Goal: Transaction & Acquisition: Purchase product/service

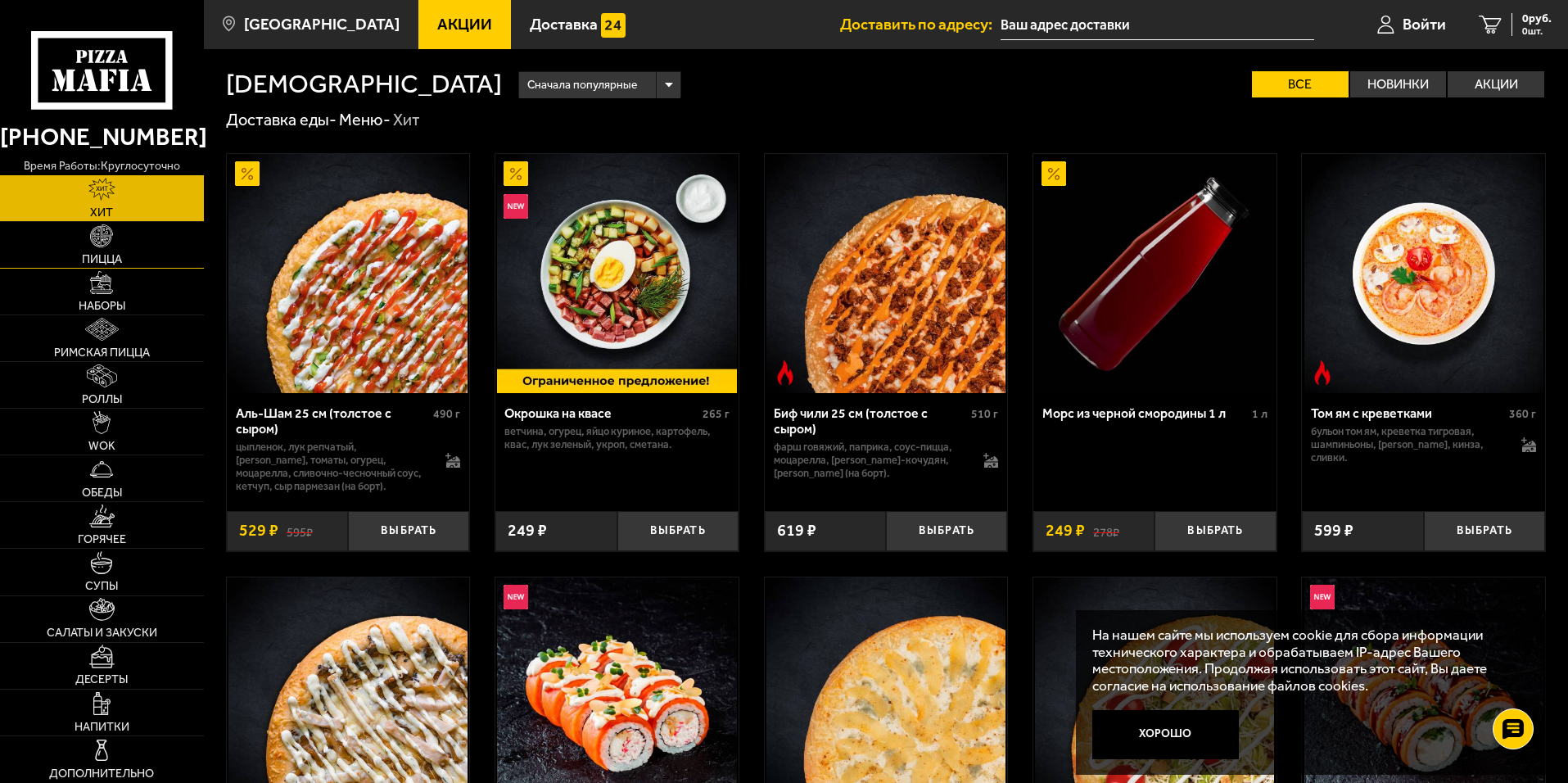
click at [109, 252] on link "Пицца" at bounding box center [101, 244] width 203 height 46
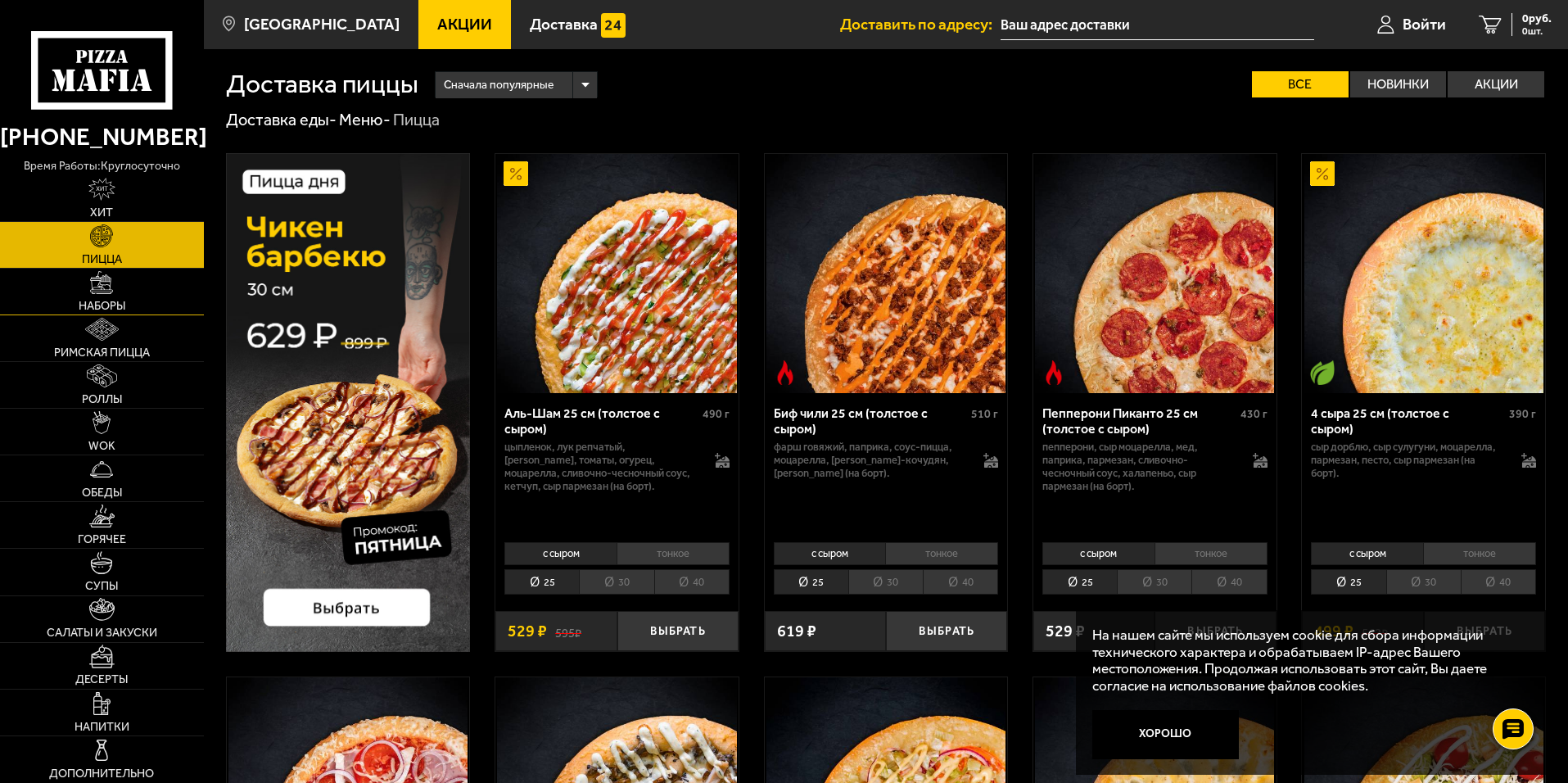
click at [109, 300] on span "Наборы" at bounding box center [102, 306] width 46 height 11
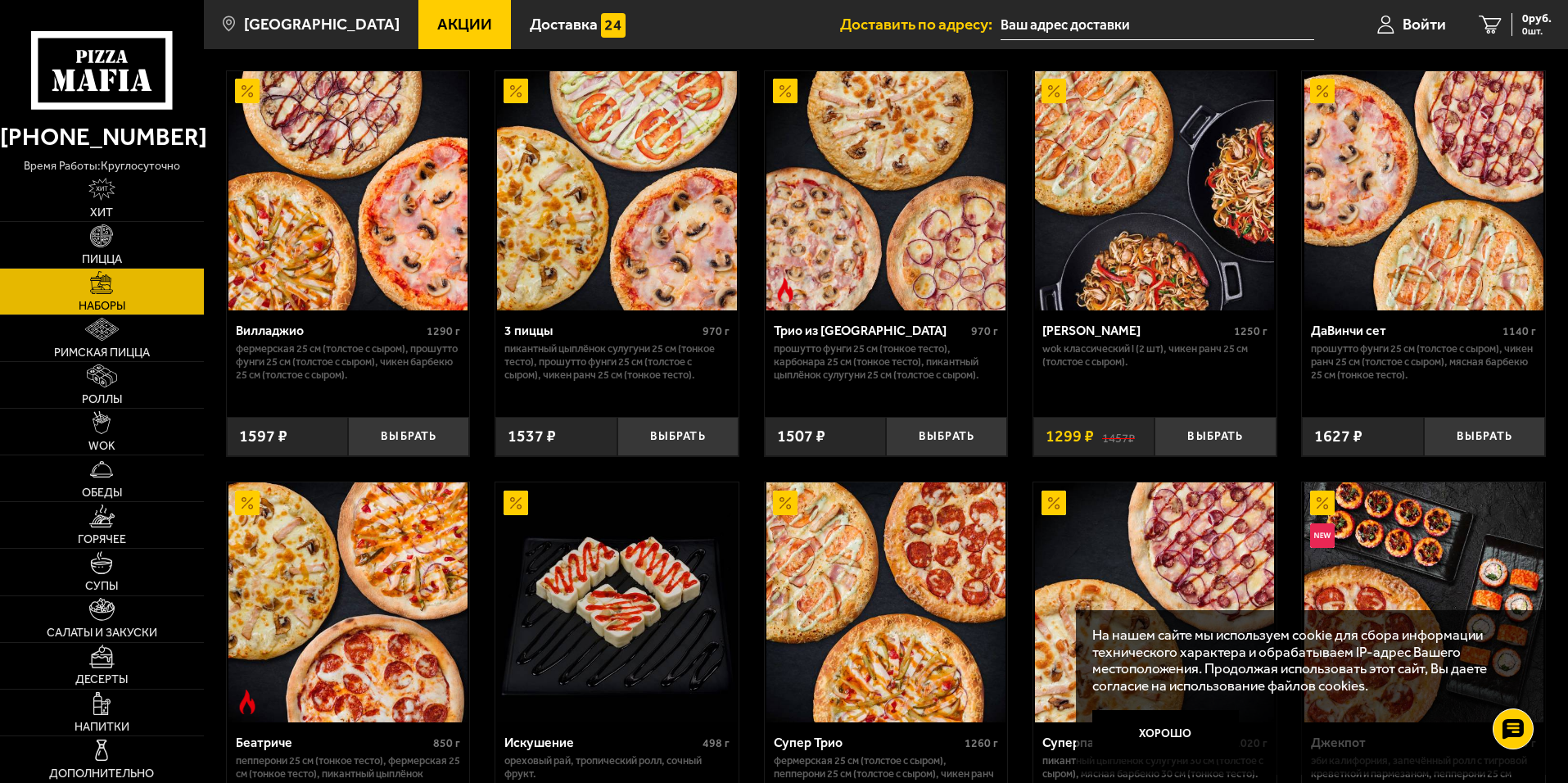
scroll to position [573, 0]
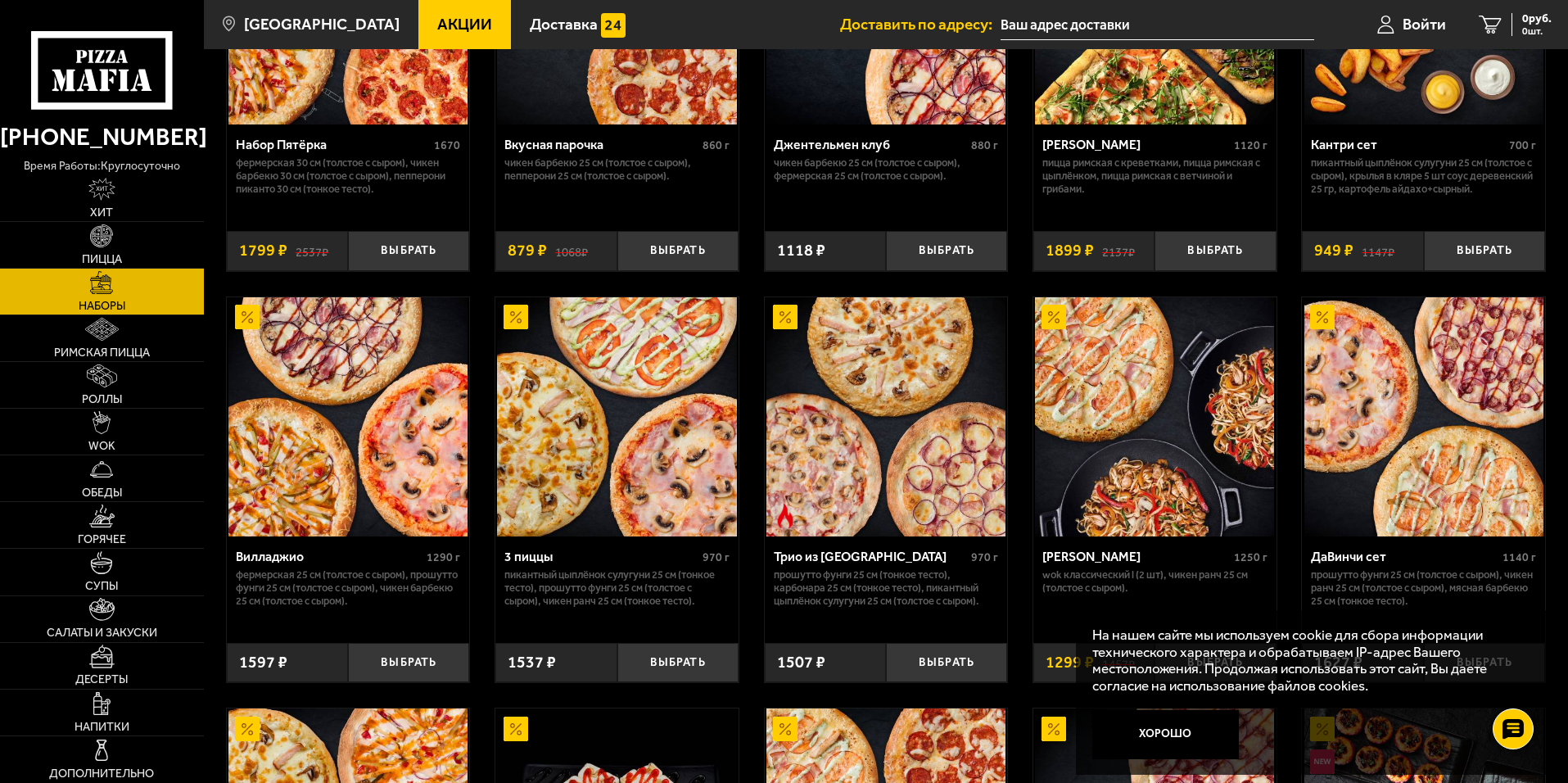
scroll to position [264, 0]
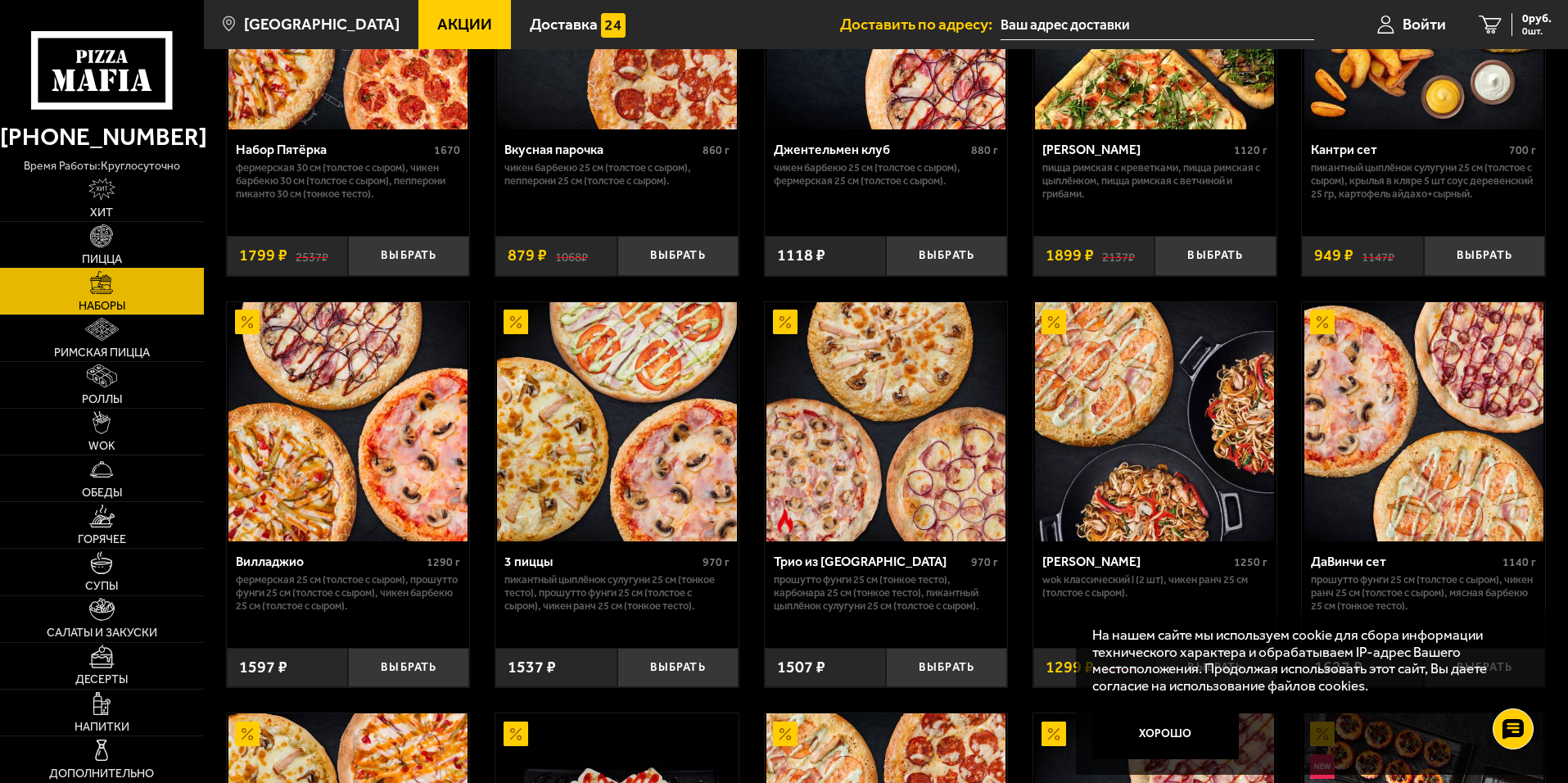
click at [107, 254] on span "Пицца" at bounding box center [101, 259] width 40 height 11
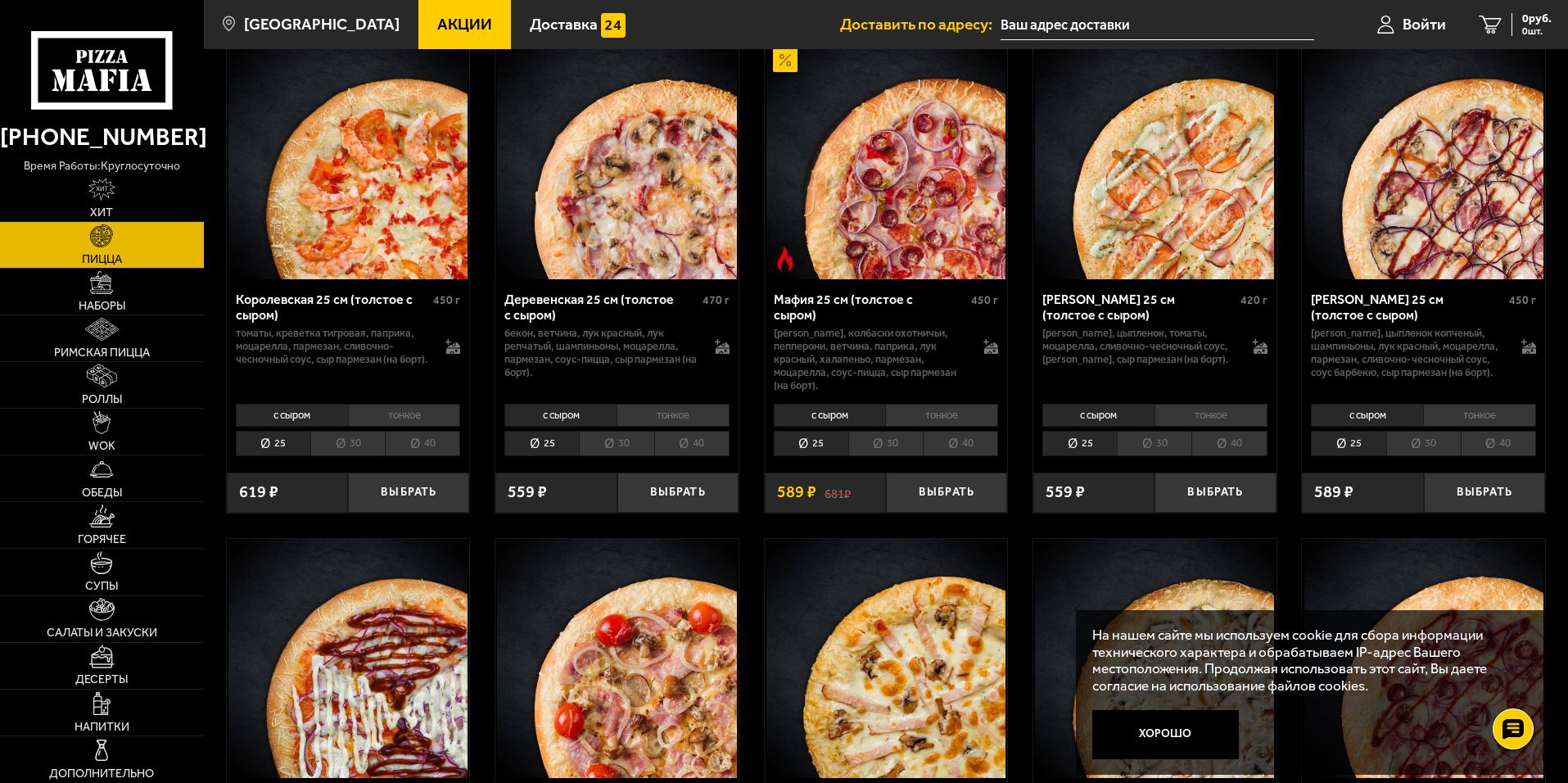
scroll to position [1719, 0]
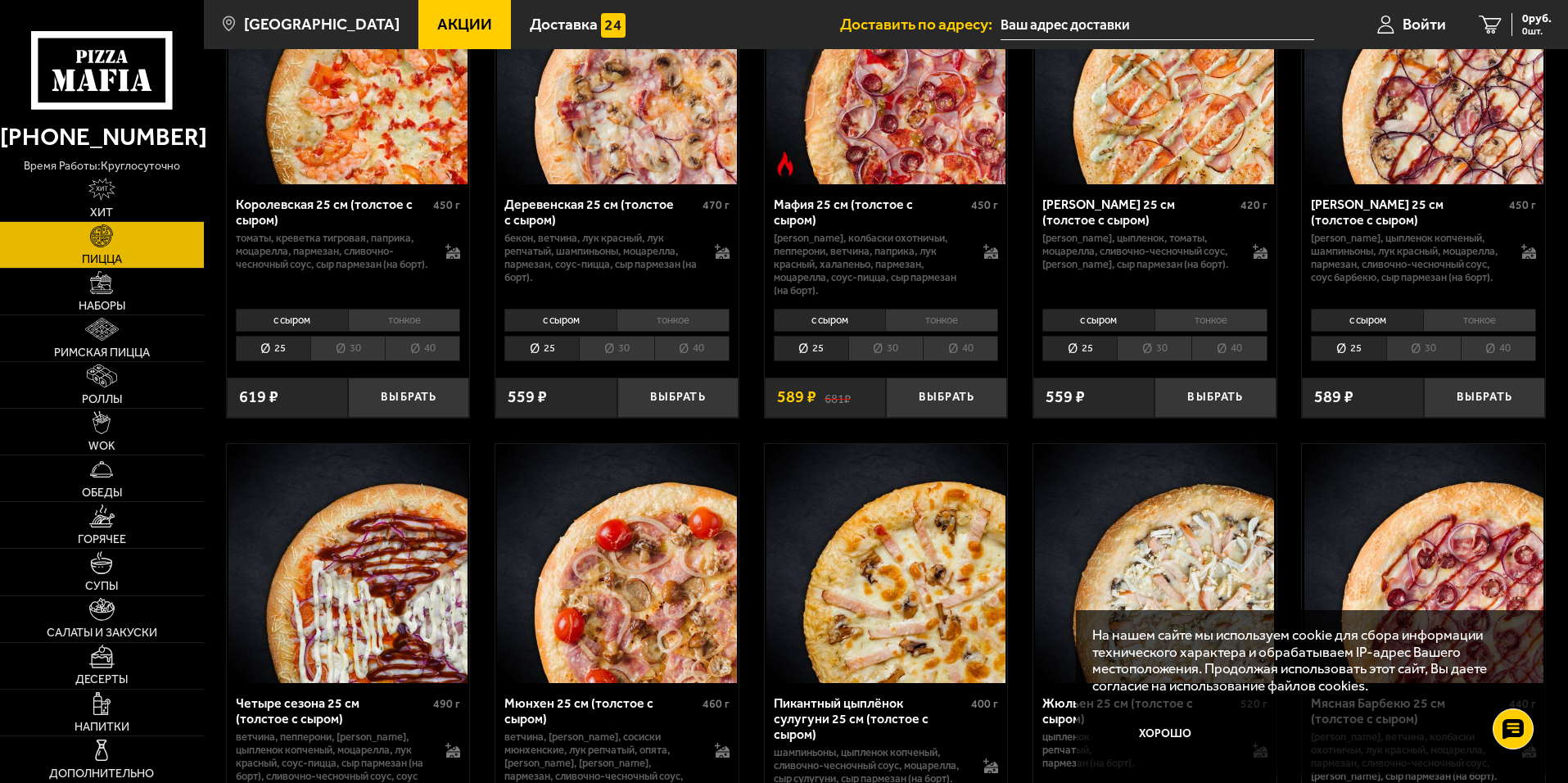
click at [971, 358] on li "40" at bounding box center [960, 347] width 75 height 25
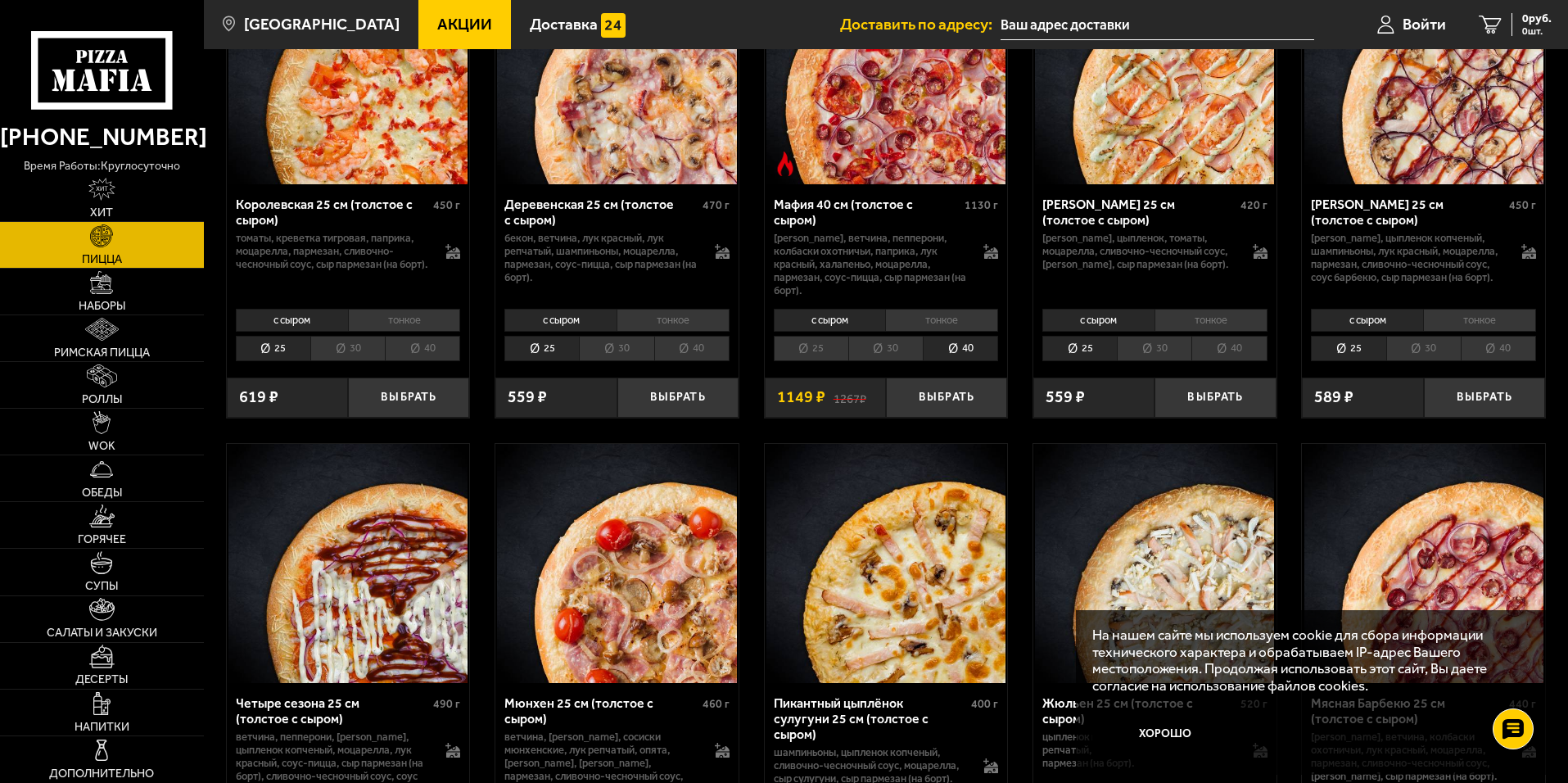
click at [920, 332] on li "тонкое" at bounding box center [942, 320] width 113 height 23
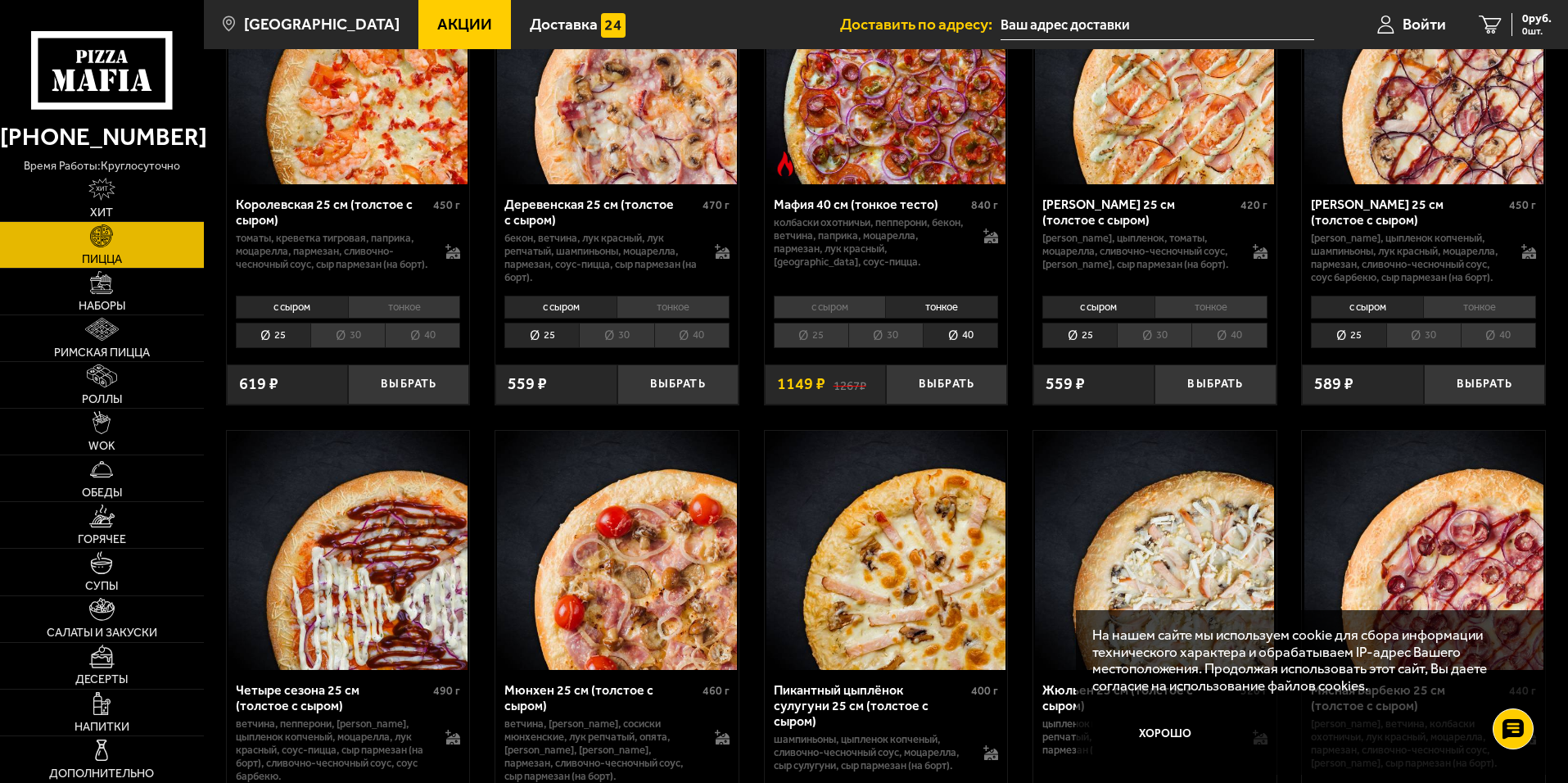
click at [832, 319] on li "с сыром" at bounding box center [830, 307] width 112 height 23
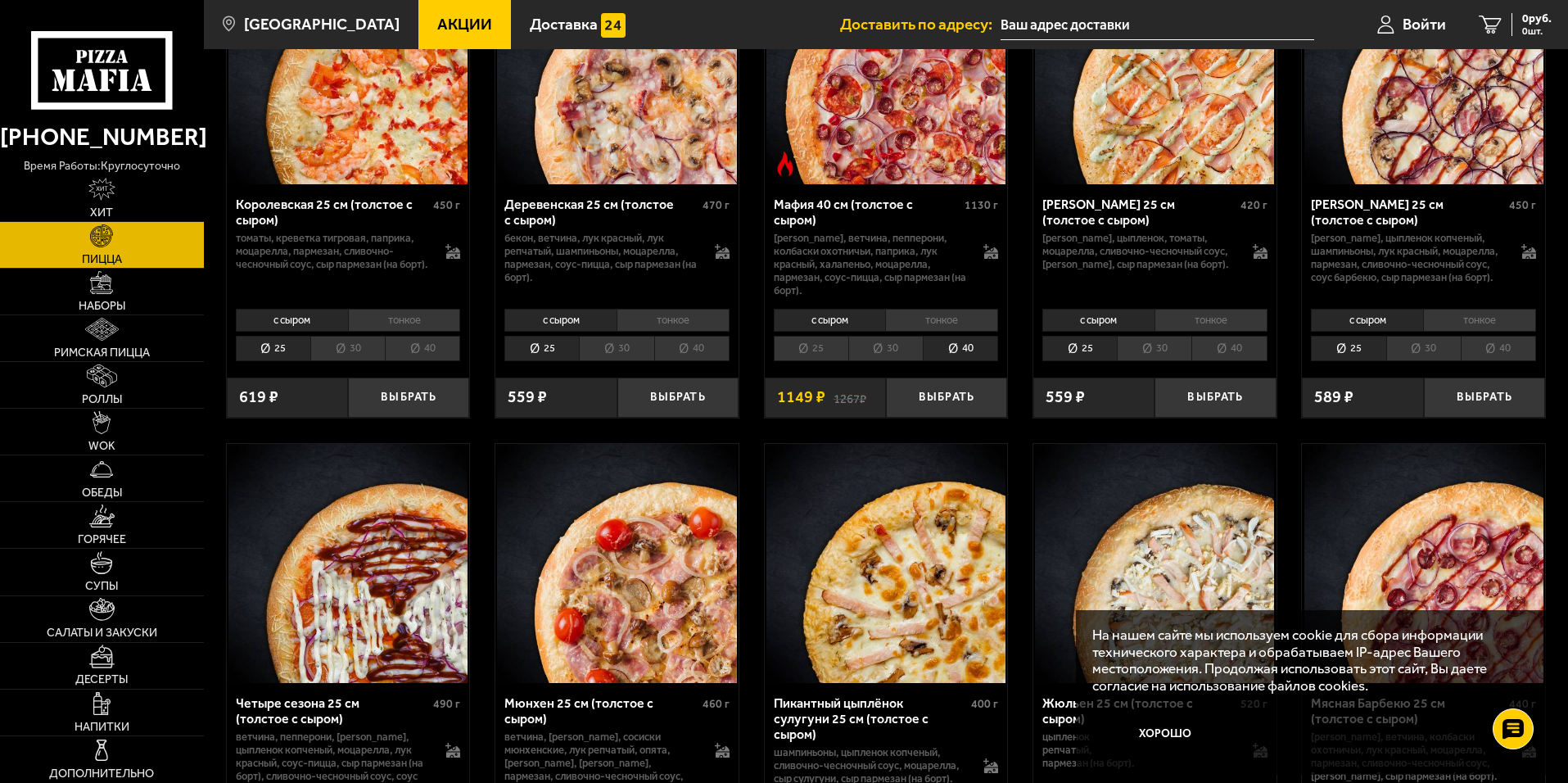
click at [935, 328] on li "тонкое" at bounding box center [942, 320] width 113 height 23
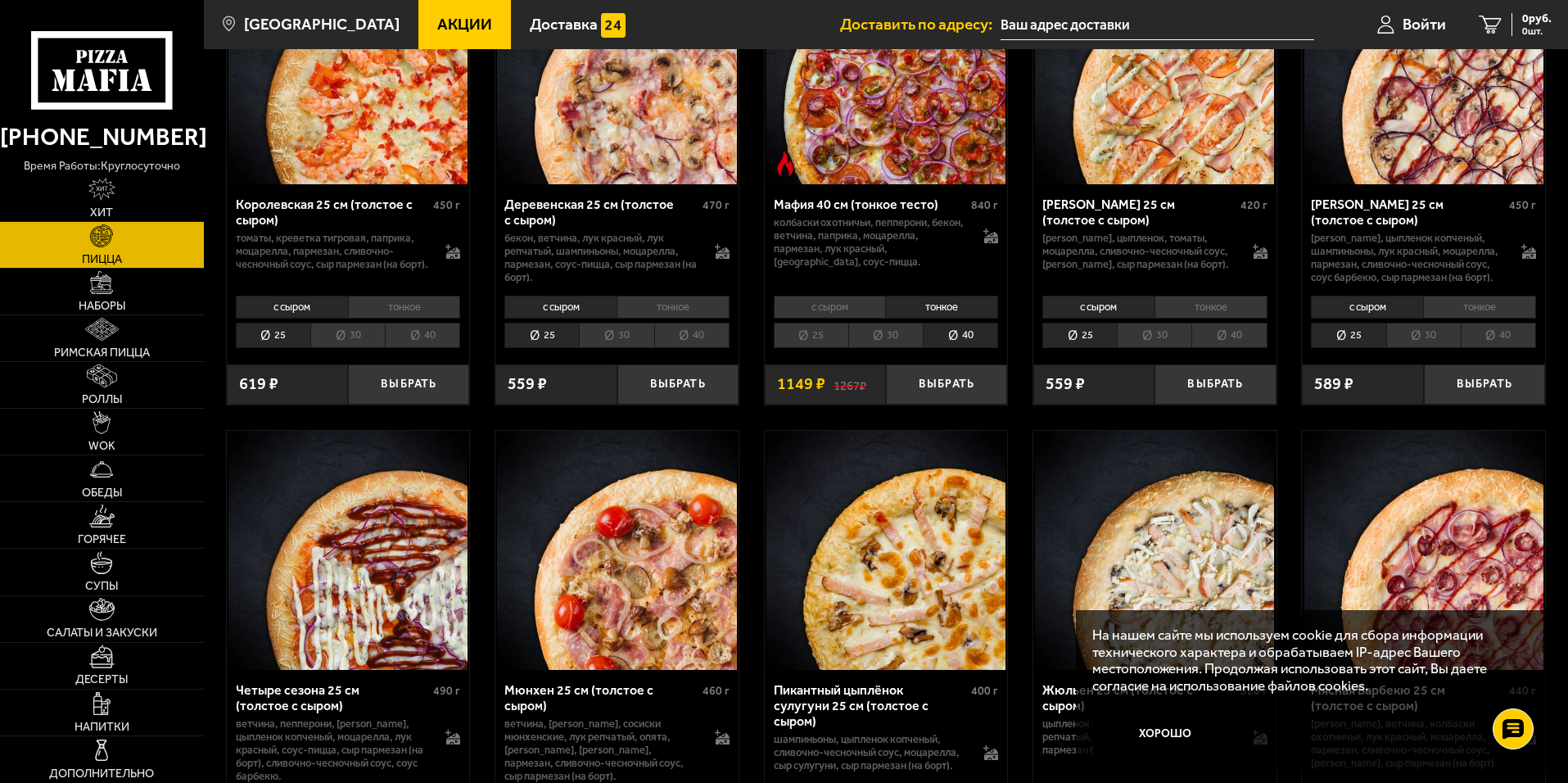
click at [843, 319] on li "с сыром" at bounding box center [830, 307] width 112 height 23
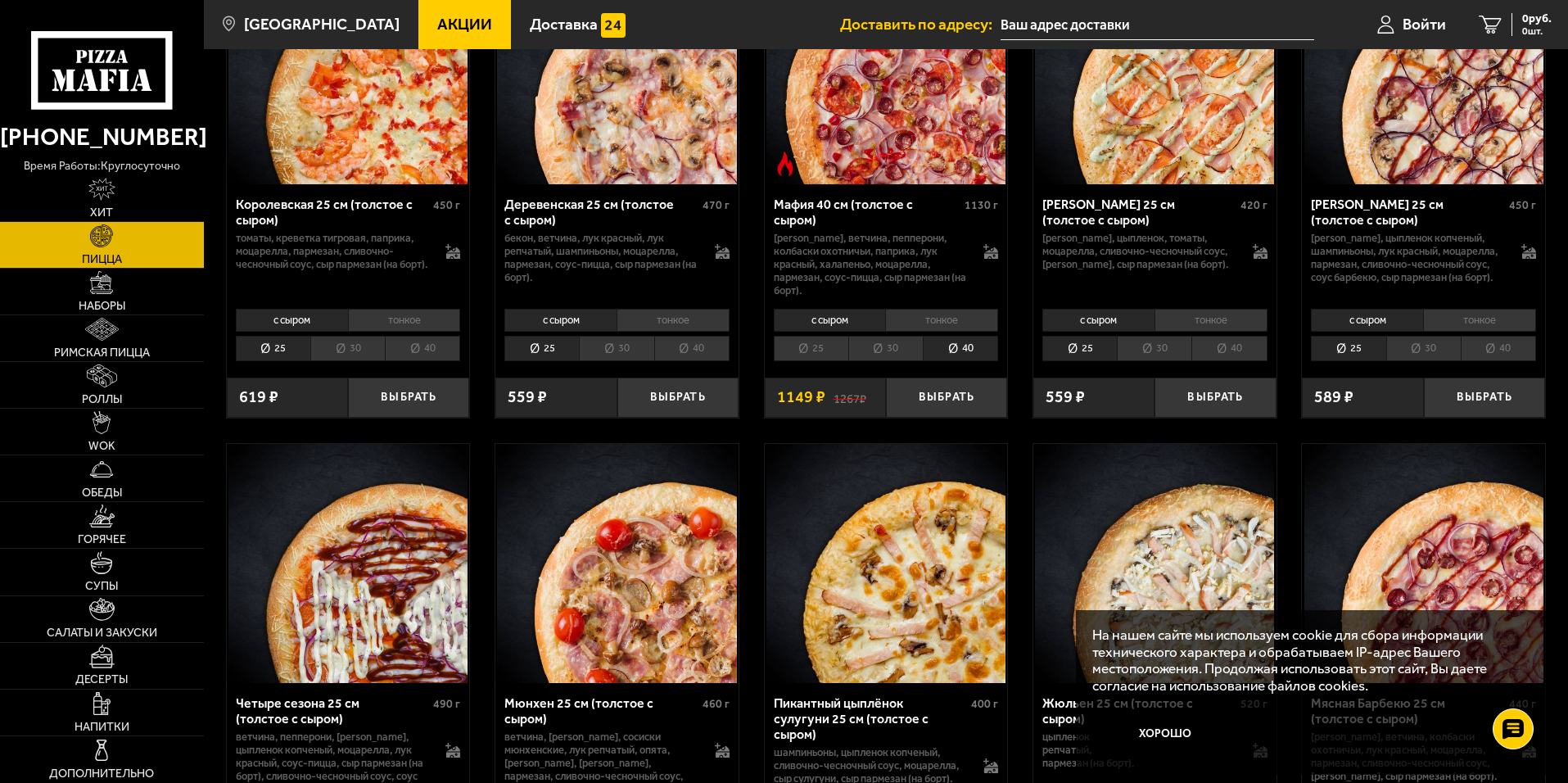
click at [931, 332] on li "тонкое" at bounding box center [942, 320] width 113 height 23
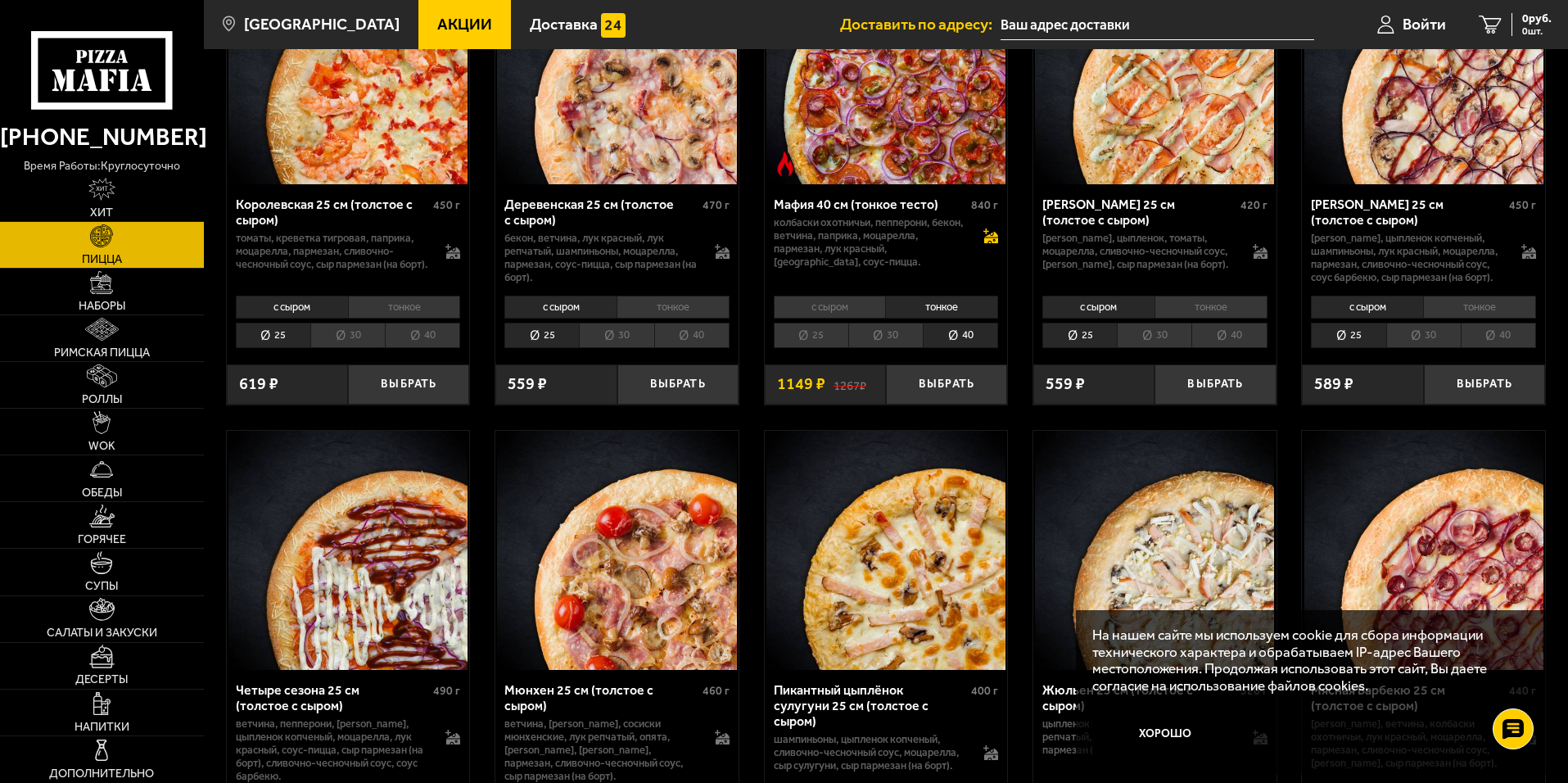
click at [987, 243] on icon at bounding box center [991, 241] width 14 height 6
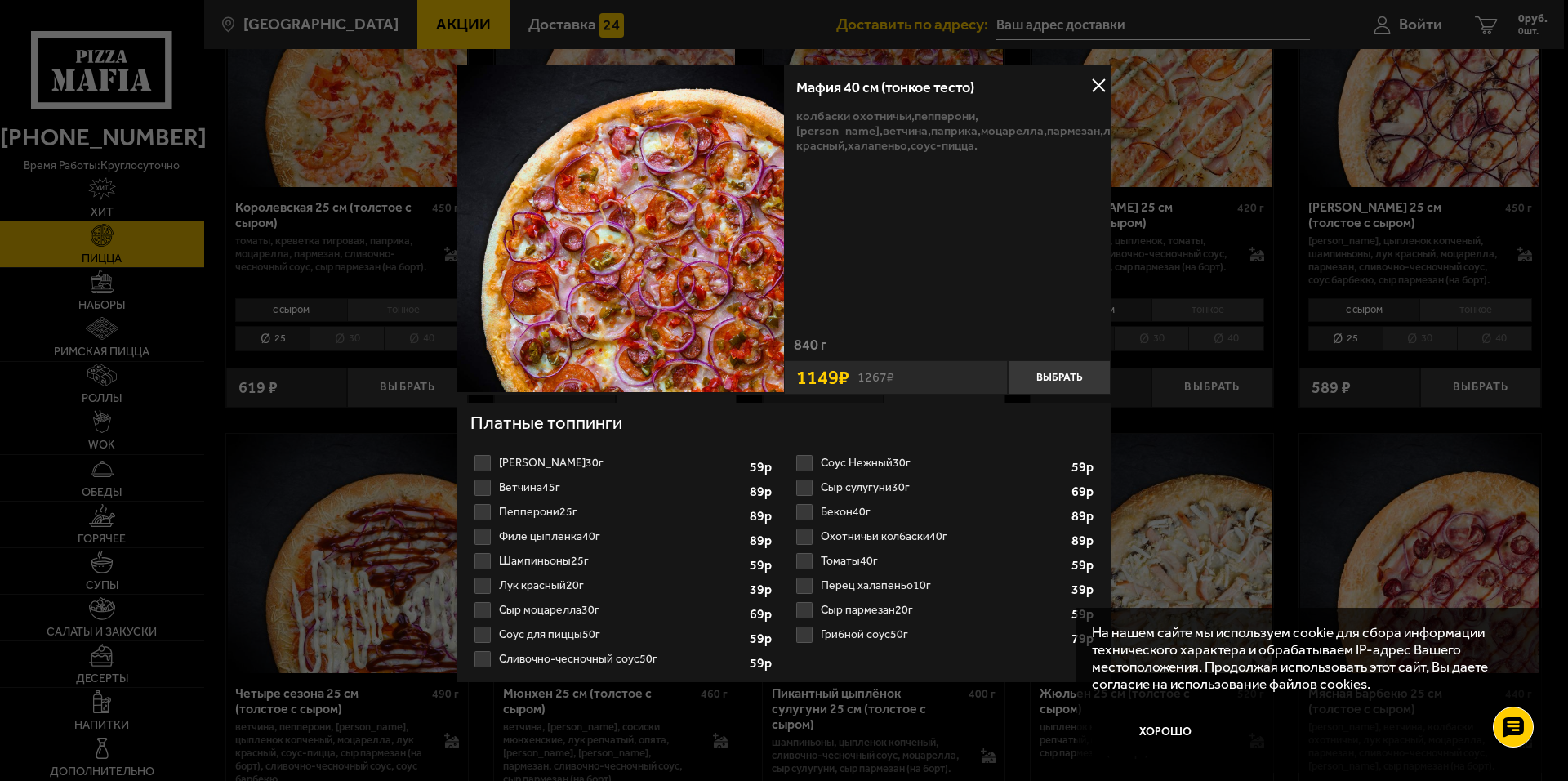
click at [483, 485] on label "Ветчина 45г 1 2 3 4 5 6 7 8" at bounding box center [624, 487] width 306 height 24
click at [0, 0] on input "Ветчина 45г 1 2 3 4 5 6 7 8" at bounding box center [0, 0] width 0 height 0
click at [729, 491] on select "1 2 3 4 5 6 7 8" at bounding box center [714, 489] width 44 height 20
click at [692, 479] on select "1 2 3 4 5 6 7 8" at bounding box center [714, 489] width 44 height 20
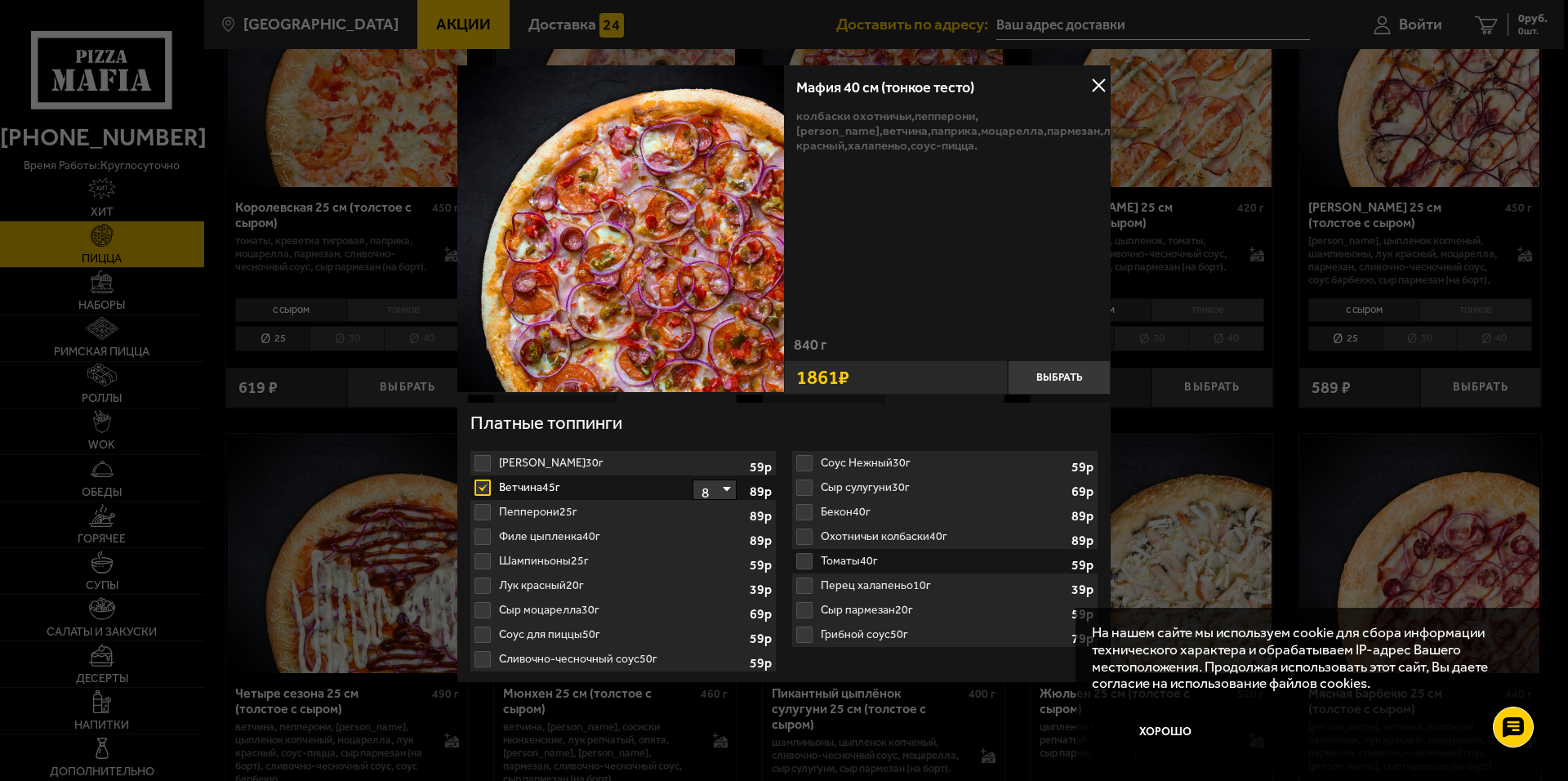
click at [722, 486] on select "1 2 3 4 5 6 7 8" at bounding box center [714, 489] width 44 height 20
select select "1"
click at [692, 479] on select "1 2 3 4 5 6 7 8" at bounding box center [714, 489] width 44 height 20
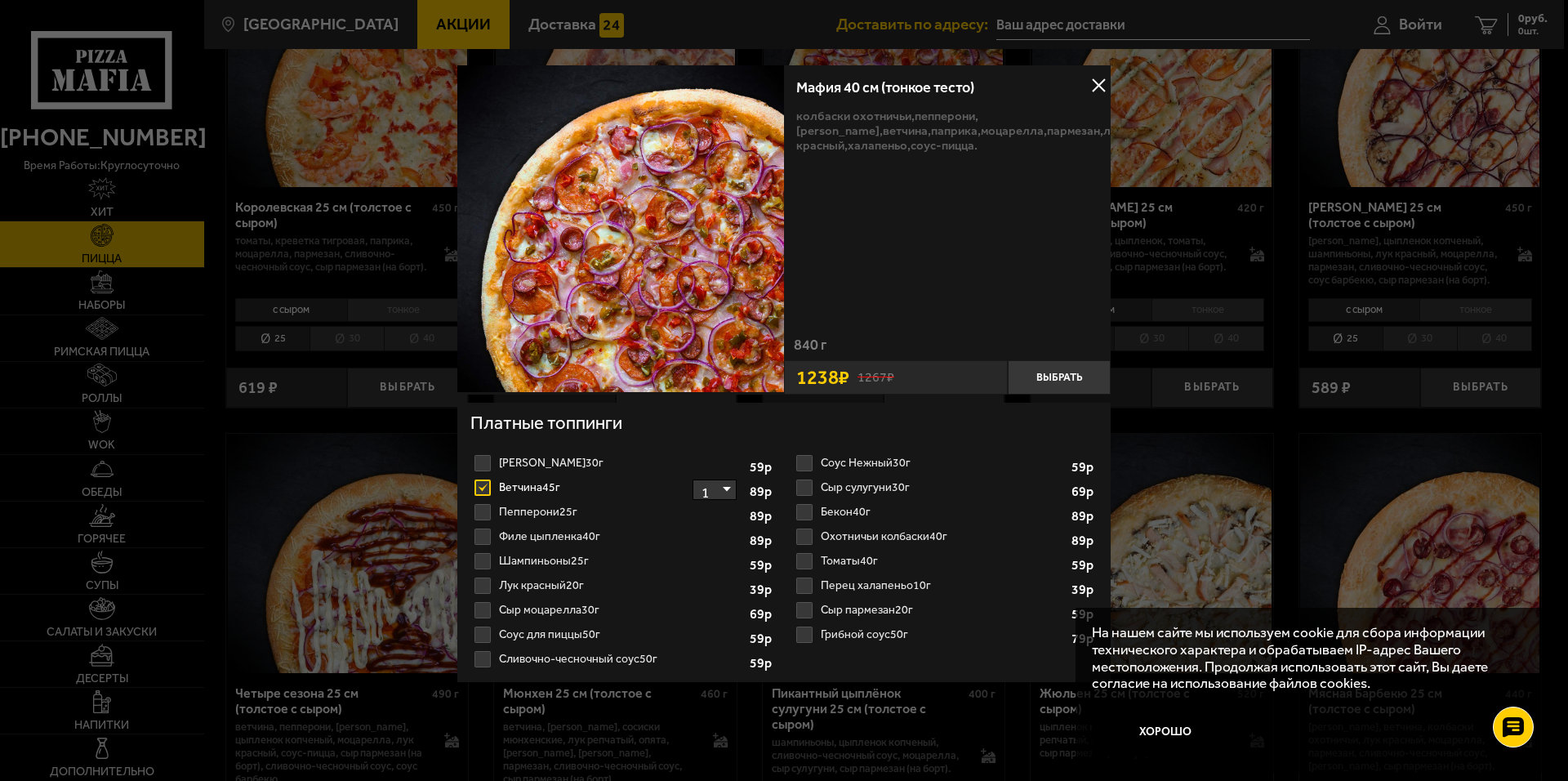
click at [474, 488] on label "Ветчина 45г 1 2 3 4 5 6 7 8" at bounding box center [624, 487] width 306 height 24
click at [0, 0] on input "Ветчина 45г 1 2 3 4 5 6 7 8" at bounding box center [0, 0] width 0 height 0
drag, startPoint x: 1110, startPoint y: 89, endPoint x: 1102, endPoint y: 91, distance: 8.2
click at [1108, 90] on button at bounding box center [1098, 85] width 24 height 24
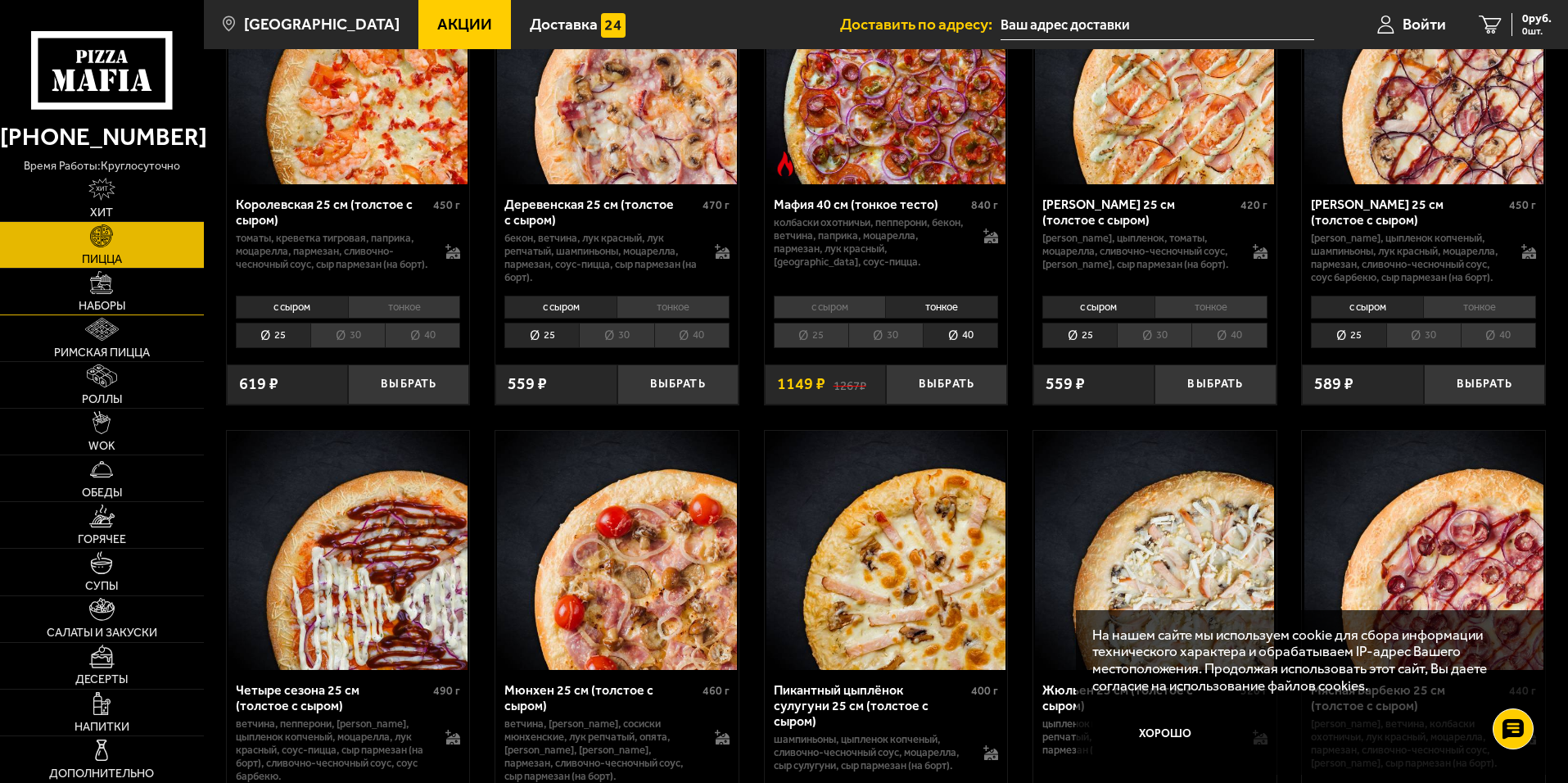
click at [129, 294] on link "Наборы" at bounding box center [101, 291] width 203 height 46
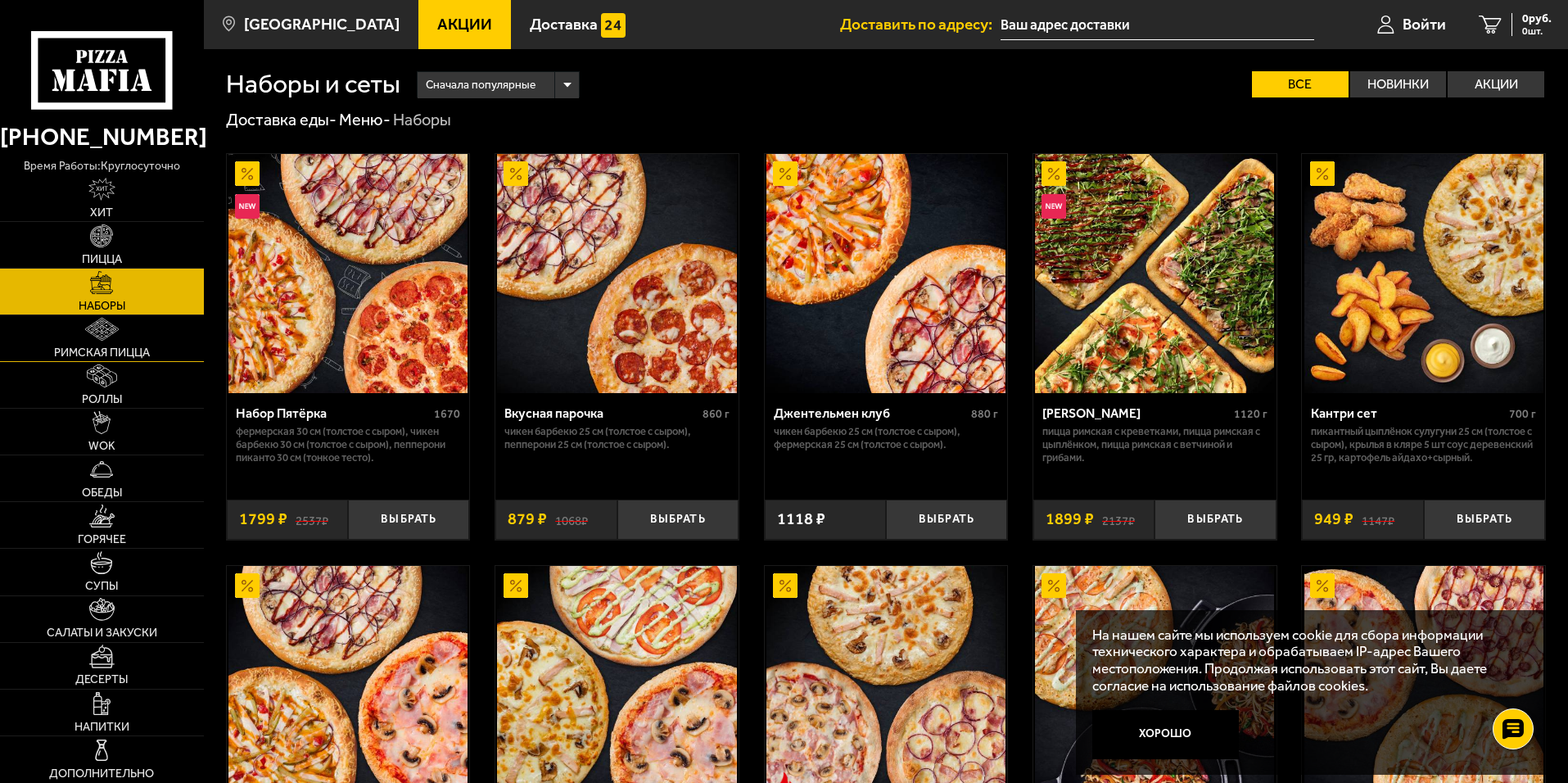
click at [133, 342] on link "Римская пицца" at bounding box center [101, 337] width 203 height 46
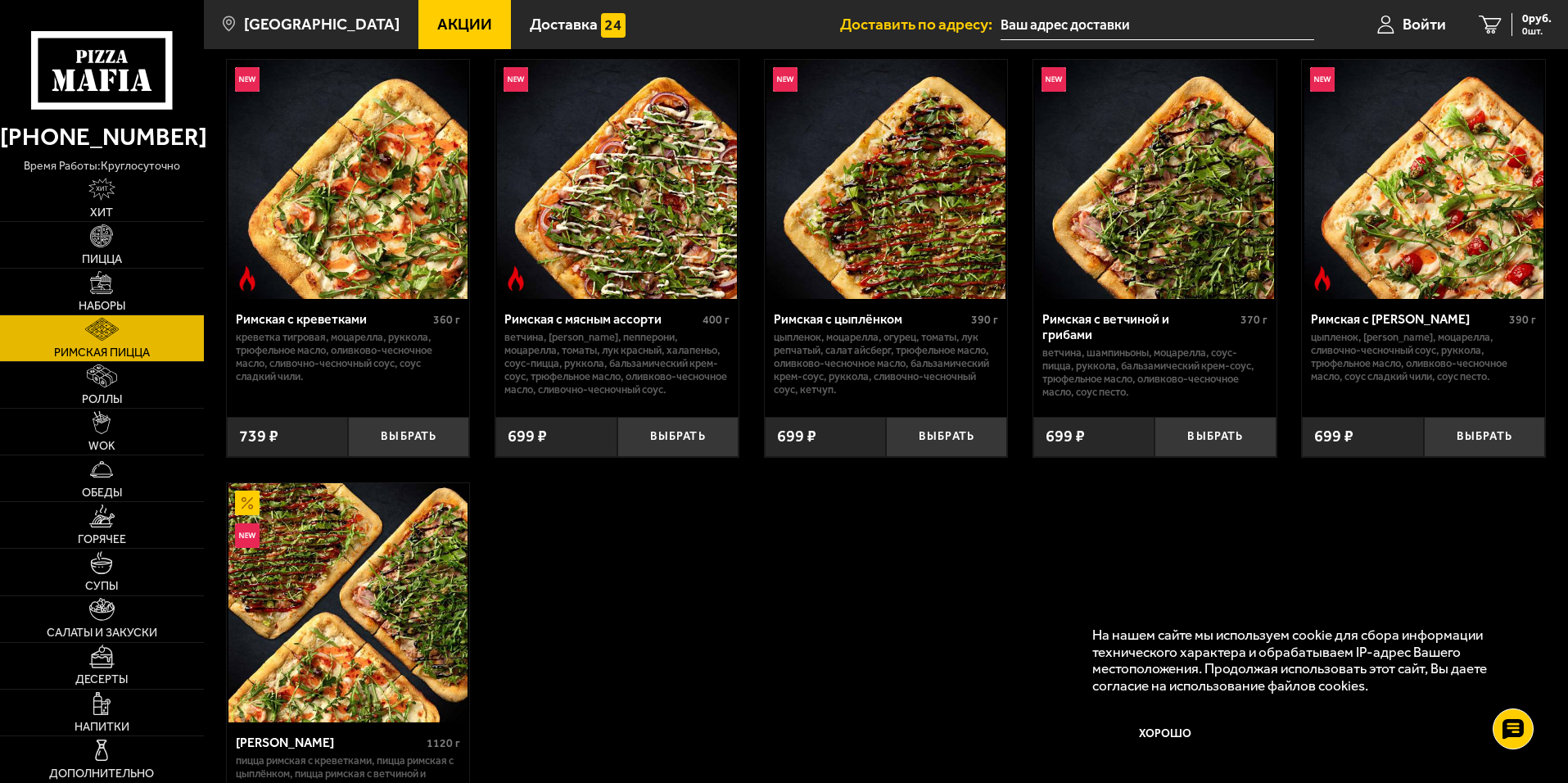
scroll to position [82, 0]
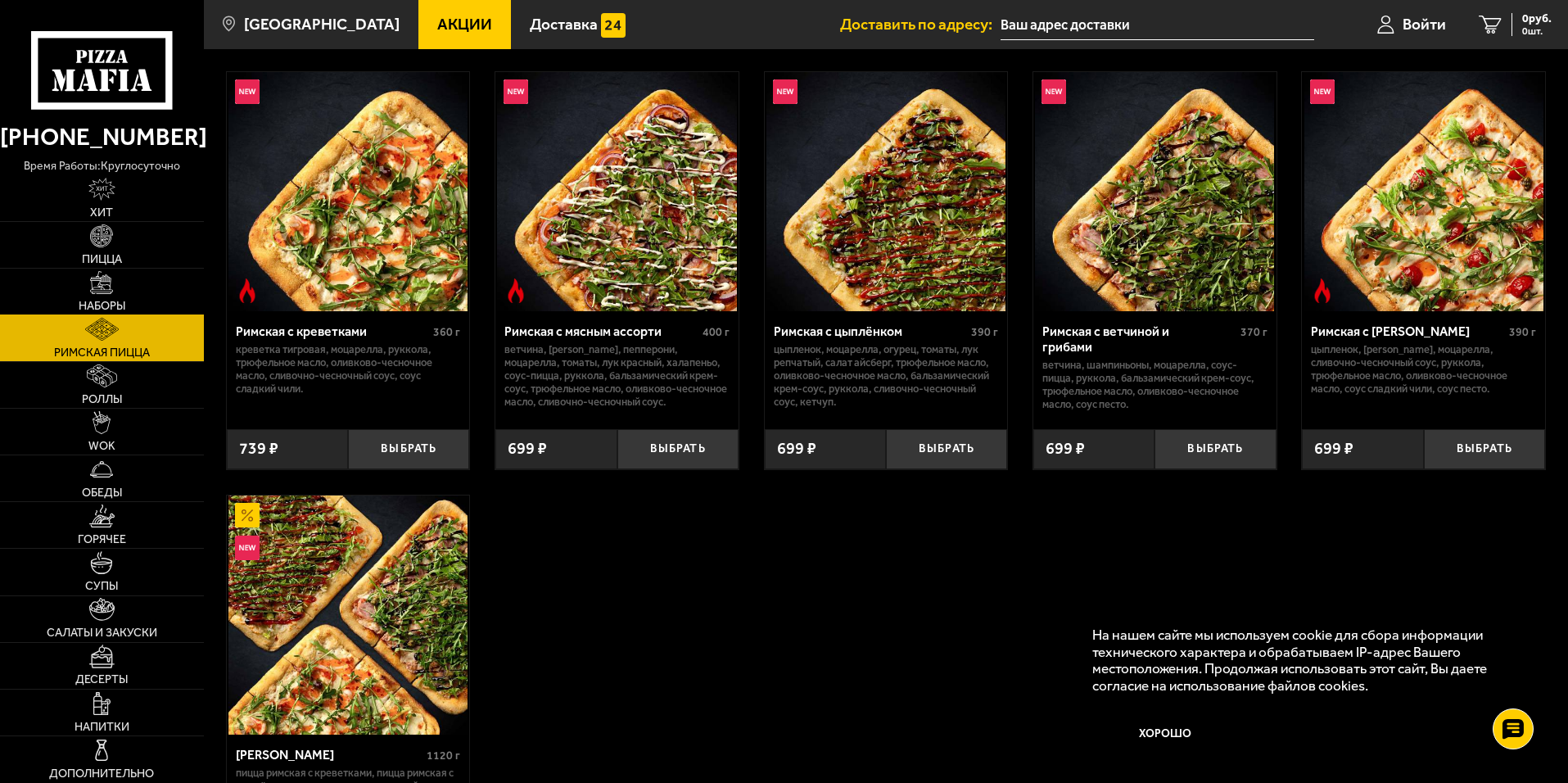
click at [84, 278] on link "Наборы" at bounding box center [101, 291] width 203 height 46
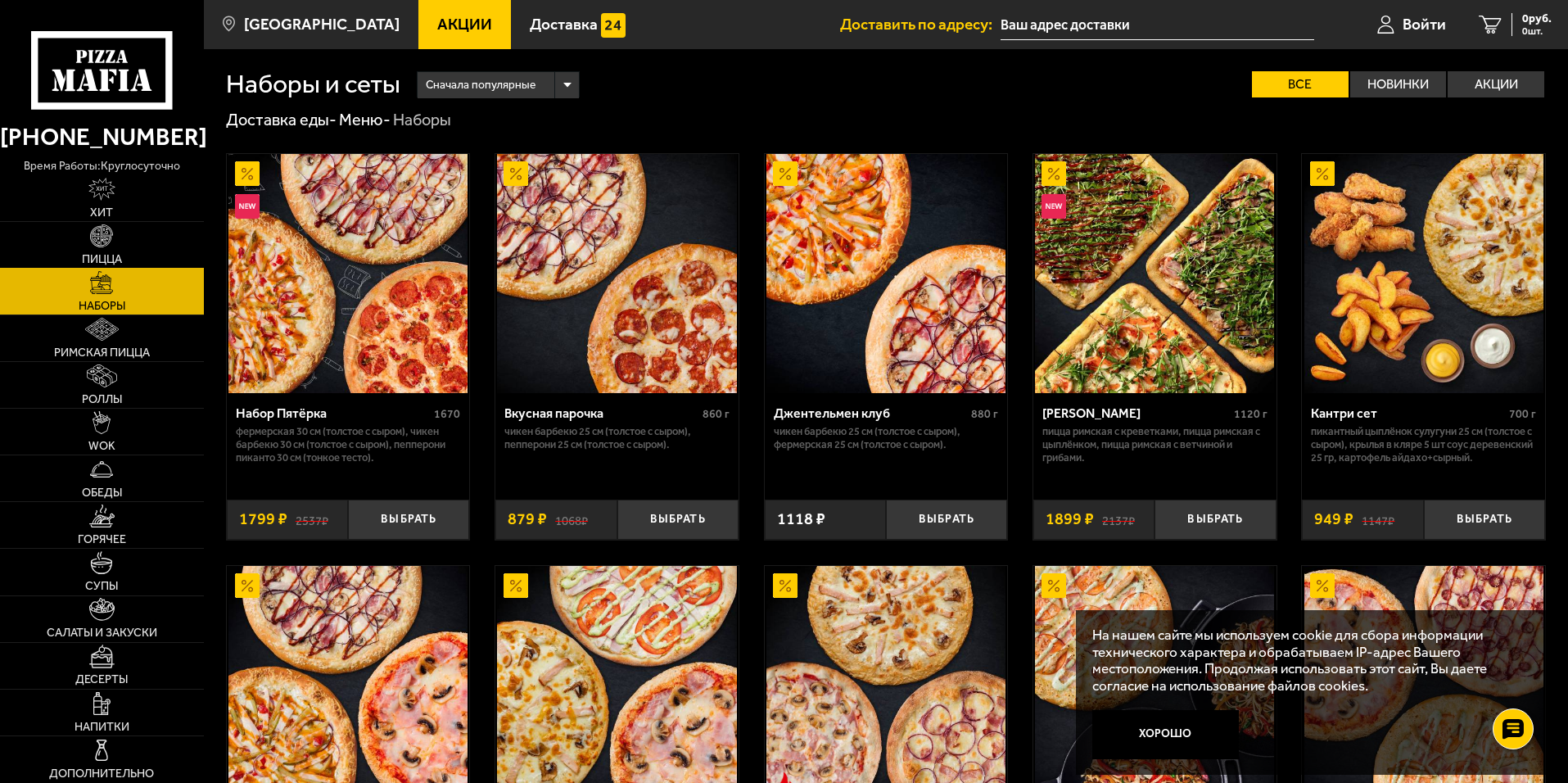
click at [125, 254] on link "Пицца" at bounding box center [101, 244] width 203 height 46
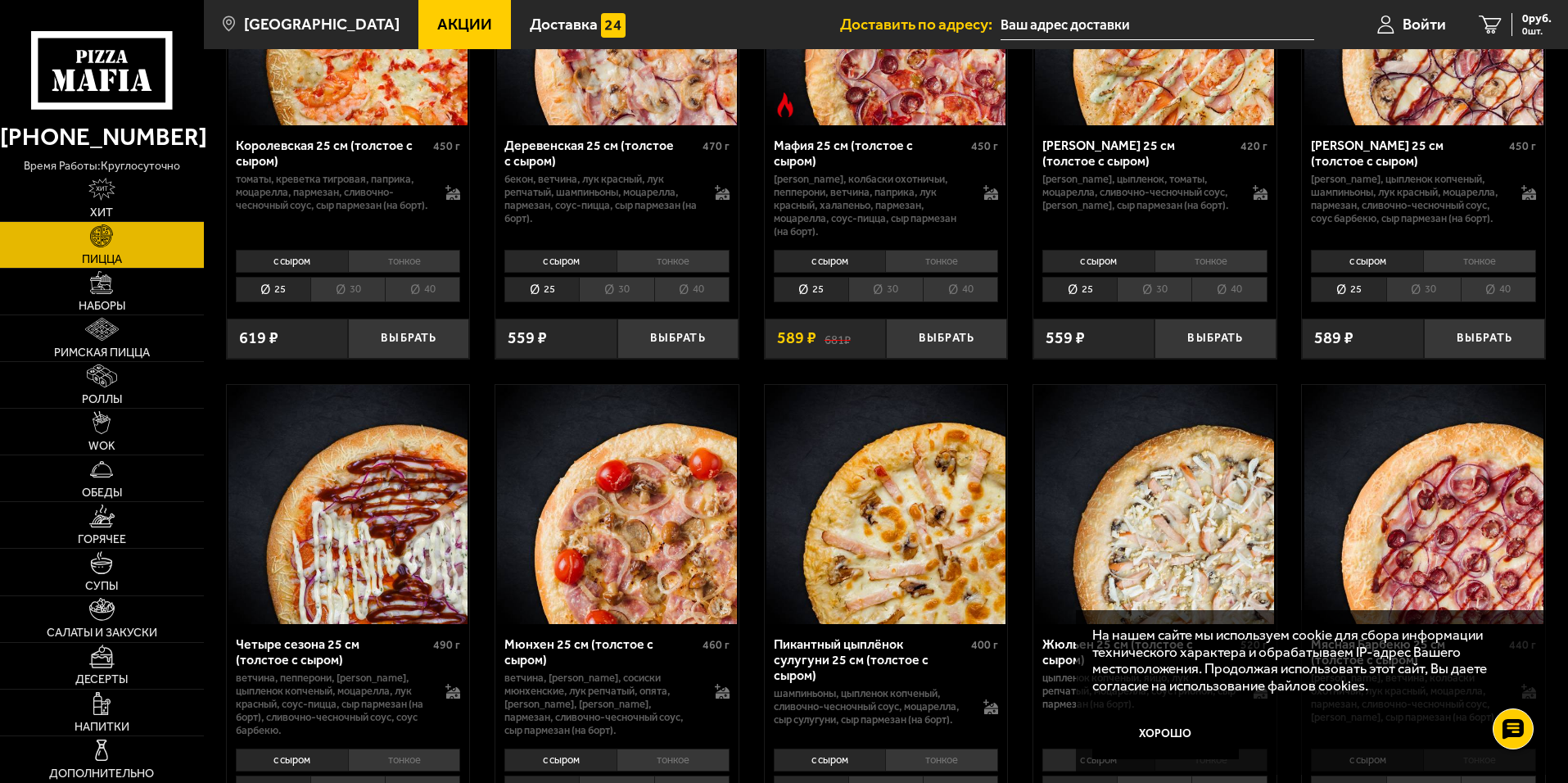
scroll to position [1801, 0]
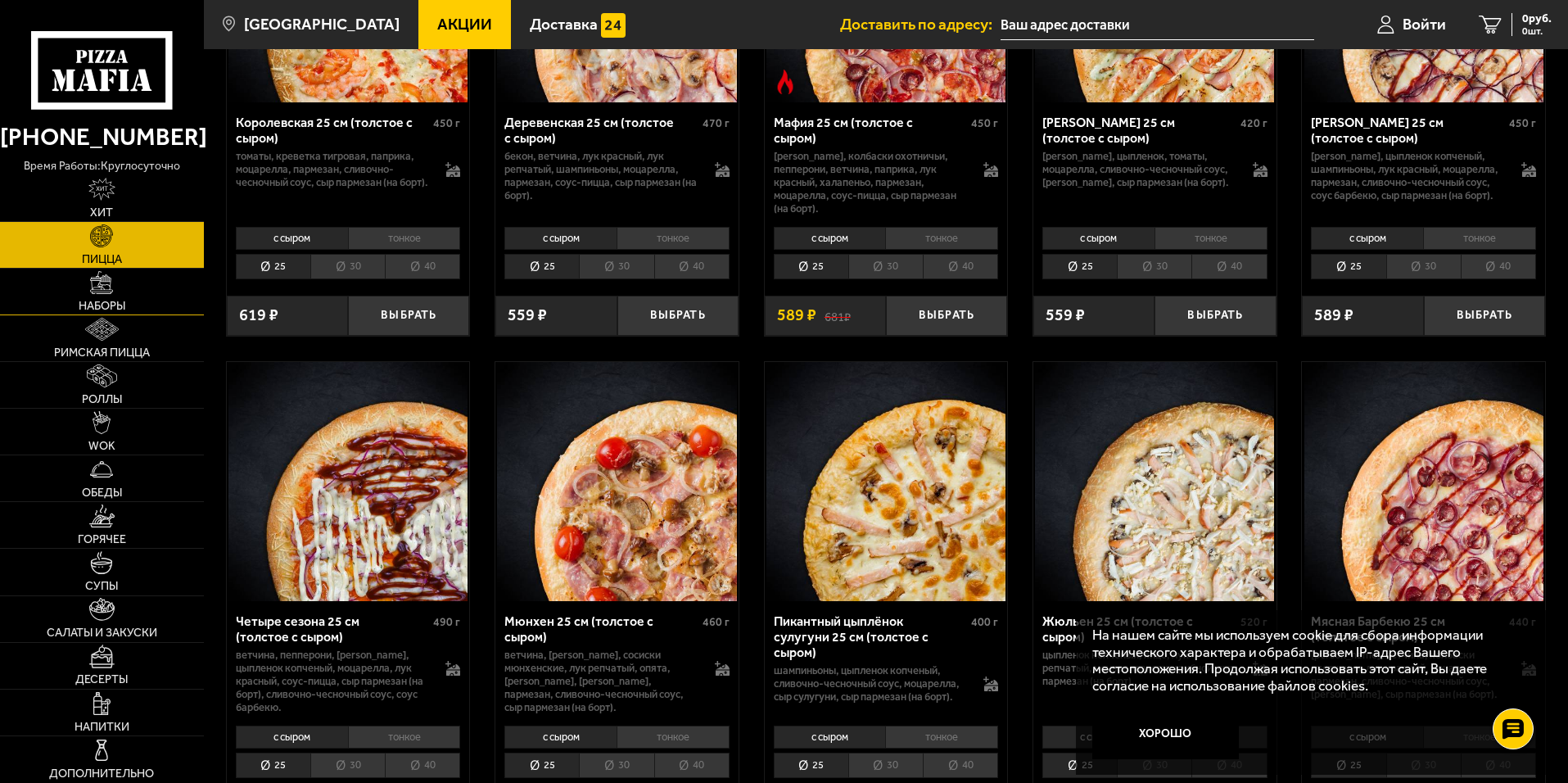
click at [108, 301] on span "Наборы" at bounding box center [102, 306] width 46 height 11
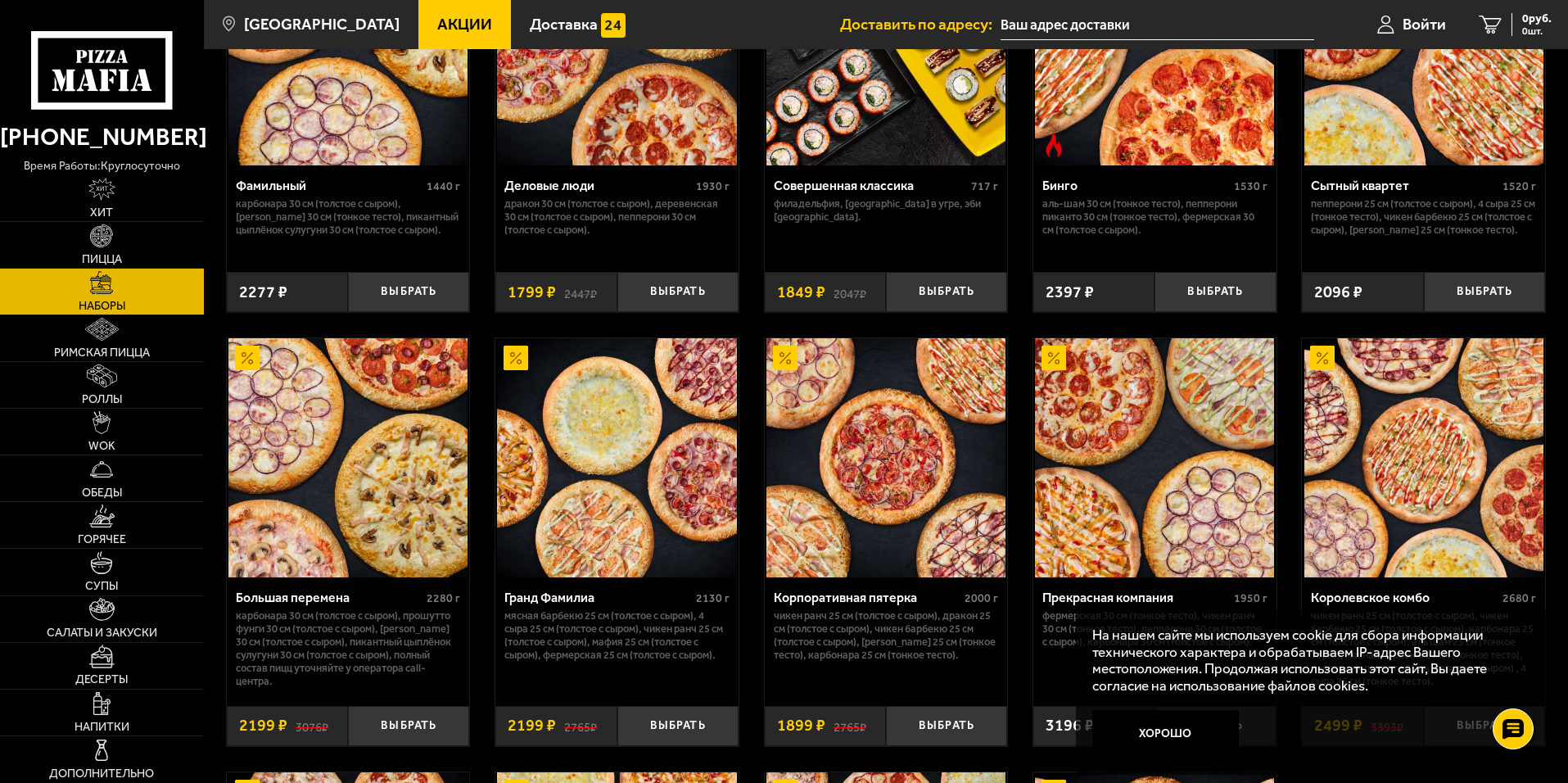
scroll to position [2047, 0]
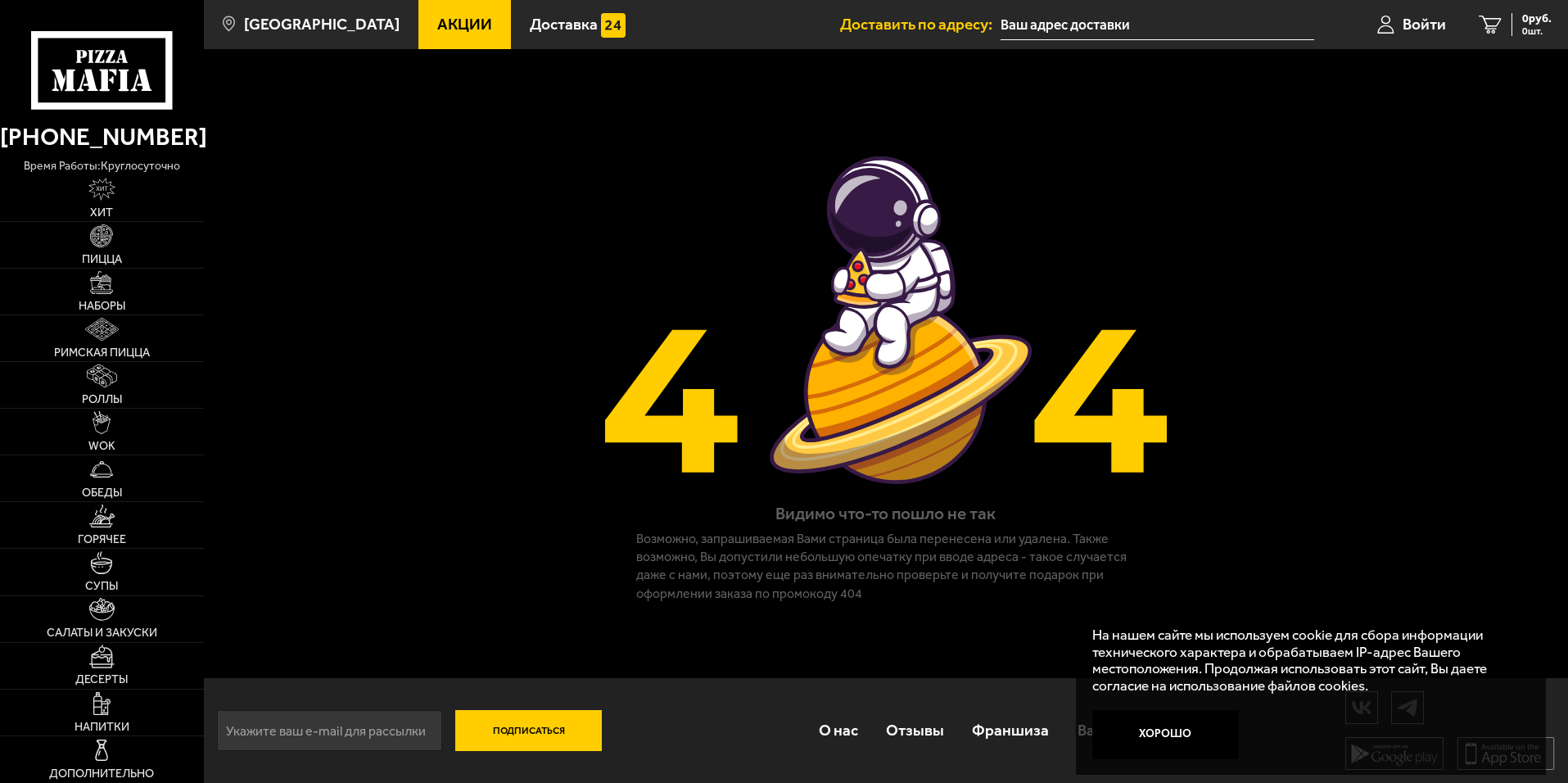
scroll to position [1, 0]
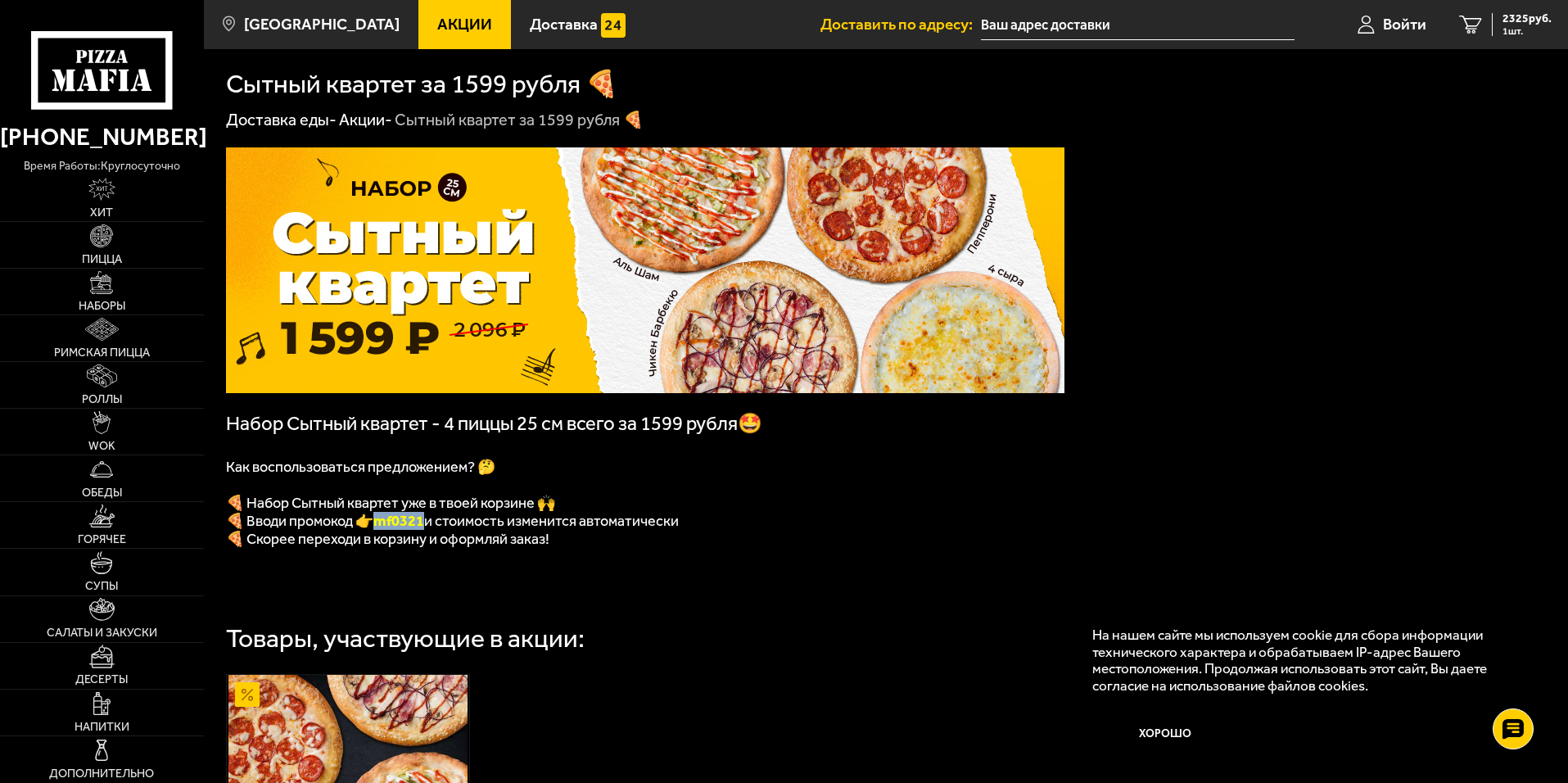
drag, startPoint x: 434, startPoint y: 529, endPoint x: 386, endPoint y: 532, distance: 48.1
click at [386, 529] on b "mf0321" at bounding box center [399, 520] width 51 height 18
copy b "mf0321"
click at [114, 254] on span "Пицца" at bounding box center [101, 259] width 40 height 11
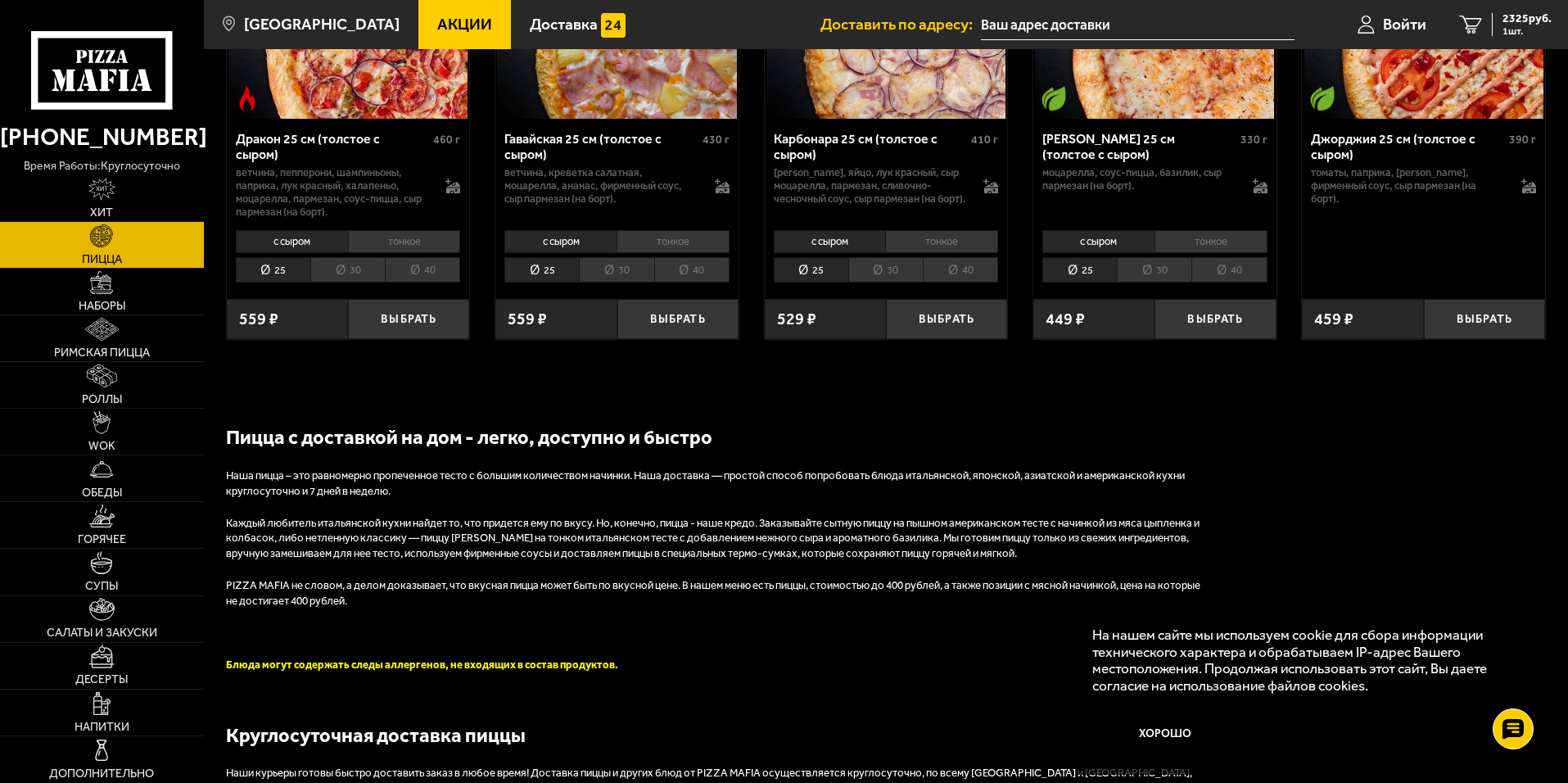
scroll to position [2784, 0]
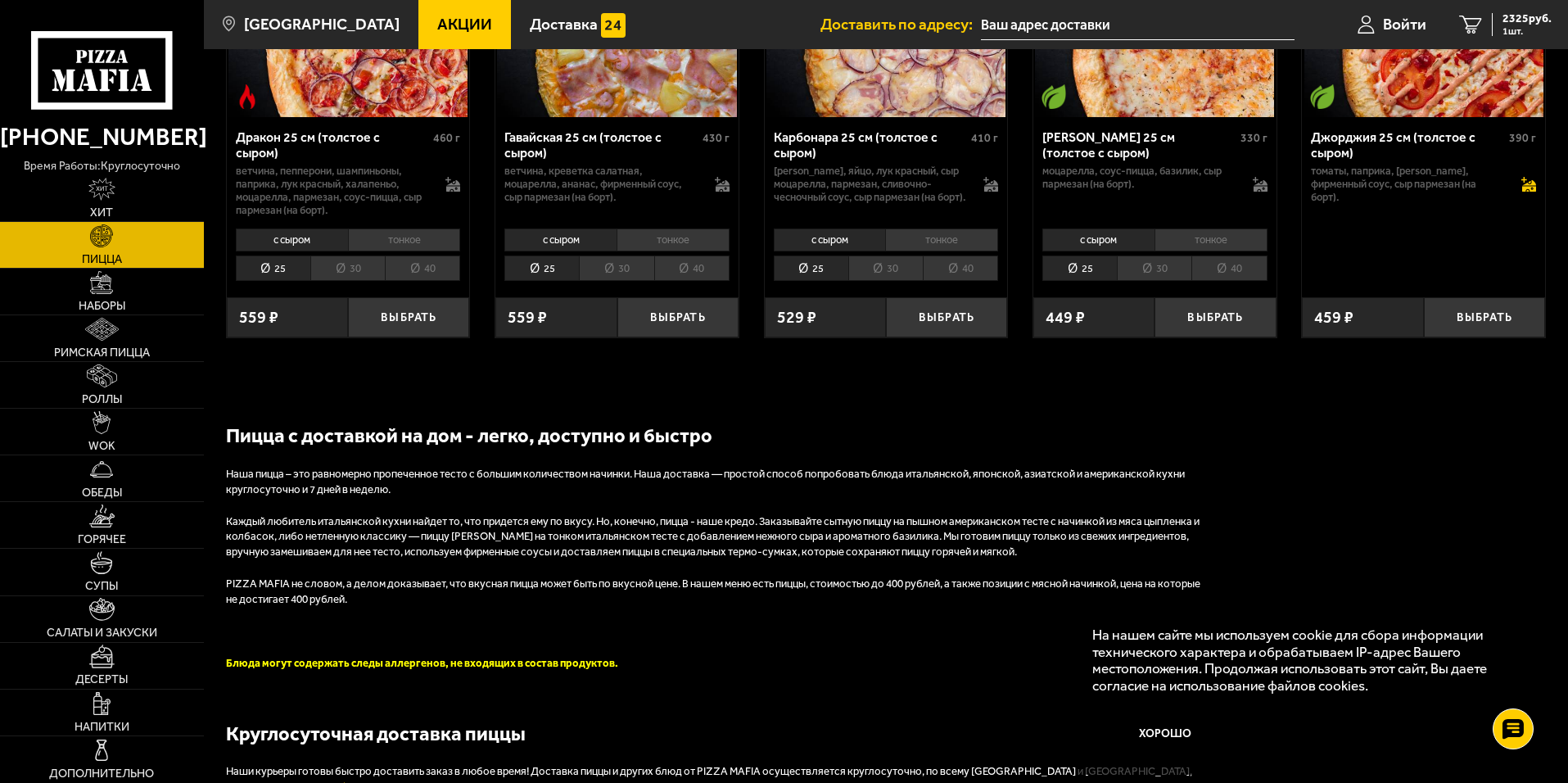
click at [1532, 191] on icon at bounding box center [1529, 186] width 14 height 11
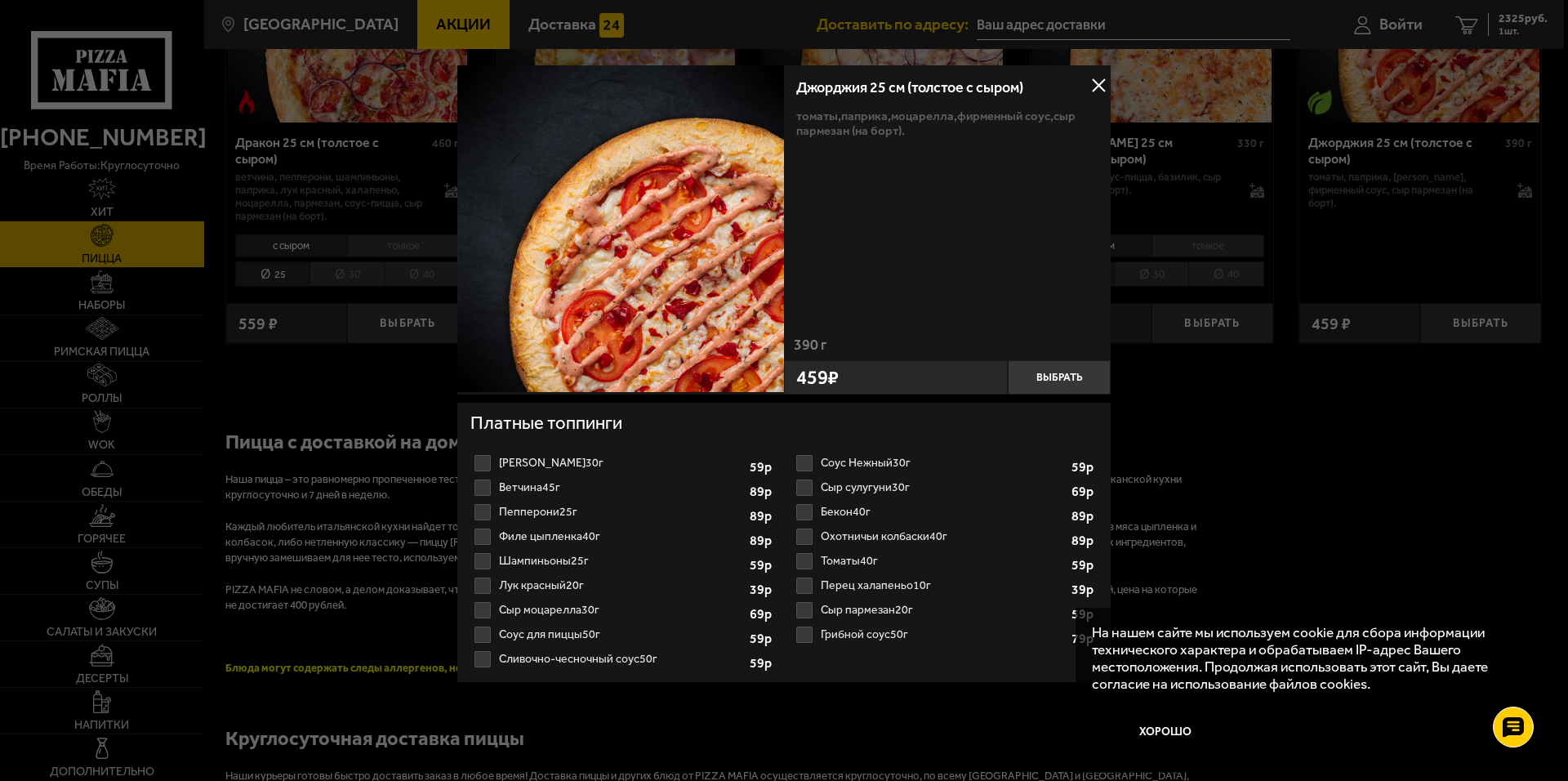
click at [1101, 84] on button at bounding box center [1098, 85] width 24 height 24
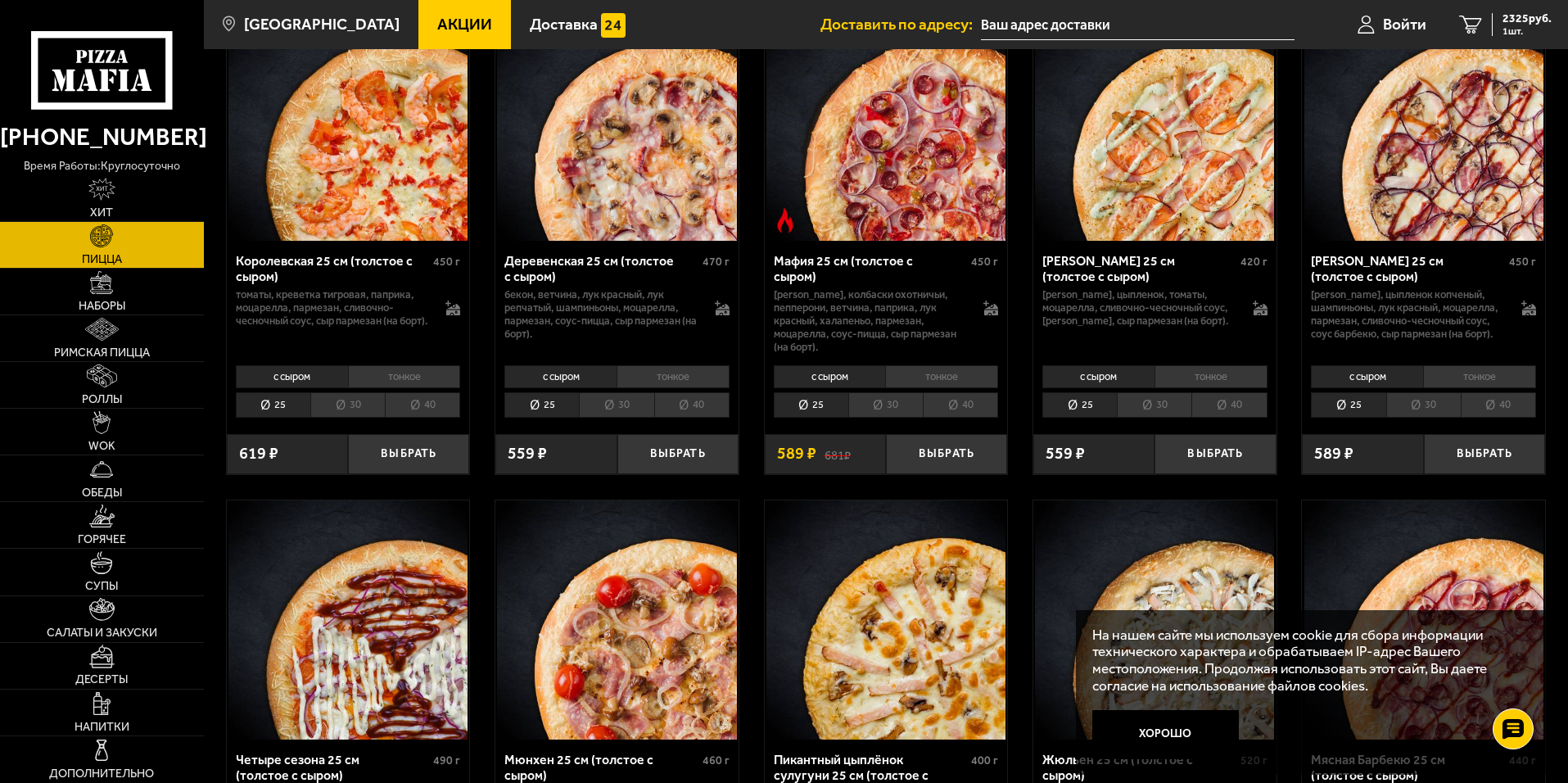
scroll to position [1638, 0]
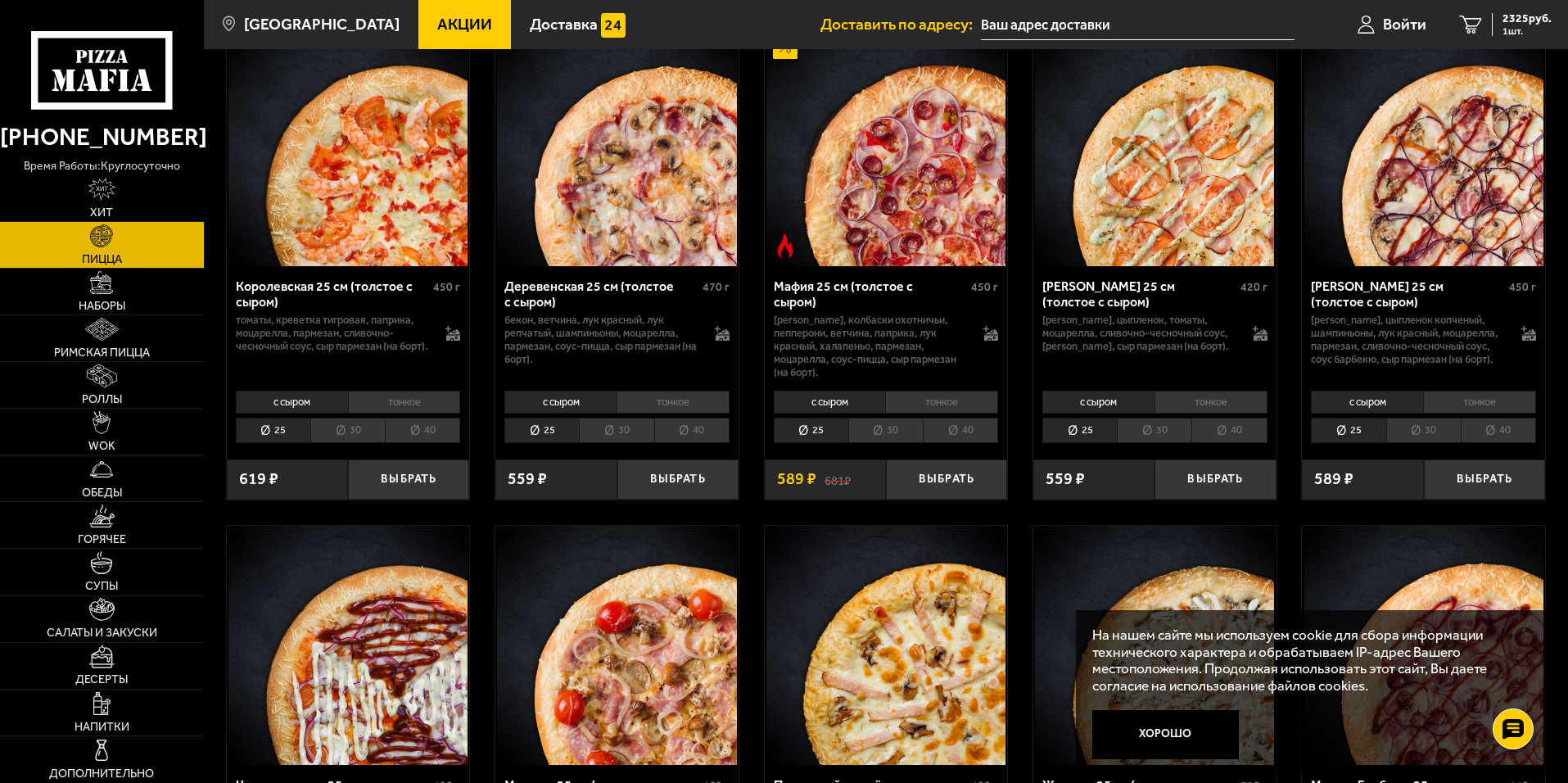
click at [963, 441] on li "40" at bounding box center [960, 430] width 75 height 25
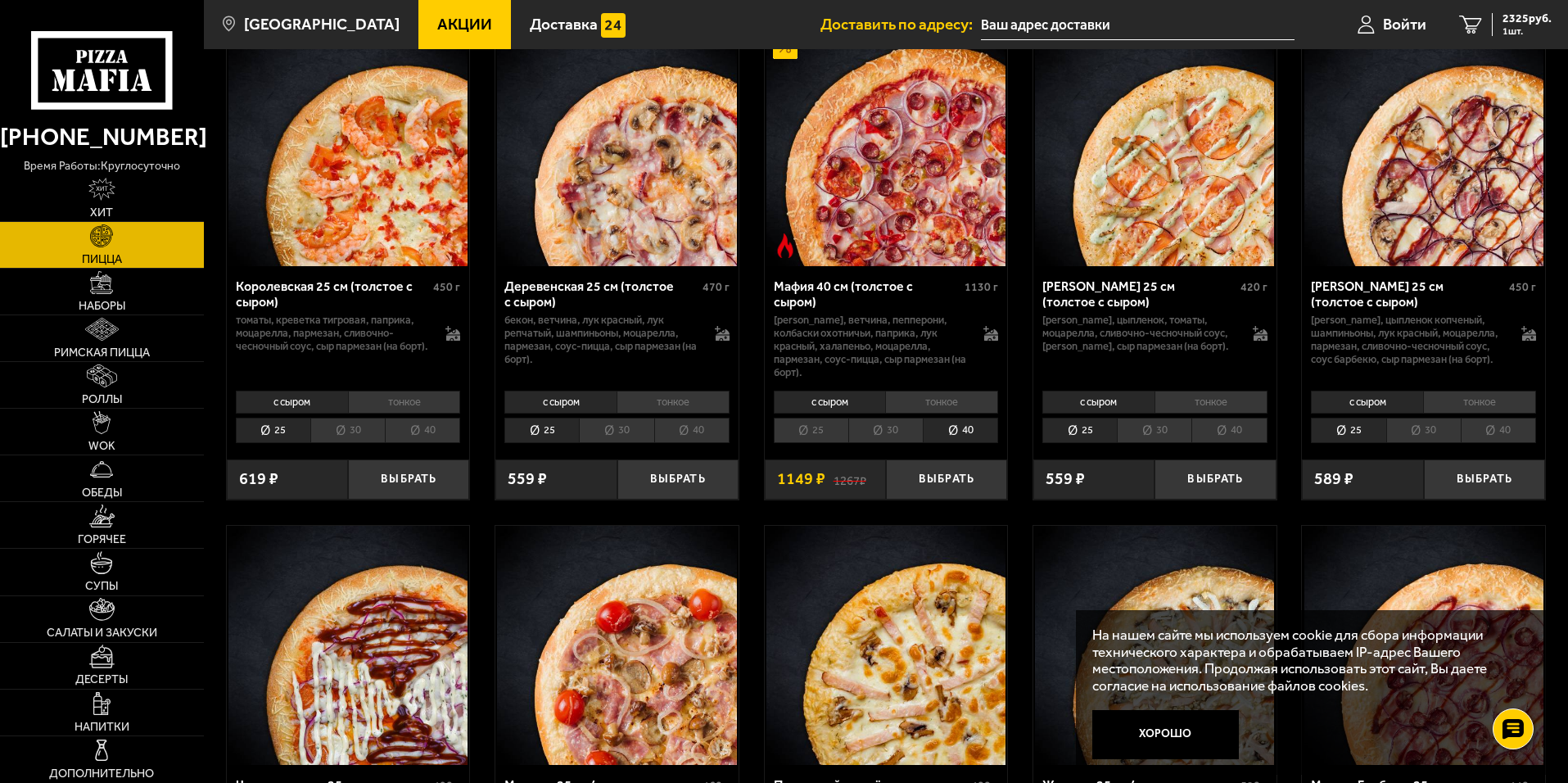
click at [999, 369] on div "Мафия 40 см (толстое с сыром) 1130 г бекон, ветчина, пепперони, колбаски охотни…" at bounding box center [886, 325] width 243 height 119
click at [991, 341] on icon at bounding box center [991, 334] width 14 height 11
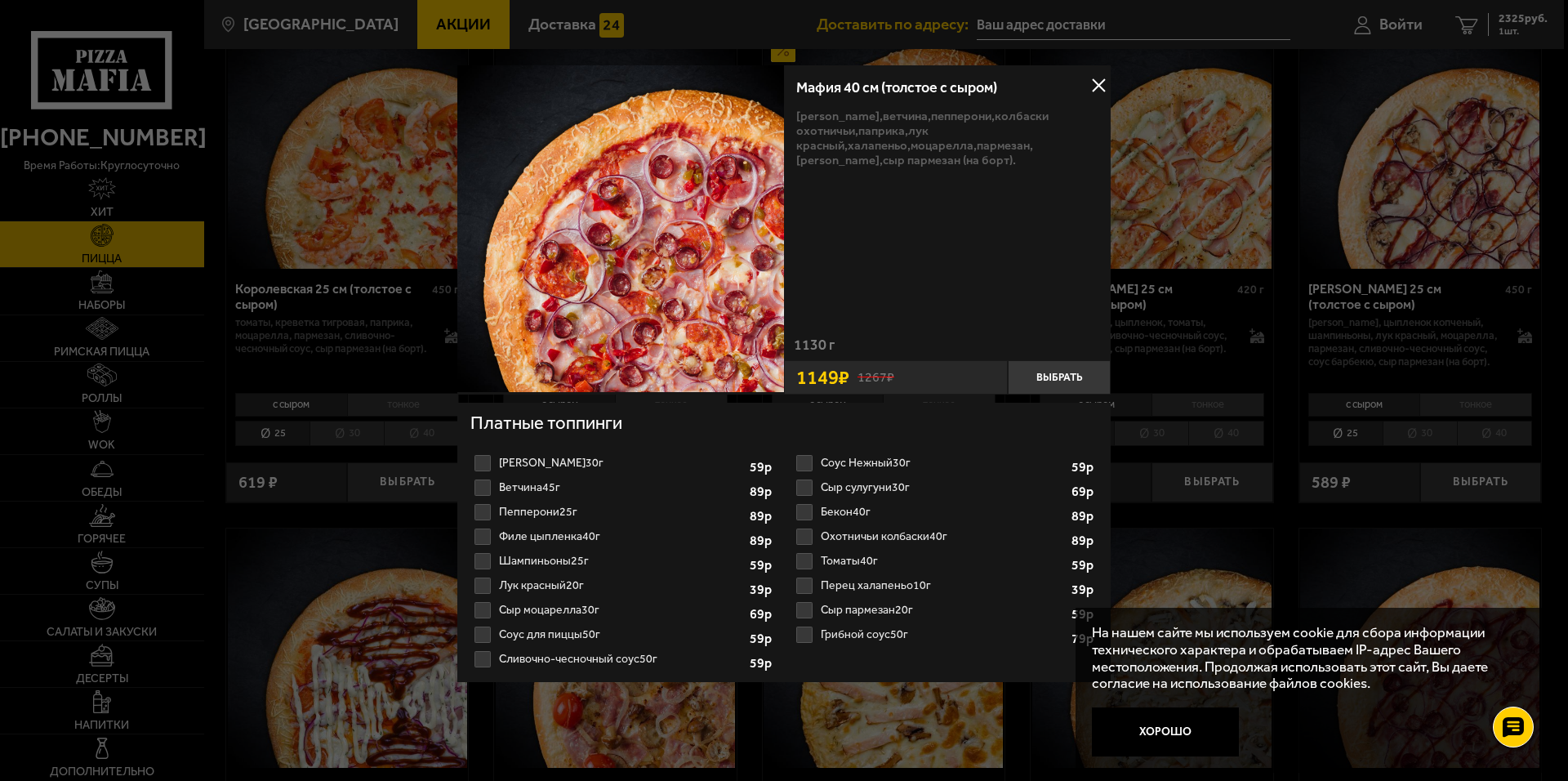
click at [487, 513] on label "Пепперони 25г 1 2 3 4 5 6 7 8" at bounding box center [624, 511] width 306 height 24
click at [0, 0] on input "Пепперони 25г 1 2 3 4 5 6 7 8" at bounding box center [0, 0] width 0 height 0
click at [485, 493] on label "Ветчина 45г 1 2 3 4 5 6 7" at bounding box center [624, 487] width 306 height 24
click at [0, 0] on input "Ветчина 45г 1 2 3 4 5 6 7" at bounding box center [0, 0] width 0 height 0
click at [480, 507] on label "Пепперони 25г 1 2 3 4 5 6 7" at bounding box center [624, 511] width 306 height 24
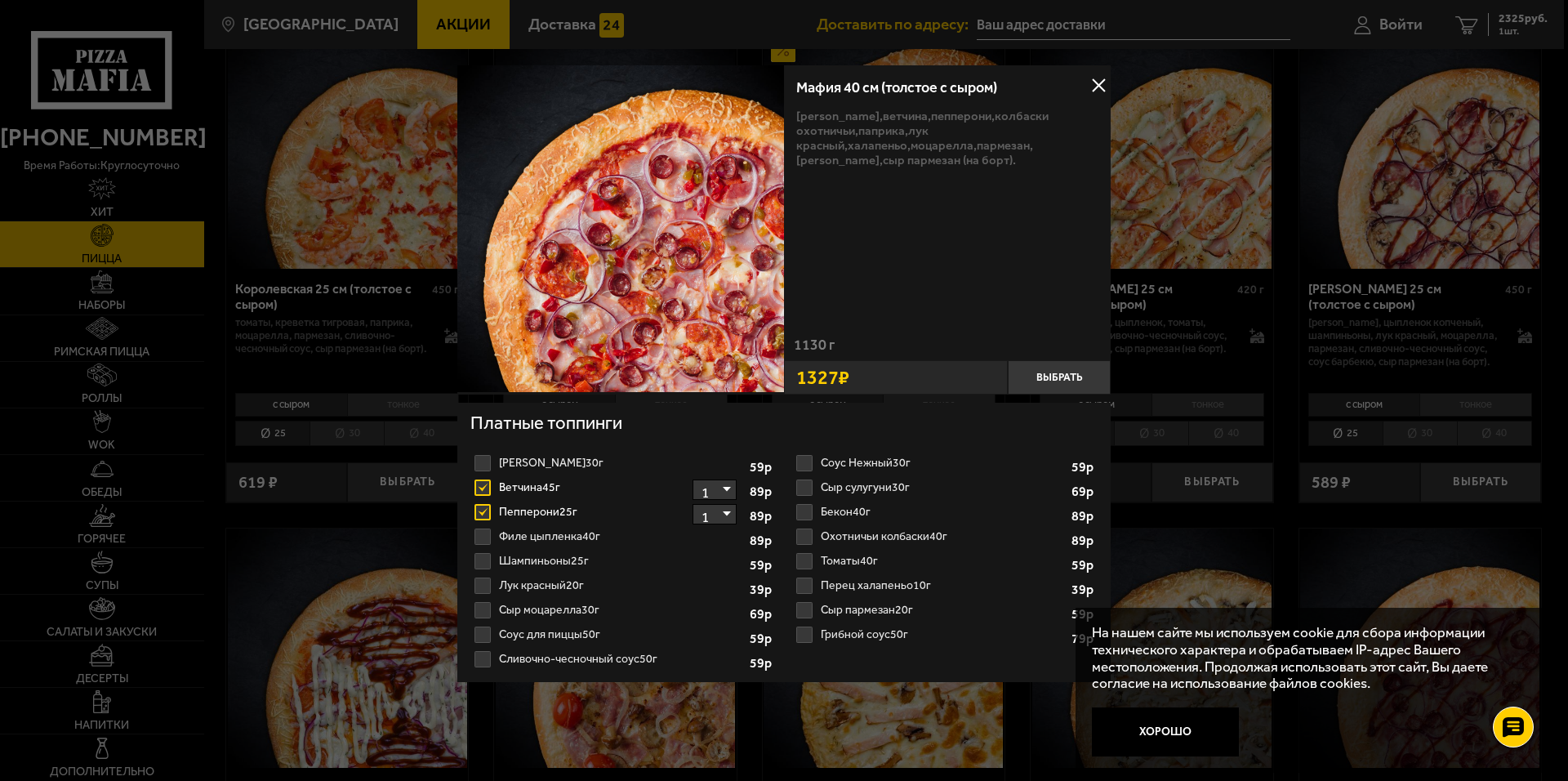
click at [0, 0] on input "Пепперони 25г 1 2 3 4 5 6 7" at bounding box center [0, 0] width 0 height 0
click at [729, 487] on select "1 2 3 4 5 6 7 8" at bounding box center [714, 489] width 44 height 20
click at [727, 487] on select "1 2 3 4 5 6 7 8" at bounding box center [714, 489] width 44 height 20
click at [727, 488] on select "1 2 3 4 5 6 7 8" at bounding box center [714, 489] width 44 height 20
click at [727, 489] on select "1 2 3 4 5 6 7 8" at bounding box center [714, 489] width 44 height 20
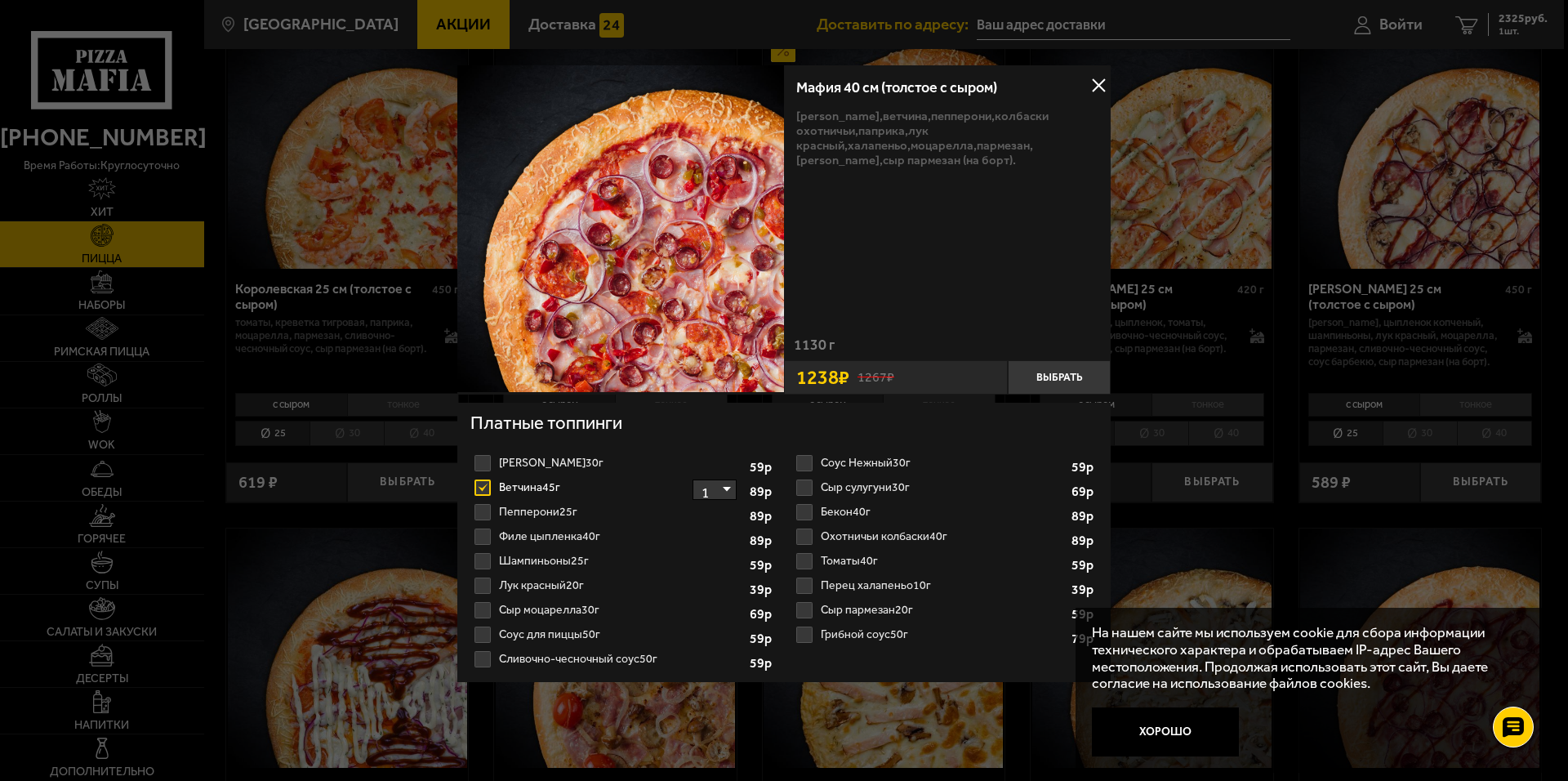
click at [803, 610] on label "Сыр пармезан 20г 1 2 3 4 5 6 7" at bounding box center [945, 610] width 306 height 24
click at [0, 0] on input "Сыр пармезан 20г 1 2 3 4 5 6 7" at bounding box center [0, 0] width 0 height 0
click at [484, 609] on label "Сыр моцарелла 30г 1 2 3 4 5 6" at bounding box center [624, 610] width 306 height 24
click at [0, 0] on input "Сыр моцарелла 30г 1 2 3 4 5 6" at bounding box center [0, 0] width 0 height 0
click at [804, 511] on label "Бекон 40г 1 2 3 4 5" at bounding box center [945, 511] width 306 height 24
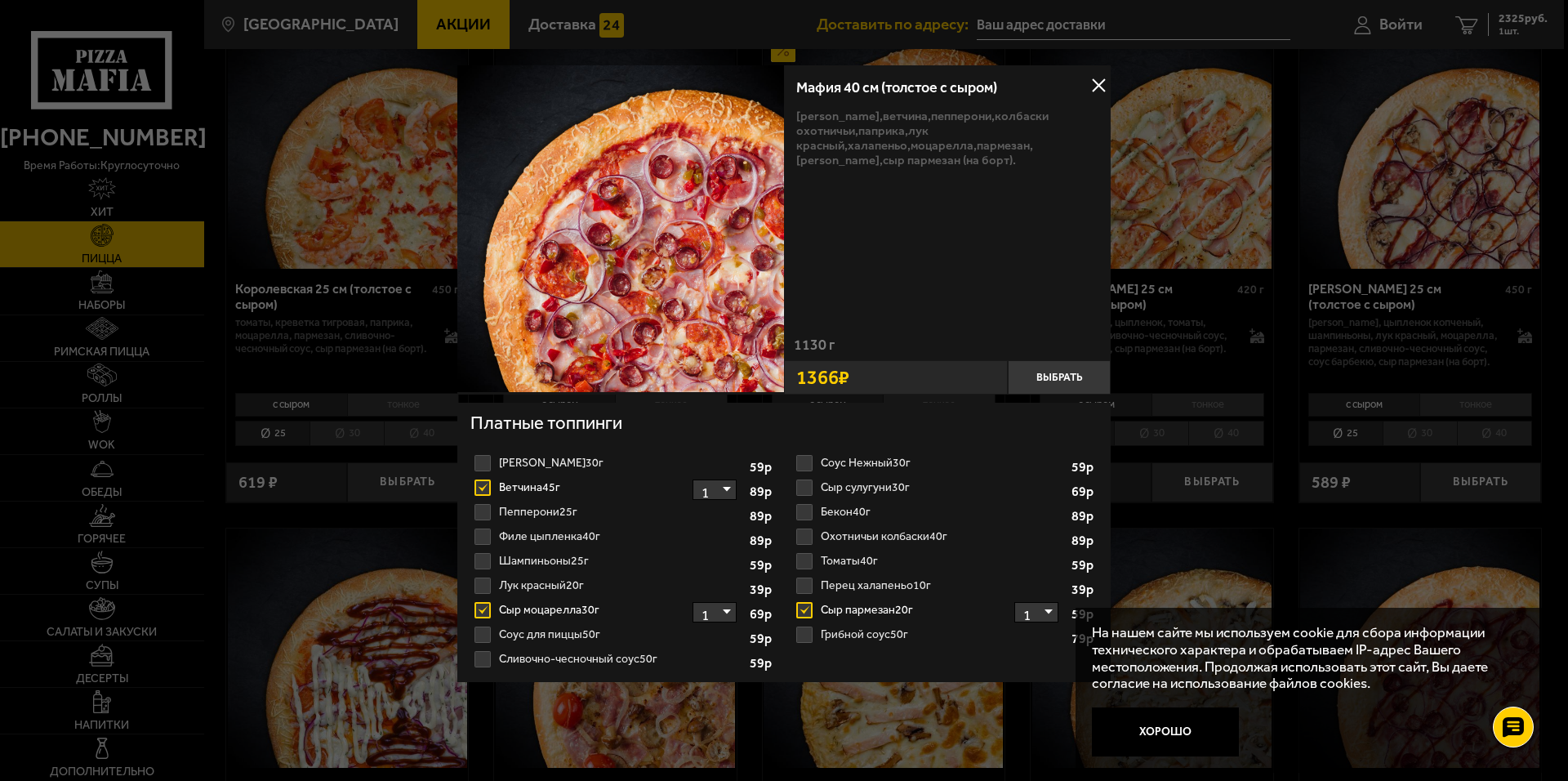
click at [0, 0] on input "Бекон 40г 1 2 3 4 5" at bounding box center [0, 0] width 0 height 0
click at [486, 510] on label "Пепперони 25г 1 2 3 4" at bounding box center [624, 511] width 306 height 24
click at [0, 0] on input "Пепперони 25г 1 2 3 4" at bounding box center [0, 0] width 0 height 0
click at [1043, 372] on button "Выбрать" at bounding box center [1059, 377] width 103 height 34
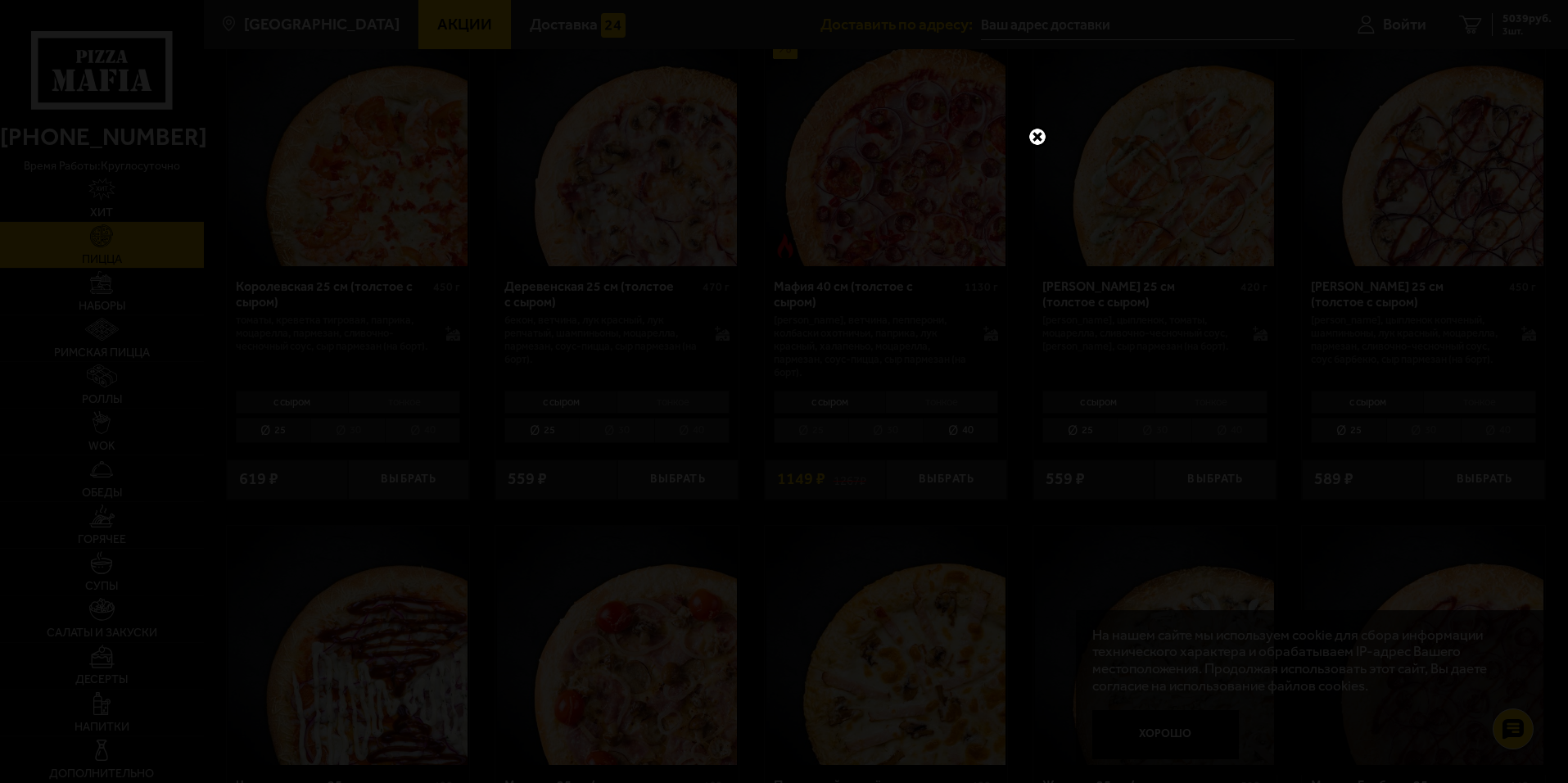
click at [1032, 135] on link at bounding box center [1037, 137] width 21 height 21
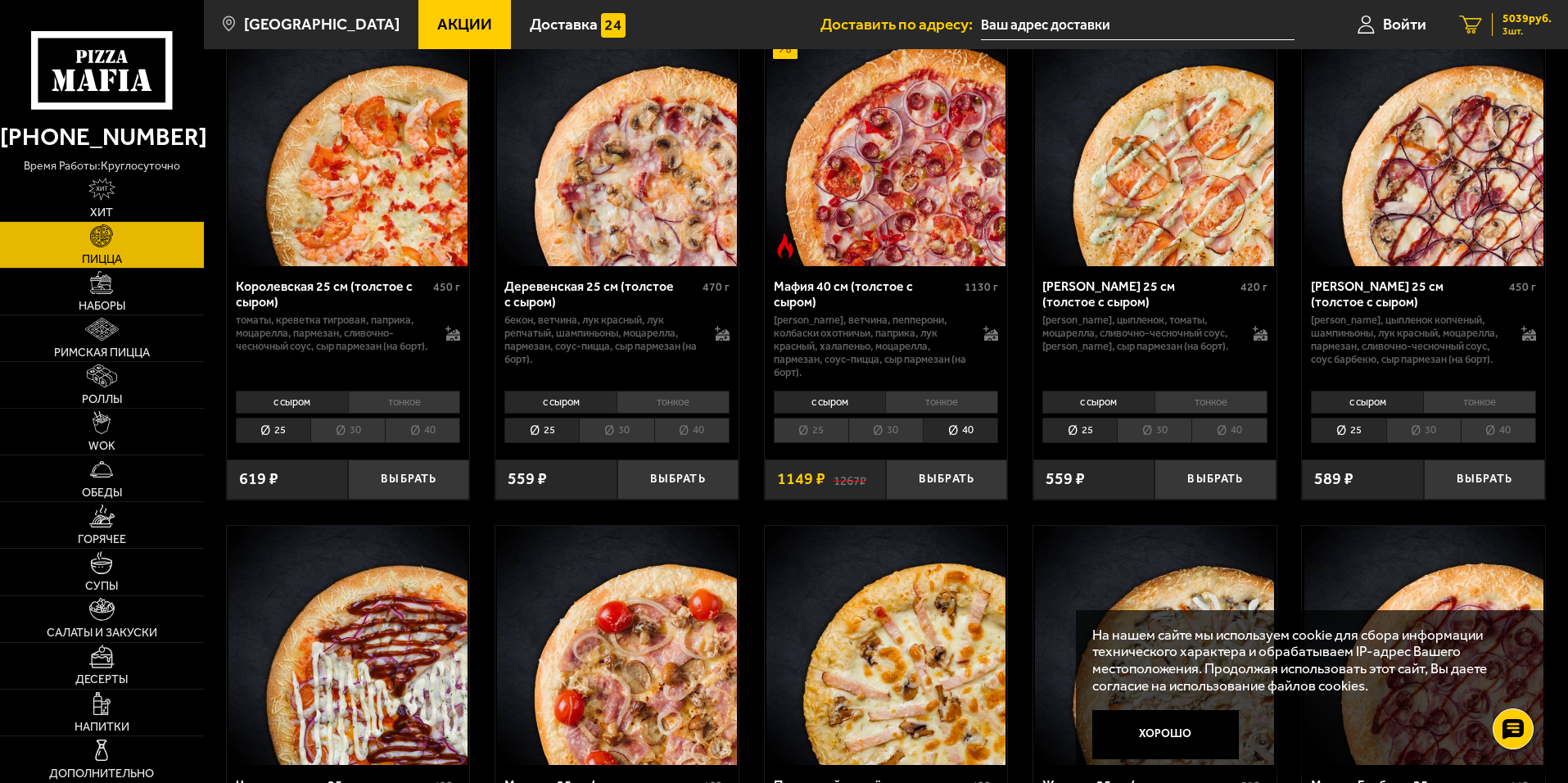
click at [1522, 24] on span "5039 руб." at bounding box center [1526, 19] width 49 height 11
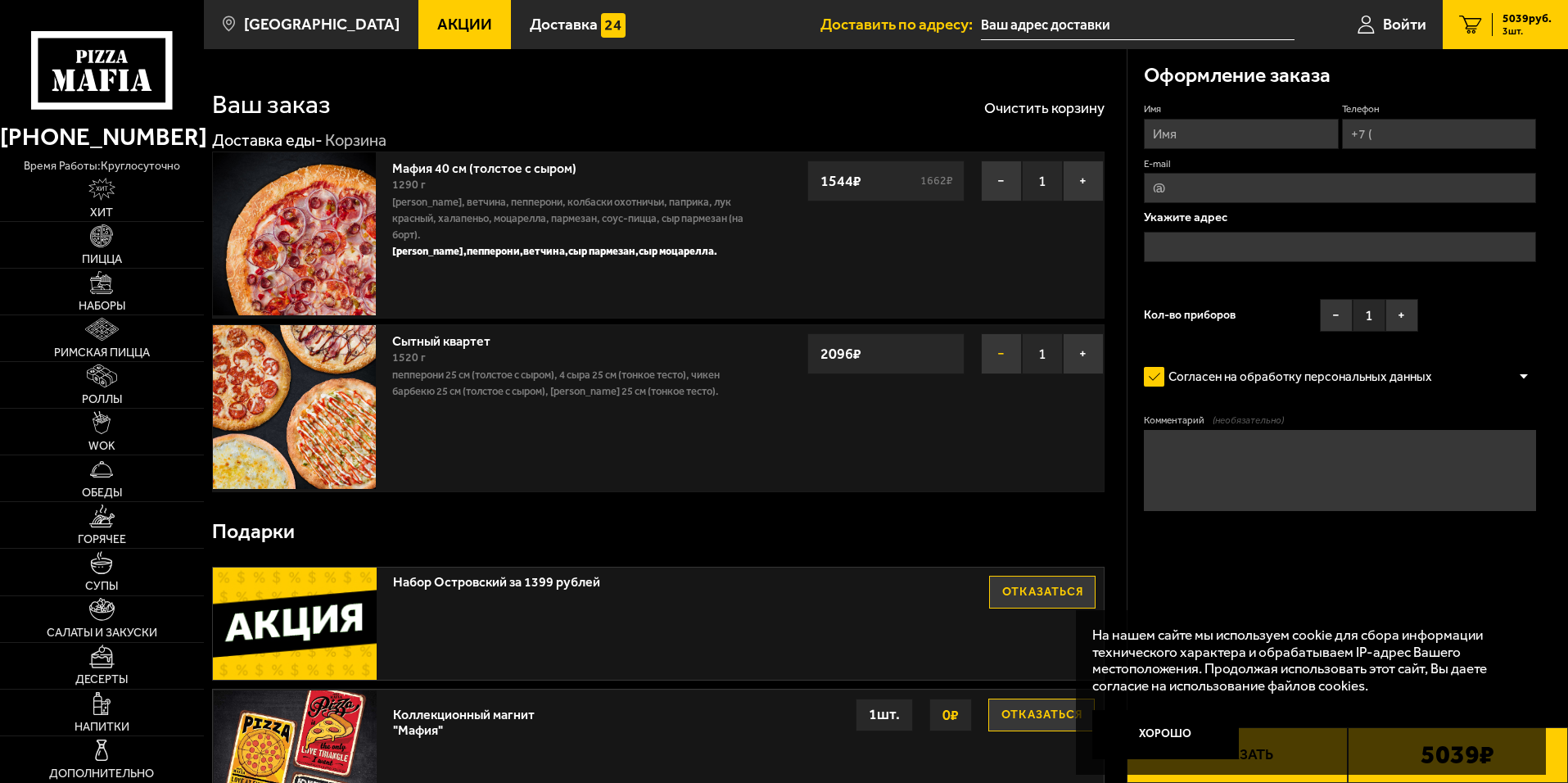
click at [1004, 350] on button "−" at bounding box center [1001, 354] width 41 height 41
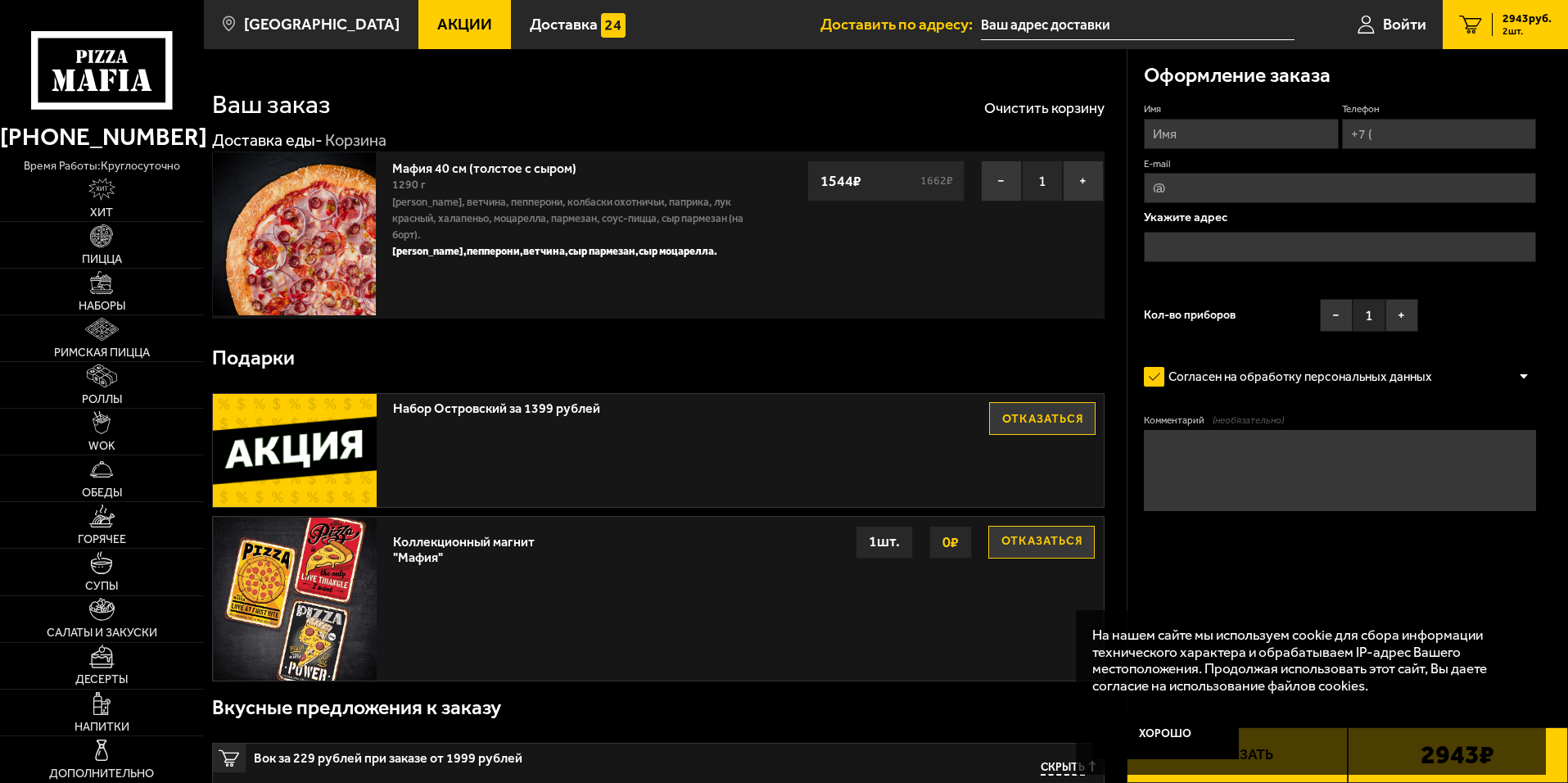
click at [491, 168] on link "Мафия 40 см (толстое с сыром)" at bounding box center [492, 165] width 201 height 20
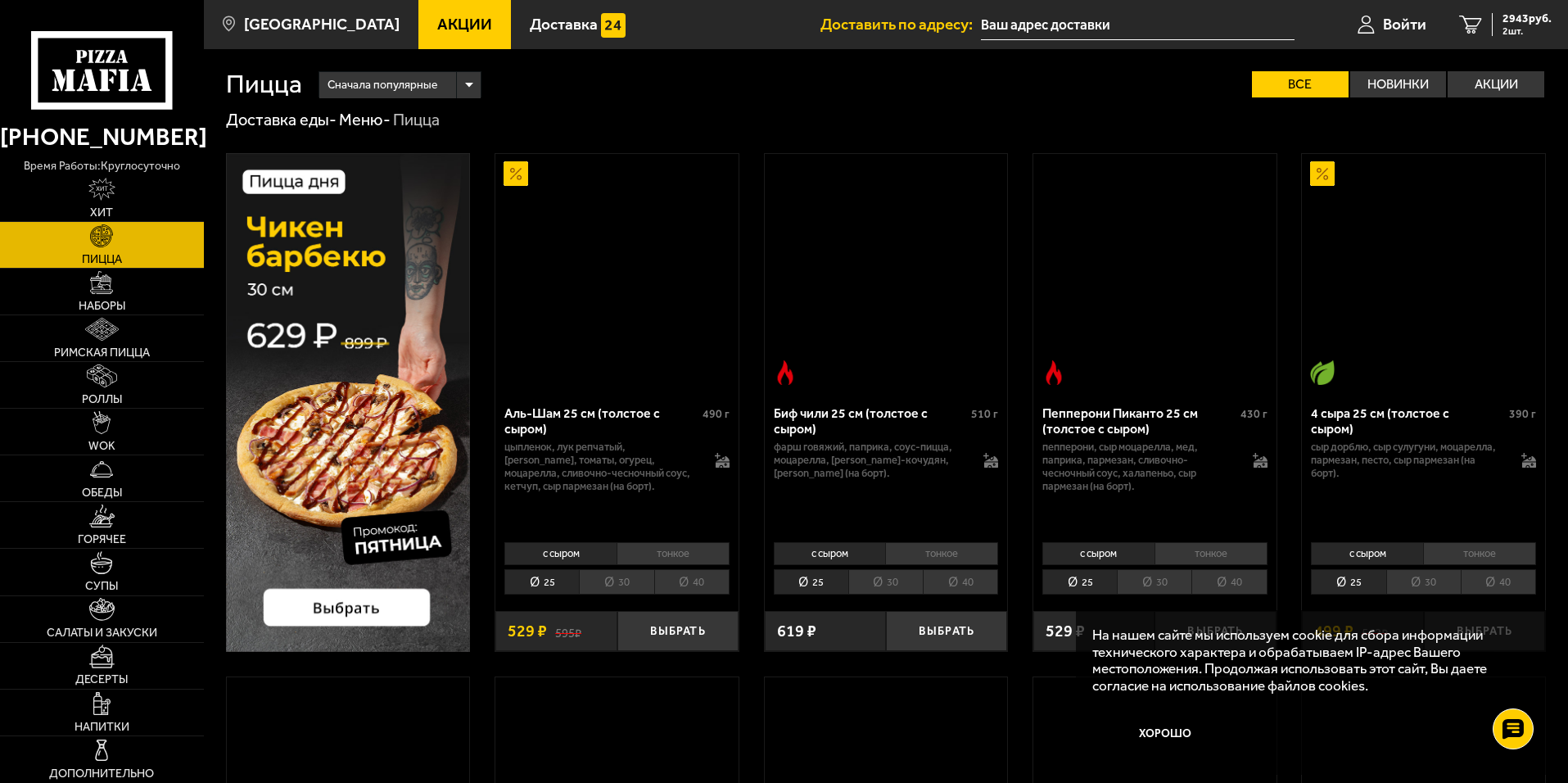
scroll to position [1638, 0]
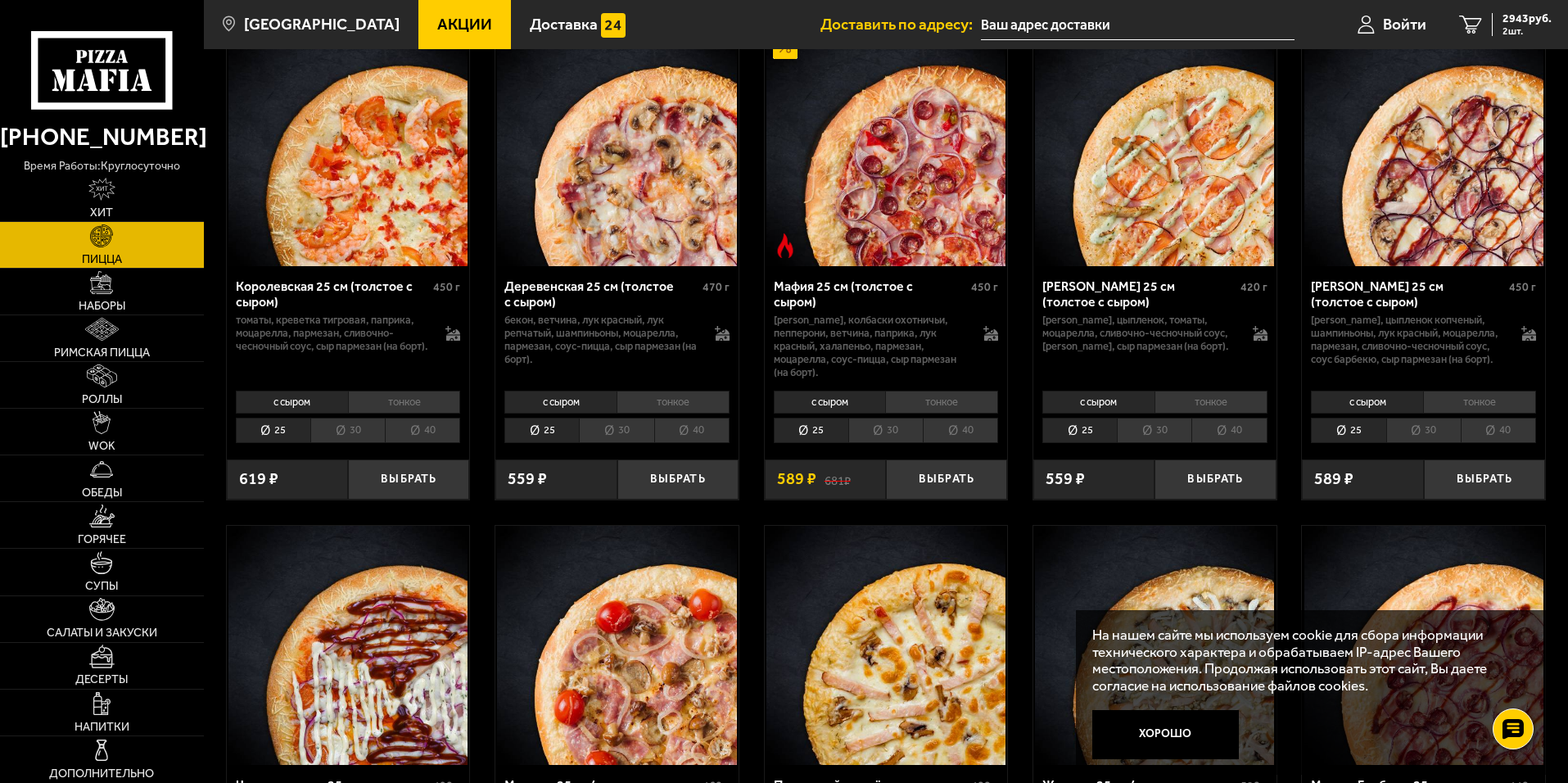
click at [935, 413] on li "тонкое" at bounding box center [942, 401] width 113 height 23
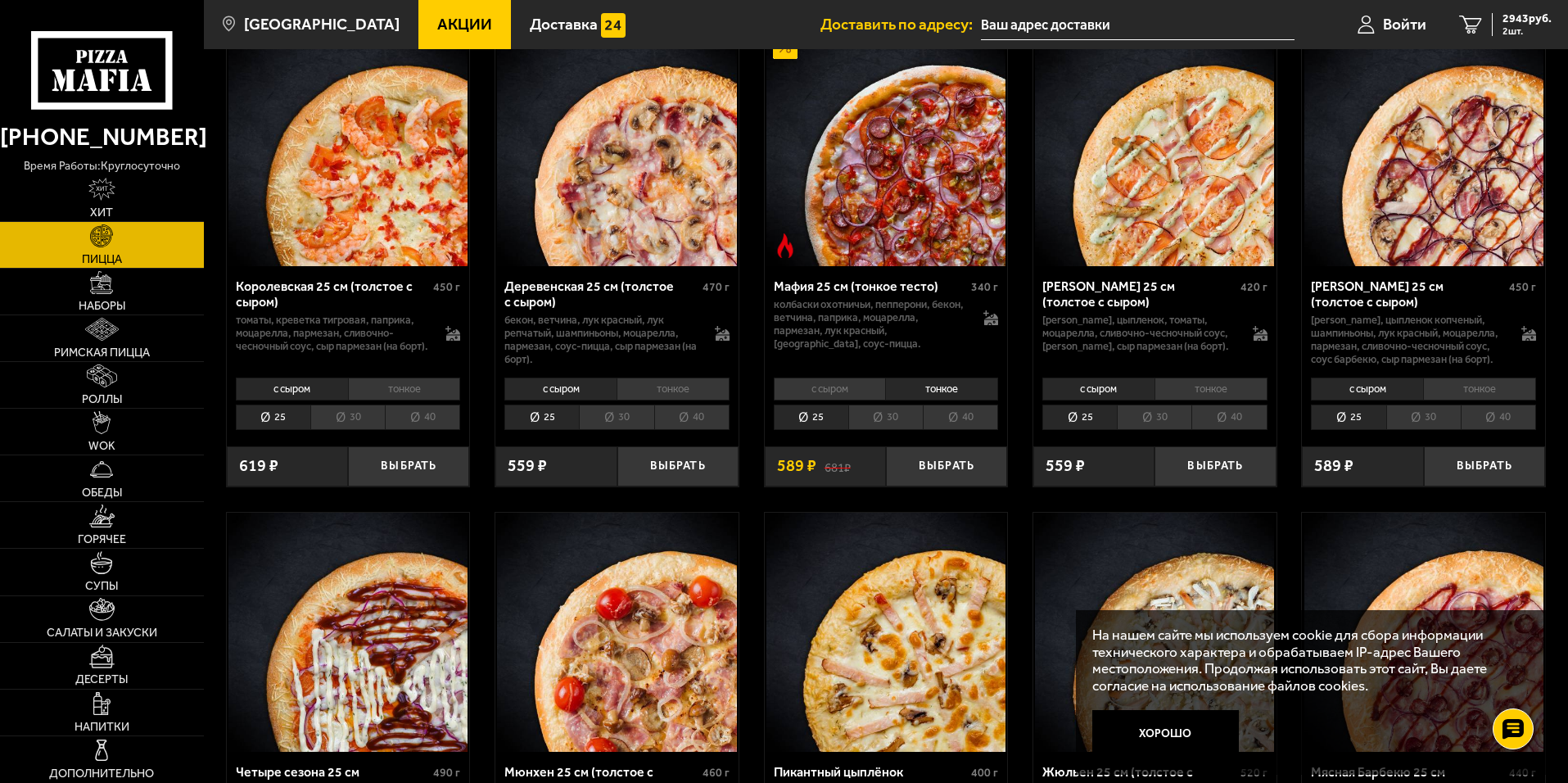
click at [954, 430] on li "40" at bounding box center [960, 416] width 75 height 25
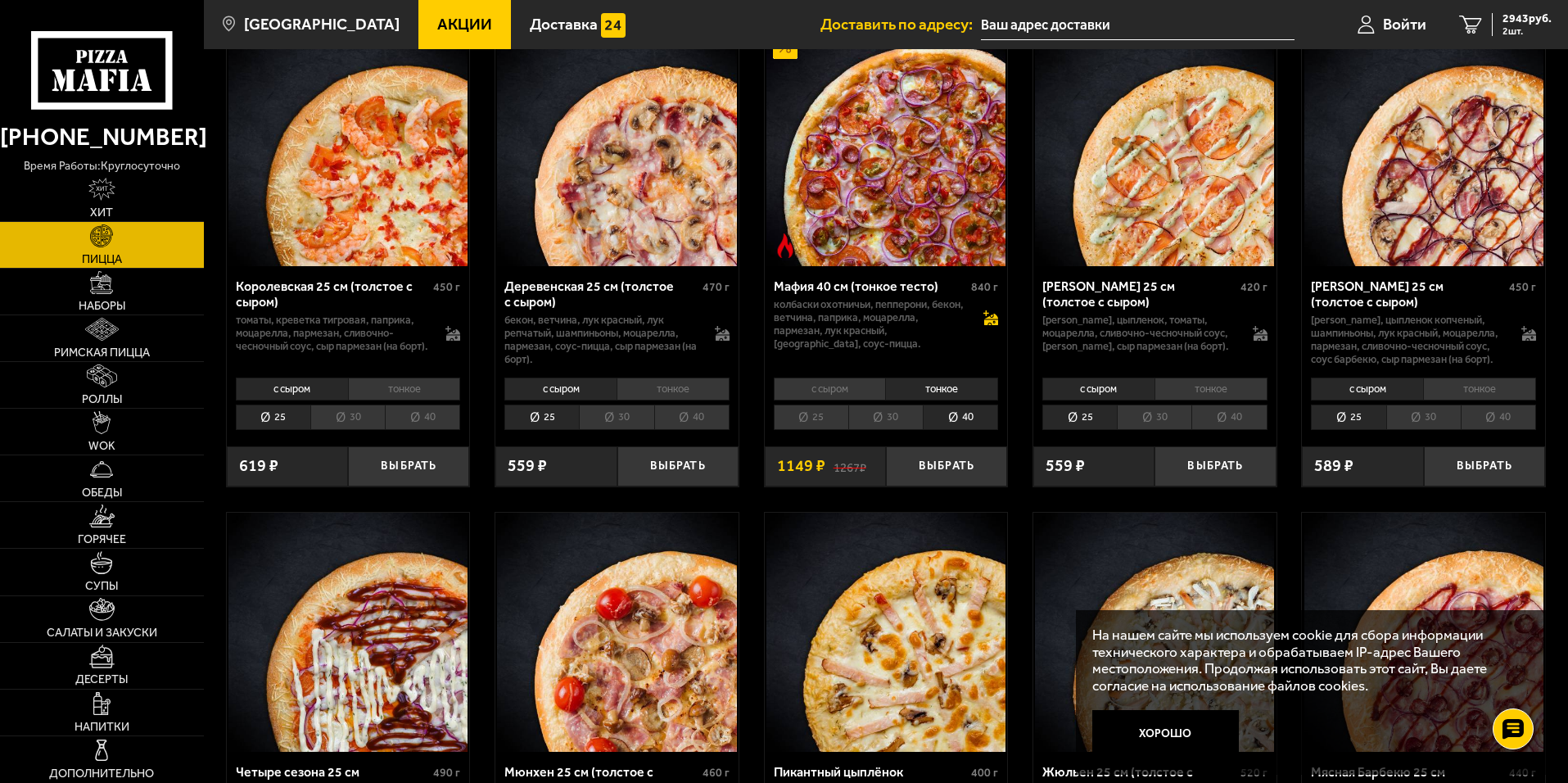
click at [986, 322] on icon at bounding box center [989, 316] width 11 height 12
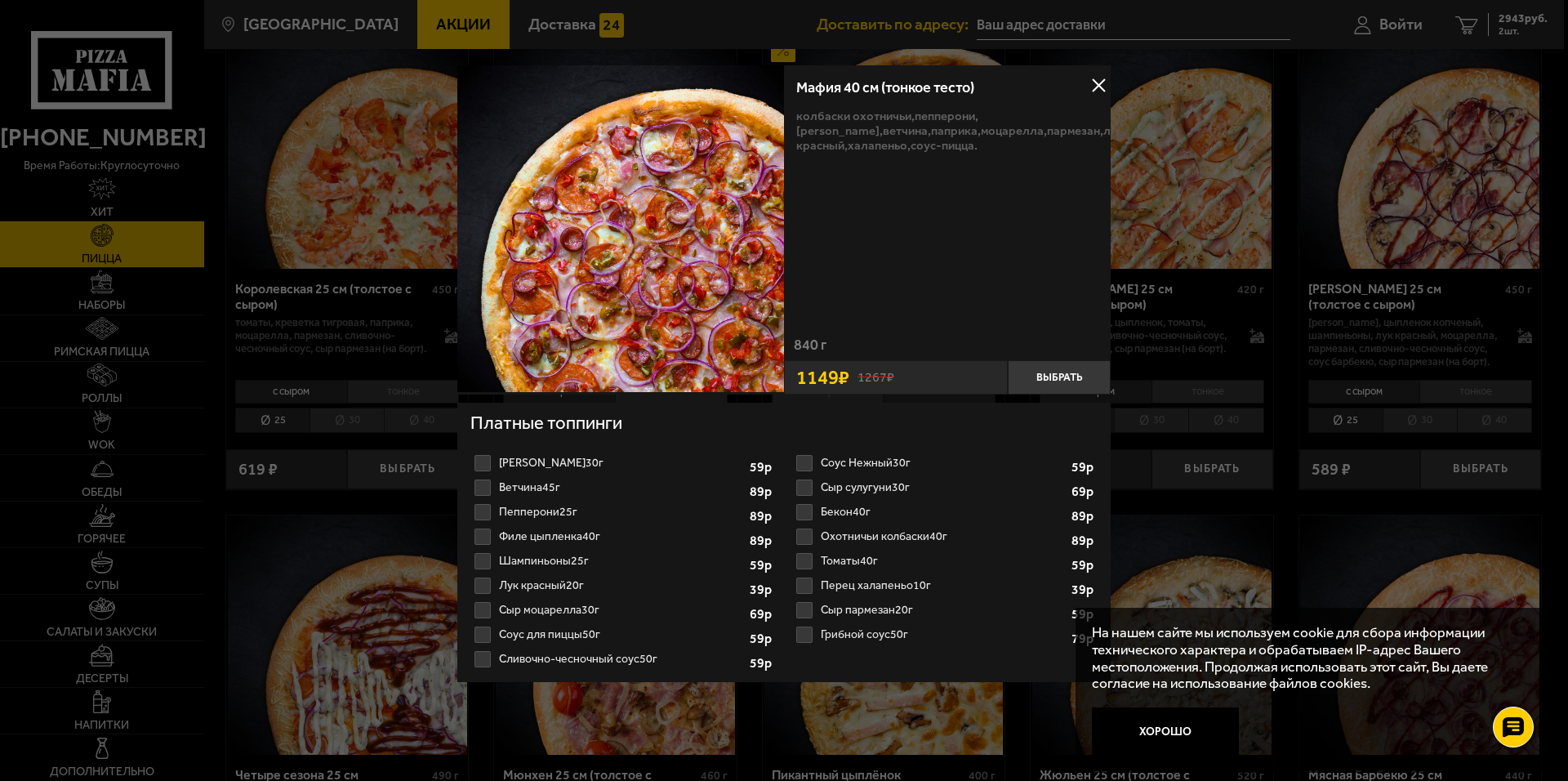
click at [483, 493] on label "Ветчина 45г 1 2 3 4 5 6 7 8" at bounding box center [624, 487] width 306 height 24
click at [0, 0] on input "Ветчина 45г 1 2 3 4 5 6 7 8" at bounding box center [0, 0] width 0 height 0
click at [480, 516] on label "Пепперони 25г 1 2 3 4 5 6 7" at bounding box center [624, 511] width 306 height 24
click at [0, 0] on input "Пепперони 25г 1 2 3 4 5 6 7" at bounding box center [0, 0] width 0 height 0
click at [488, 612] on label "Сыр моцарелла 30г 1 2 3 4 5 6" at bounding box center [624, 610] width 306 height 24
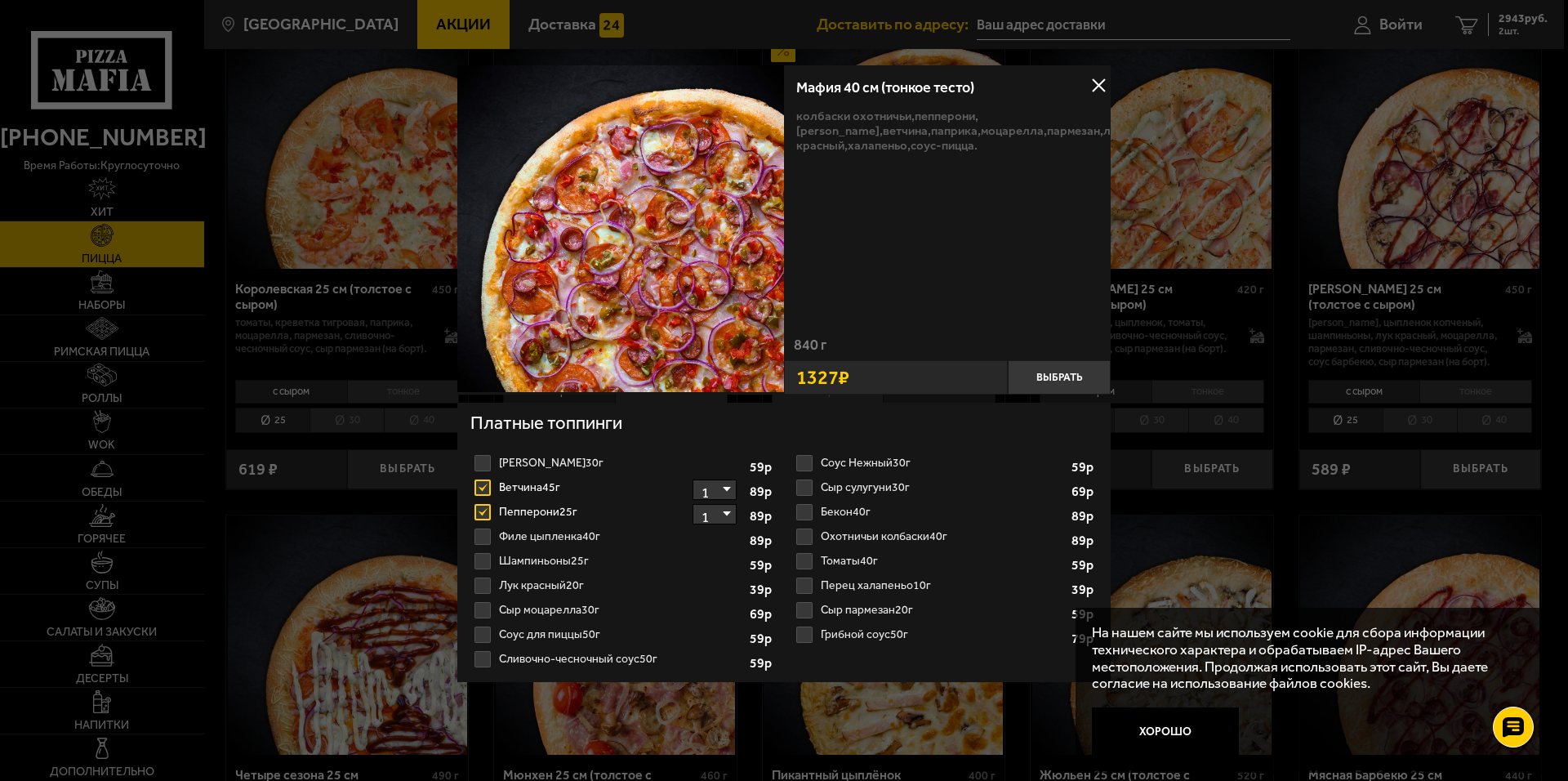
click at [0, 0] on input "Сыр моцарелла 30г 1 2 3 4 5 6" at bounding box center [0, 0] width 0 height 0
click at [483, 612] on label "Сыр моцарелла 30г 1 2 3 4 5 6" at bounding box center [624, 610] width 306 height 24
click at [0, 0] on input "Сыр моцарелла 30г 1 2 3 4 5 6" at bounding box center [0, 0] width 0 height 0
click at [481, 611] on label "Сыр моцарелла 30г 1 2 3 4 5 6" at bounding box center [624, 610] width 306 height 24
click at [0, 0] on input "Сыр моцарелла 30г 1 2 3 4 5 6" at bounding box center [0, 0] width 0 height 0
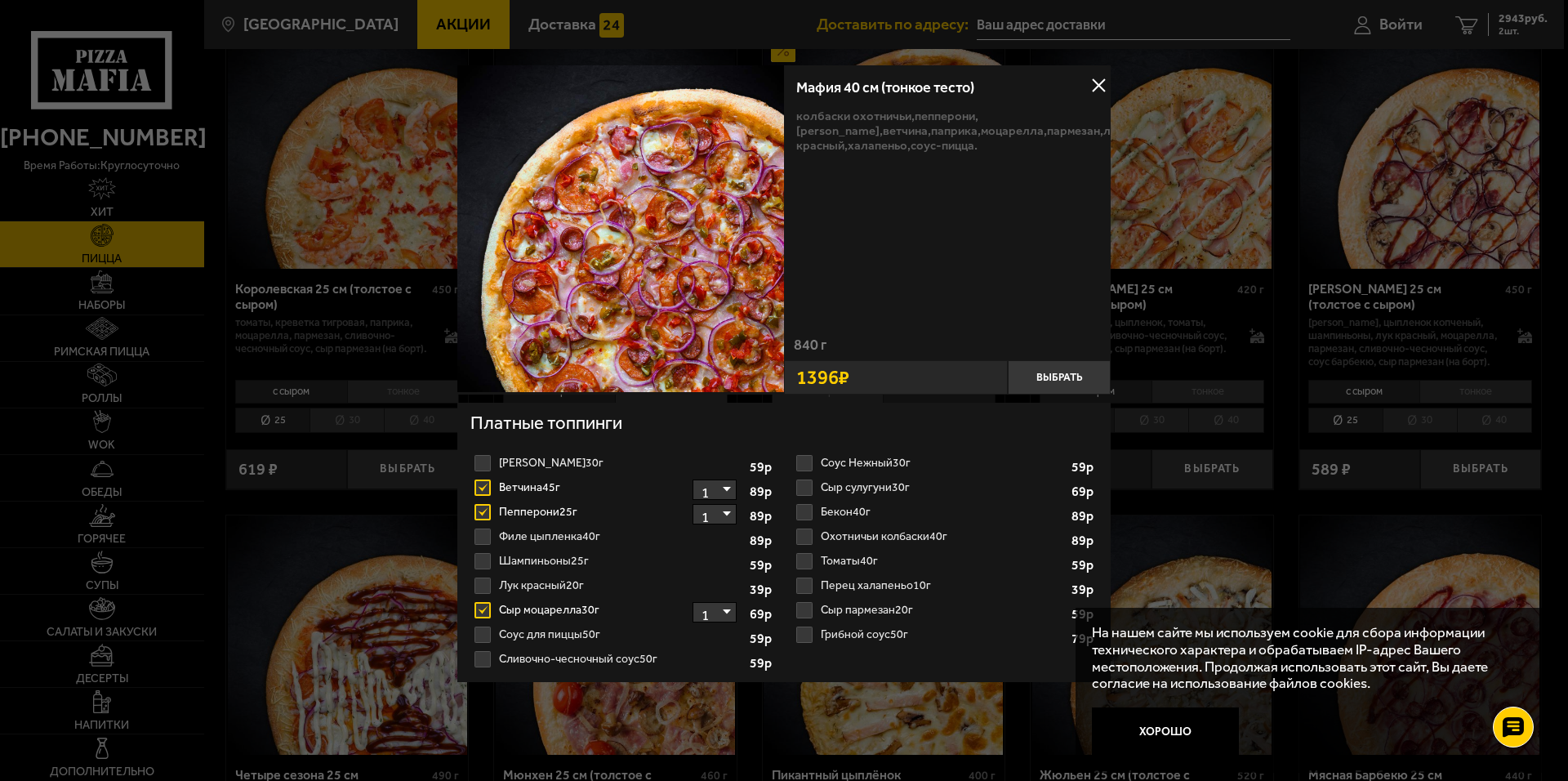
click at [803, 541] on label "Охотничьи колбаски 40г 1 2 3 4 5" at bounding box center [945, 536] width 306 height 24
click at [0, 0] on input "Охотничьи колбаски 40г 1 2 3 4 5" at bounding box center [0, 0] width 0 height 0
click at [802, 514] on label "Бекон 40г 1 2 3 4" at bounding box center [945, 511] width 306 height 24
click at [0, 0] on input "Бекон 40г 1 2 3 4" at bounding box center [0, 0] width 0 height 0
click at [726, 487] on select "1 2 3 4" at bounding box center [714, 489] width 44 height 20
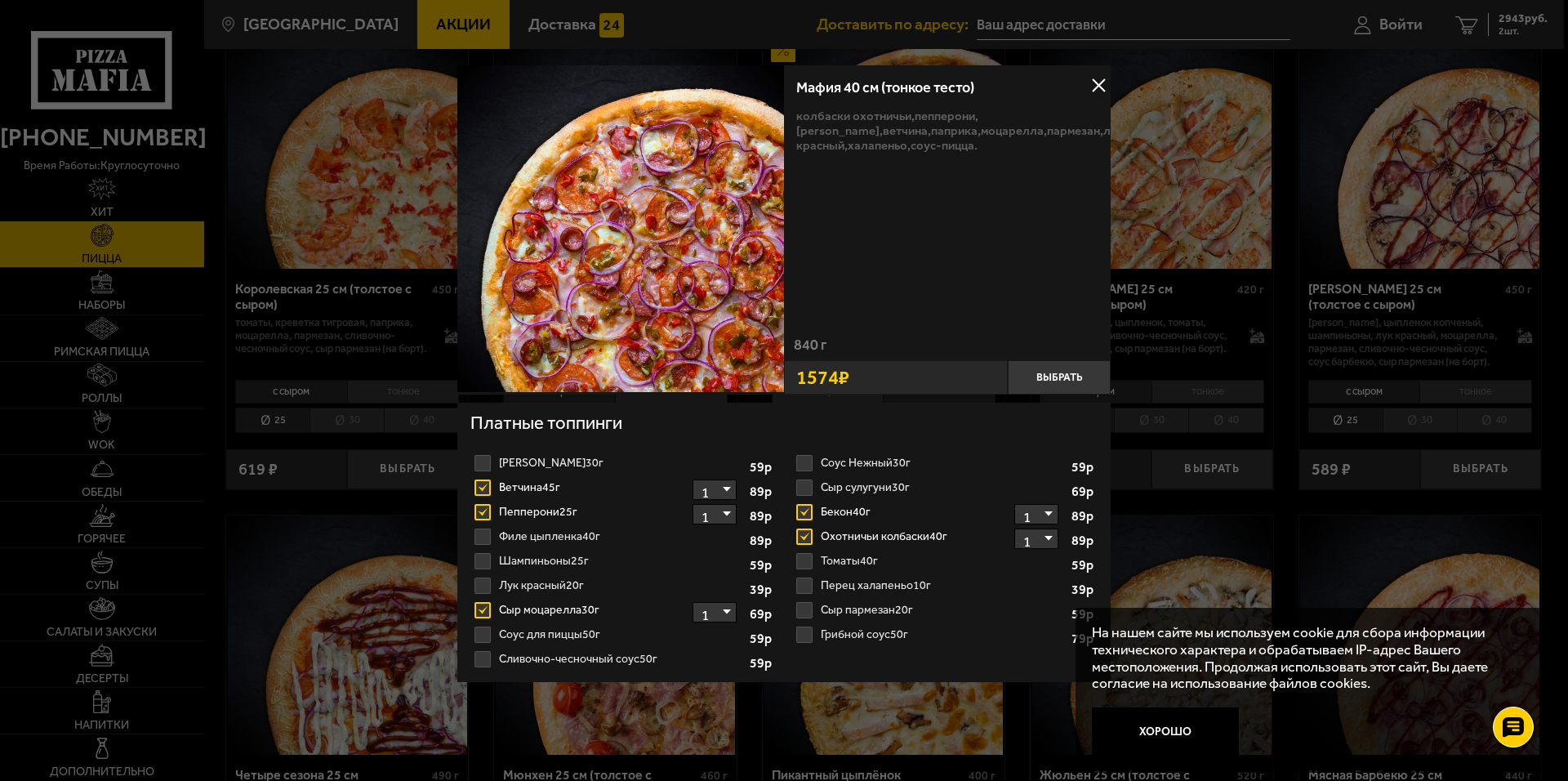
click at [726, 487] on select "1 2 3 4" at bounding box center [714, 489] width 44 height 20
click at [1051, 378] on button "Выбрать" at bounding box center [1059, 377] width 103 height 34
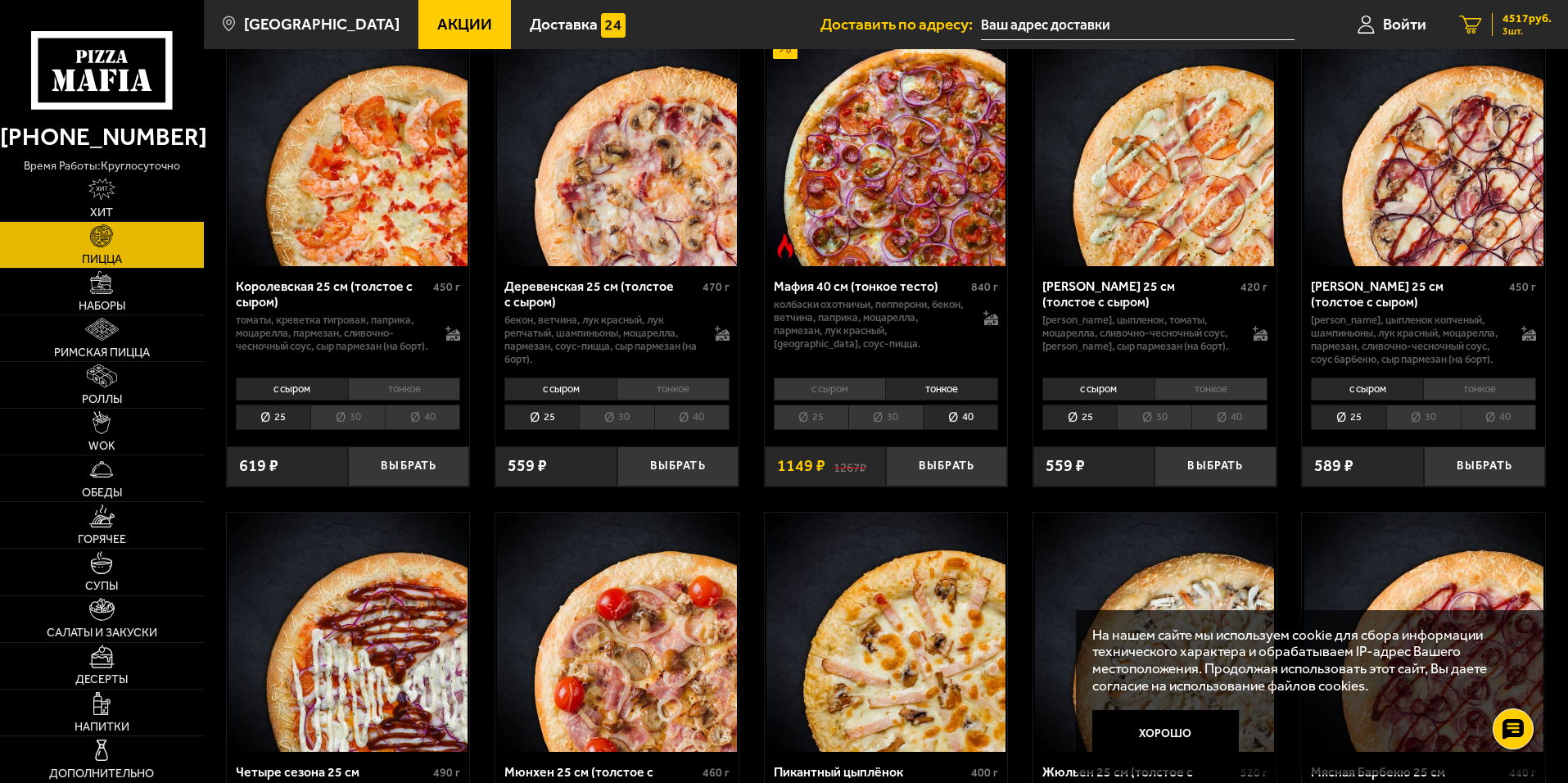
click at [1544, 16] on span "4517 руб." at bounding box center [1526, 19] width 49 height 11
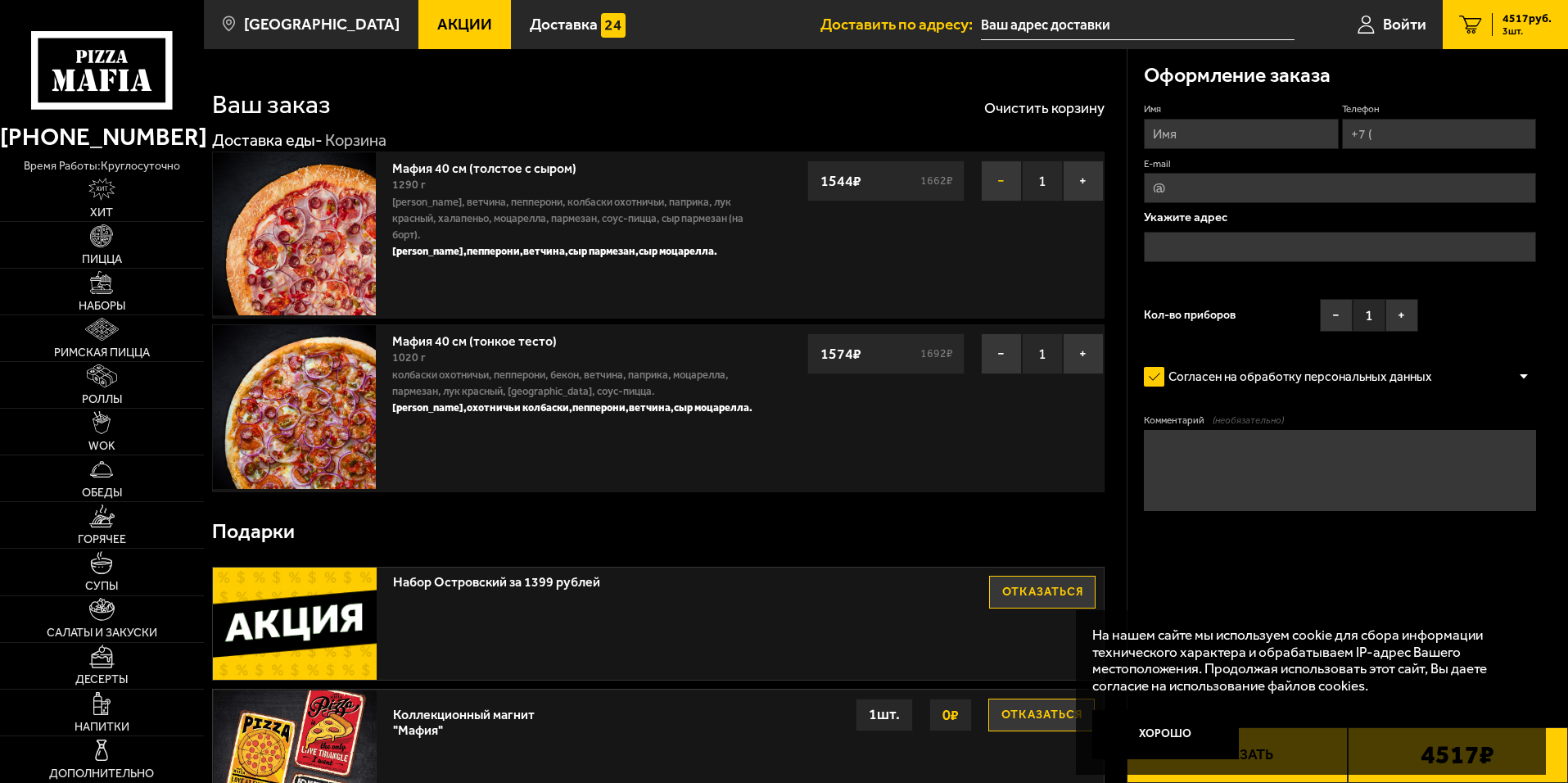
click at [997, 183] on button "−" at bounding box center [1001, 181] width 41 height 41
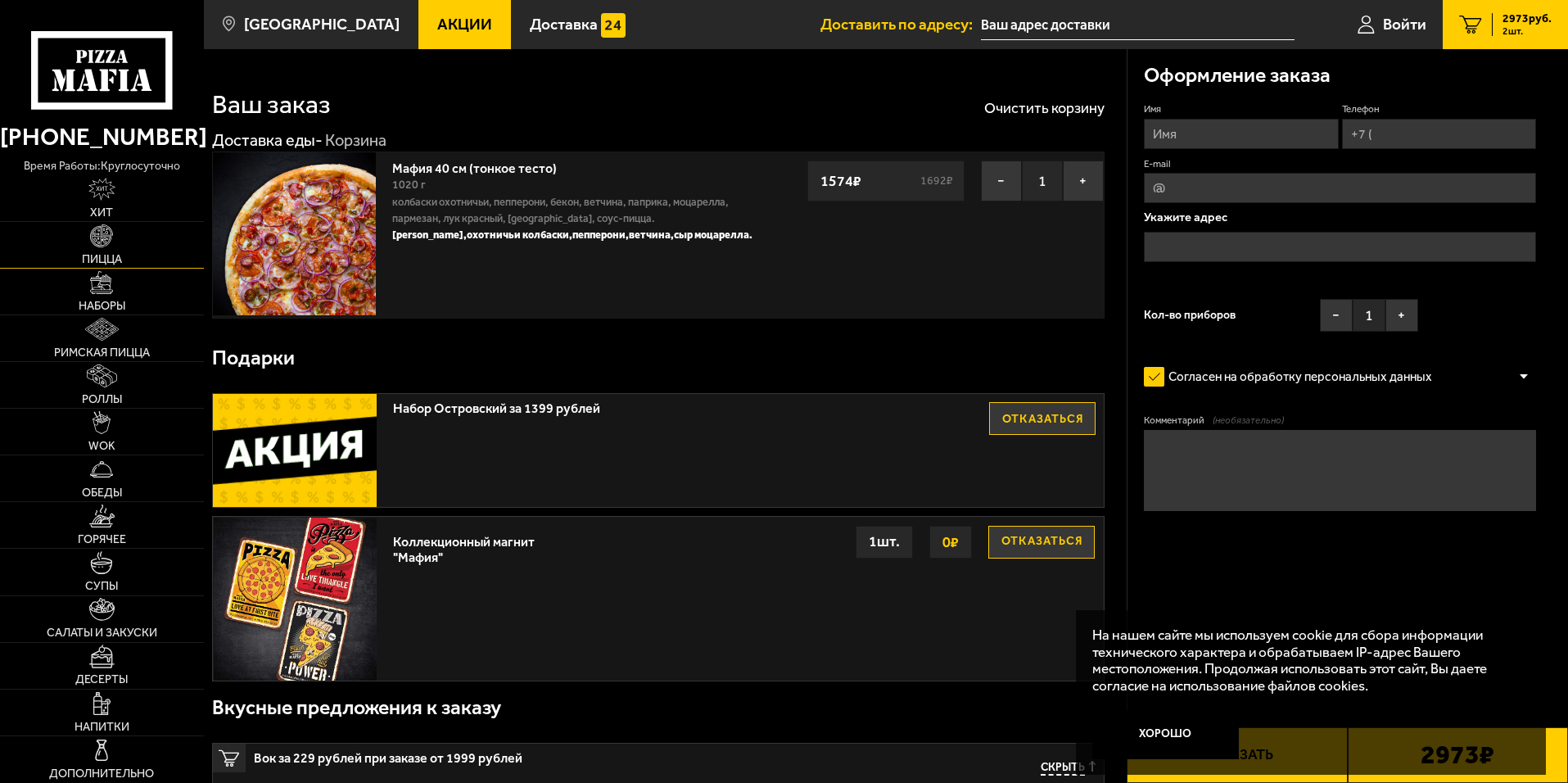
click at [93, 242] on img at bounding box center [101, 236] width 23 height 23
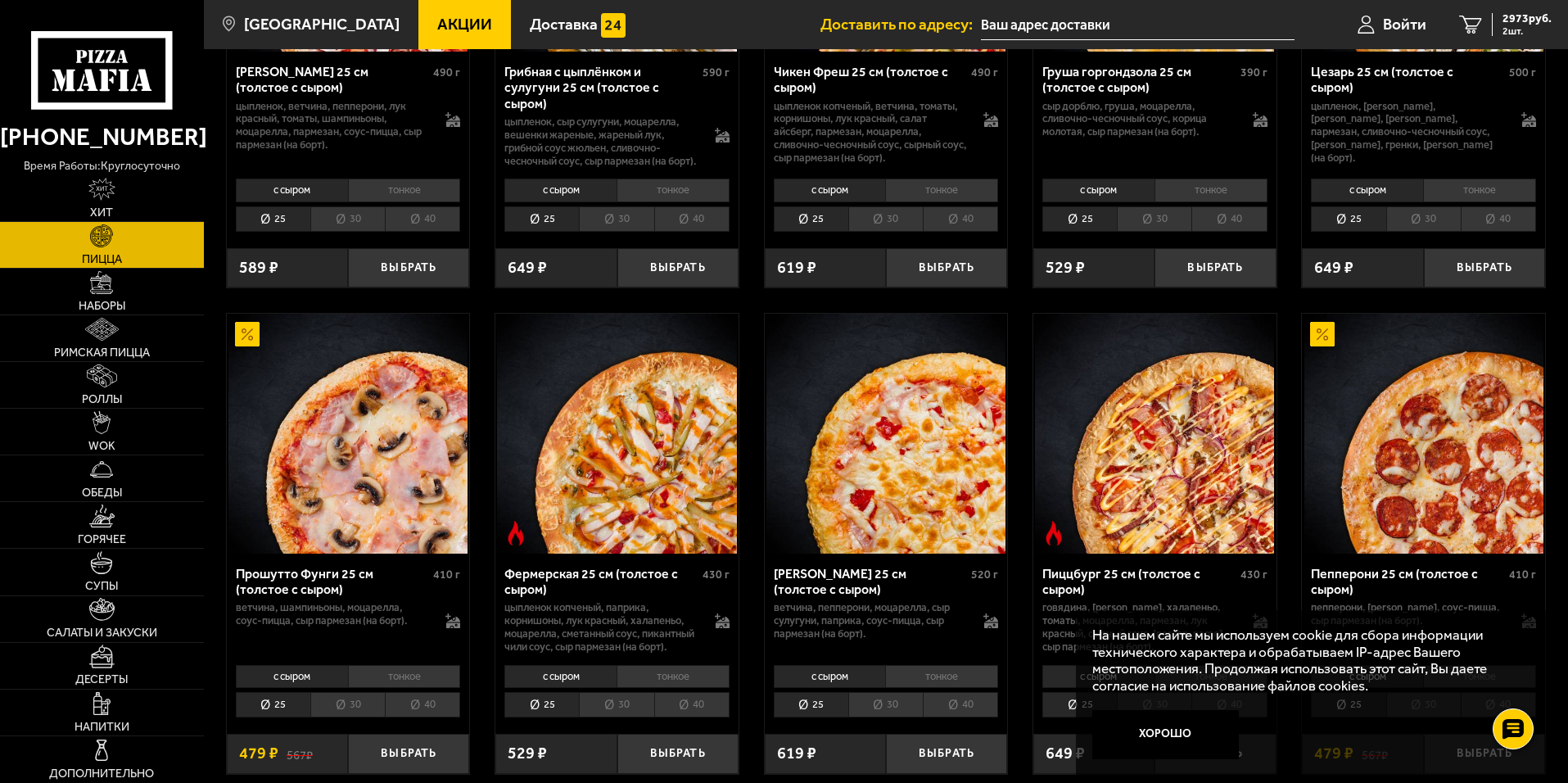
scroll to position [1064, 0]
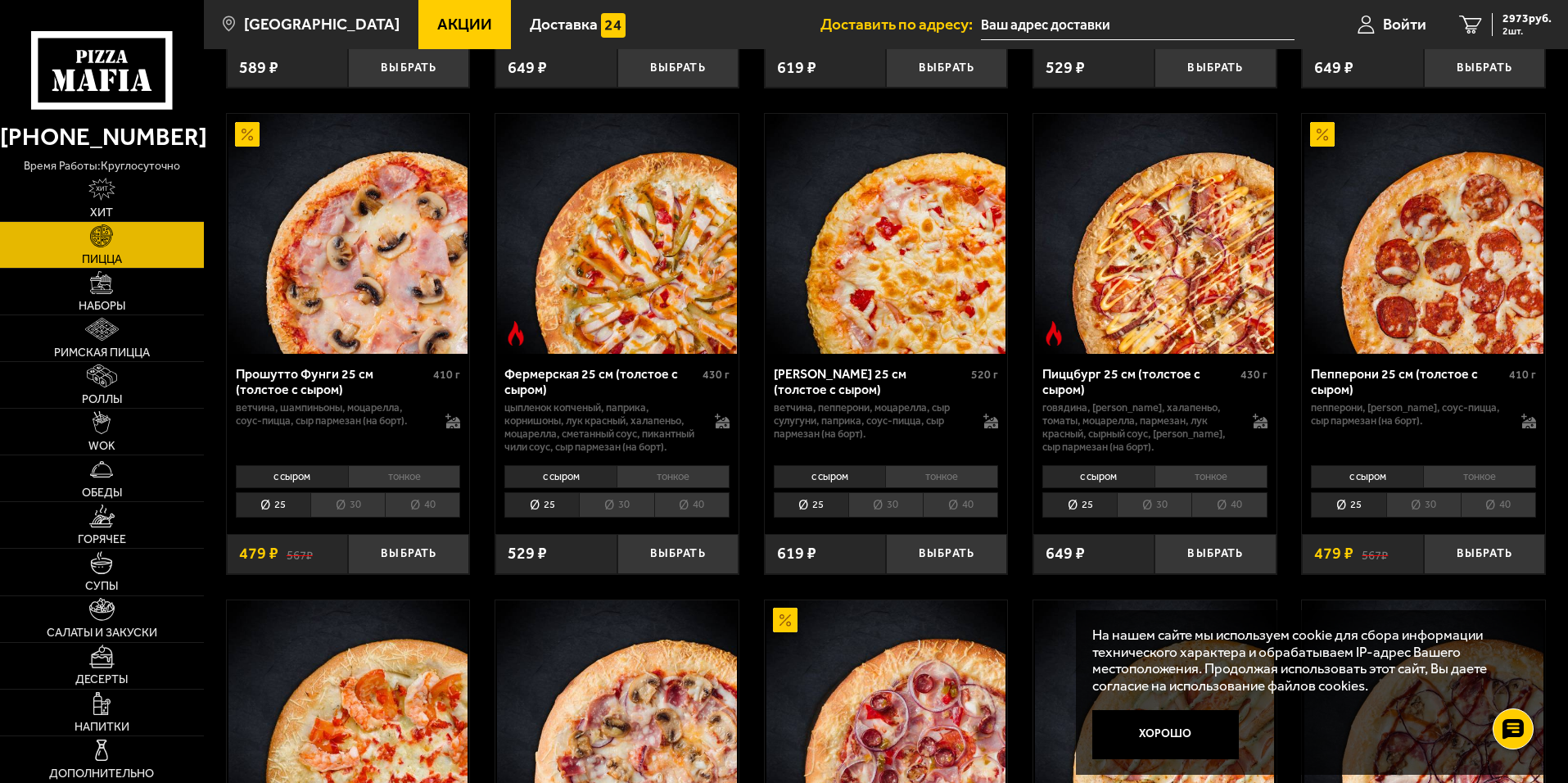
click at [699, 517] on li "40" at bounding box center [691, 504] width 75 height 25
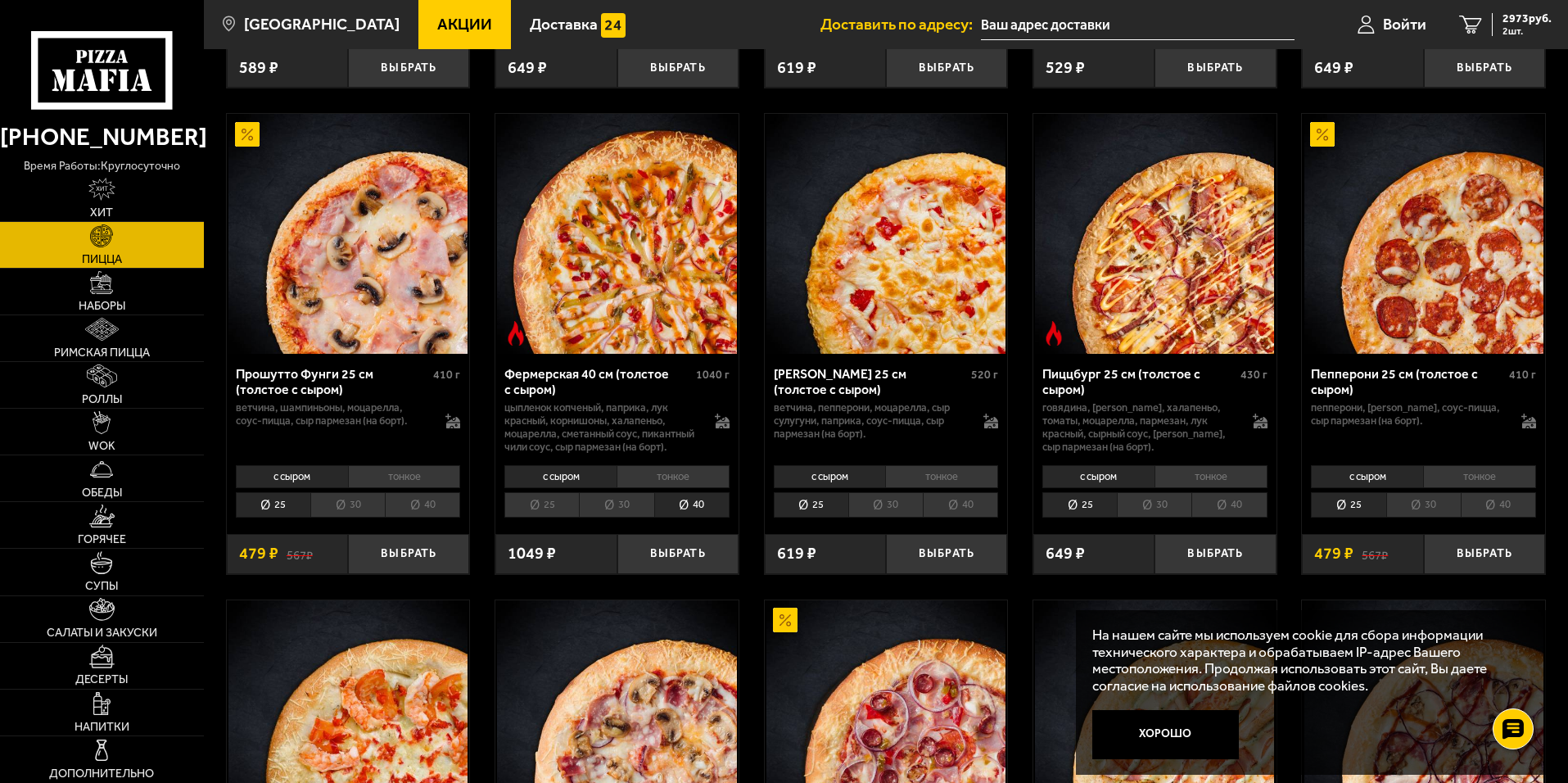
click at [555, 517] on li "25" at bounding box center [542, 504] width 74 height 25
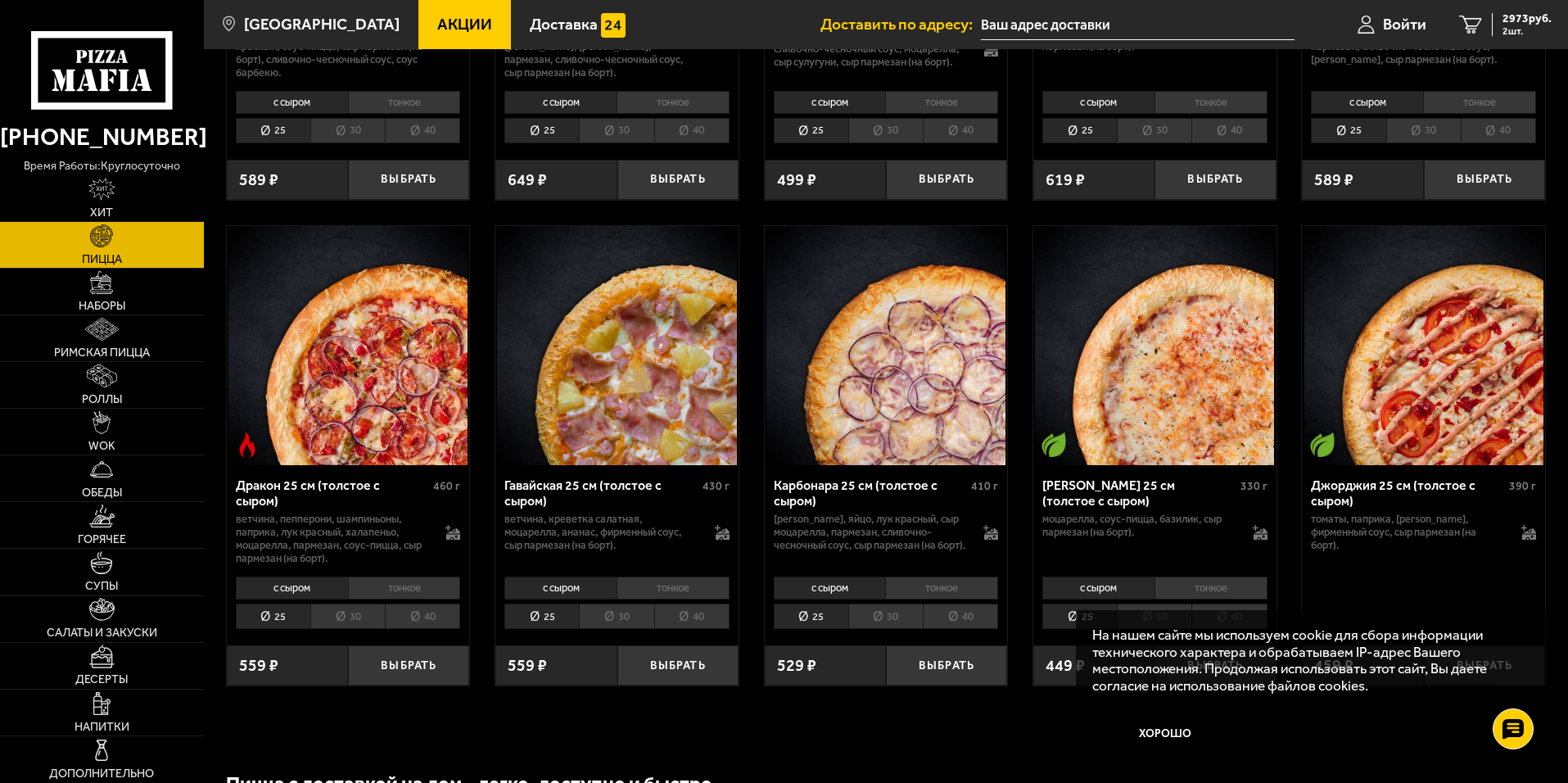
scroll to position [2702, 0]
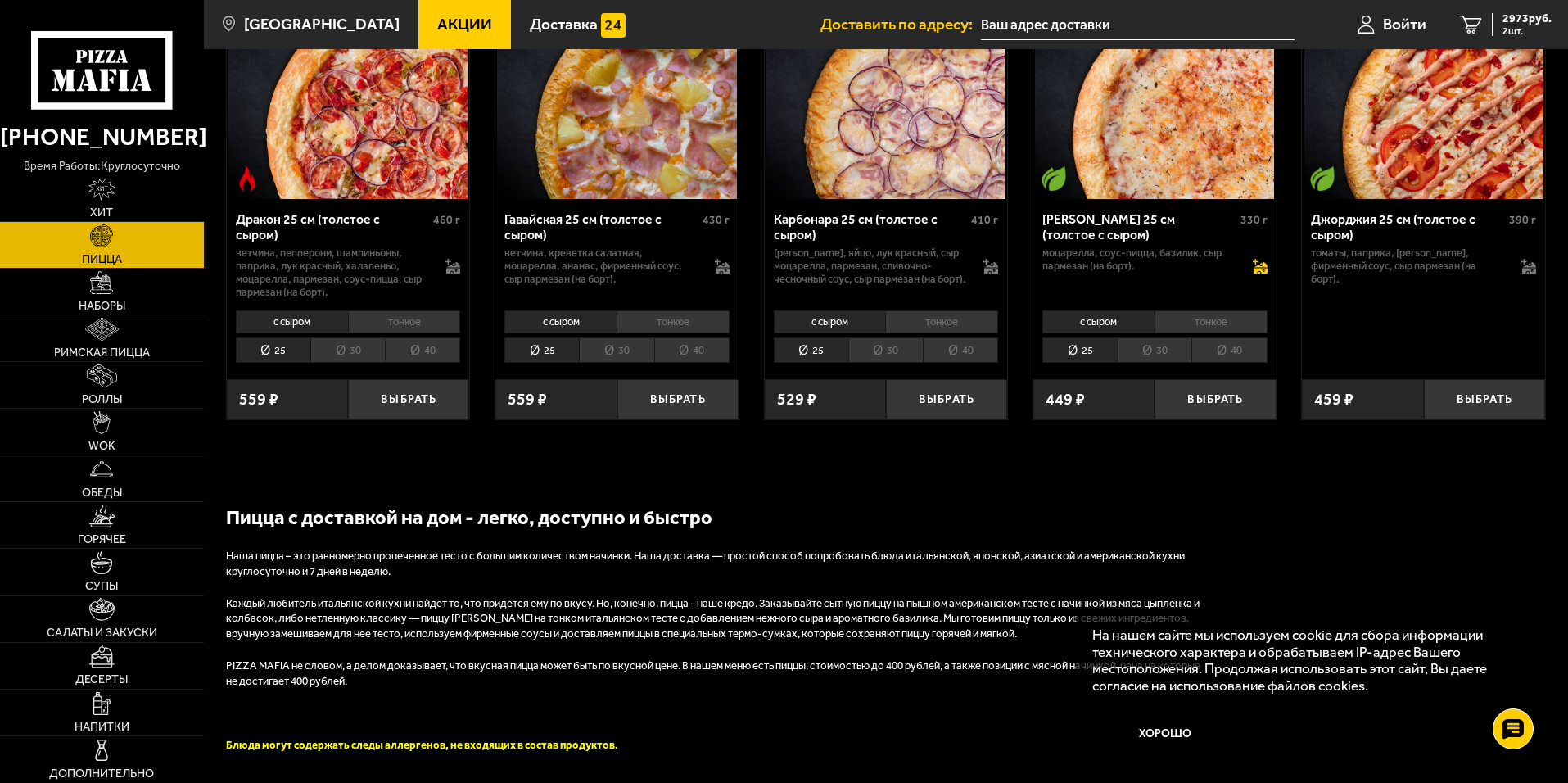
click at [1260, 273] on icon at bounding box center [1260, 268] width 14 height 11
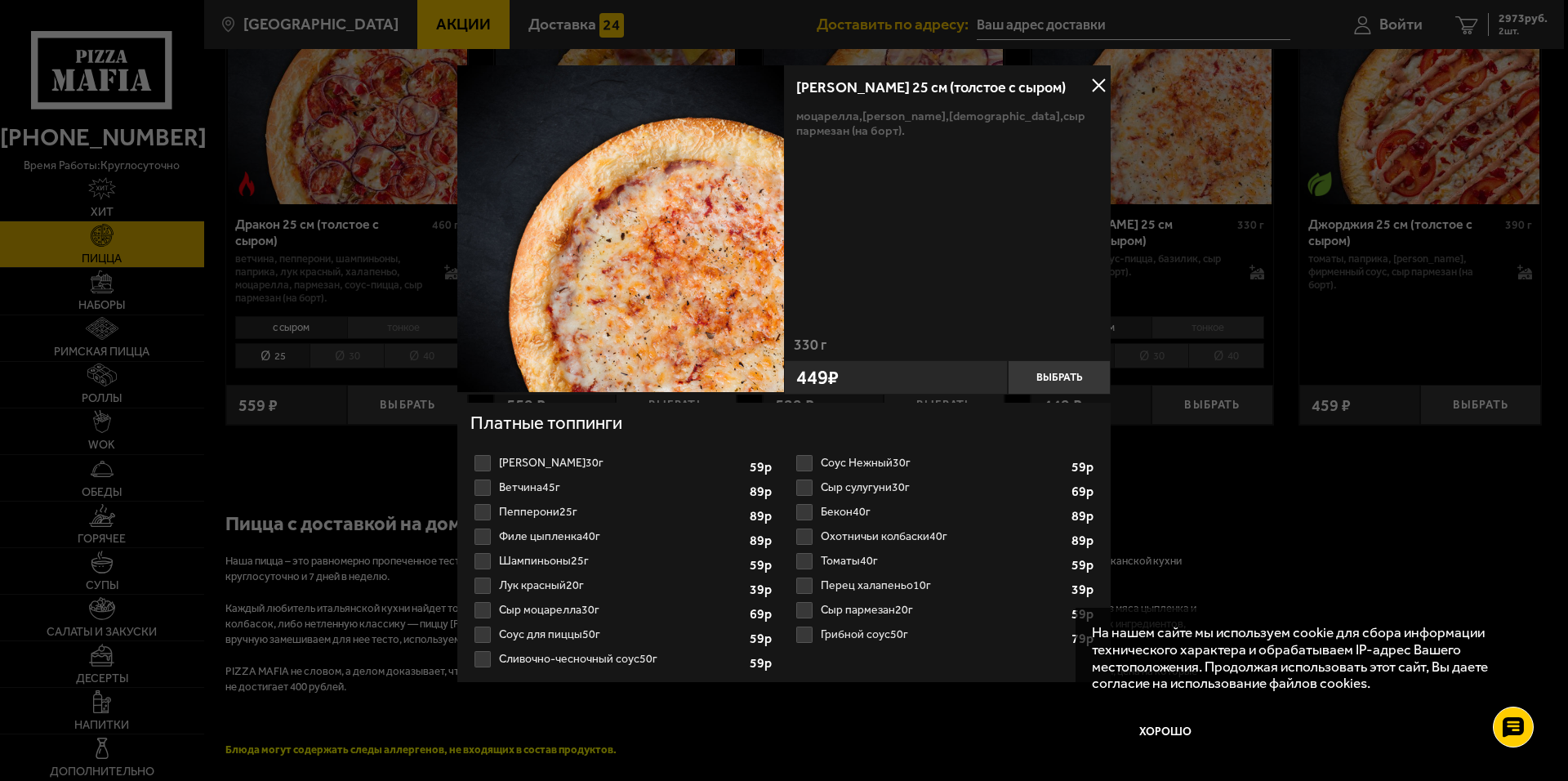
click at [1103, 84] on button at bounding box center [1098, 85] width 24 height 24
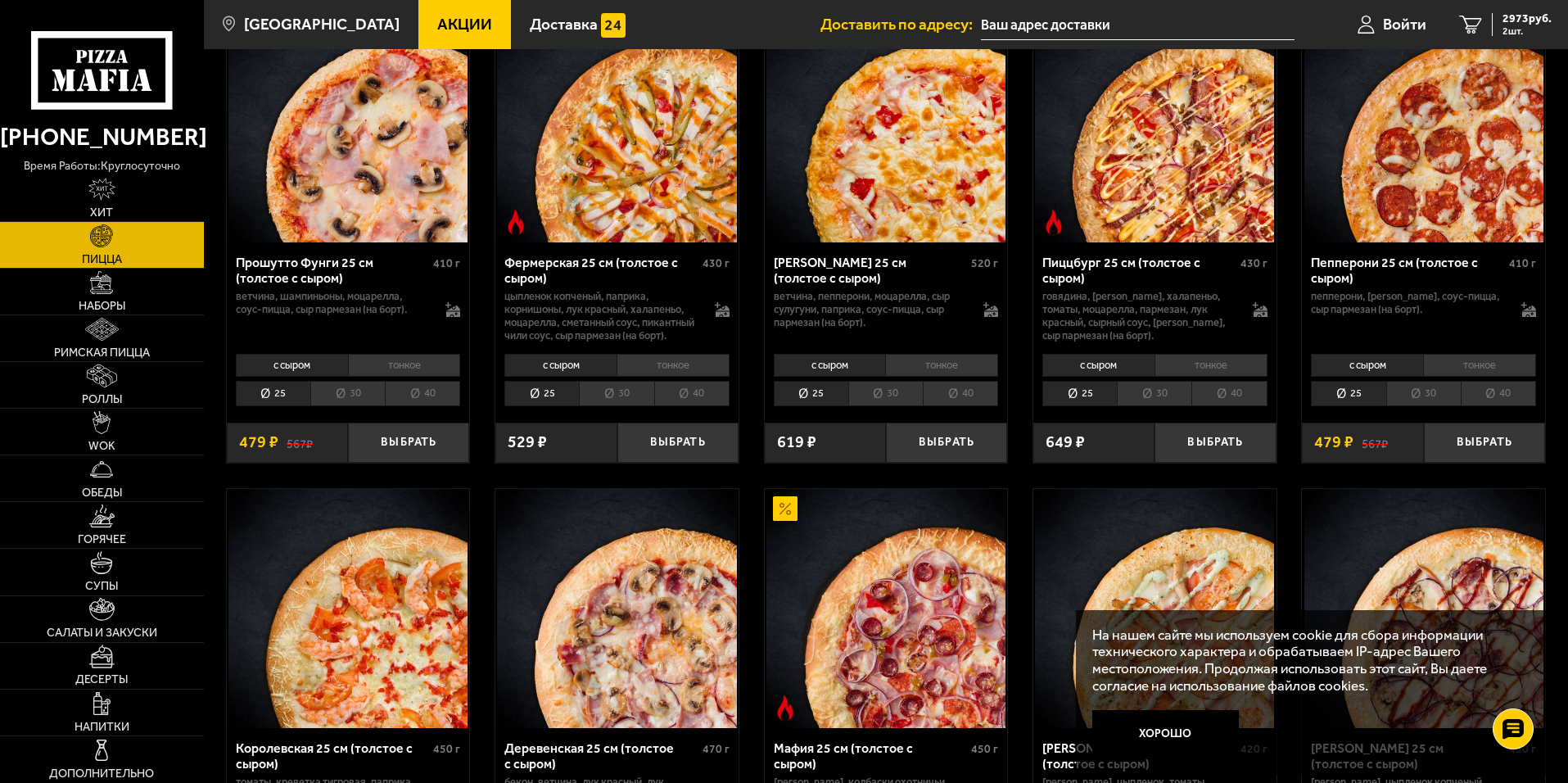
scroll to position [1146, 0]
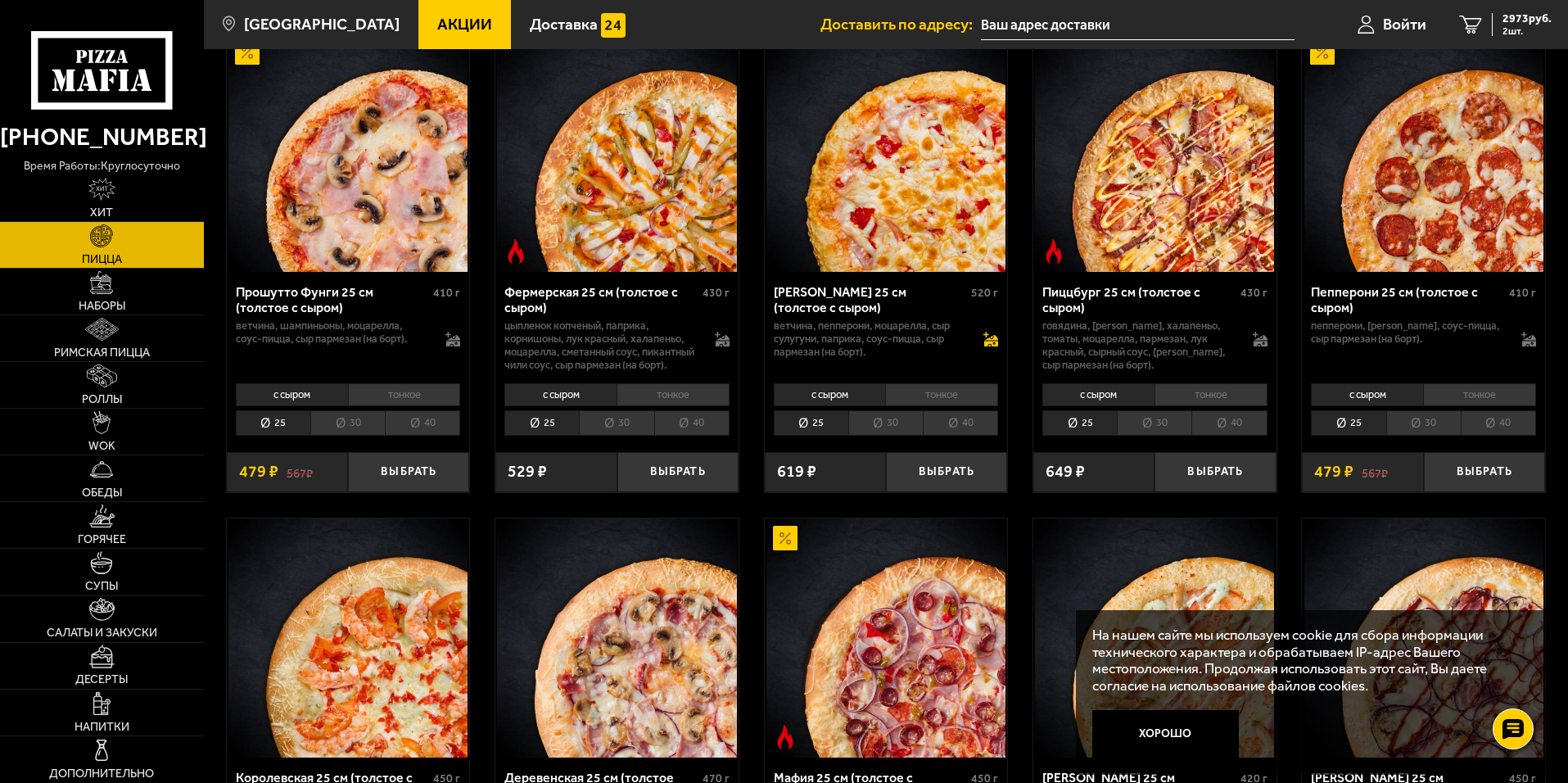
click at [992, 346] on icon at bounding box center [991, 344] width 14 height 6
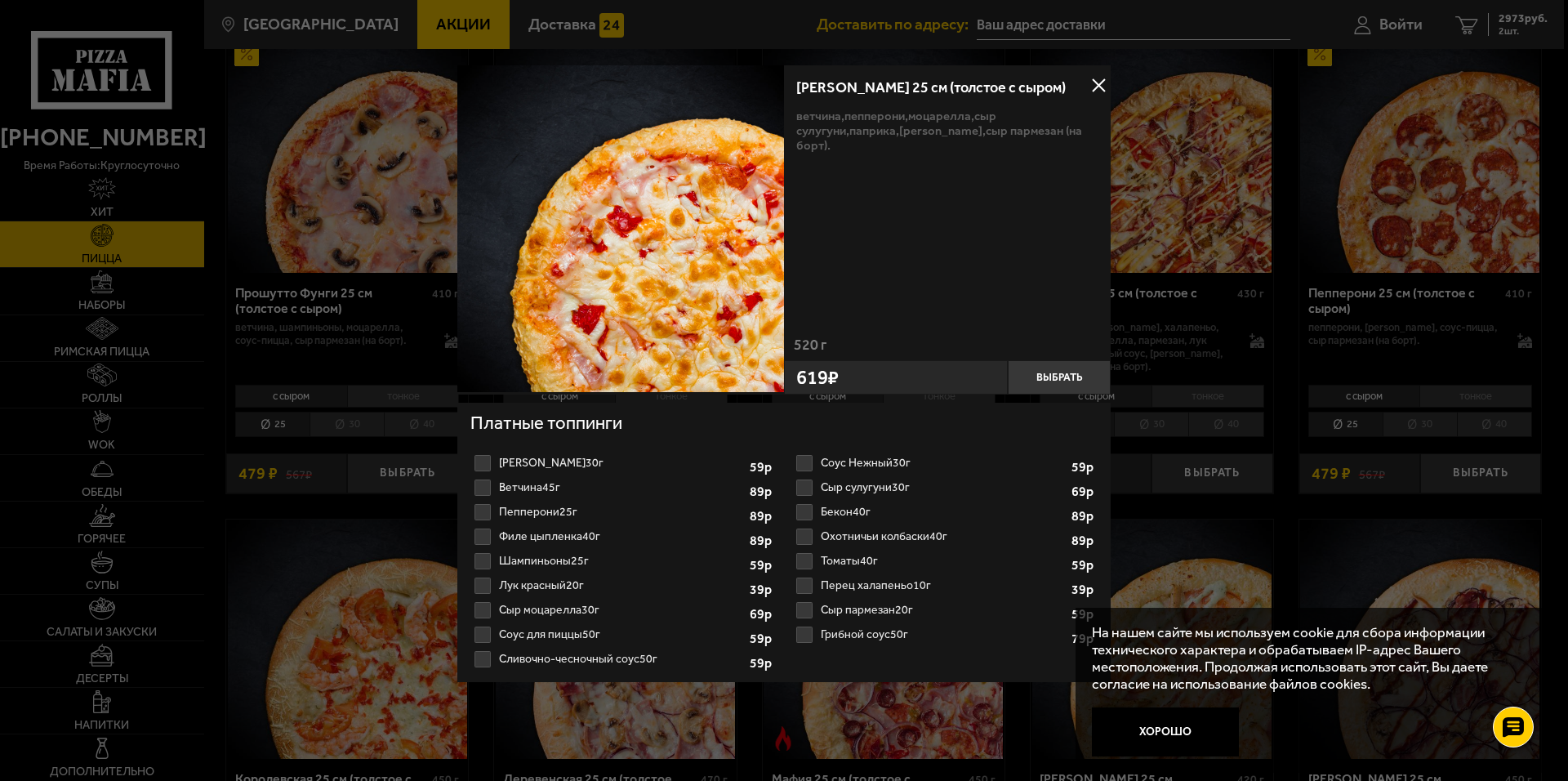
click at [810, 611] on label "Сыр пармезан 20г 1 2 3 4 5 6 7 8" at bounding box center [945, 610] width 306 height 24
click at [0, 0] on input "Сыр пармезан 20г 1 2 3 4 5 6 7 8" at bounding box center [0, 0] width 0 height 0
click at [809, 607] on label "Сыр пармезан 20г 1 2 3 4 5 6 7 8" at bounding box center [945, 610] width 306 height 24
click at [0, 0] on input "Сыр пармезан 20г 1 2 3 4 5 6 7 8" at bounding box center [0, 0] width 0 height 0
click at [1106, 86] on button at bounding box center [1098, 85] width 24 height 24
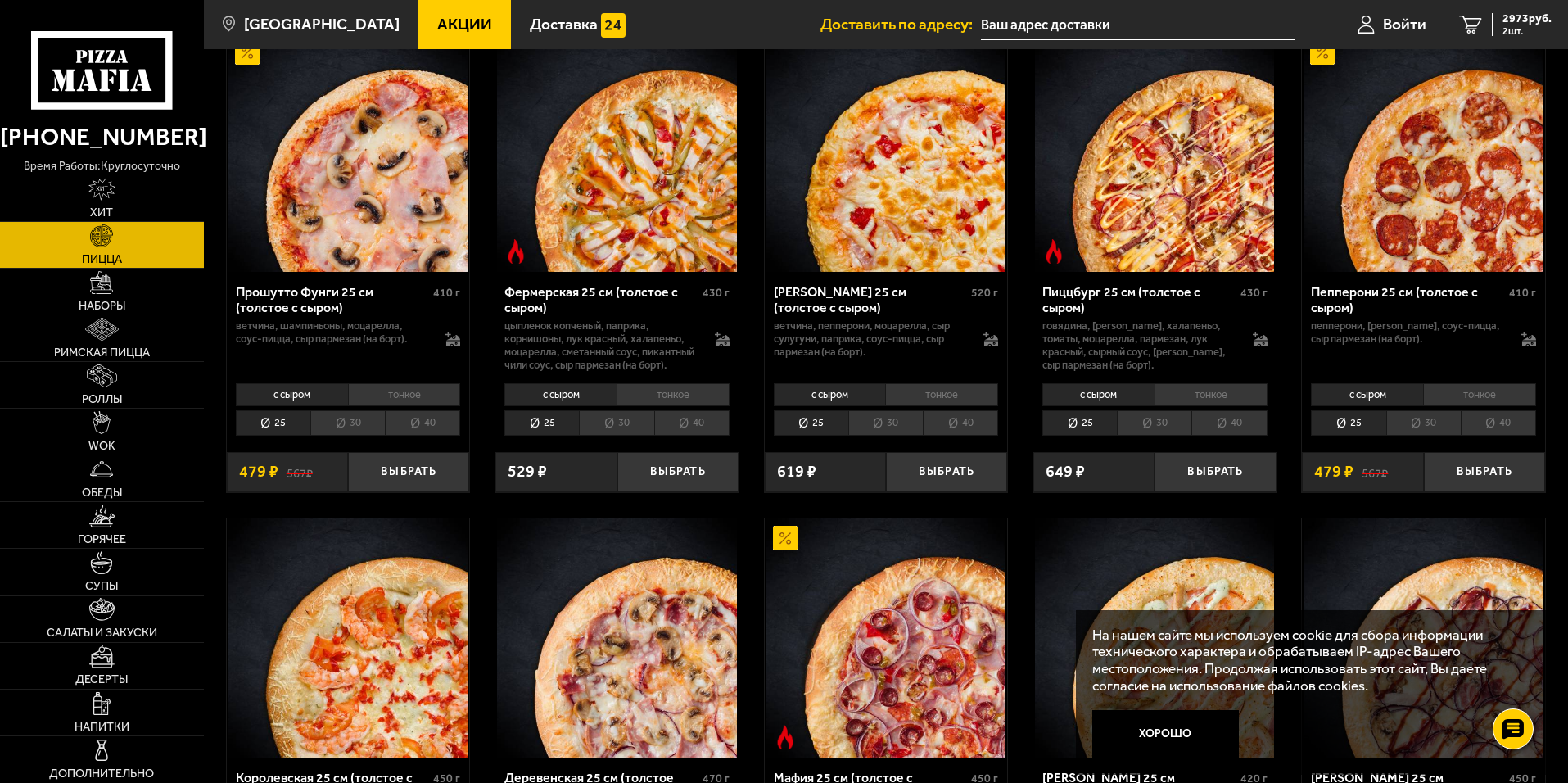
click at [1216, 406] on li "тонкое" at bounding box center [1211, 395] width 113 height 23
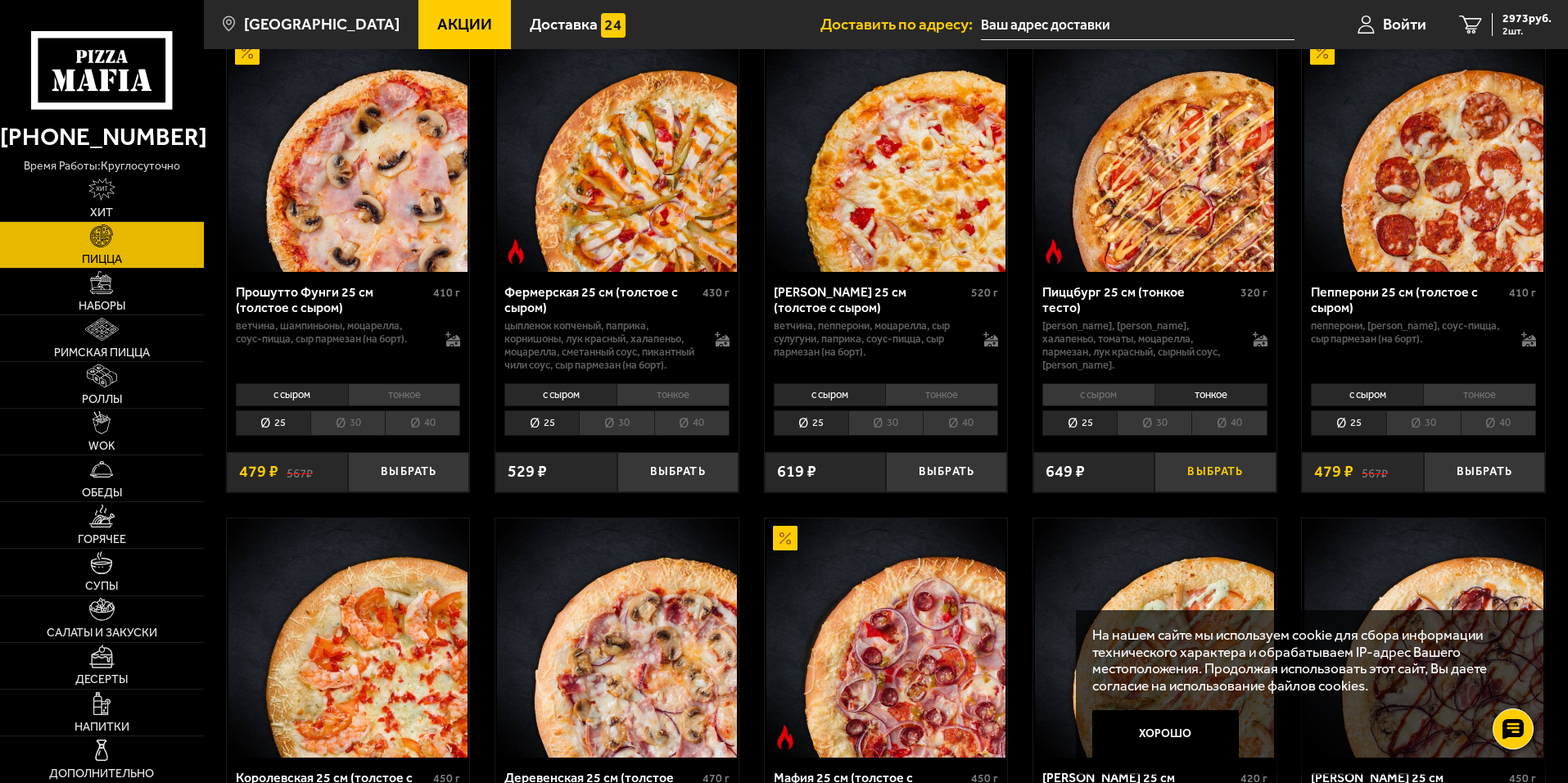
click at [1188, 492] on button "Выбрать" at bounding box center [1215, 472] width 121 height 40
click at [1177, 492] on button "−" at bounding box center [1174, 472] width 40 height 40
click at [1261, 346] on icon at bounding box center [1260, 344] width 14 height 6
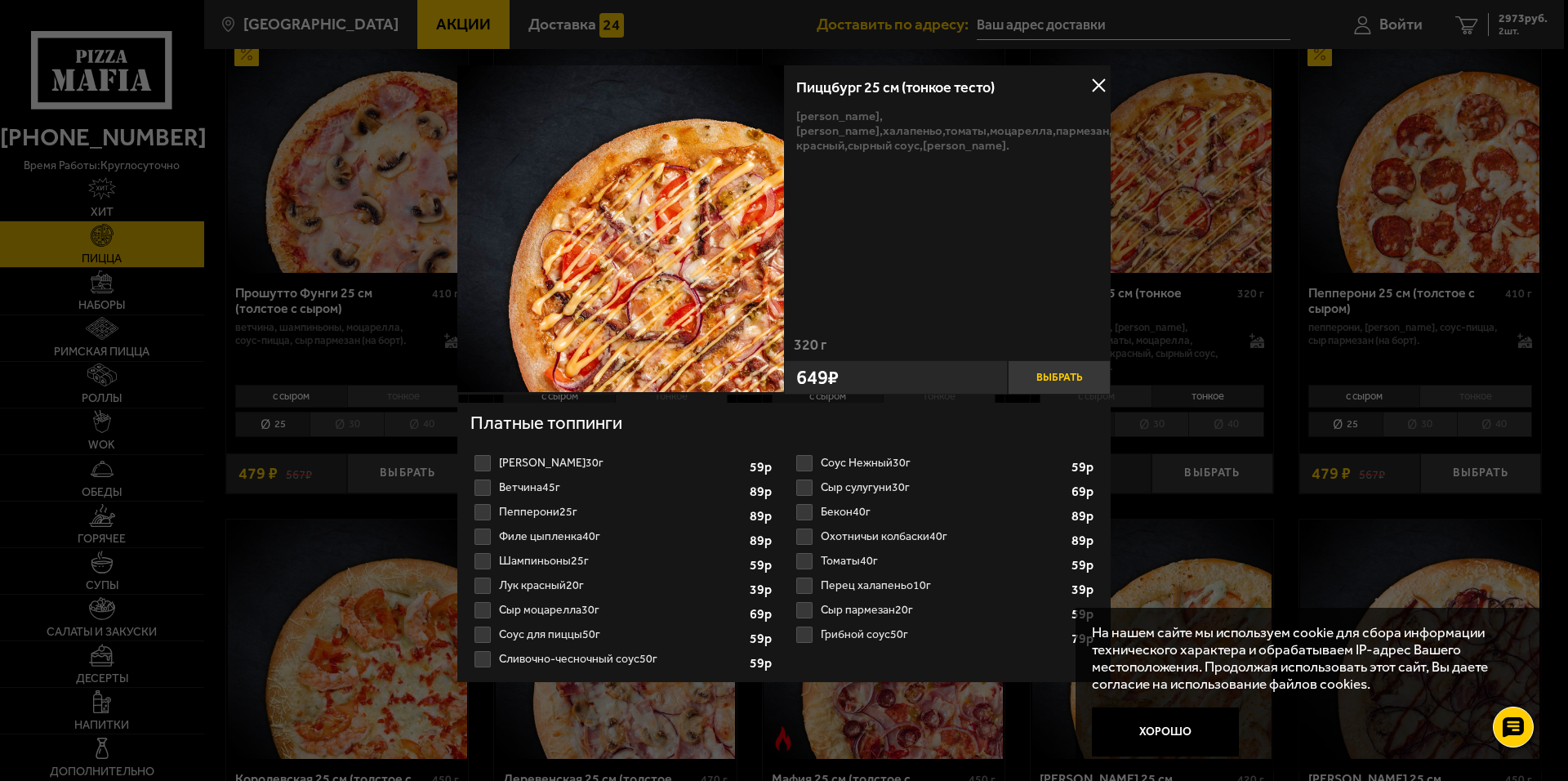
click at [1039, 386] on button "Выбрать" at bounding box center [1059, 377] width 103 height 34
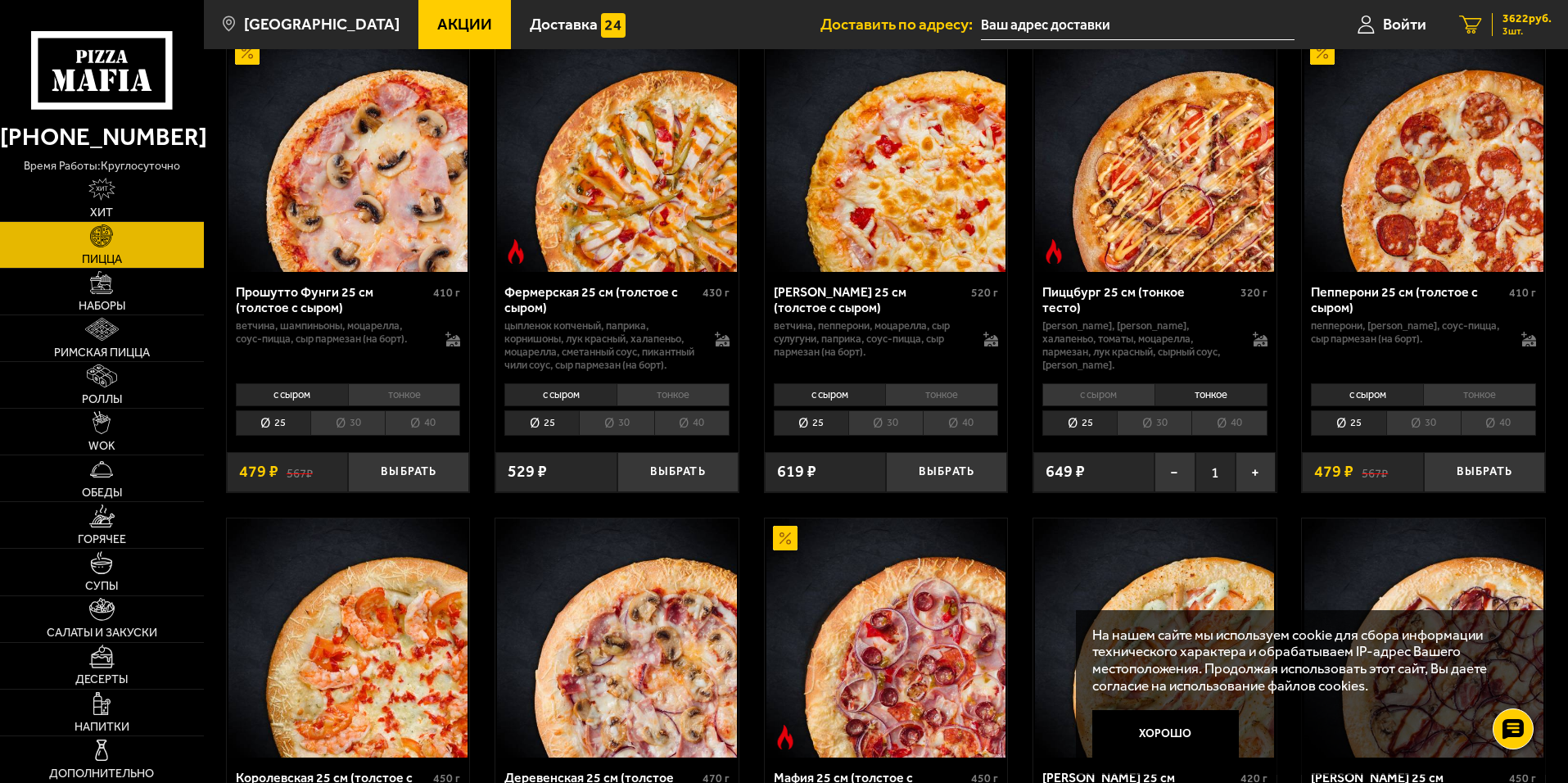
click at [1538, 24] on span "3622 руб." at bounding box center [1526, 19] width 49 height 11
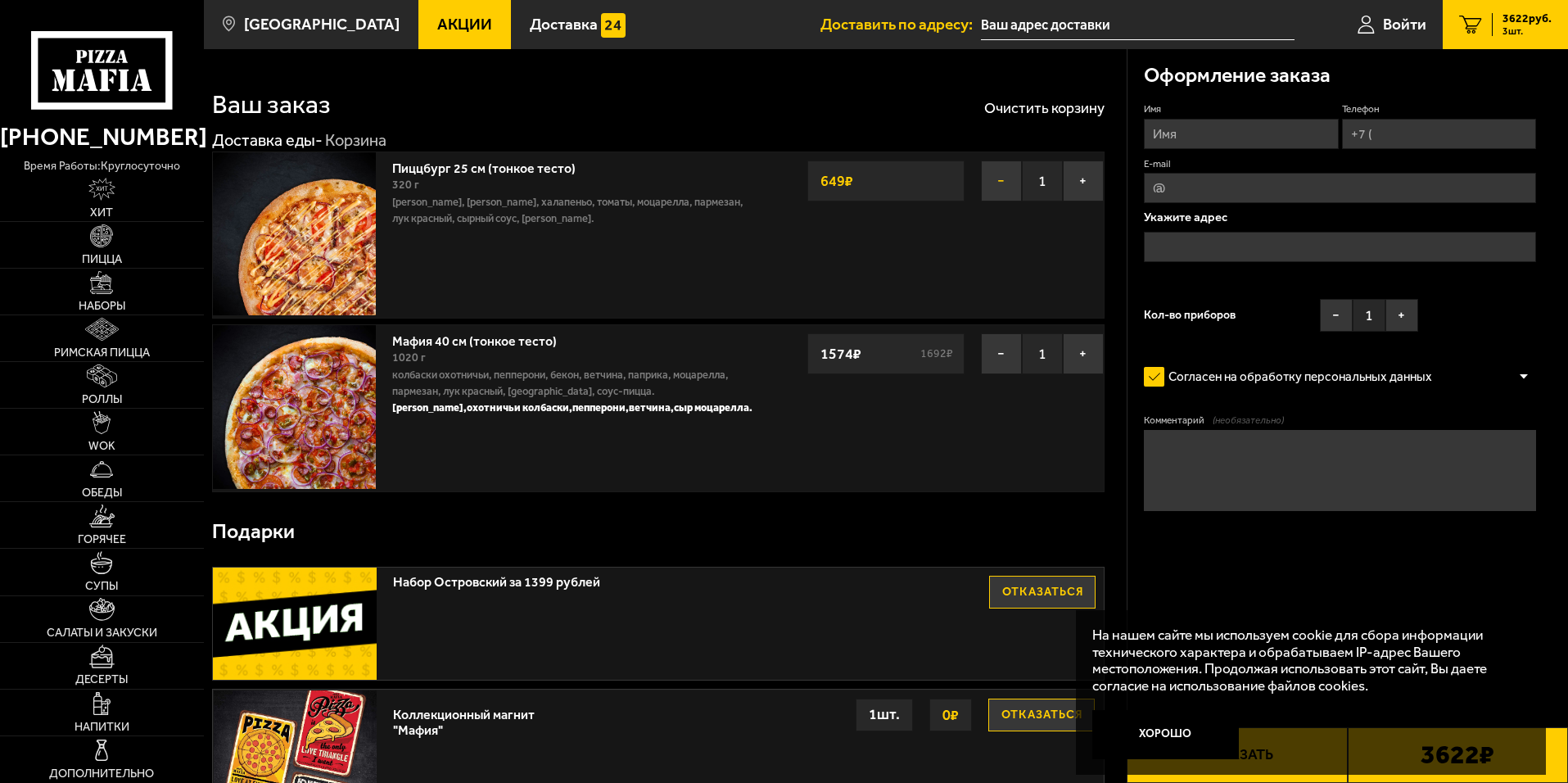
click at [995, 175] on button "−" at bounding box center [1001, 181] width 41 height 41
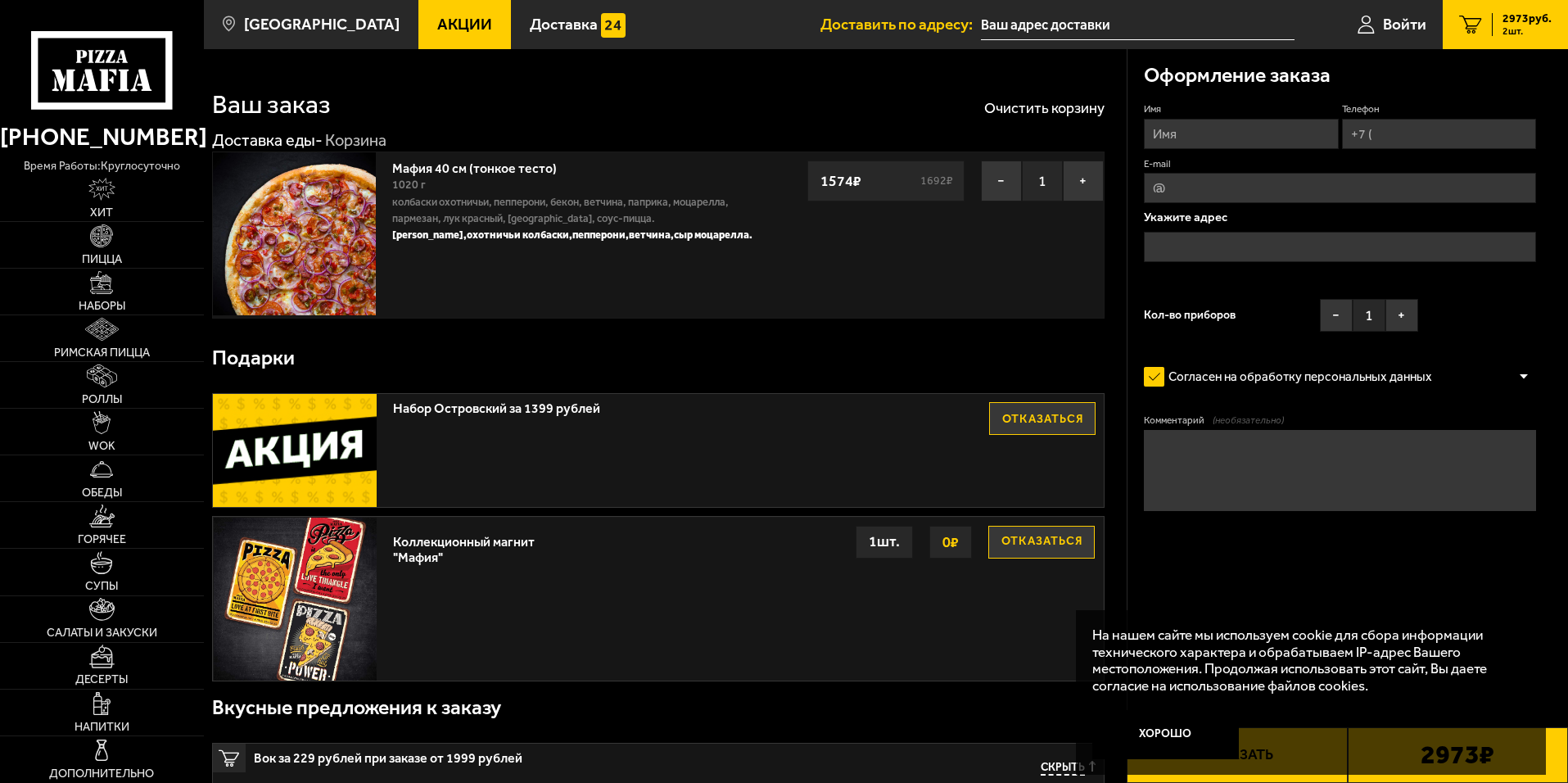
click at [1533, 21] on span "2973 руб." at bounding box center [1526, 19] width 49 height 11
click at [1032, 424] on button "Отказаться" at bounding box center [1042, 418] width 107 height 33
click at [1047, 542] on button "Отказаться" at bounding box center [1041, 542] width 107 height 33
click at [1071, 107] on button "Очистить корзину" at bounding box center [1045, 108] width 121 height 15
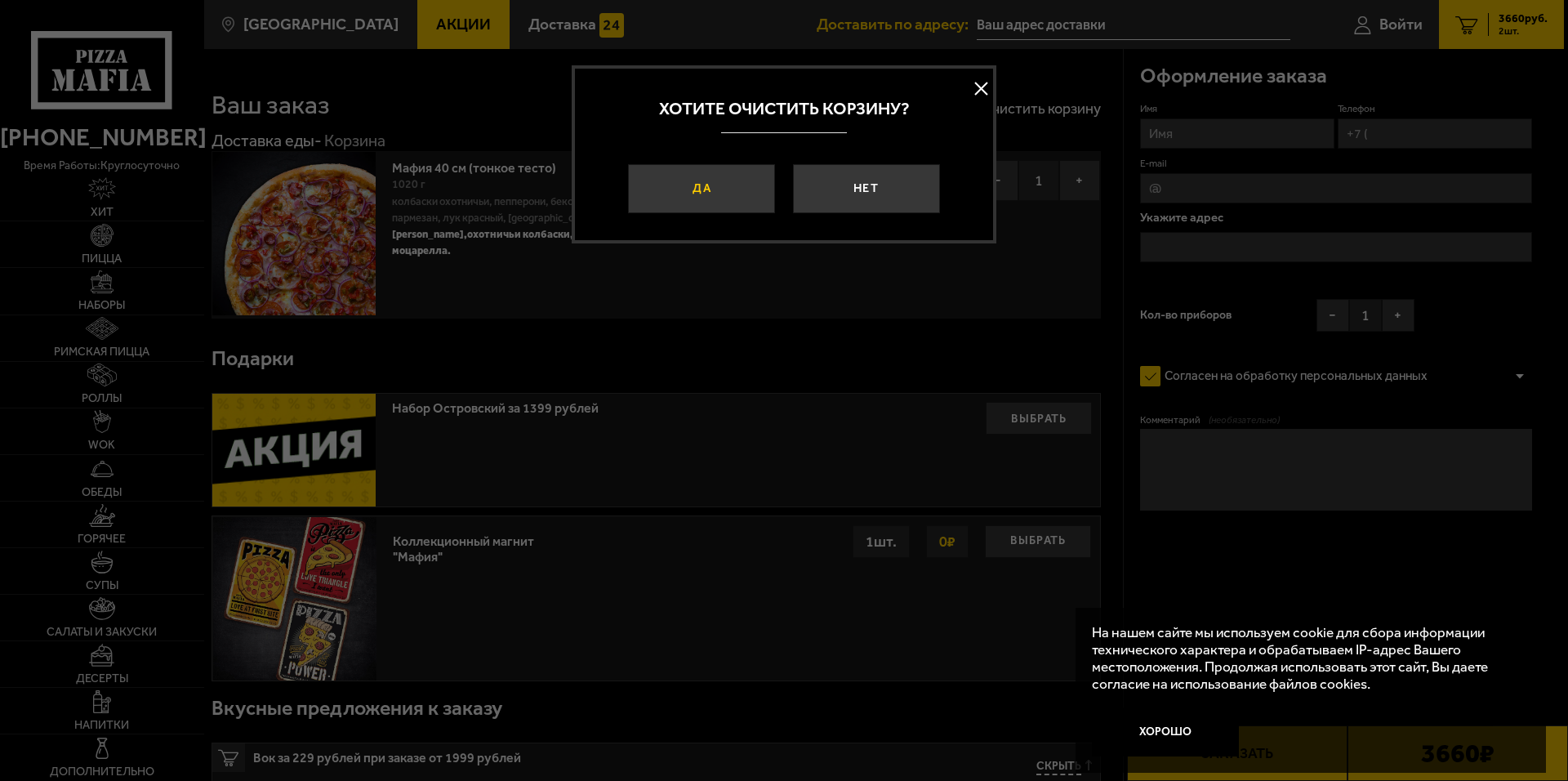
click at [748, 190] on button "Да" at bounding box center [702, 188] width 147 height 49
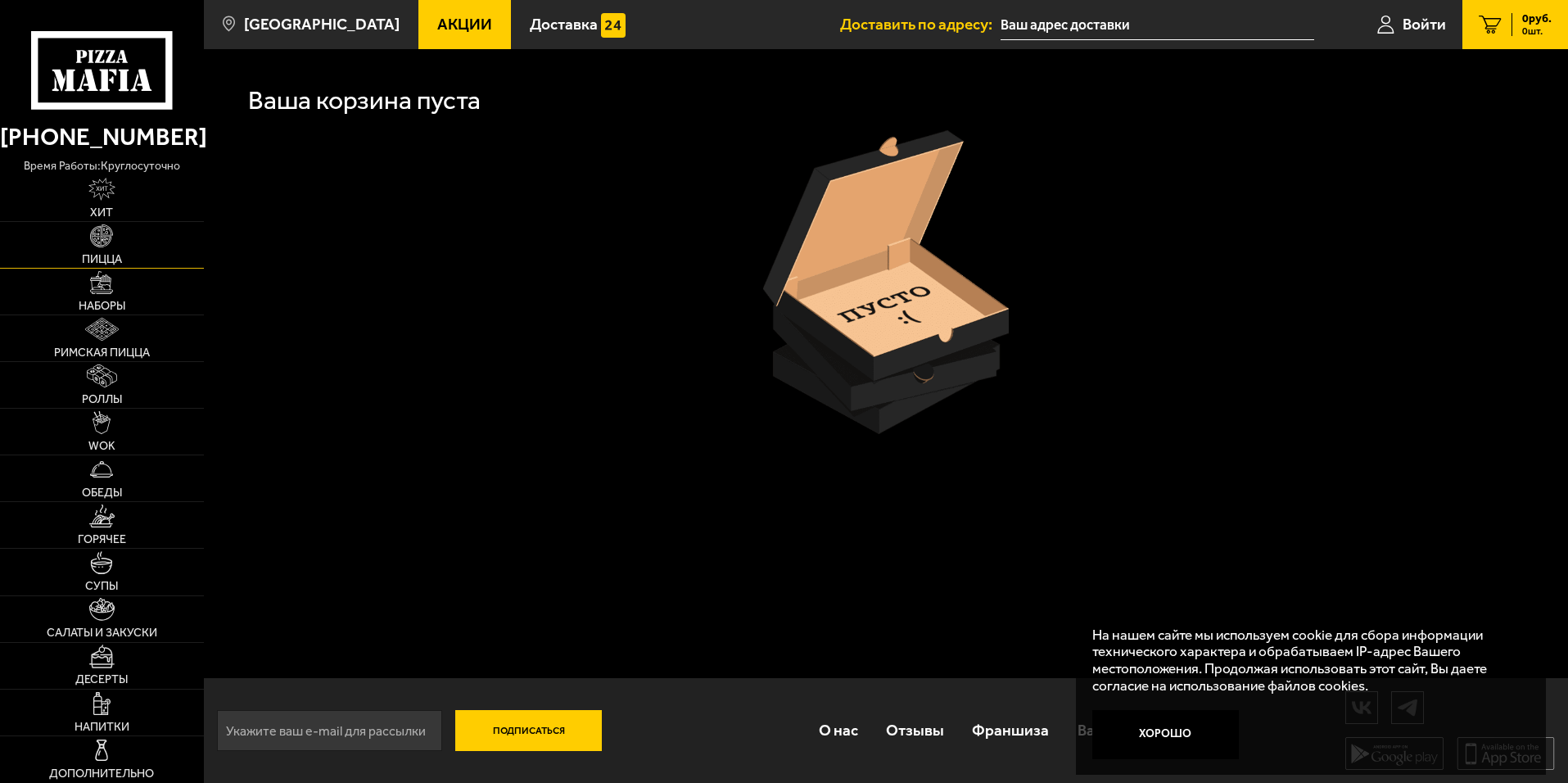
click at [128, 237] on link "Пицца" at bounding box center [101, 244] width 203 height 46
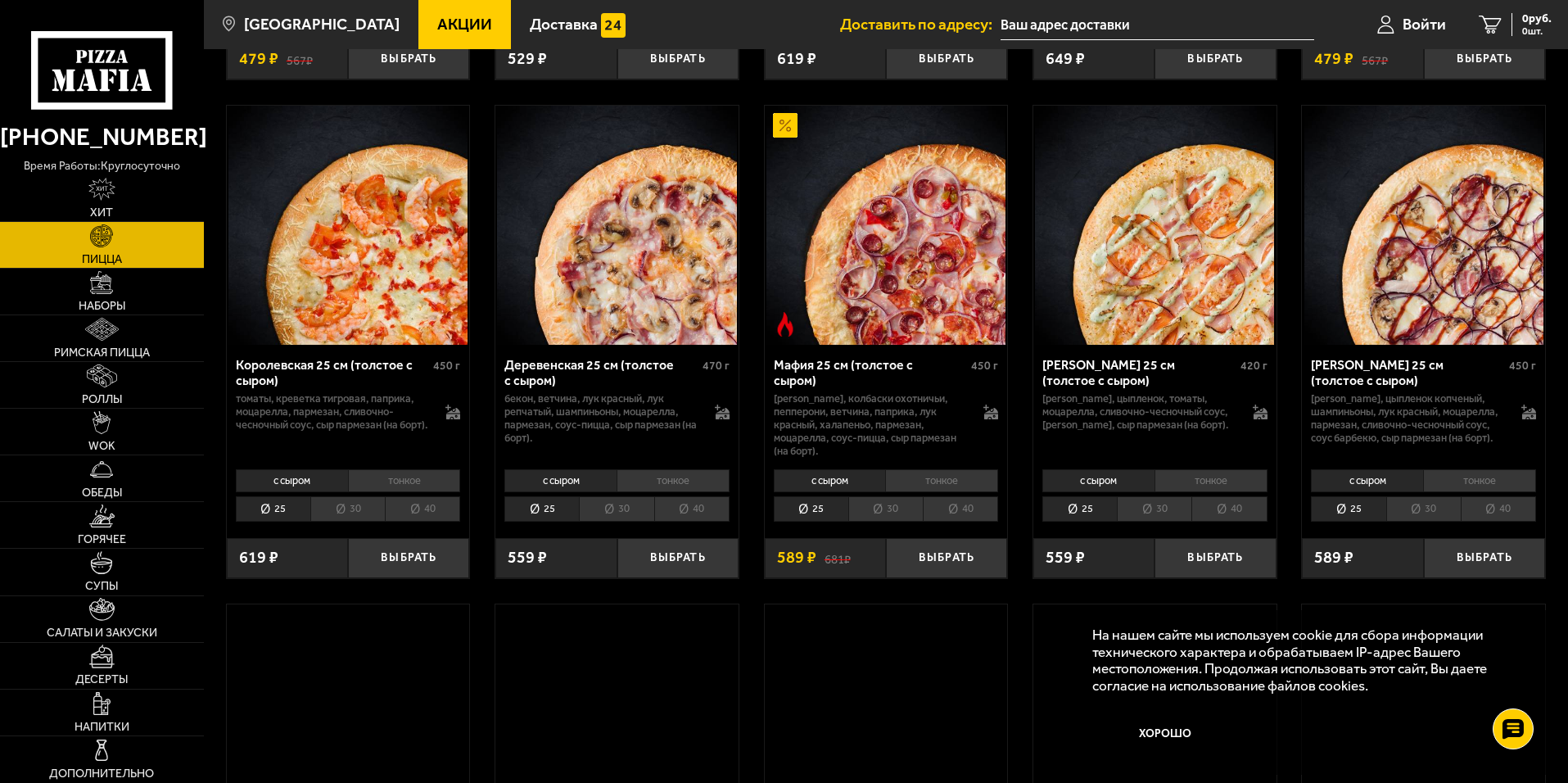
scroll to position [1801, 0]
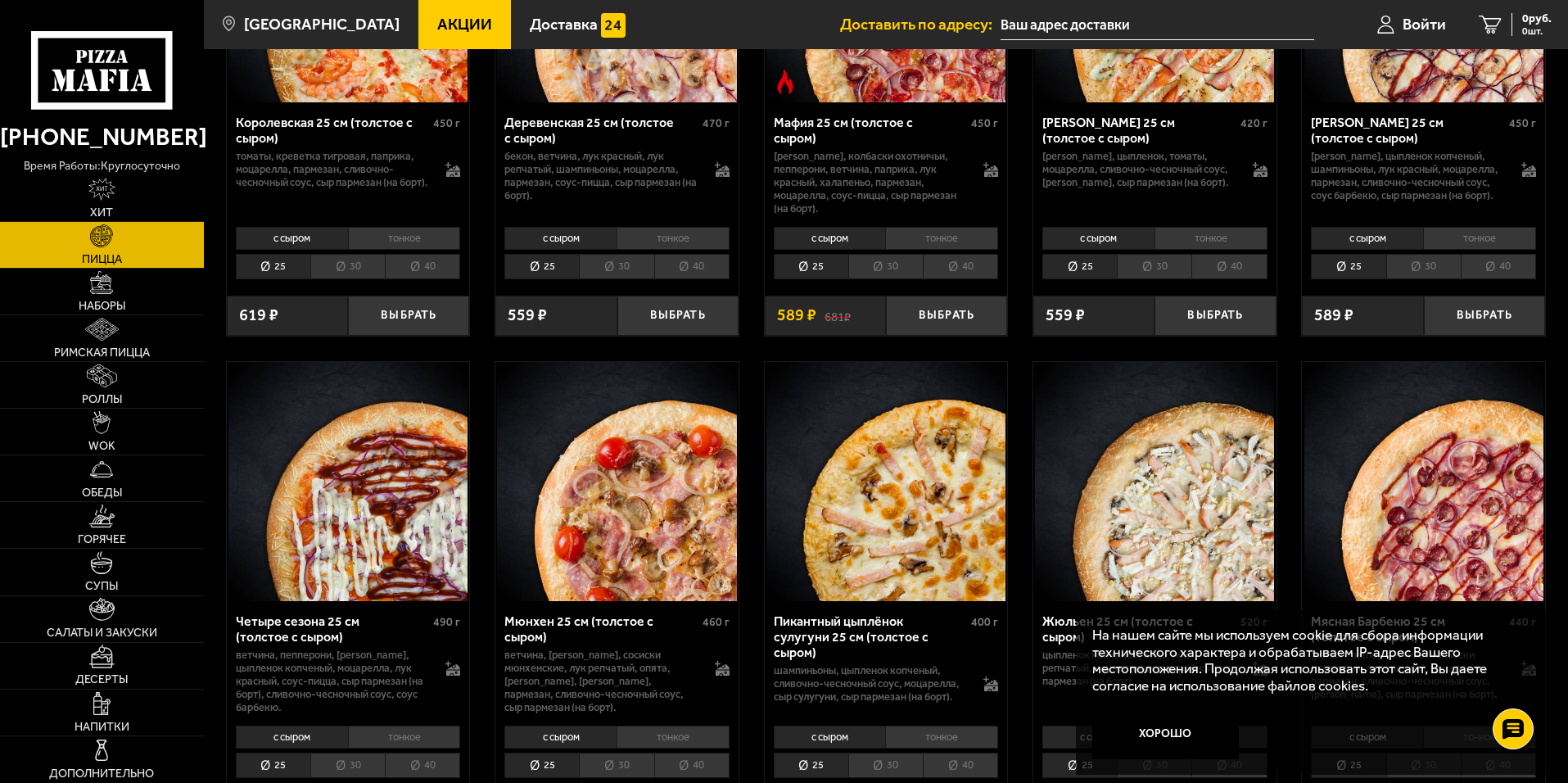
click at [968, 250] on li "тонкое" at bounding box center [942, 238] width 113 height 23
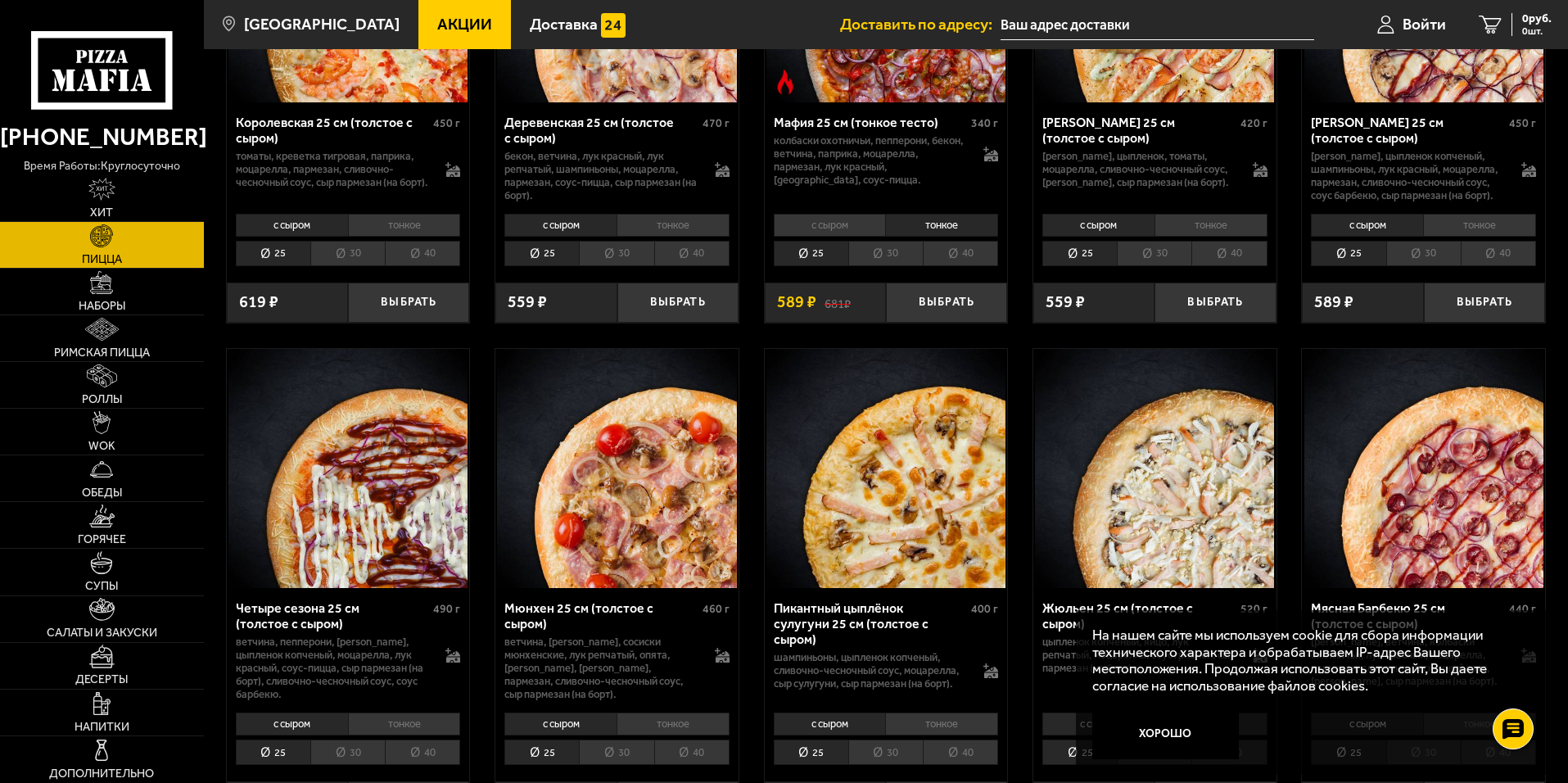
click at [970, 266] on li "40" at bounding box center [960, 253] width 75 height 25
click at [949, 322] on button "Выбрать" at bounding box center [947, 302] width 121 height 40
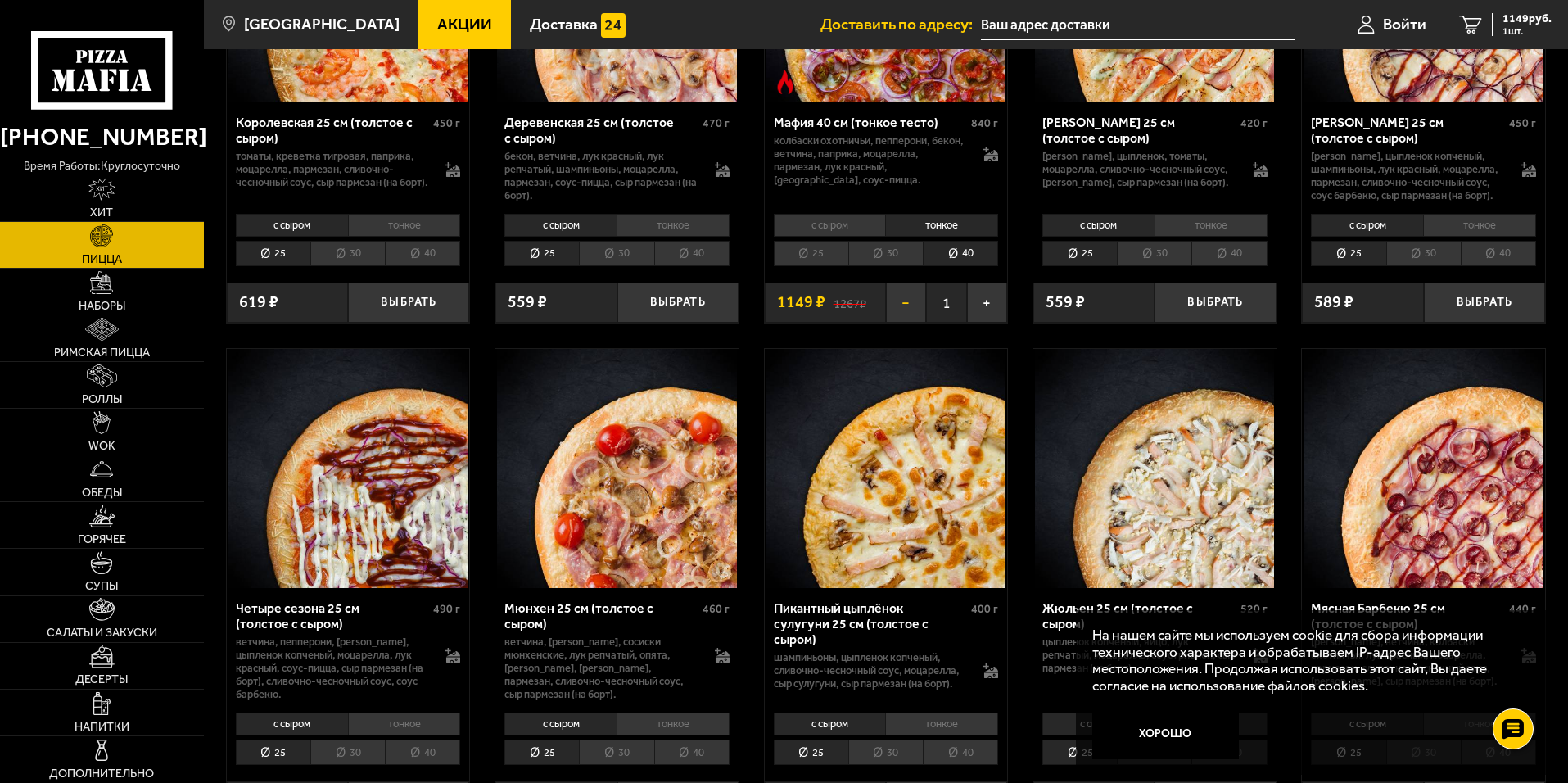
click at [920, 322] on button "−" at bounding box center [906, 302] width 40 height 40
click at [991, 162] on icon at bounding box center [991, 155] width 14 height 11
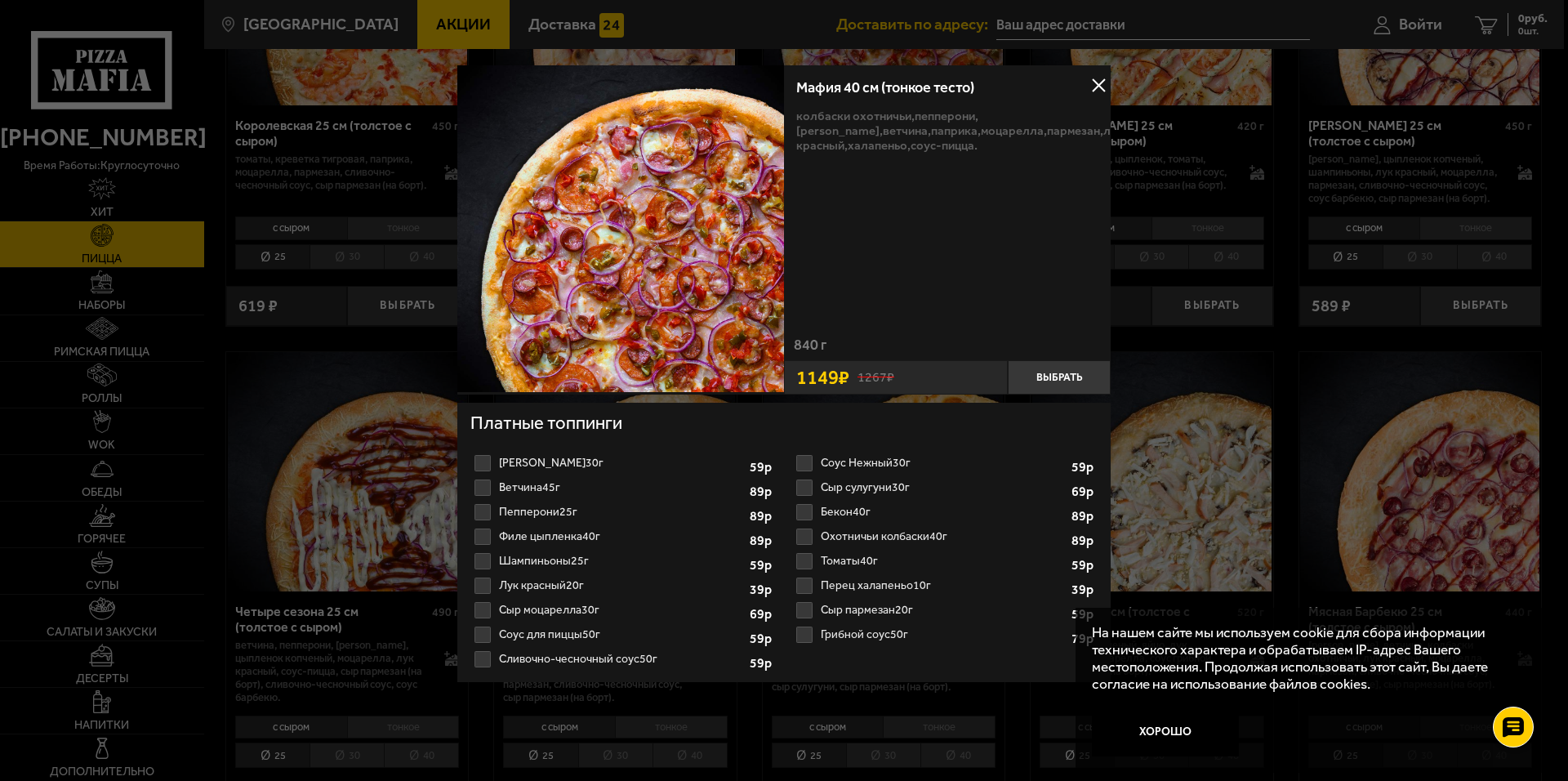
click at [527, 485] on label "Ветчина 45г 1 2 3 4 5 6 7 8" at bounding box center [624, 487] width 306 height 24
click at [0, 0] on input "Ветчина 45г 1 2 3 4 5 6 7 8" at bounding box center [0, 0] width 0 height 0
click at [504, 611] on label "Сыр моцарелла 30г 1 2 3 4 5 6 7" at bounding box center [624, 610] width 306 height 24
click at [0, 0] on input "Сыр моцарелла 30г 1 2 3 4 5 6 7" at bounding box center [0, 0] width 0 height 0
click at [813, 508] on label "Бекон 40г 1 2 3 4 5 6" at bounding box center [945, 511] width 306 height 24
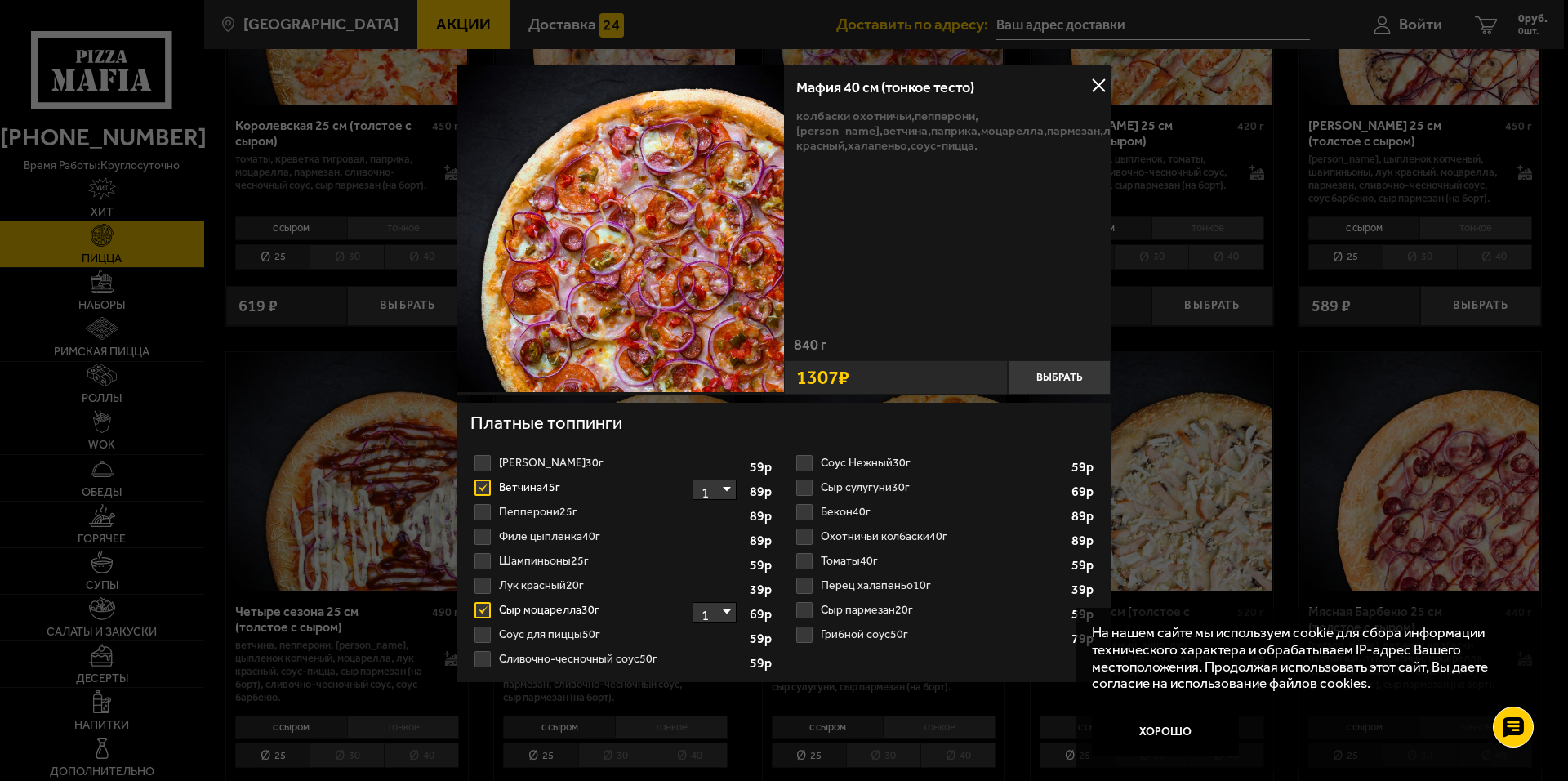
click at [0, 0] on input "Бекон 40г 1 2 3 4 5 6" at bounding box center [0, 0] width 0 height 0
click at [809, 535] on label "Охотничьи колбаски 40г 1 2 3 4 5" at bounding box center [945, 536] width 306 height 24
click at [0, 0] on input "Охотничьи колбаски 40г 1 2 3 4 5" at bounding box center [0, 0] width 0 height 0
click at [479, 514] on label "Пепперони 25г 1 2 3 4" at bounding box center [624, 511] width 306 height 24
click at [0, 0] on input "Пепперони 25г 1 2 3 4" at bounding box center [0, 0] width 0 height 0
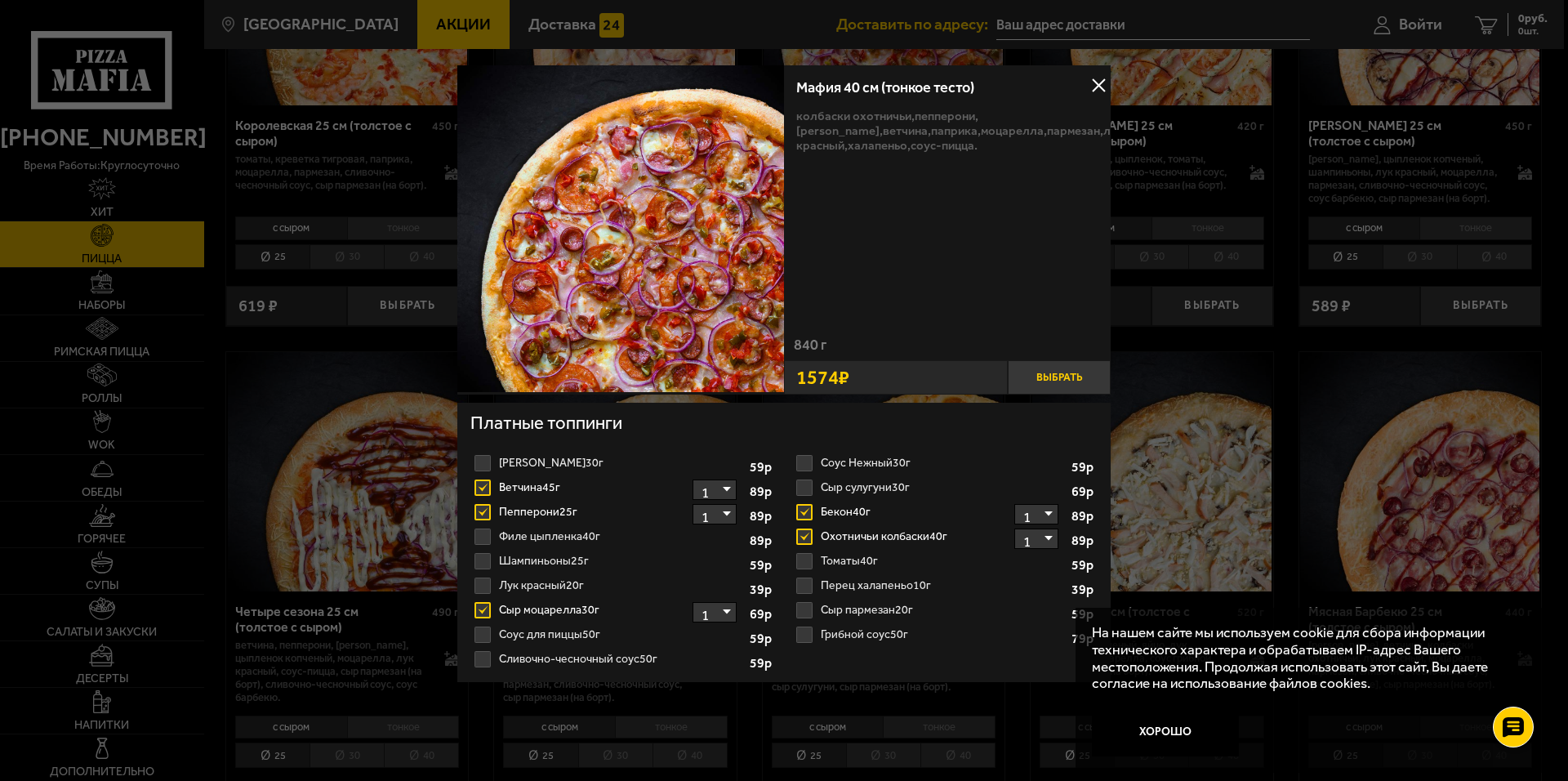
click at [1051, 372] on button "Выбрать" at bounding box center [1059, 377] width 103 height 34
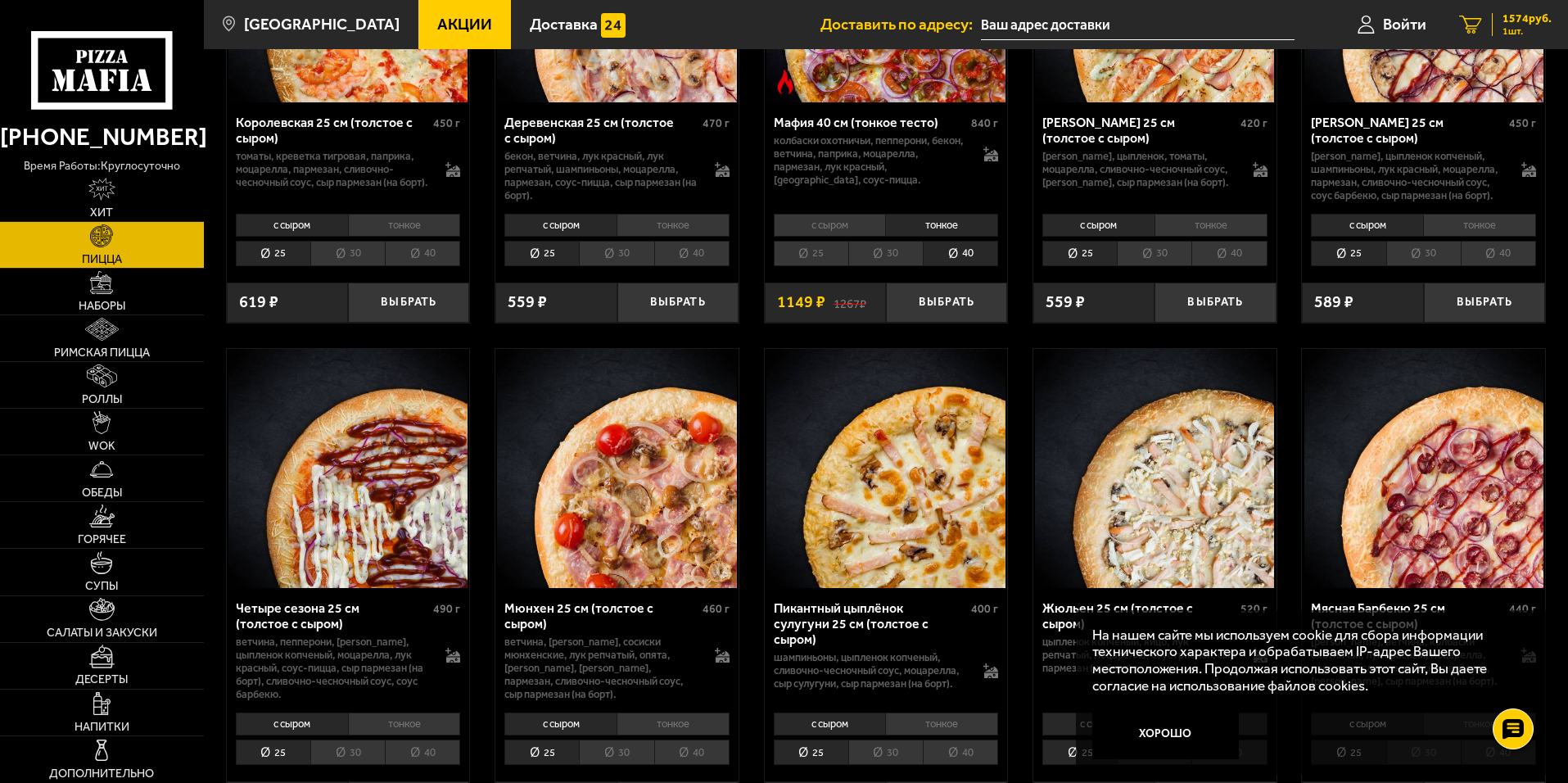
click at [1528, 14] on span "1574 руб." at bounding box center [1526, 19] width 49 height 11
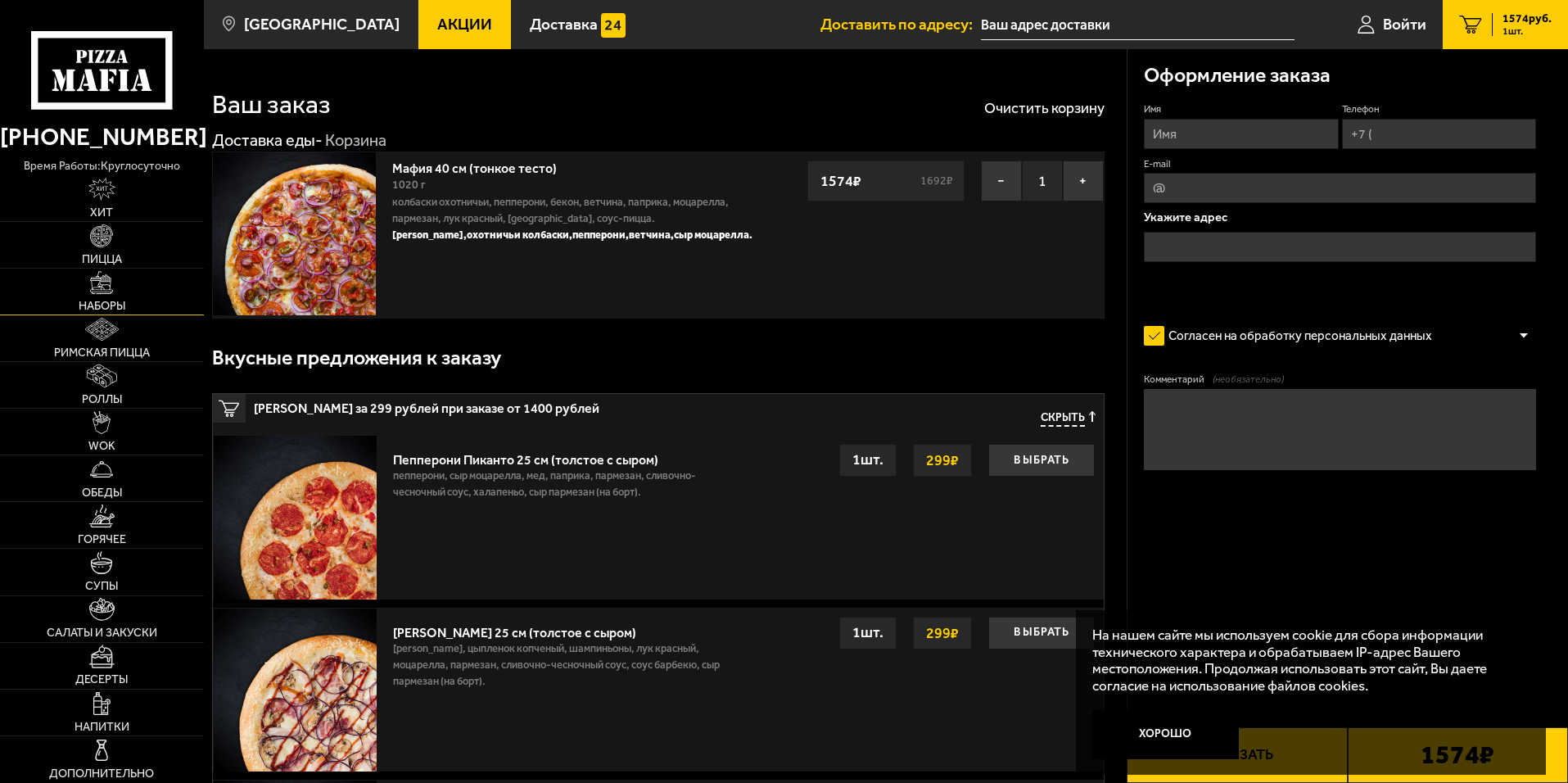
click at [100, 293] on img at bounding box center [101, 282] width 23 height 23
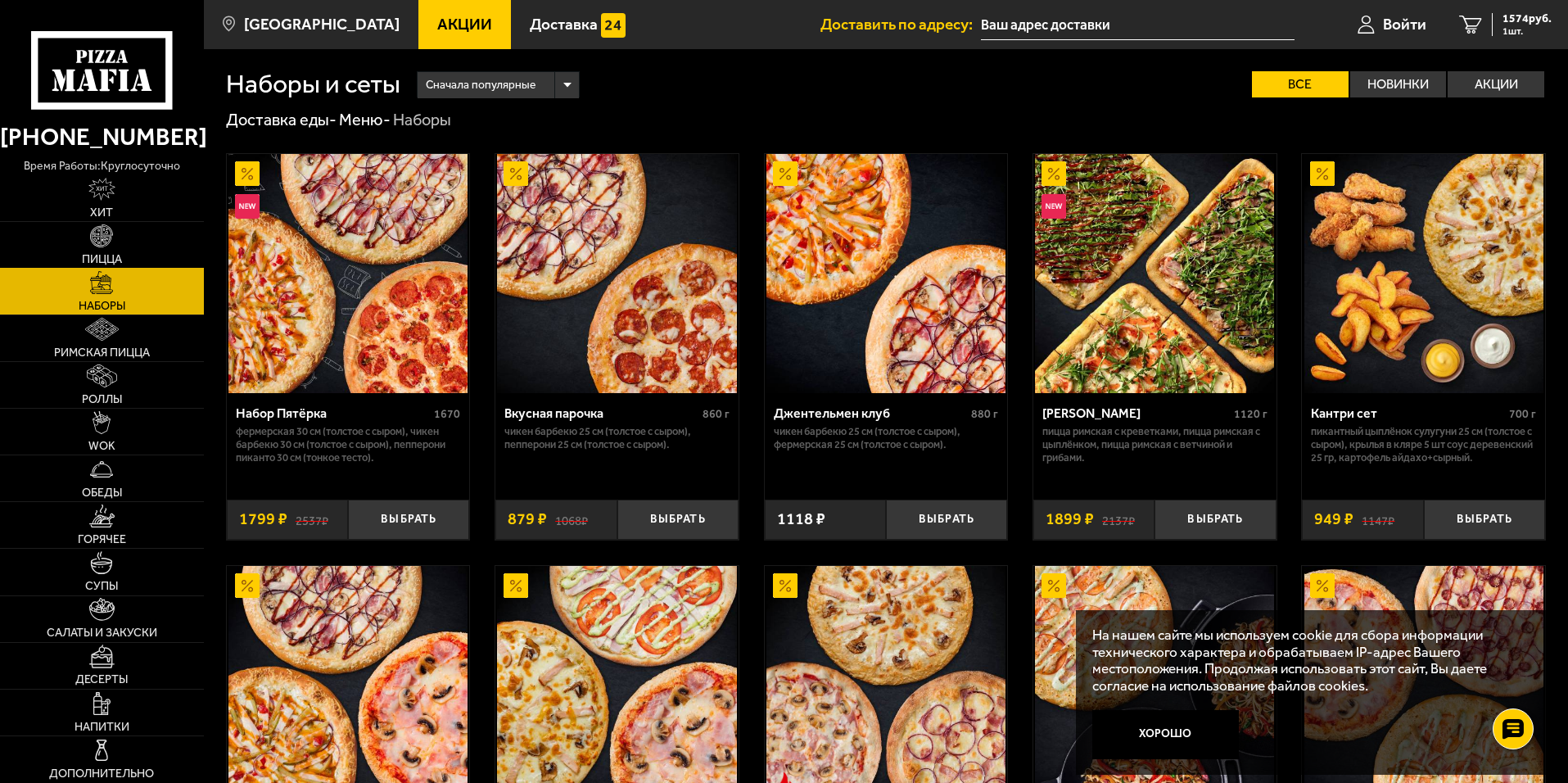
click at [103, 247] on img at bounding box center [101, 236] width 23 height 23
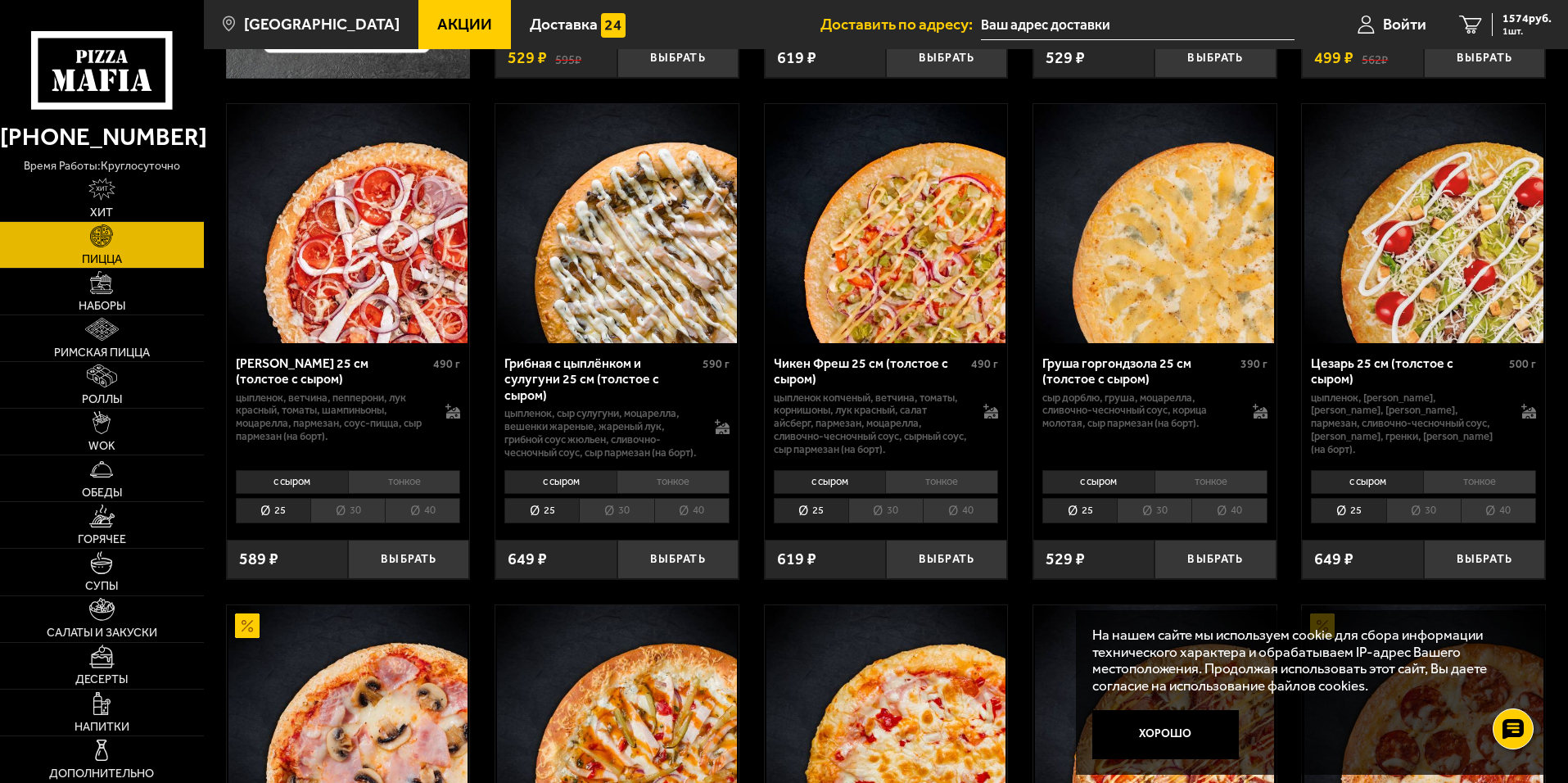
scroll to position [1064, 0]
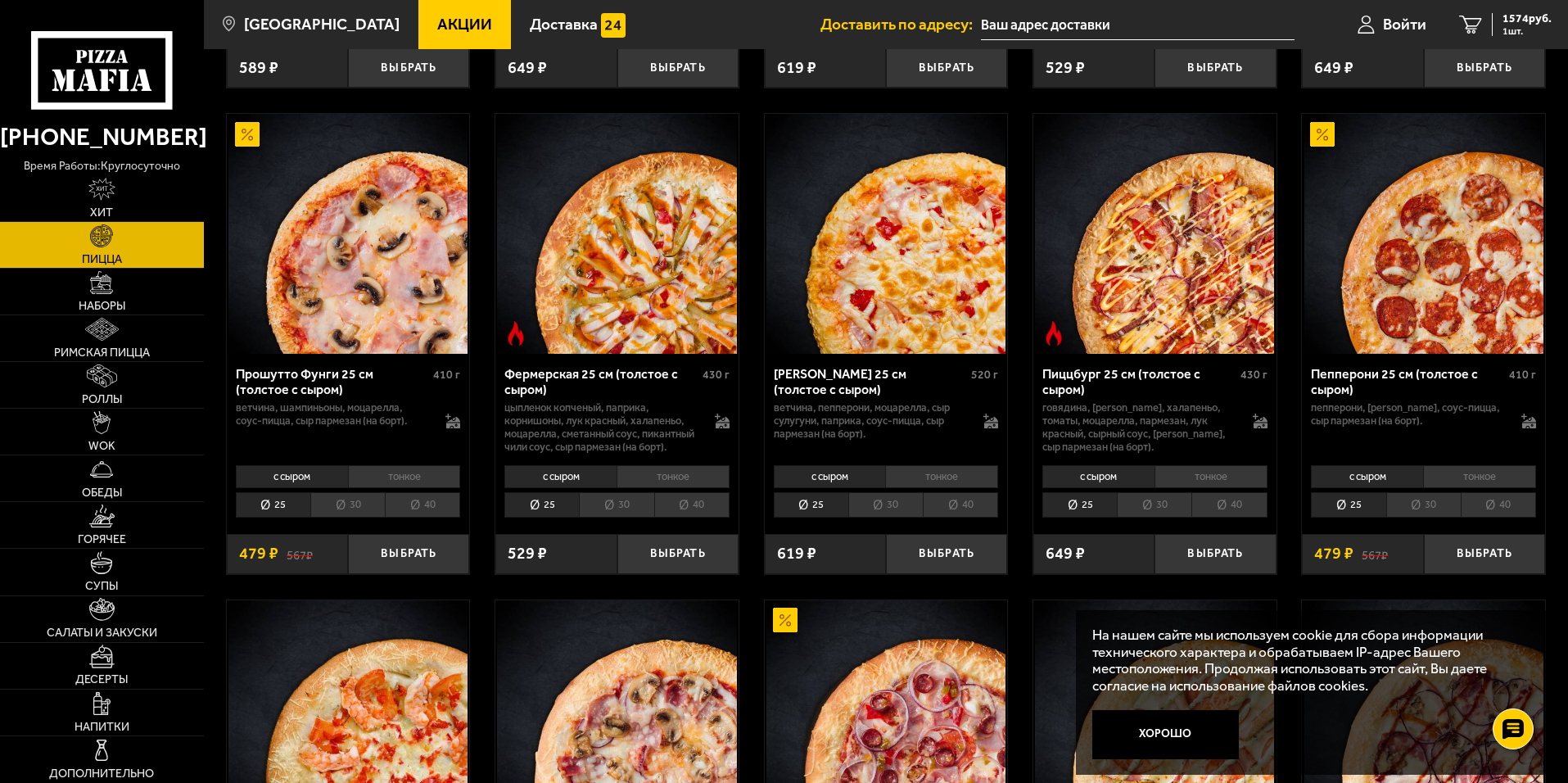
click at [949, 488] on li "тонкое" at bounding box center [942, 476] width 113 height 23
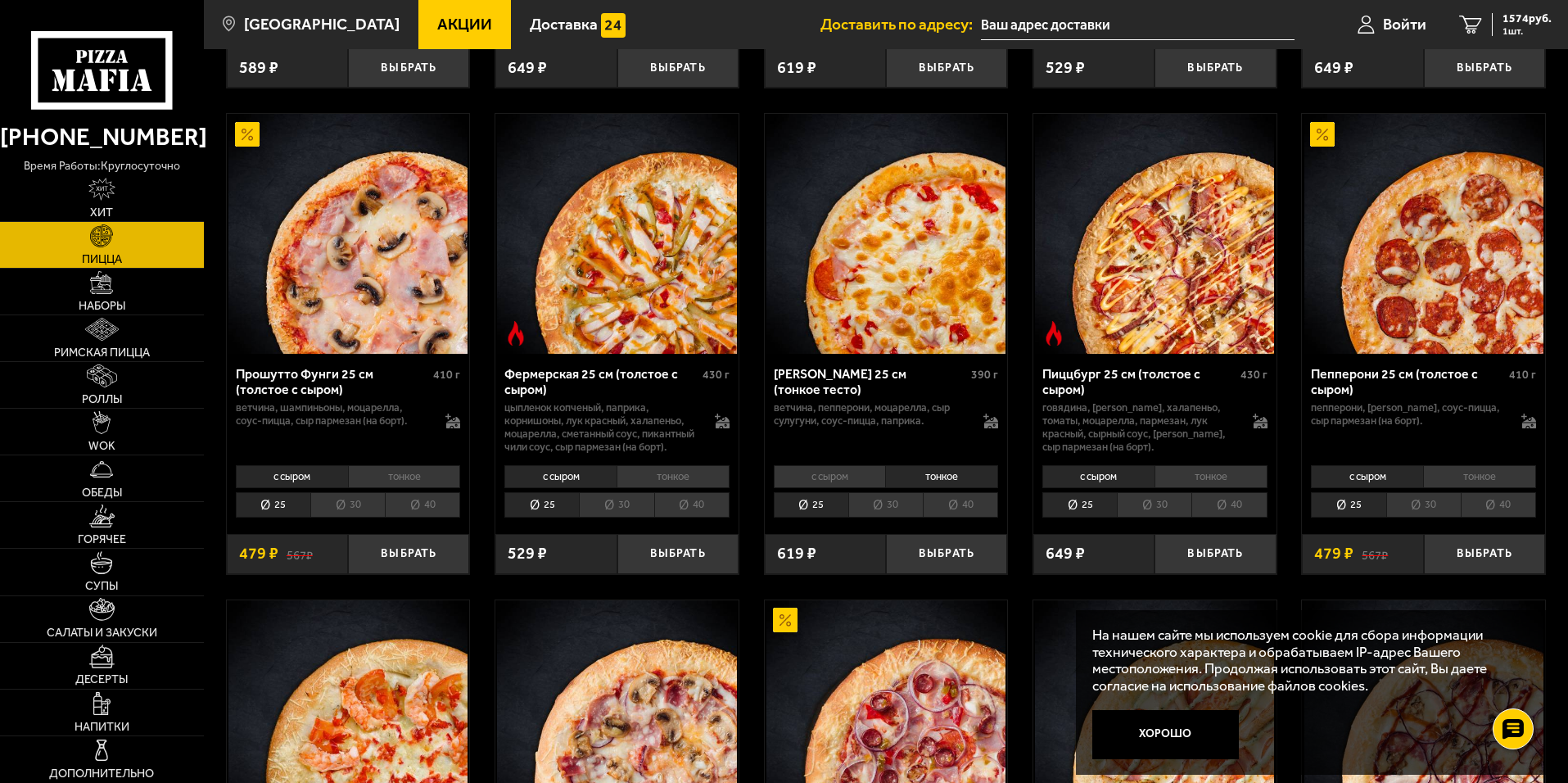
click at [881, 517] on li "30" at bounding box center [885, 504] width 74 height 25
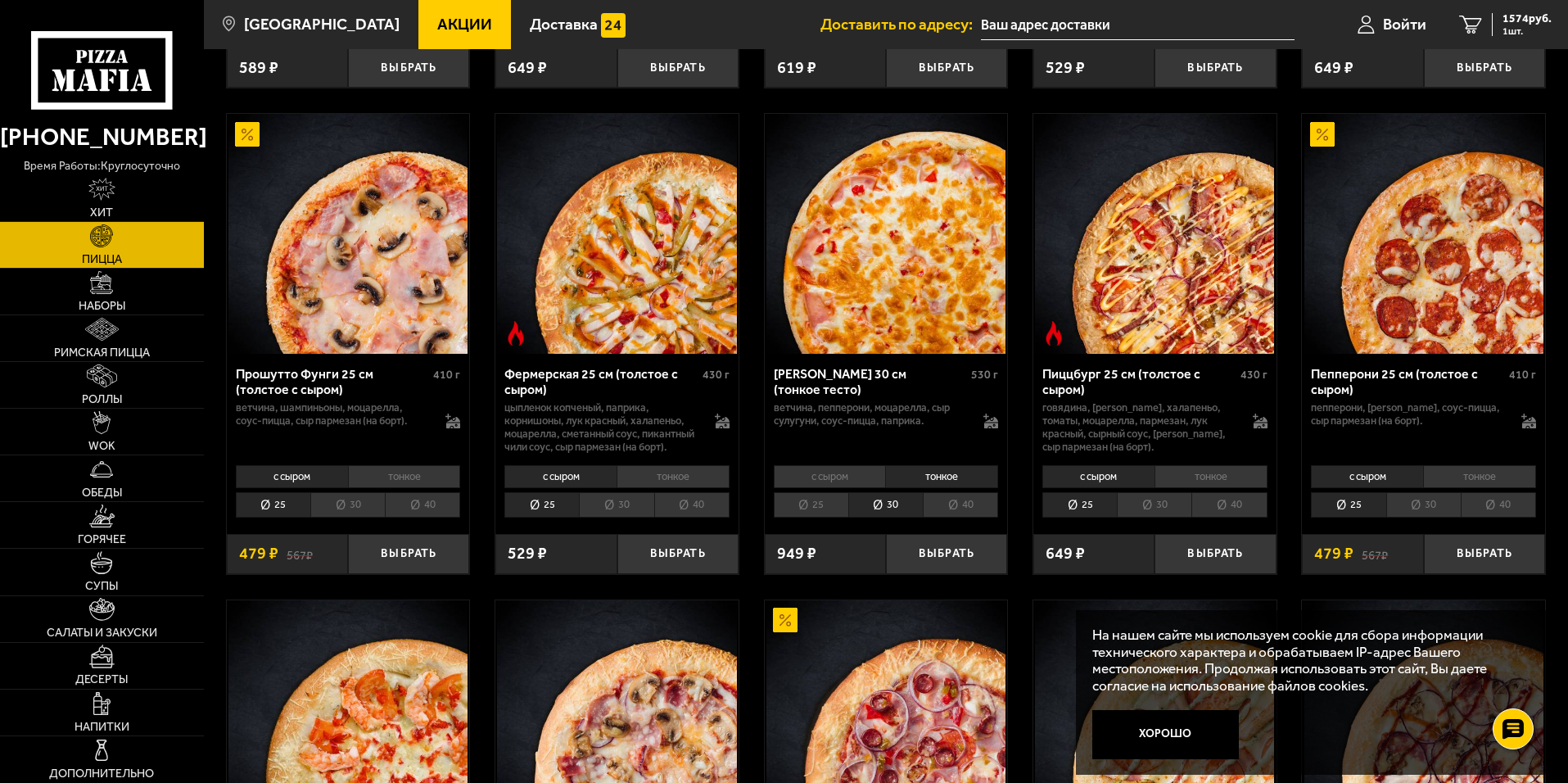
click at [818, 517] on li "25" at bounding box center [811, 504] width 74 height 25
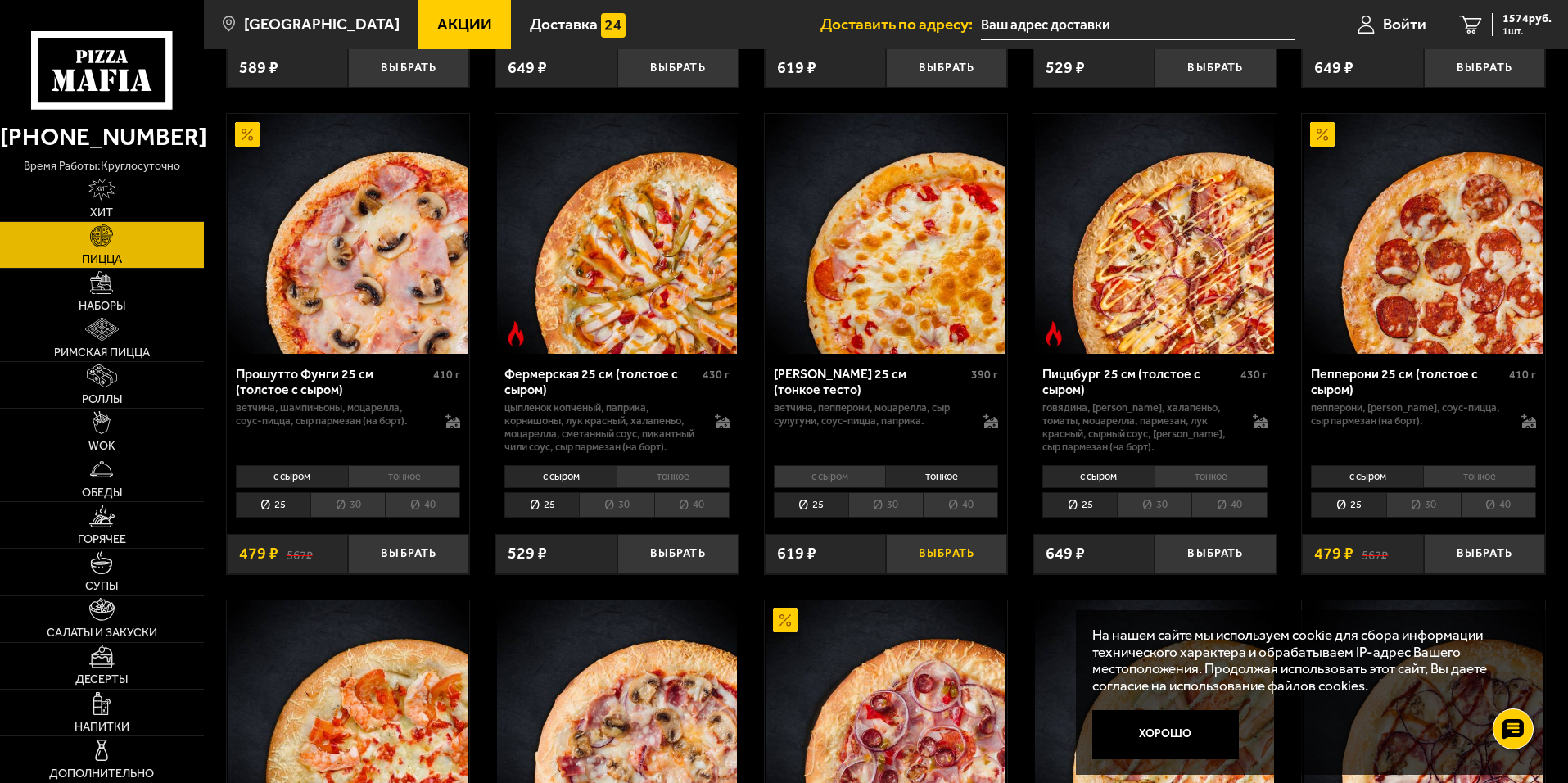
click at [937, 574] on button "Выбрать" at bounding box center [947, 554] width 121 height 40
click at [1540, 17] on span "2193 руб." at bounding box center [1526, 19] width 49 height 11
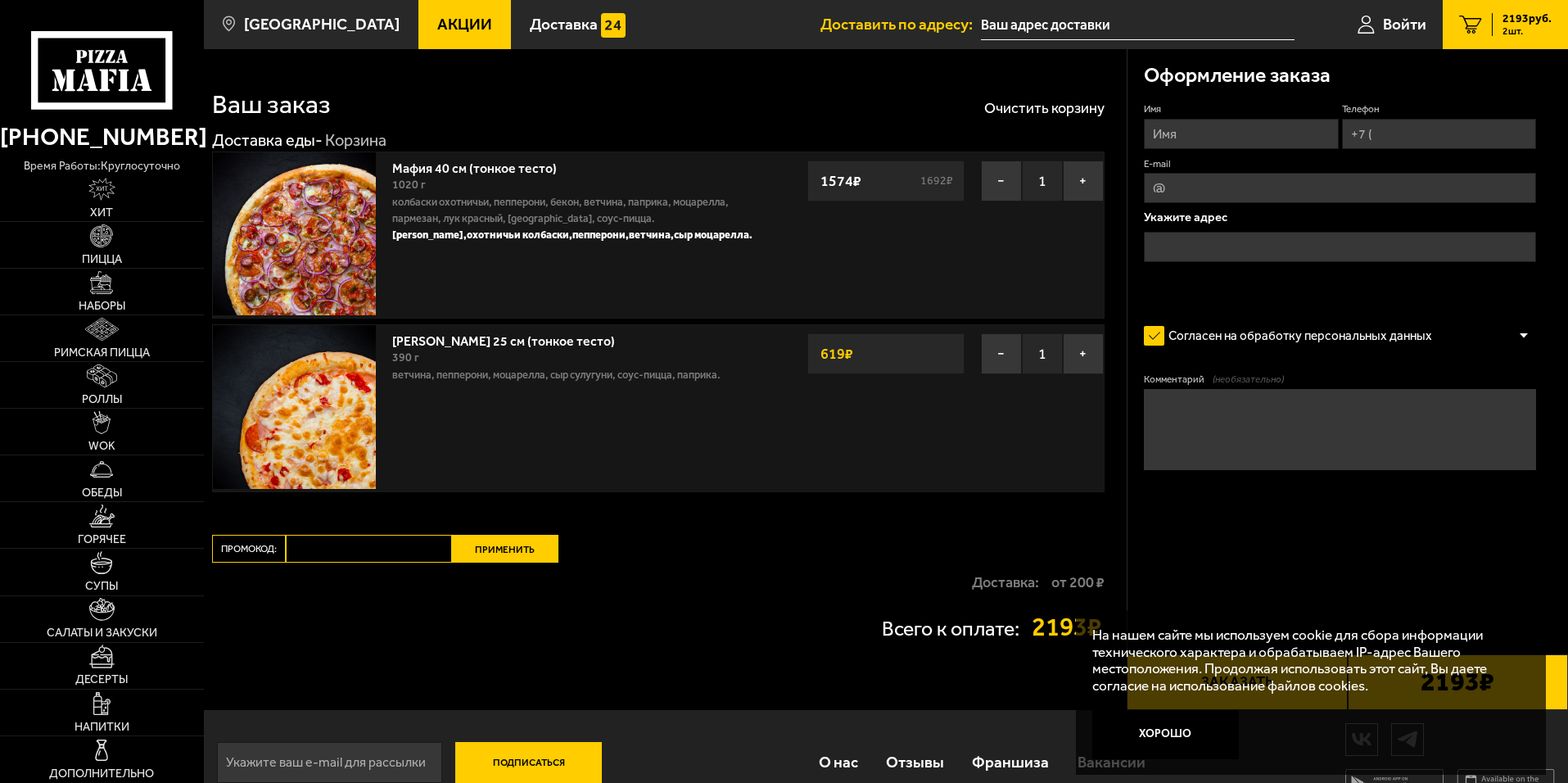
scroll to position [33, 0]
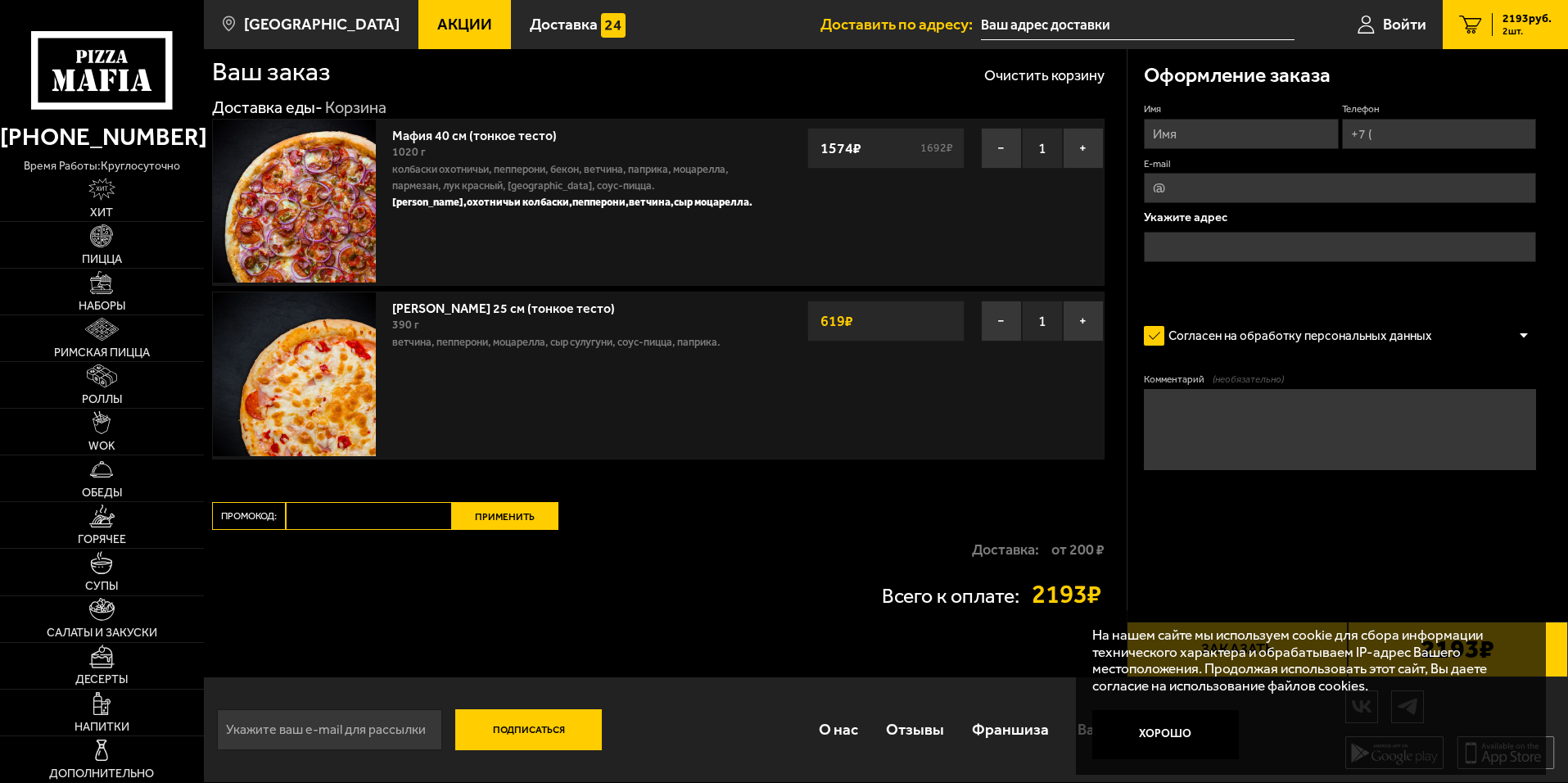
click at [324, 522] on input "Промокод:" at bounding box center [369, 515] width 166 height 28
paste input "START14"
type input "START14"
click at [490, 515] on button "Применить" at bounding box center [505, 515] width 107 height 28
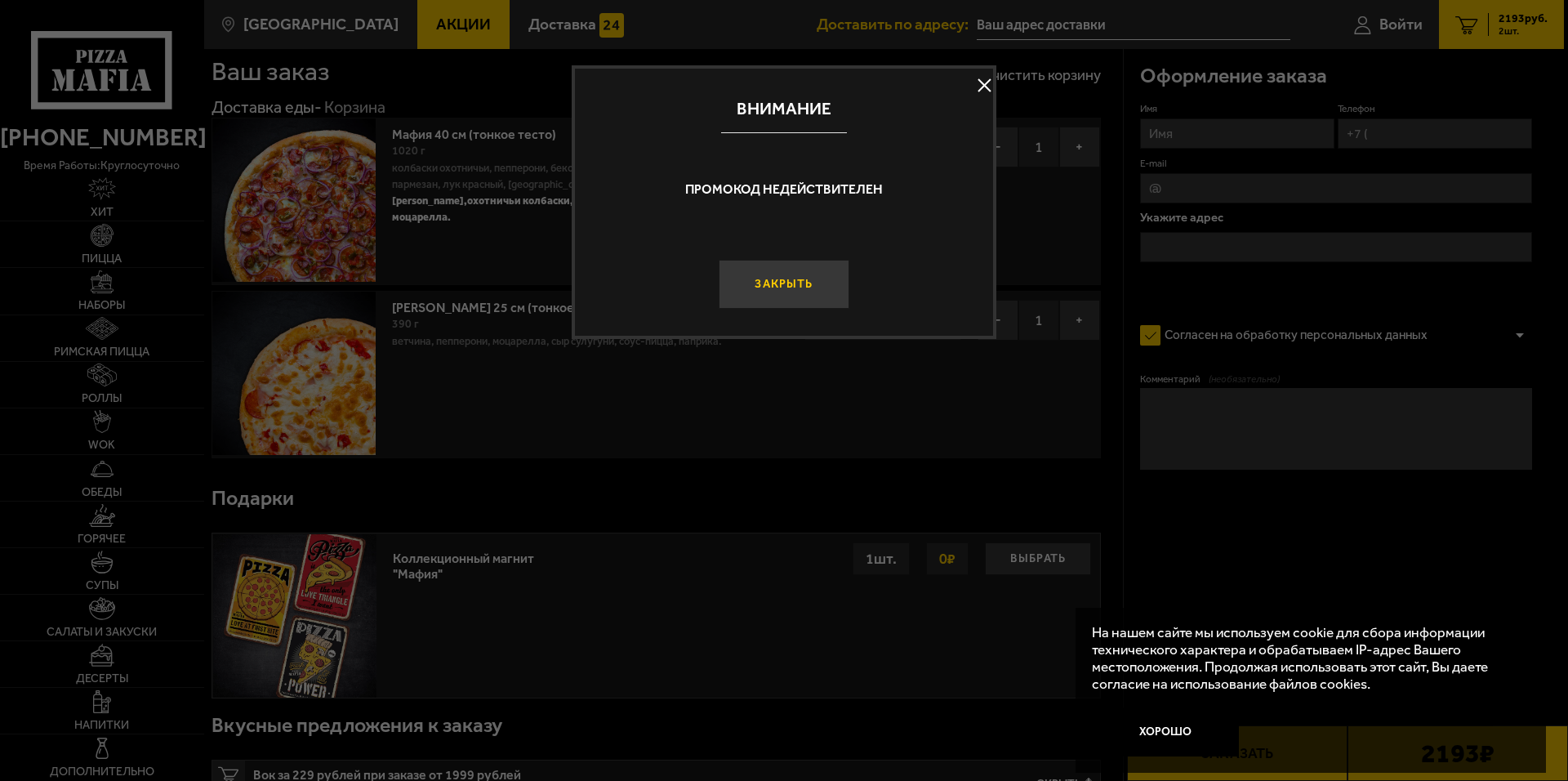
click at [790, 286] on button "Закрыть" at bounding box center [784, 283] width 131 height 49
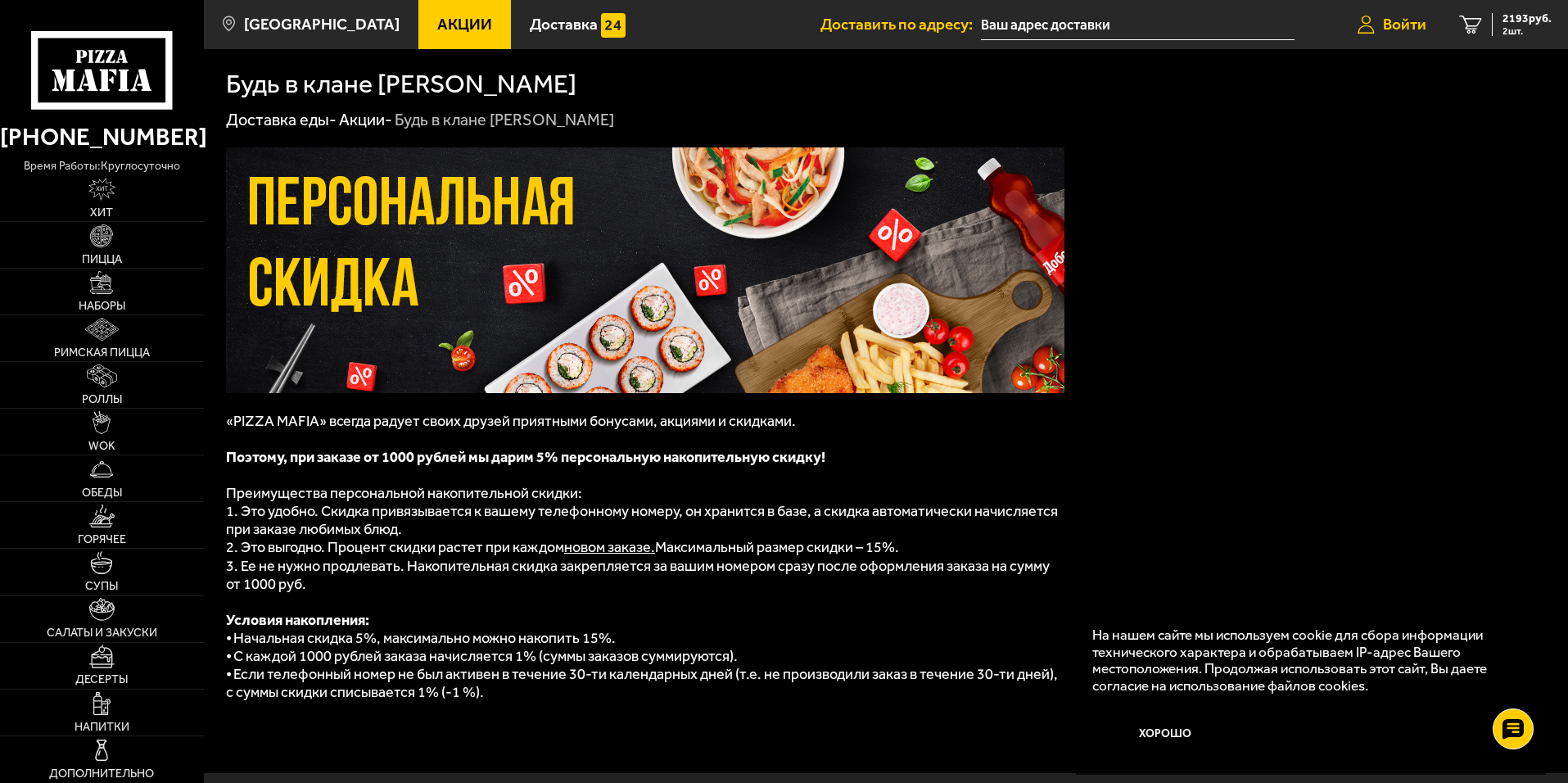
click at [1410, 32] on span "Войти" at bounding box center [1405, 24] width 44 height 16
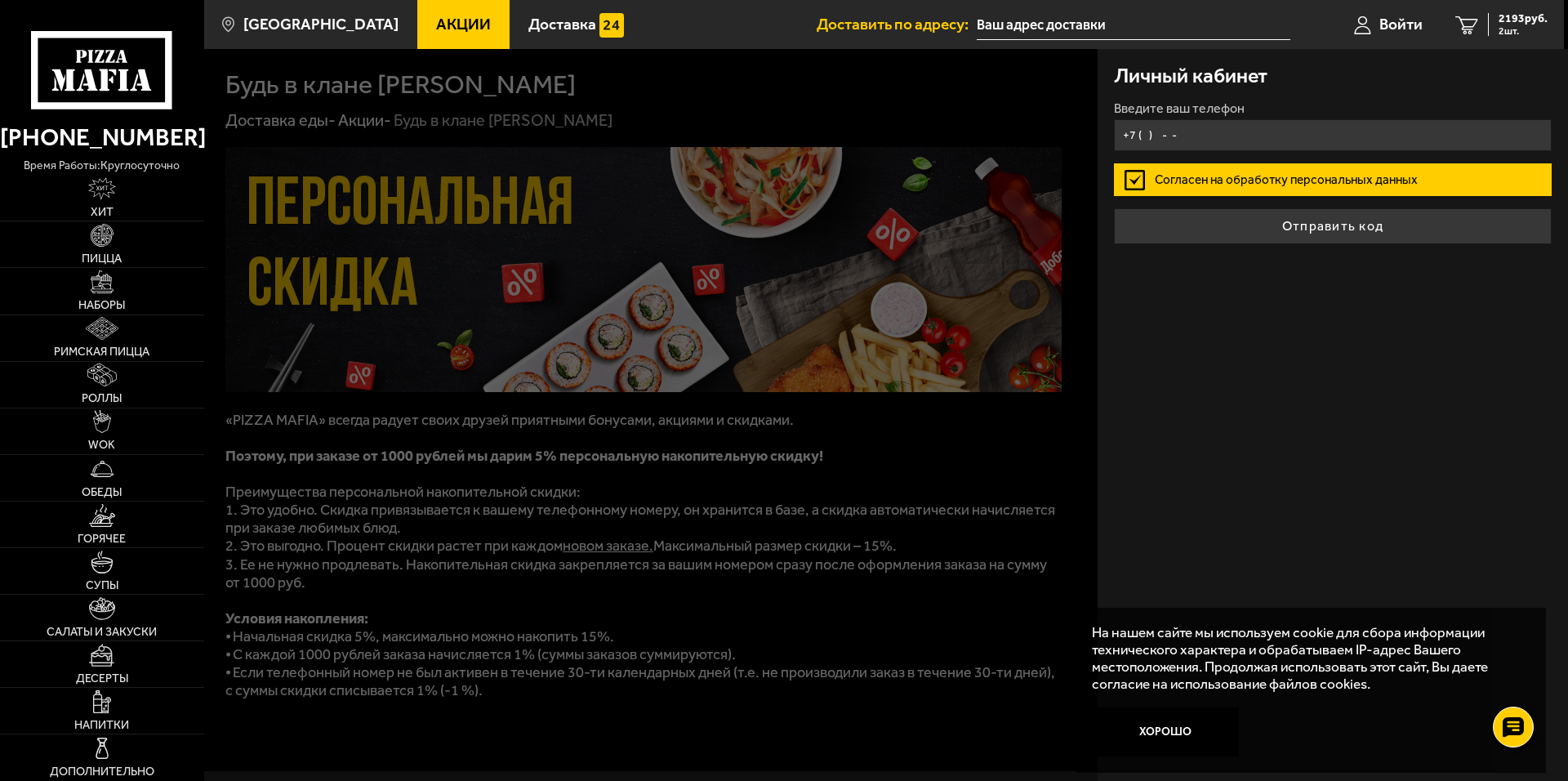
click at [1210, 132] on input "+7 ( ) - -" at bounding box center [1333, 135] width 437 height 31
type input "+7 ( ) - -"
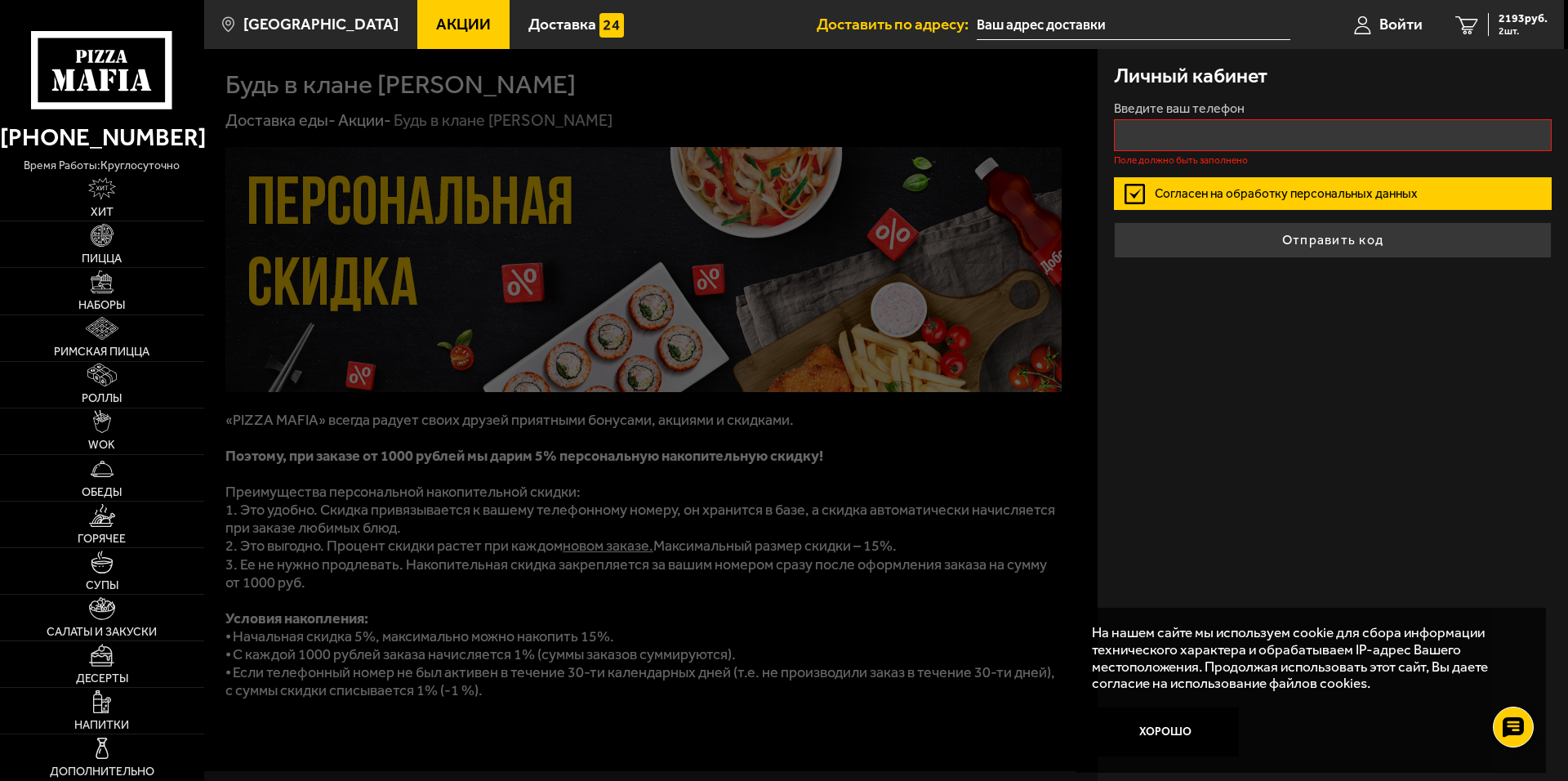
click at [1144, 176] on form "Введите ваш телефон Поле должно быть заполнено Согласен на обработку персональн…" at bounding box center [1333, 180] width 437 height 156
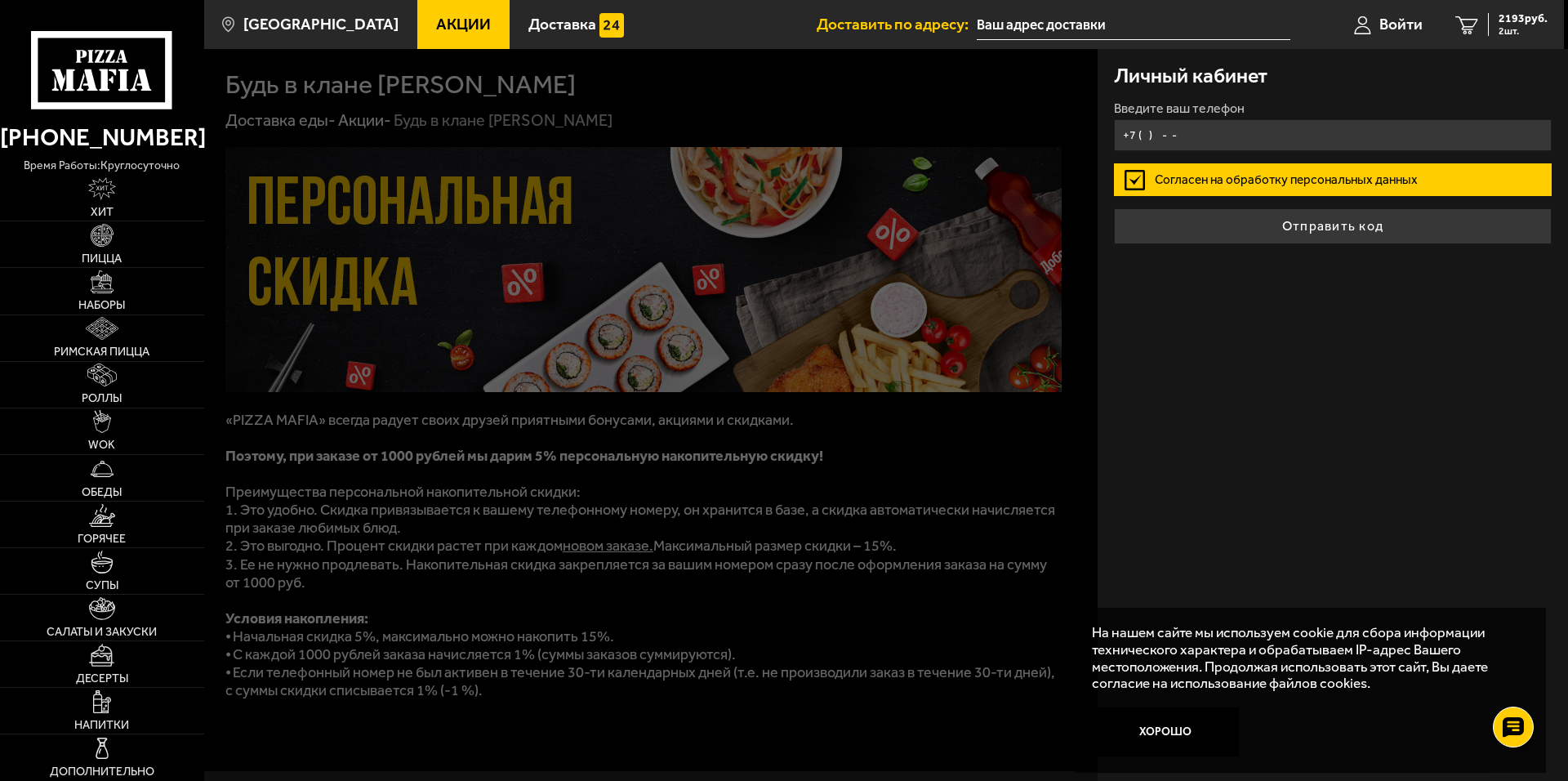
click at [1152, 142] on input "+7 ( ) - -" at bounding box center [1333, 135] width 437 height 31
type input "+7 ( ) - -"
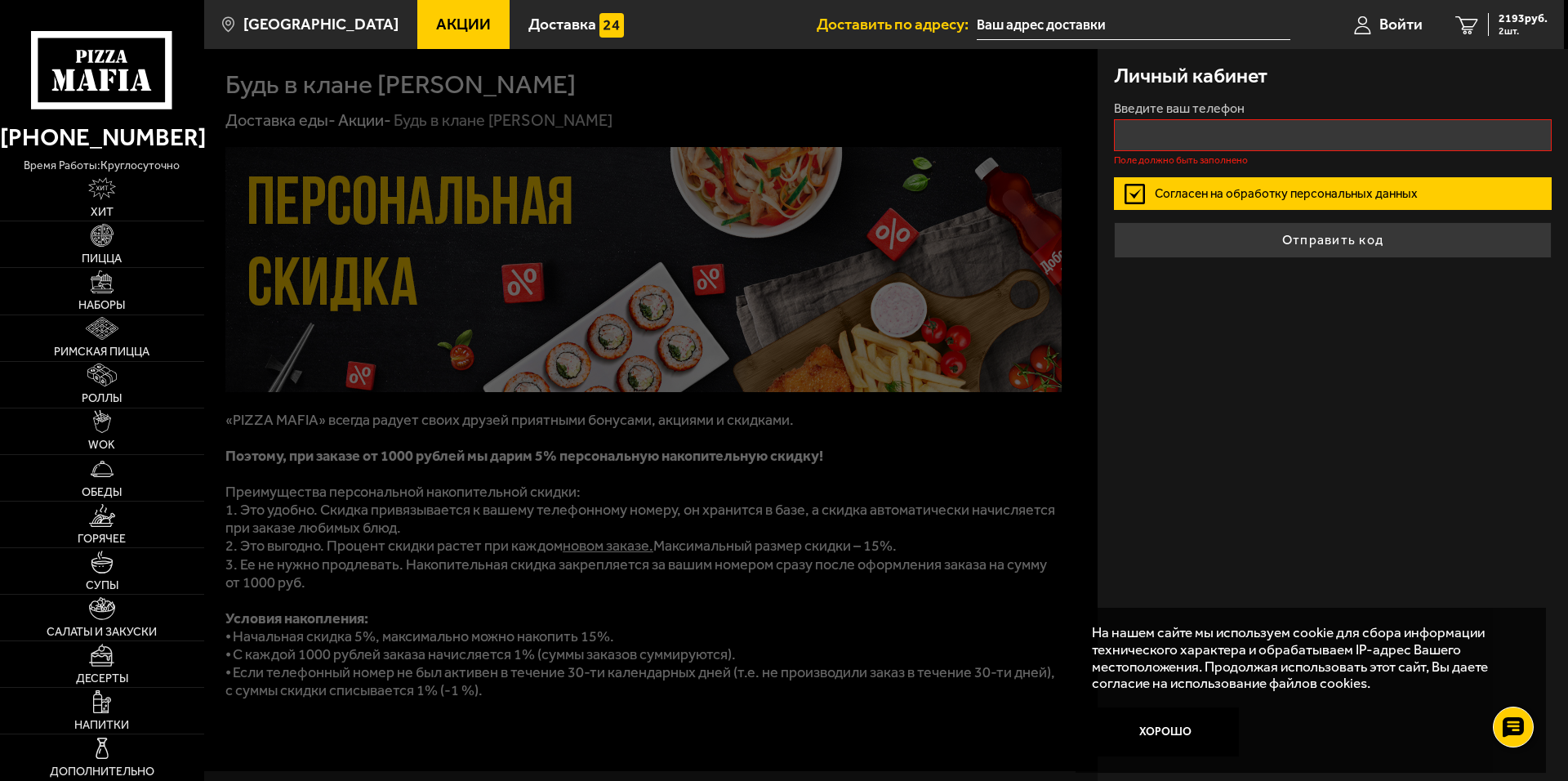
click at [1138, 180] on label "Согласен на обработку персональных данных" at bounding box center [1333, 193] width 437 height 32
click at [0, 0] on input "Согласен на обработку персональных данных" at bounding box center [0, 0] width 0 height 0
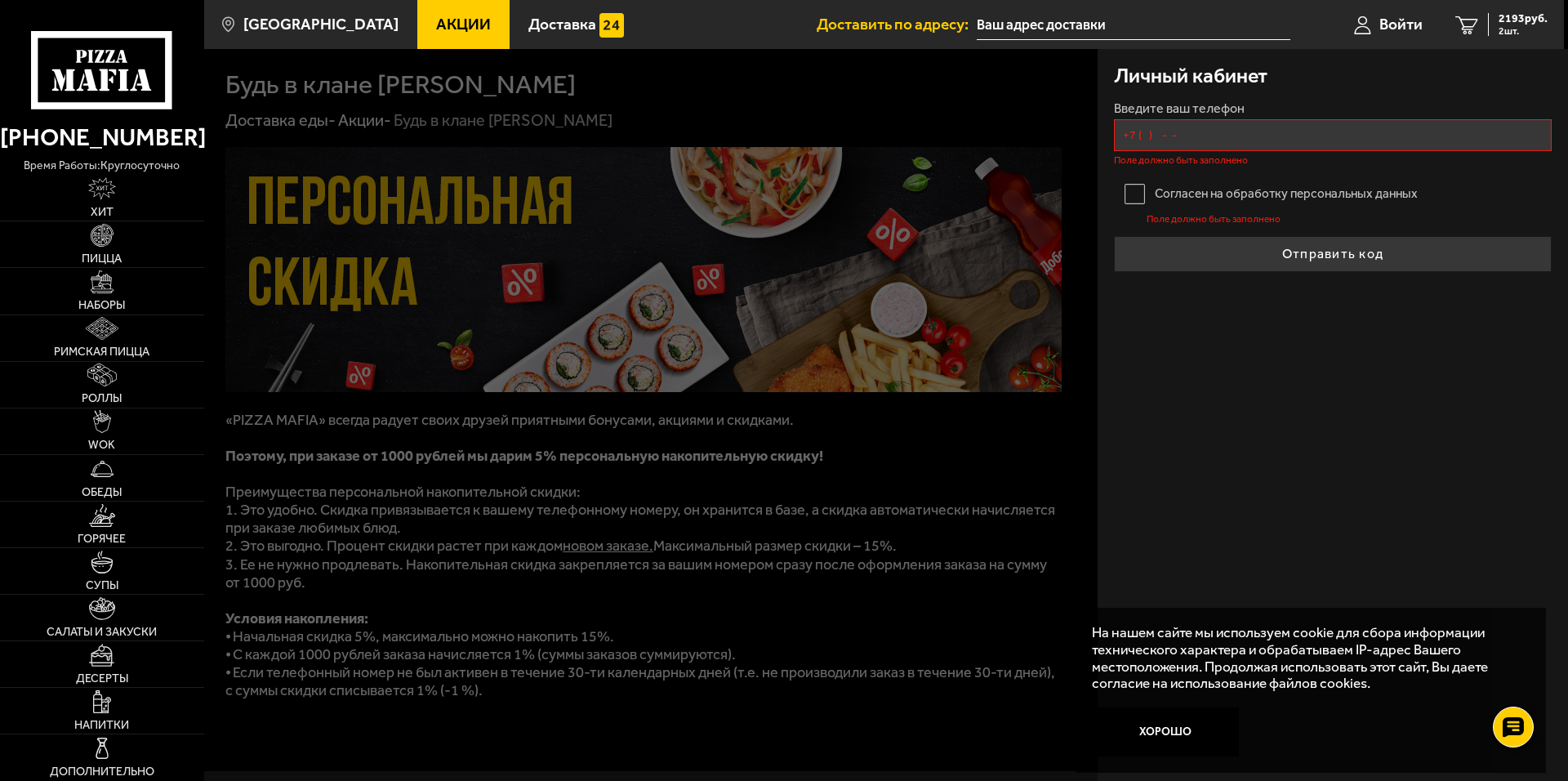
click at [1175, 134] on input "+7 ( ) - -" at bounding box center [1333, 135] width 437 height 31
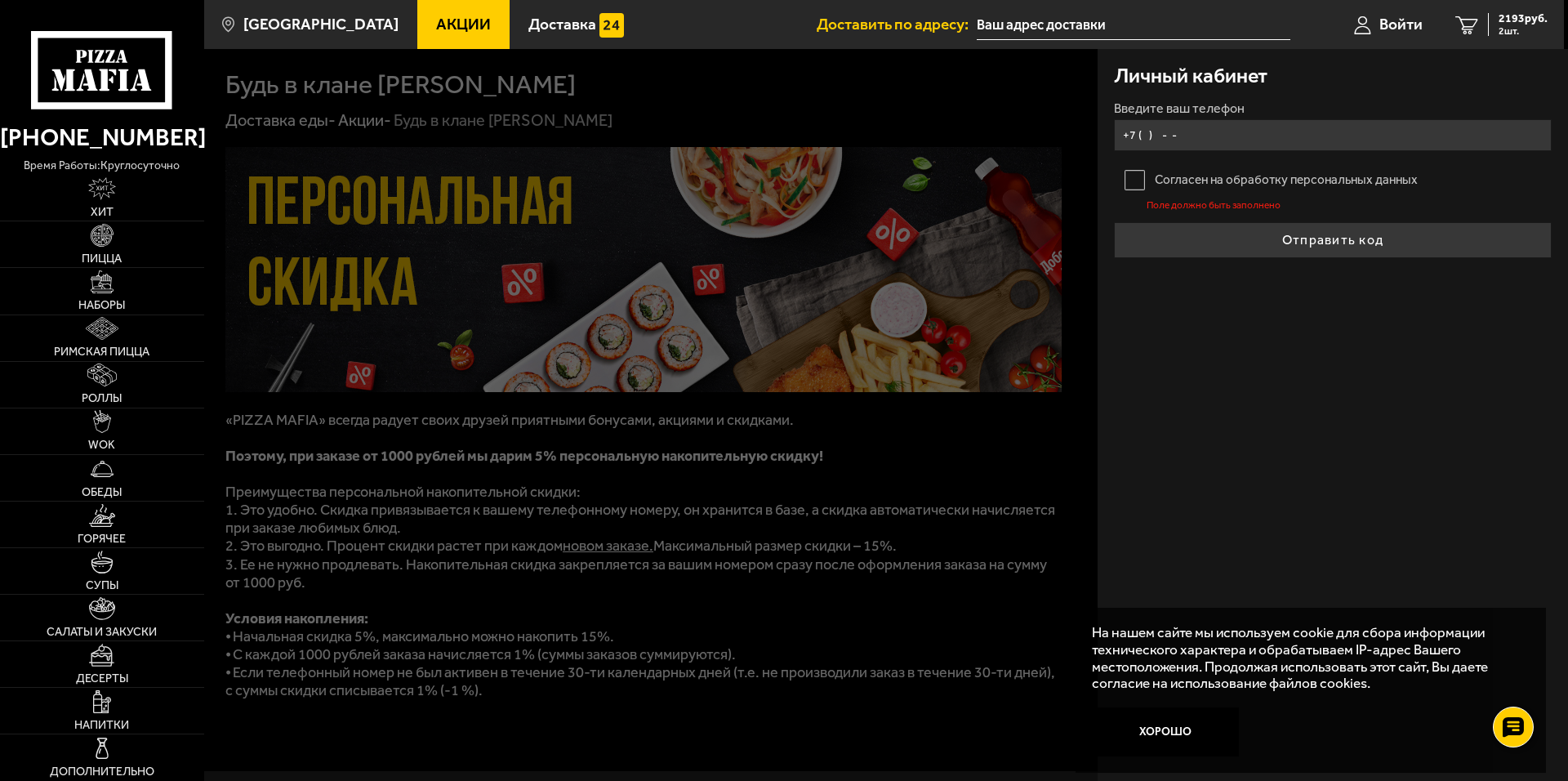
click at [1200, 126] on input "+7 ( ) - -" at bounding box center [1333, 135] width 437 height 31
click at [1168, 134] on input "+7 ( ) - -" at bounding box center [1333, 135] width 437 height 31
type input "+7 ( ) - -"
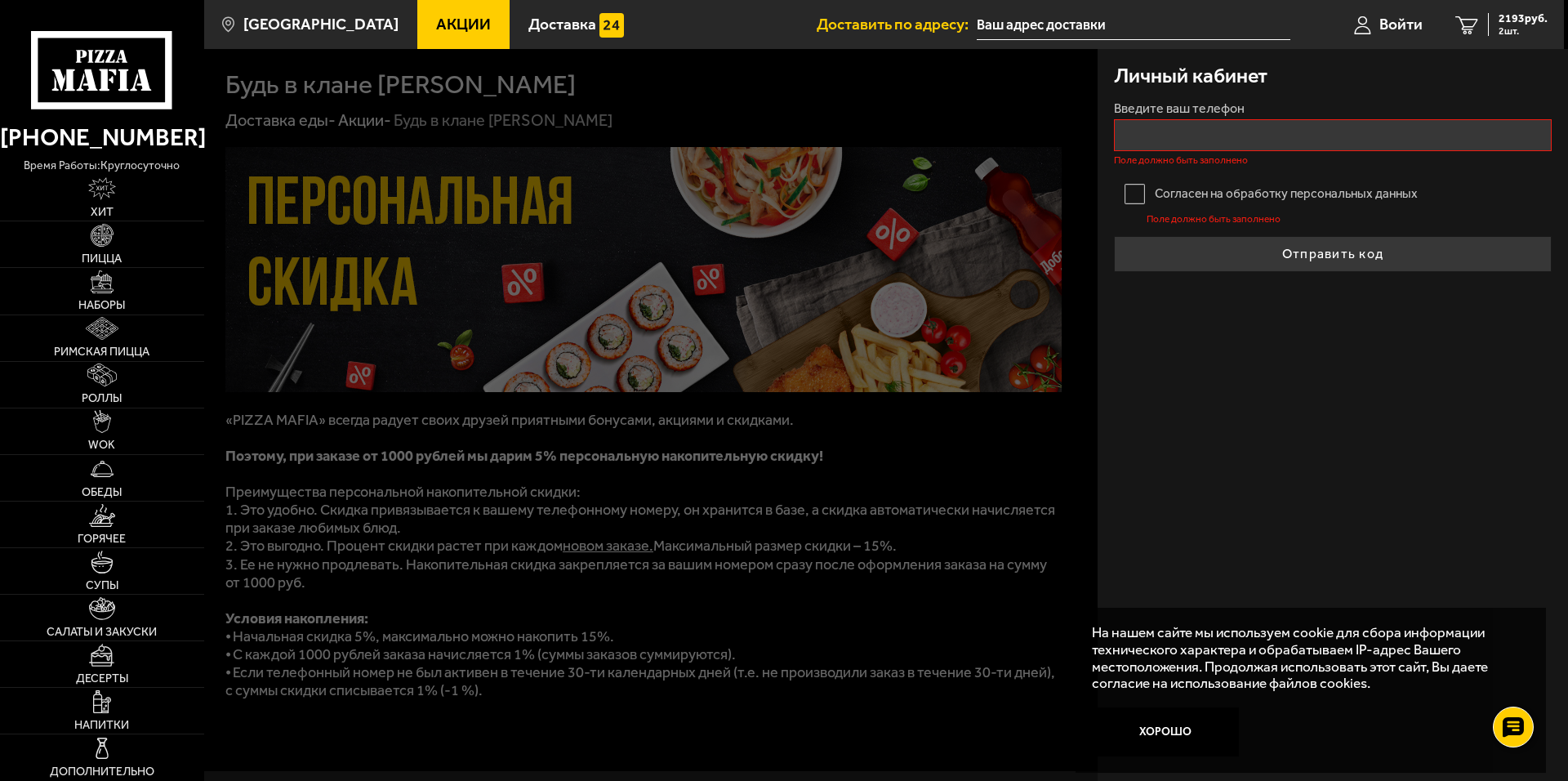
click at [1127, 183] on label "Согласен на обработку персональных данных" at bounding box center [1333, 193] width 437 height 32
click at [0, 0] on input "Согласен на обработку персональных данных" at bounding box center [0, 0] width 0 height 0
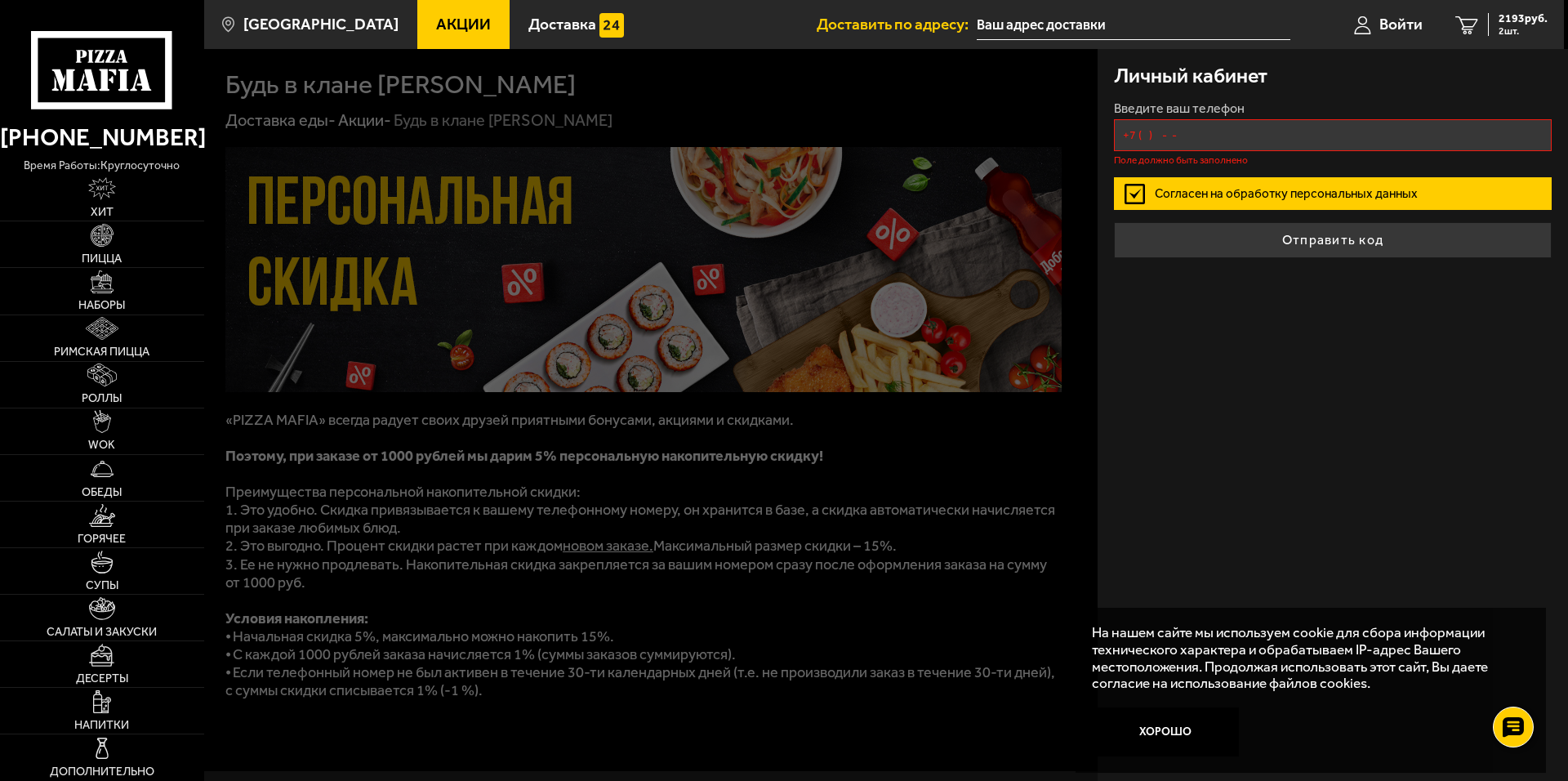
click at [1203, 128] on input "+7 ( ) - -" at bounding box center [1333, 135] width 437 height 31
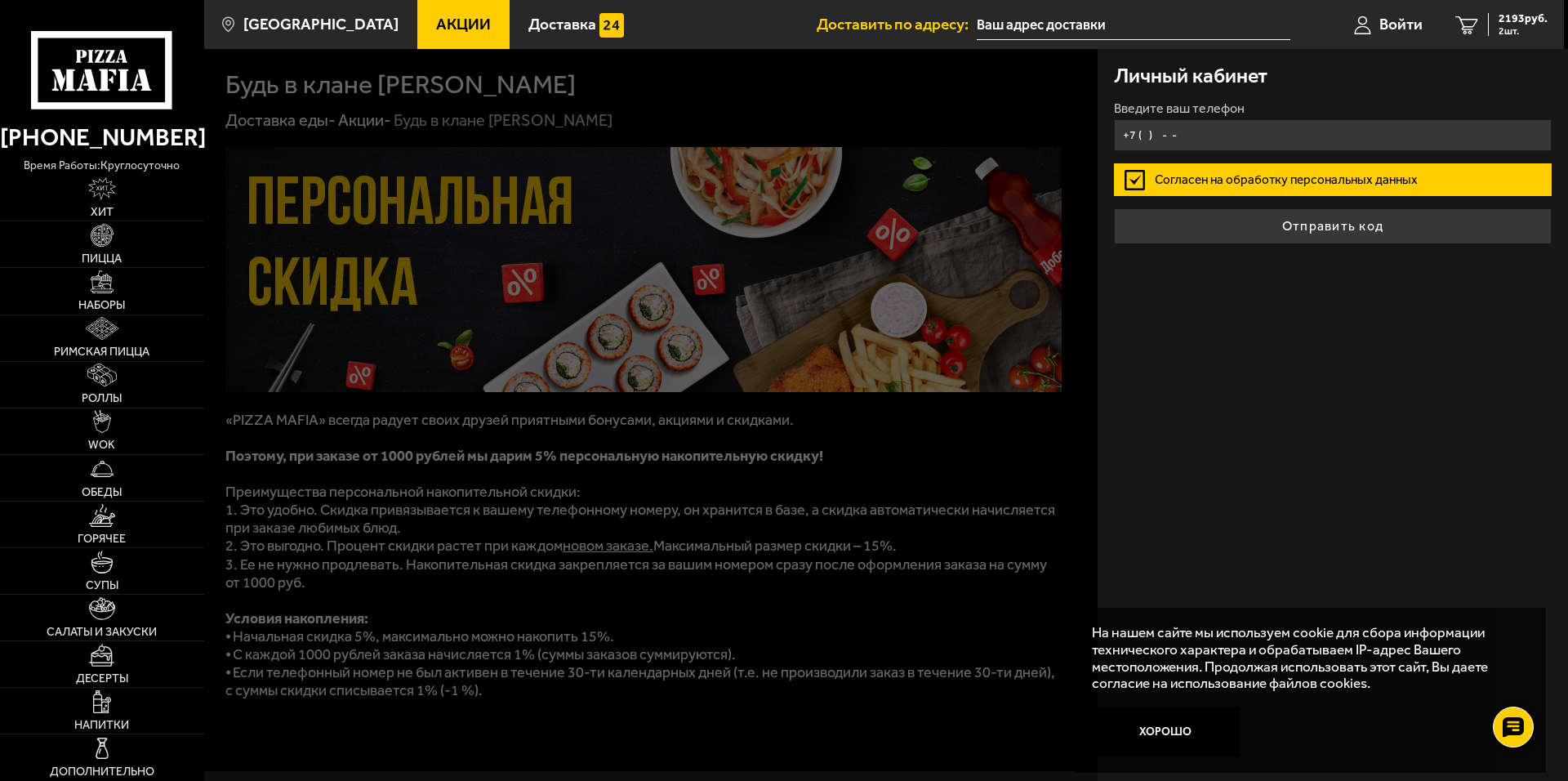
click at [1172, 137] on input "+7 ( ) - -" at bounding box center [1333, 135] width 437 height 31
click at [1162, 128] on input "+7 ( ) - -" at bounding box center [1333, 135] width 437 height 31
click at [1145, 135] on input "+7 ( ) - -" at bounding box center [1333, 135] width 437 height 31
click at [1183, 132] on input "+7 ( ) - -" at bounding box center [1333, 135] width 437 height 31
type input "+7 (904) 608-43-78"
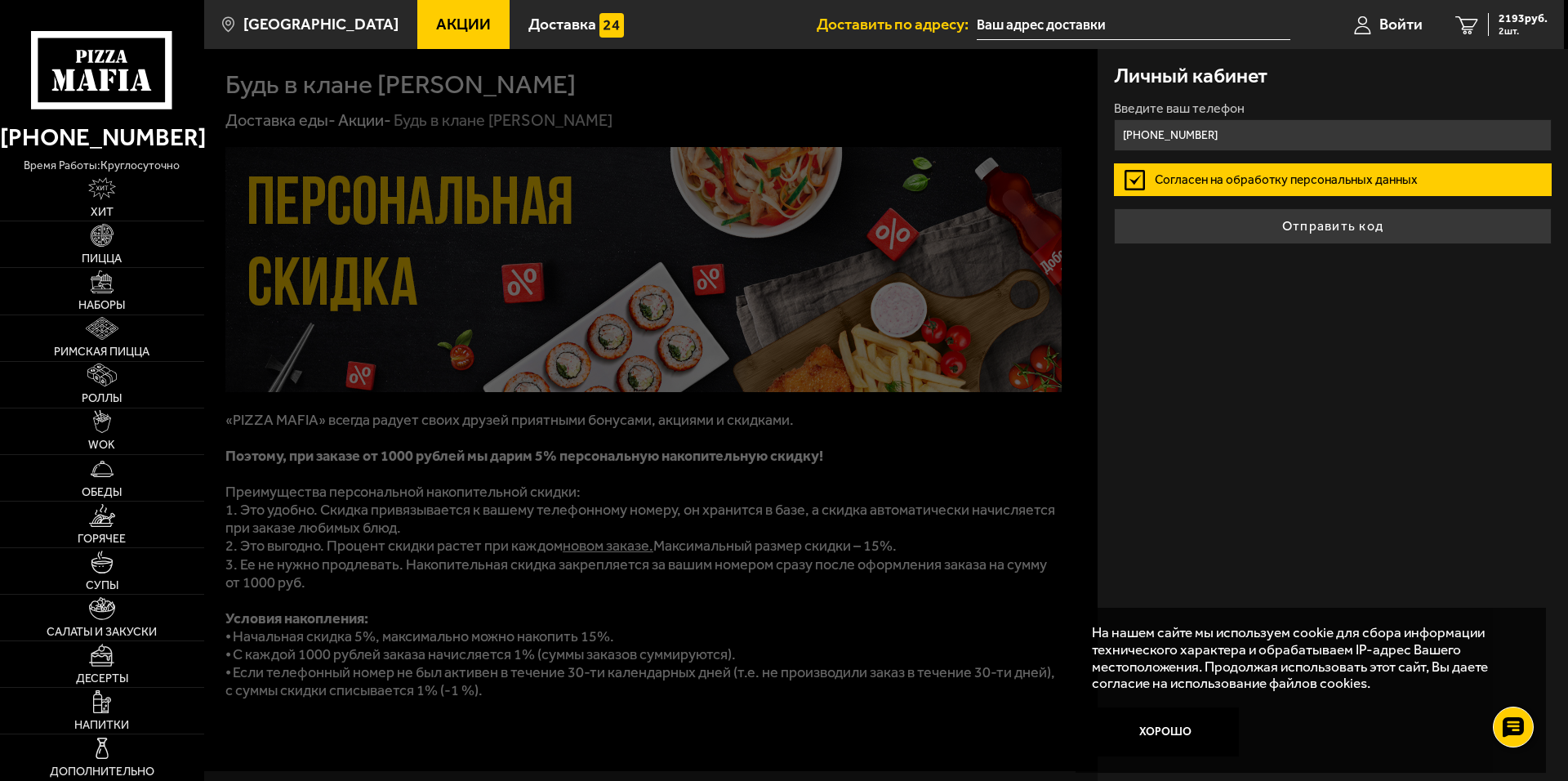
click at [1142, 182] on label "Согласен на обработку персональных данных" at bounding box center [1333, 179] width 437 height 32
click at [0, 0] on input "Согласен на обработку персональных данных" at bounding box center [0, 0] width 0 height 0
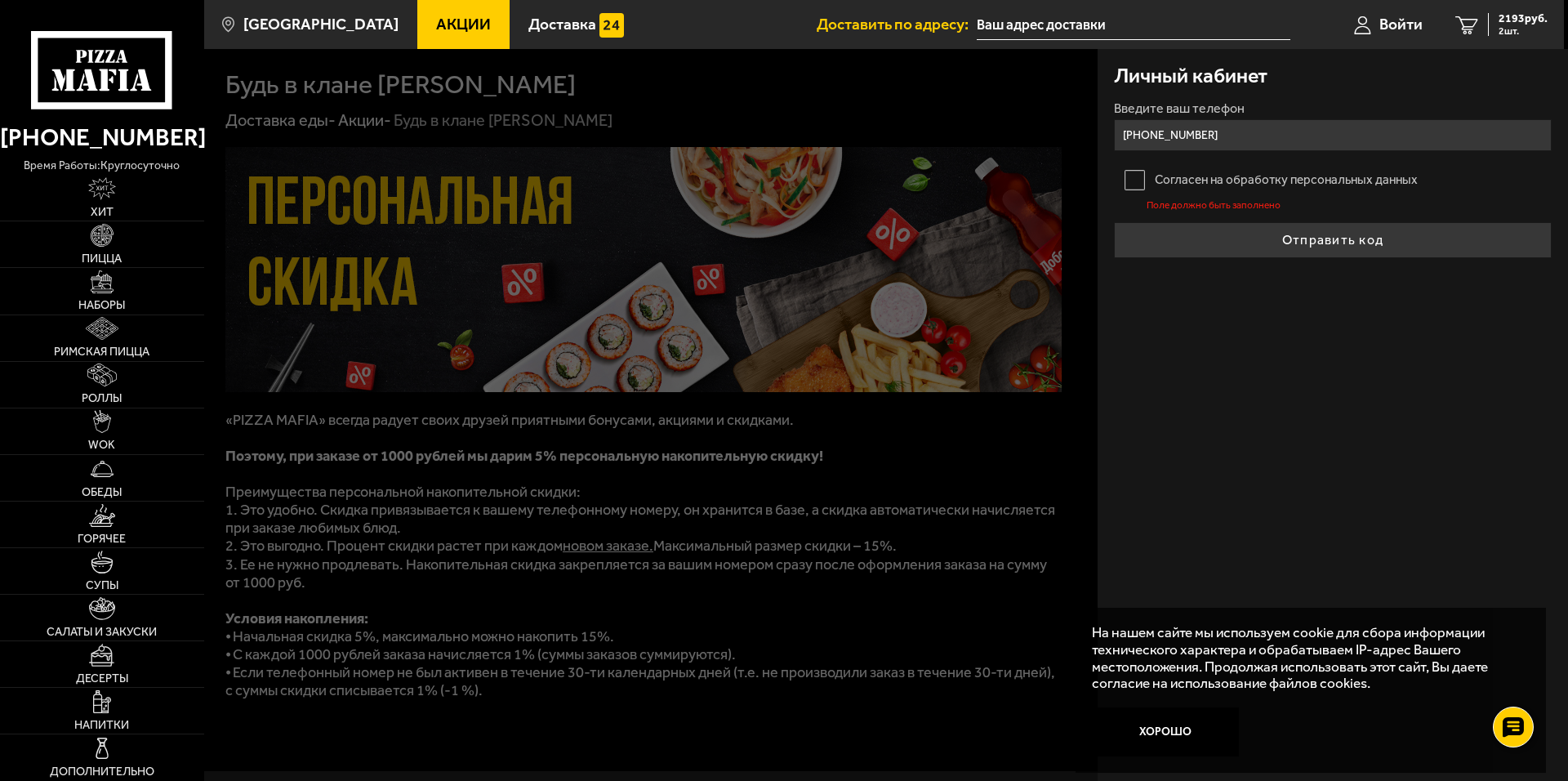
click at [1317, 286] on div "Личный кабинет Введите ваш телефон +7 (904) 608-43-78 Согласен на обработку пер…" at bounding box center [1334, 415] width 471 height 732
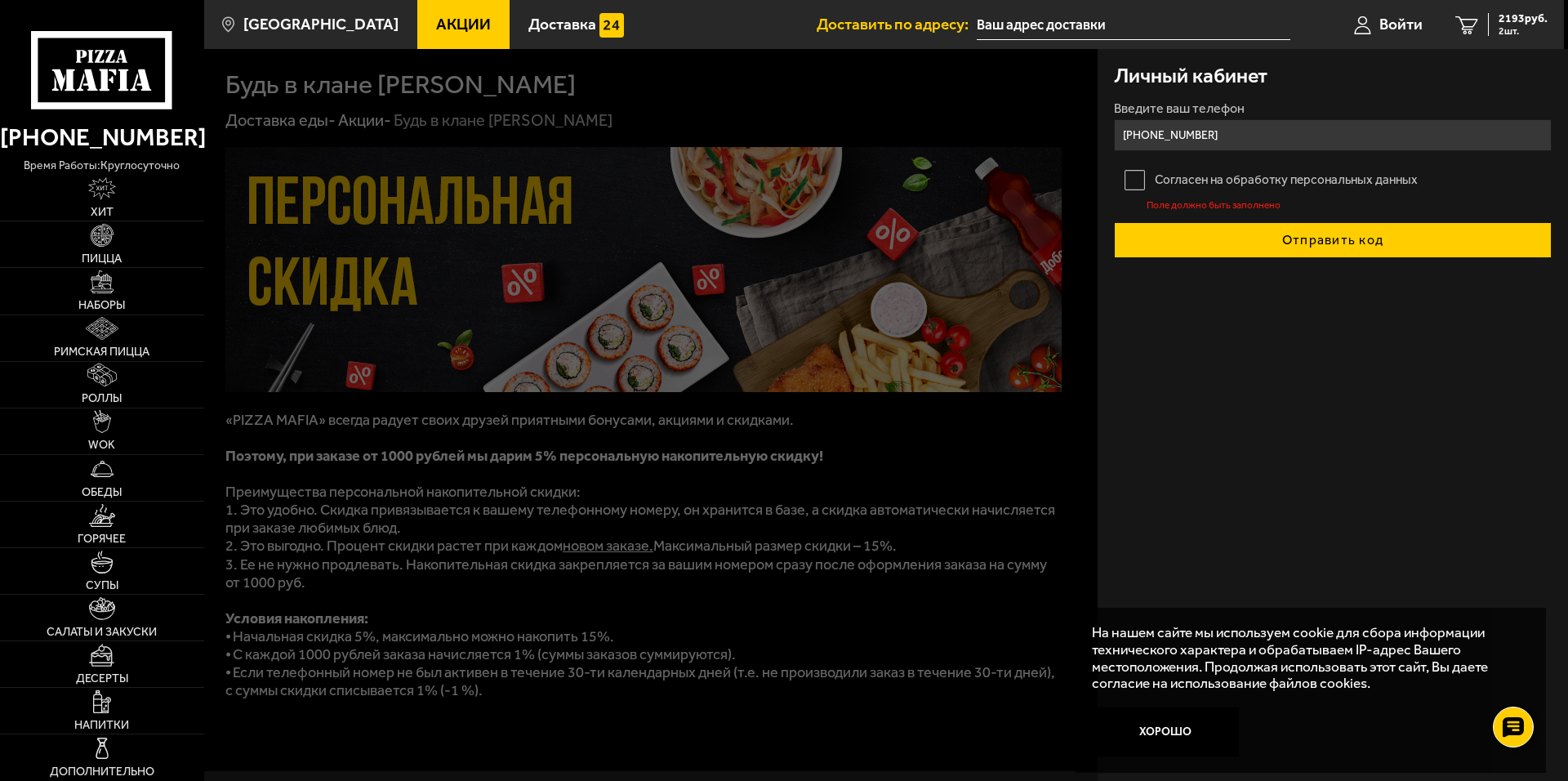
click at [1312, 245] on button "Отправить код" at bounding box center [1333, 240] width 437 height 36
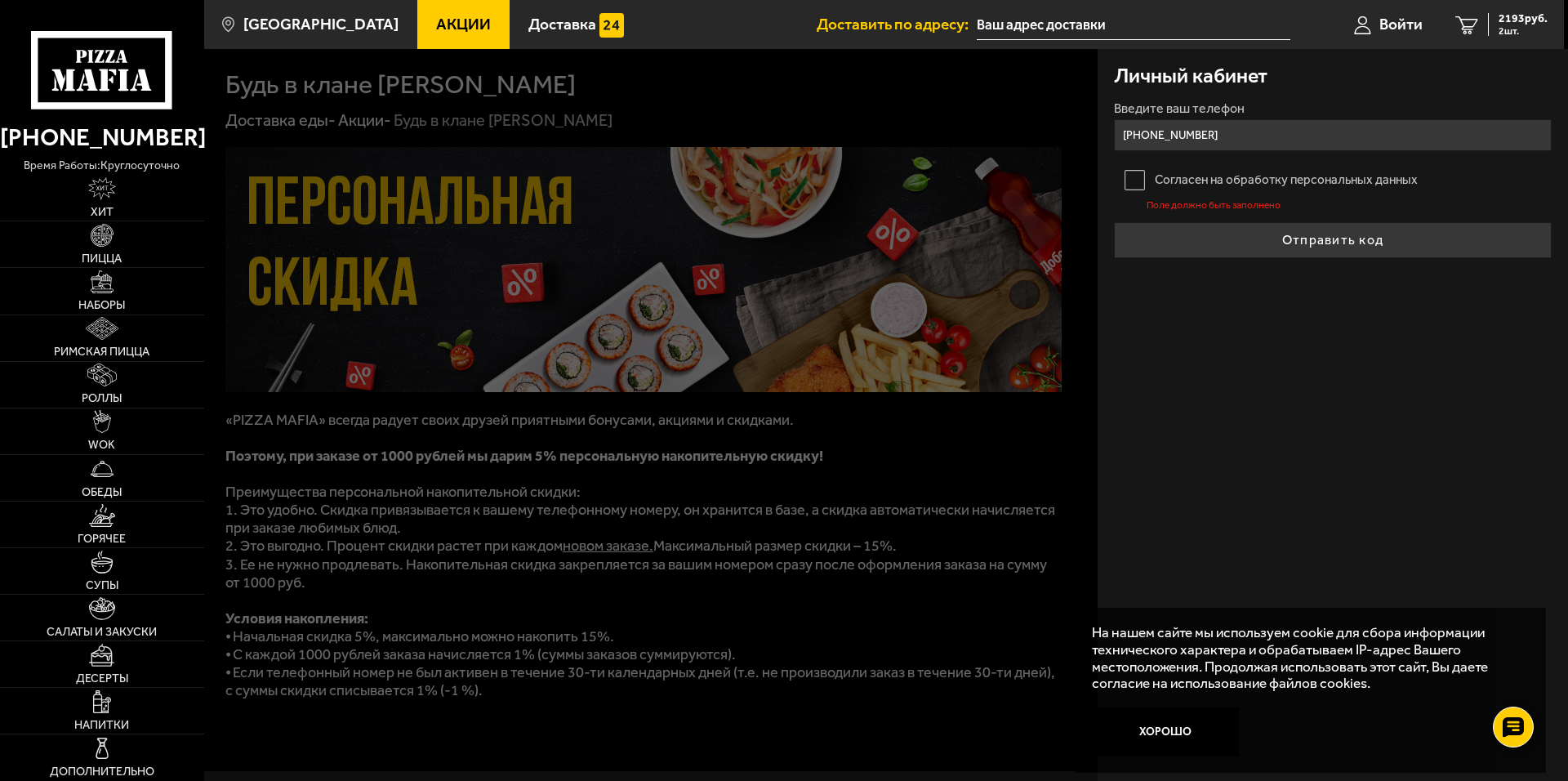
click at [1132, 178] on label "Согласен на обработку персональных данных" at bounding box center [1333, 179] width 437 height 32
click at [0, 0] on input "Согласен на обработку персональных данных" at bounding box center [0, 0] width 0 height 0
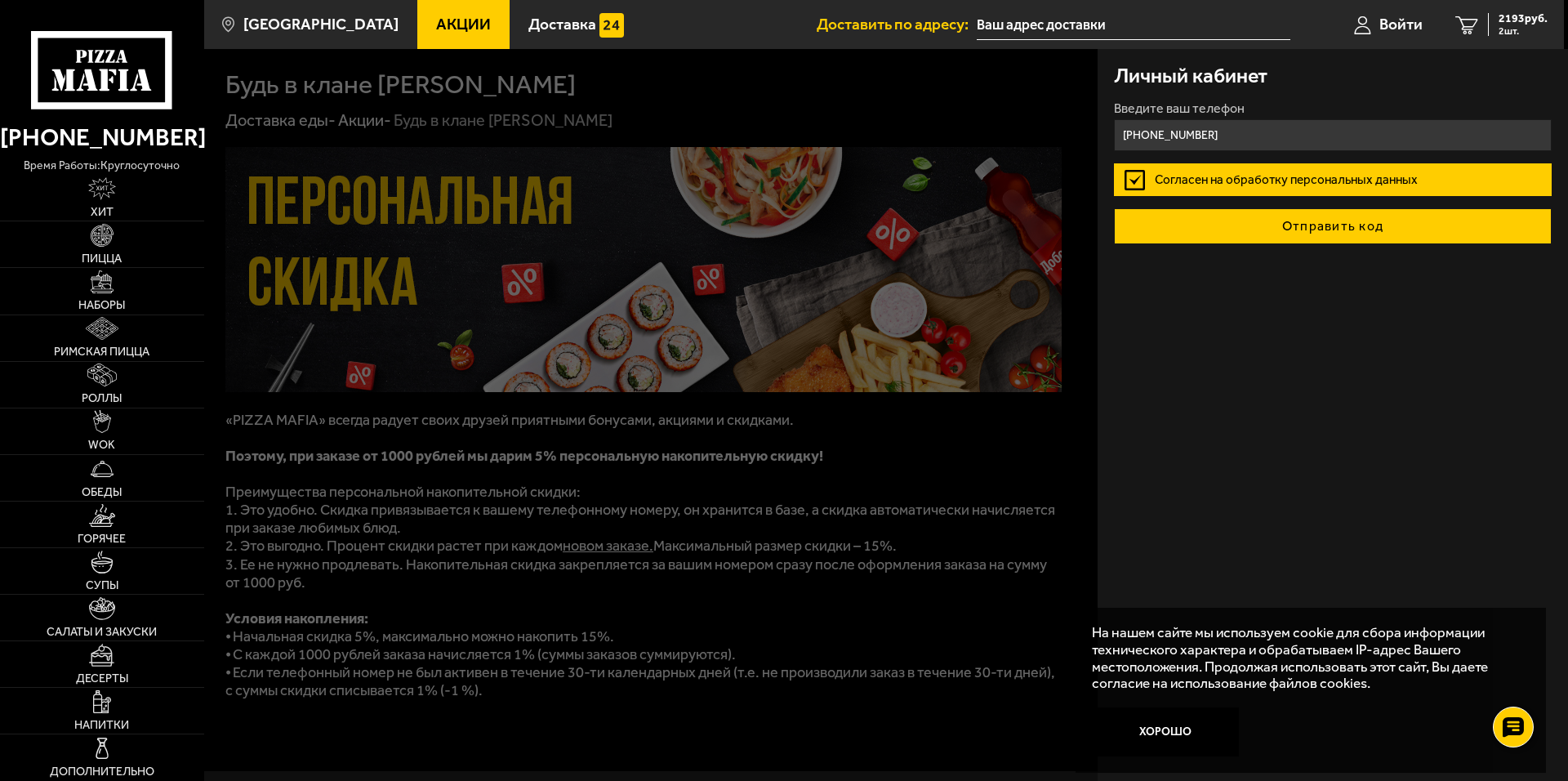
click at [1334, 234] on button "Отправить код" at bounding box center [1333, 226] width 437 height 36
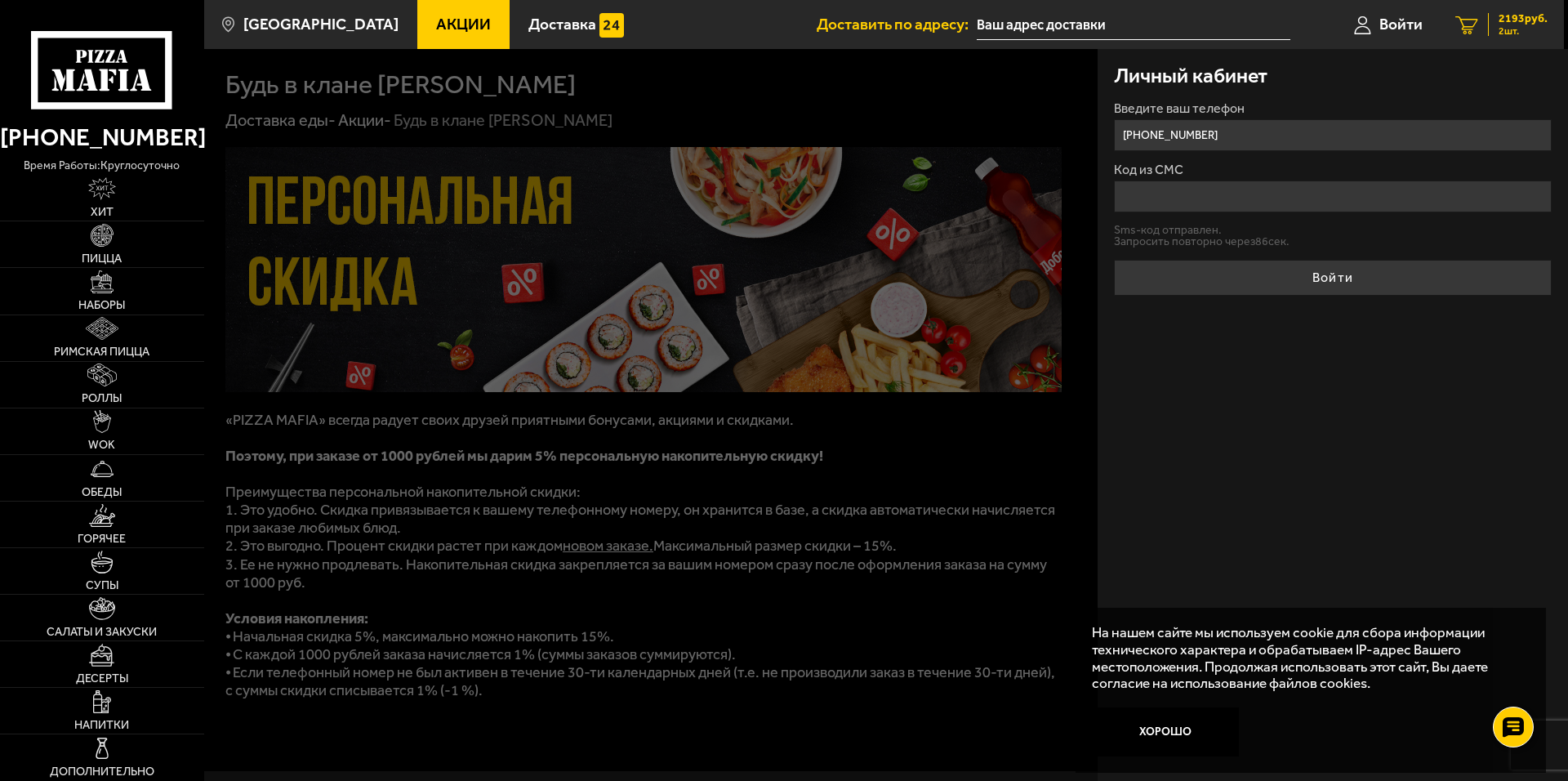
click at [1506, 19] on span "2193 руб." at bounding box center [1523, 19] width 49 height 11
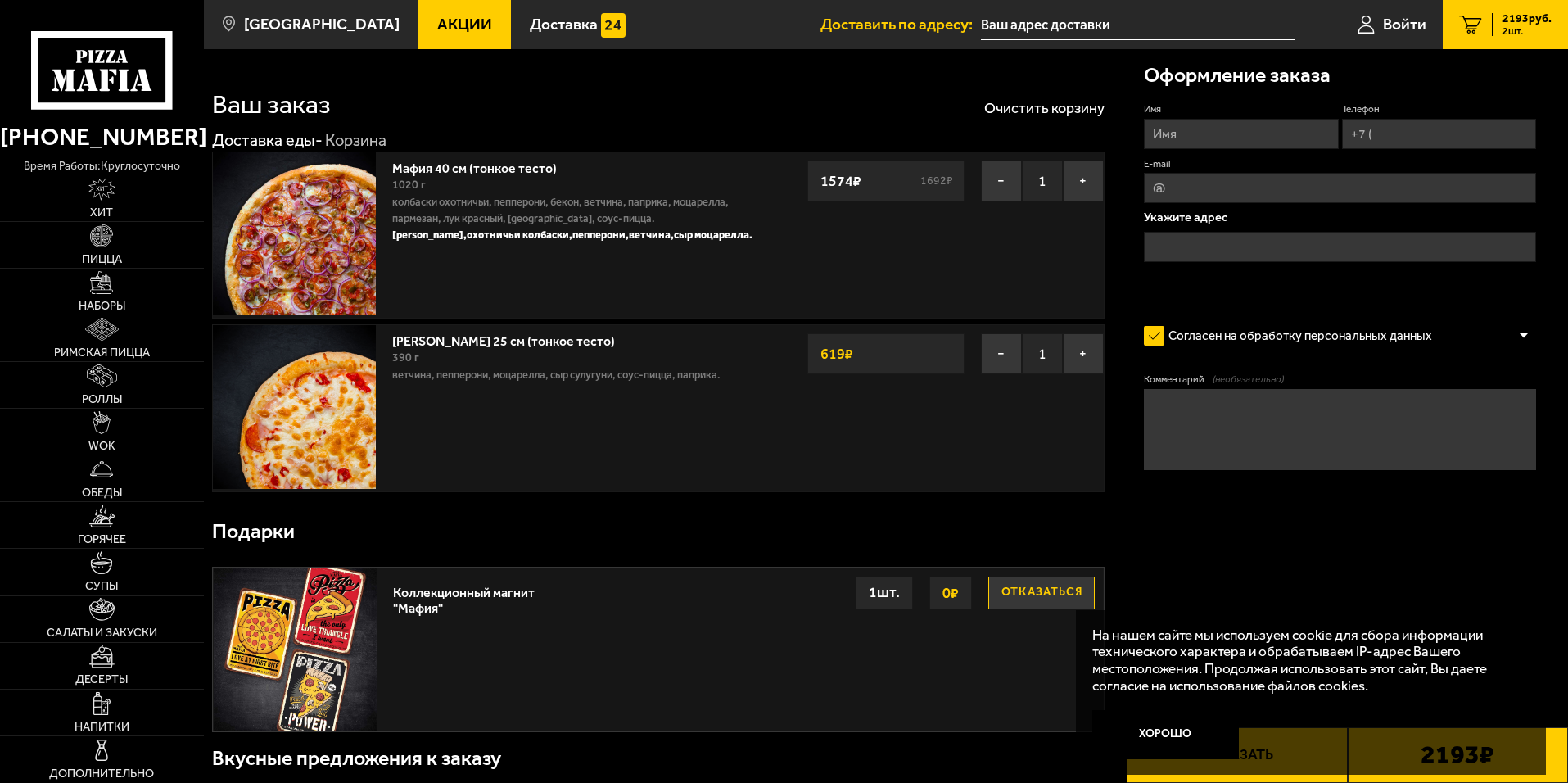
click at [1189, 134] on input "Имя" at bounding box center [1240, 134] width 194 height 31
type input "Щеглов Евгений Александрович"
type input "+7 (904) 608-43-78"
type input "jaga19902013@mail.ru"
type input "Евгений"
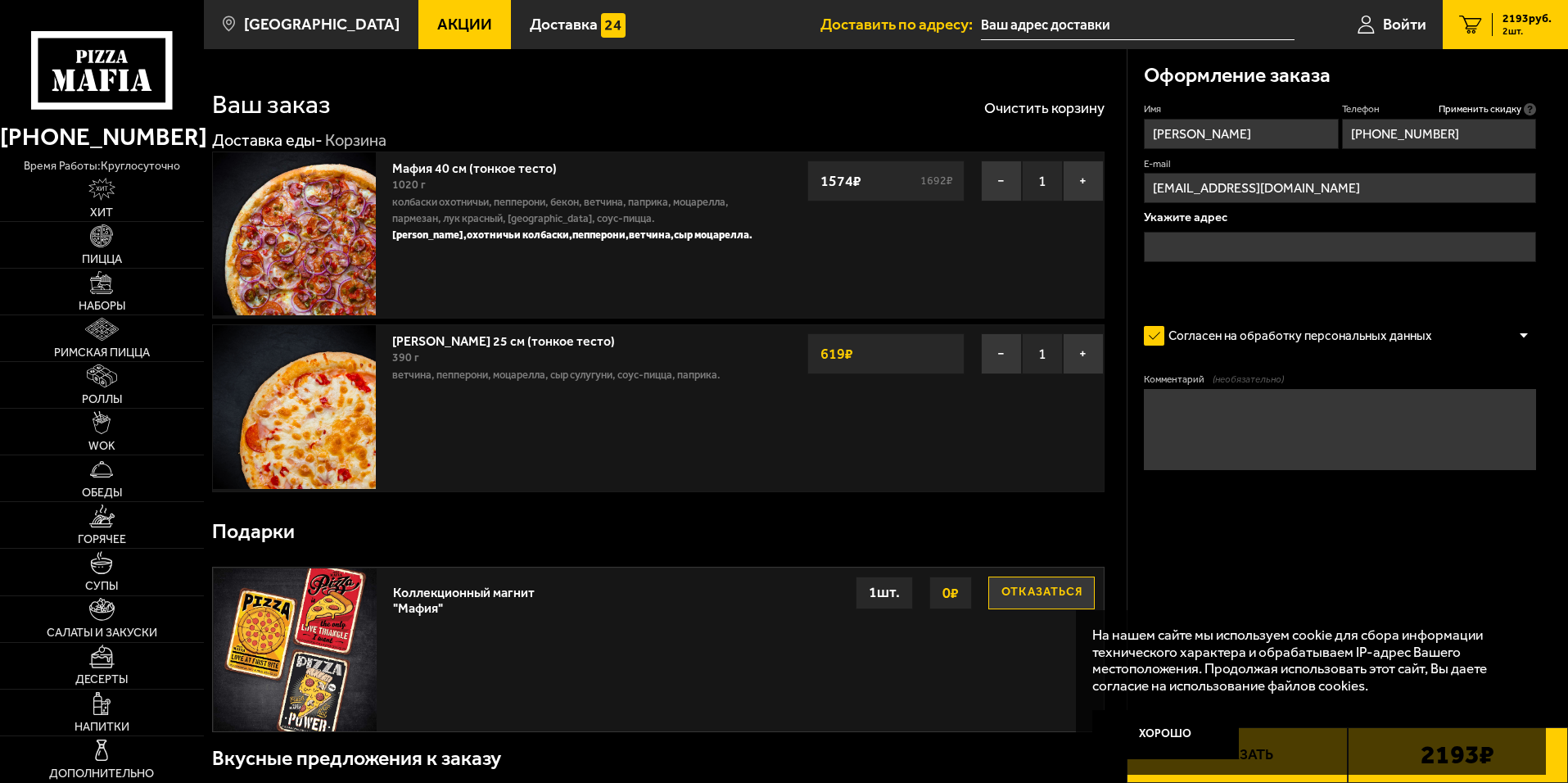
click at [1231, 248] on input "text" at bounding box center [1339, 246] width 392 height 31
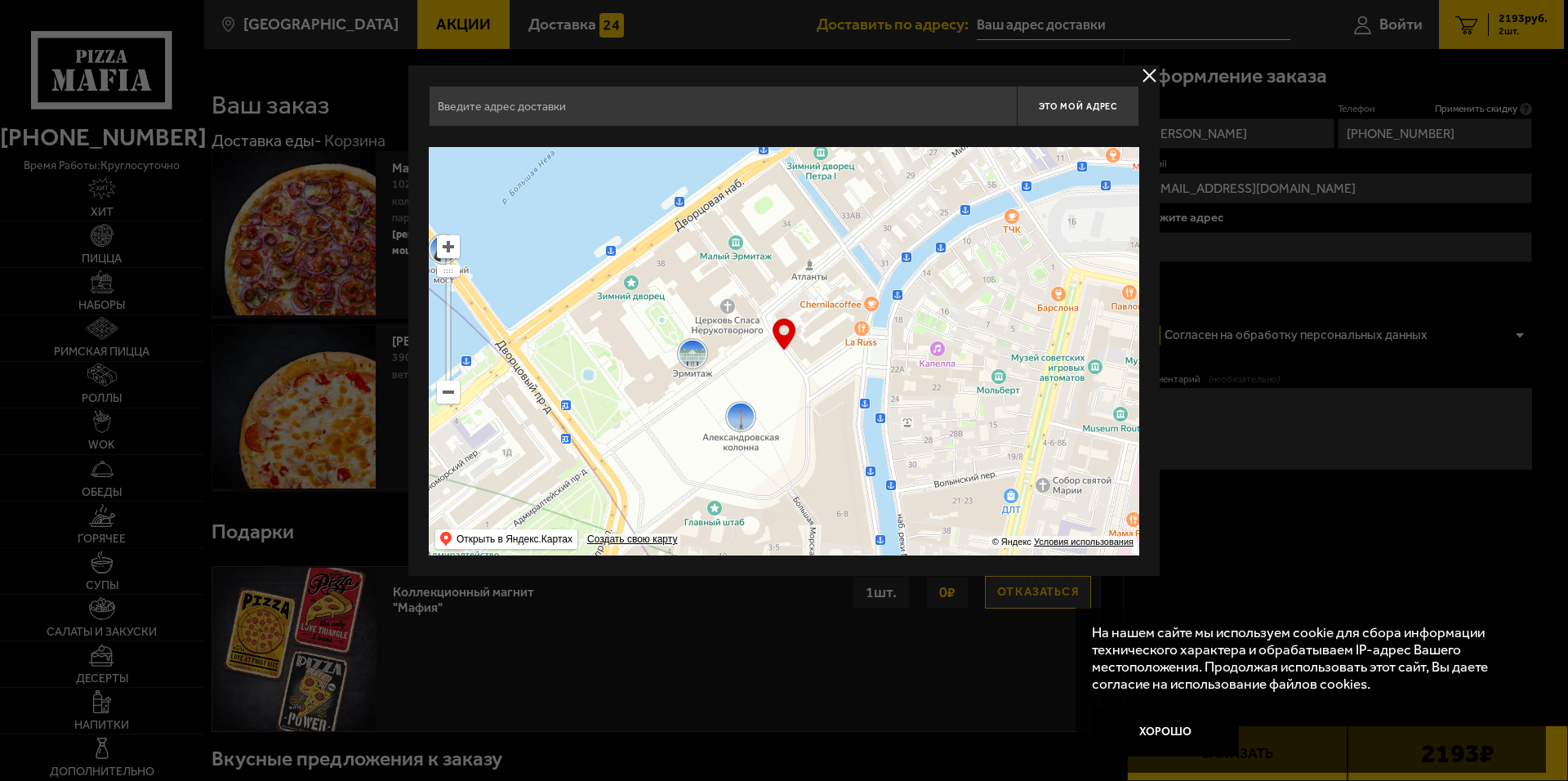
drag, startPoint x: 854, startPoint y: 347, endPoint x: 814, endPoint y: 423, distance: 85.9
click at [783, 473] on ymaps at bounding box center [784, 351] width 711 height 409
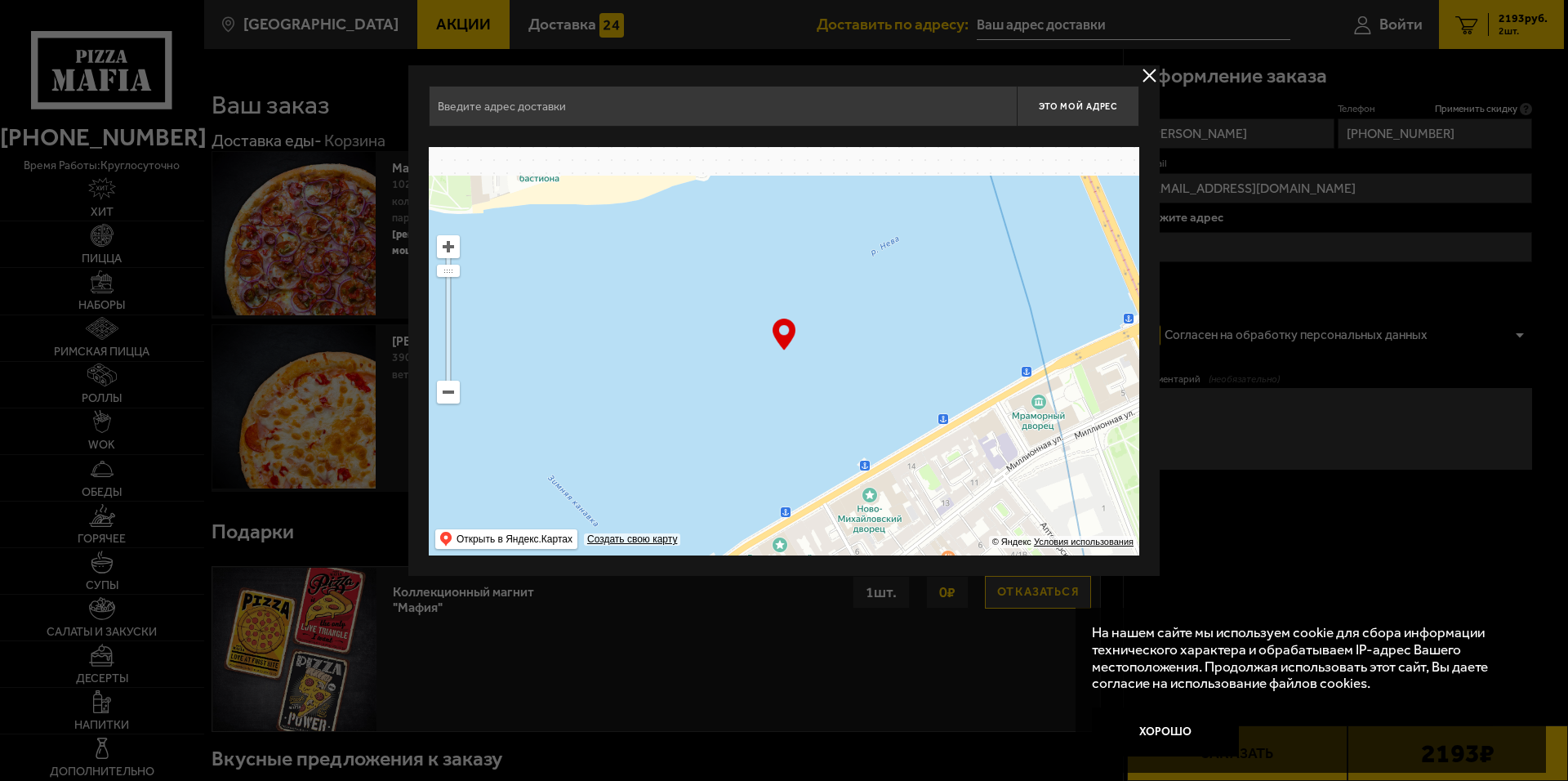
drag, startPoint x: 821, startPoint y: 498, endPoint x: 841, endPoint y: 504, distance: 20.9
click at [810, 556] on div "Это мой адрес Найдите адрес перетащив карту … © Яндекс Условия использования От…" at bounding box center [784, 321] width 752 height 510
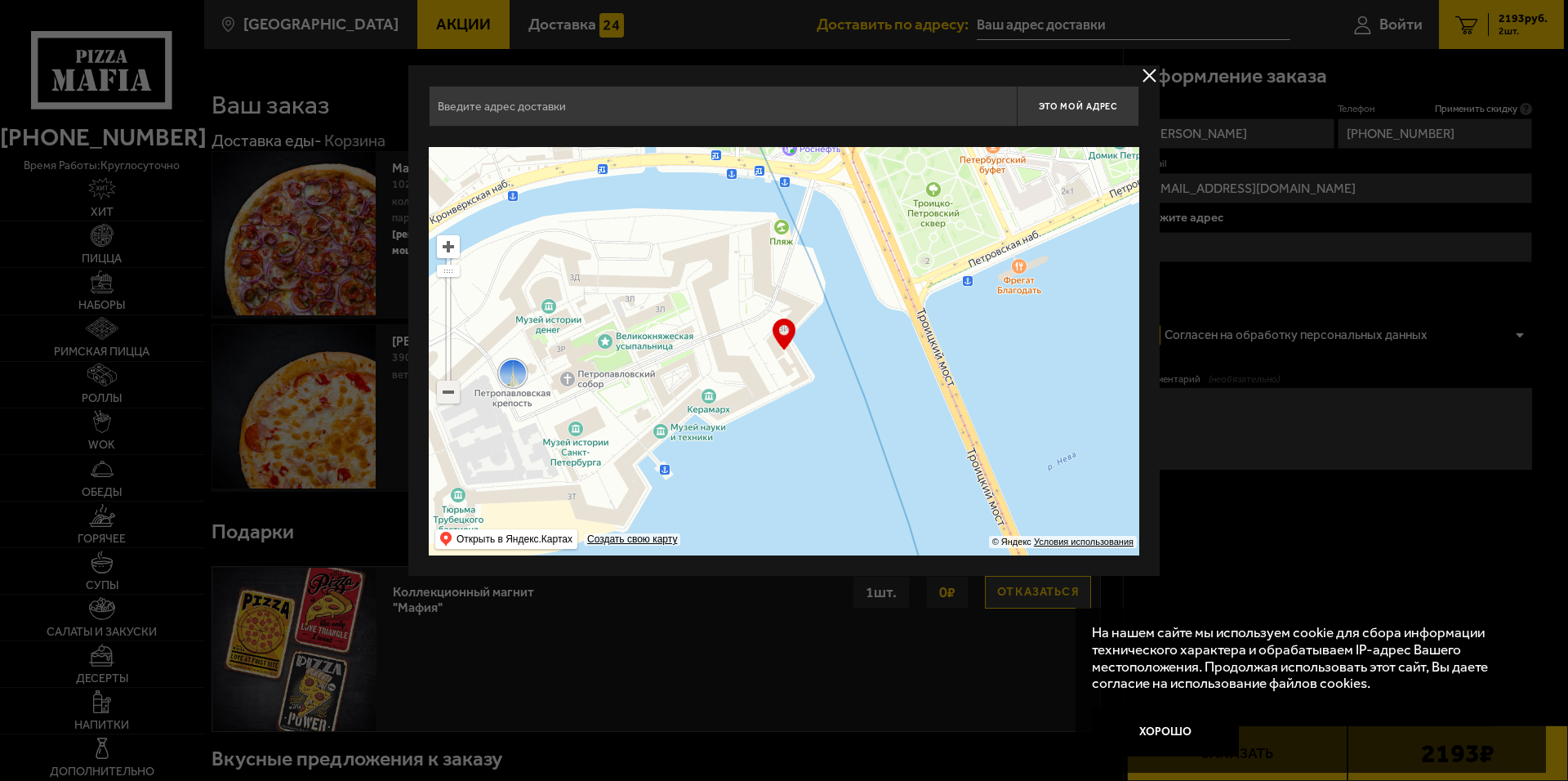
click at [455, 382] on ymaps at bounding box center [448, 392] width 21 height 21
type input "территория Петропавловская крепость, 3И"
click at [452, 385] on ymaps at bounding box center [448, 392] width 21 height 21
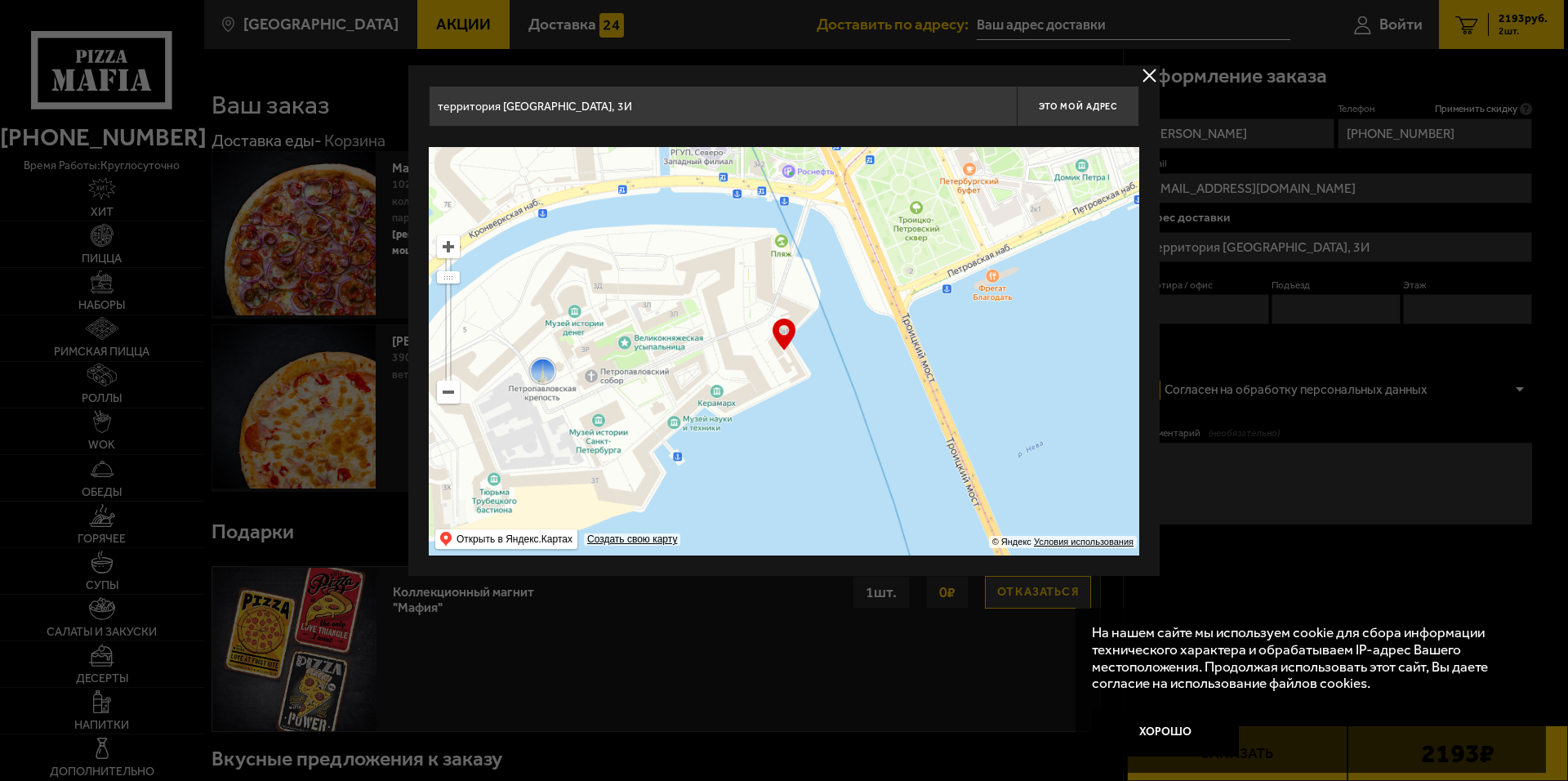
click at [451, 385] on ymaps at bounding box center [448, 392] width 21 height 21
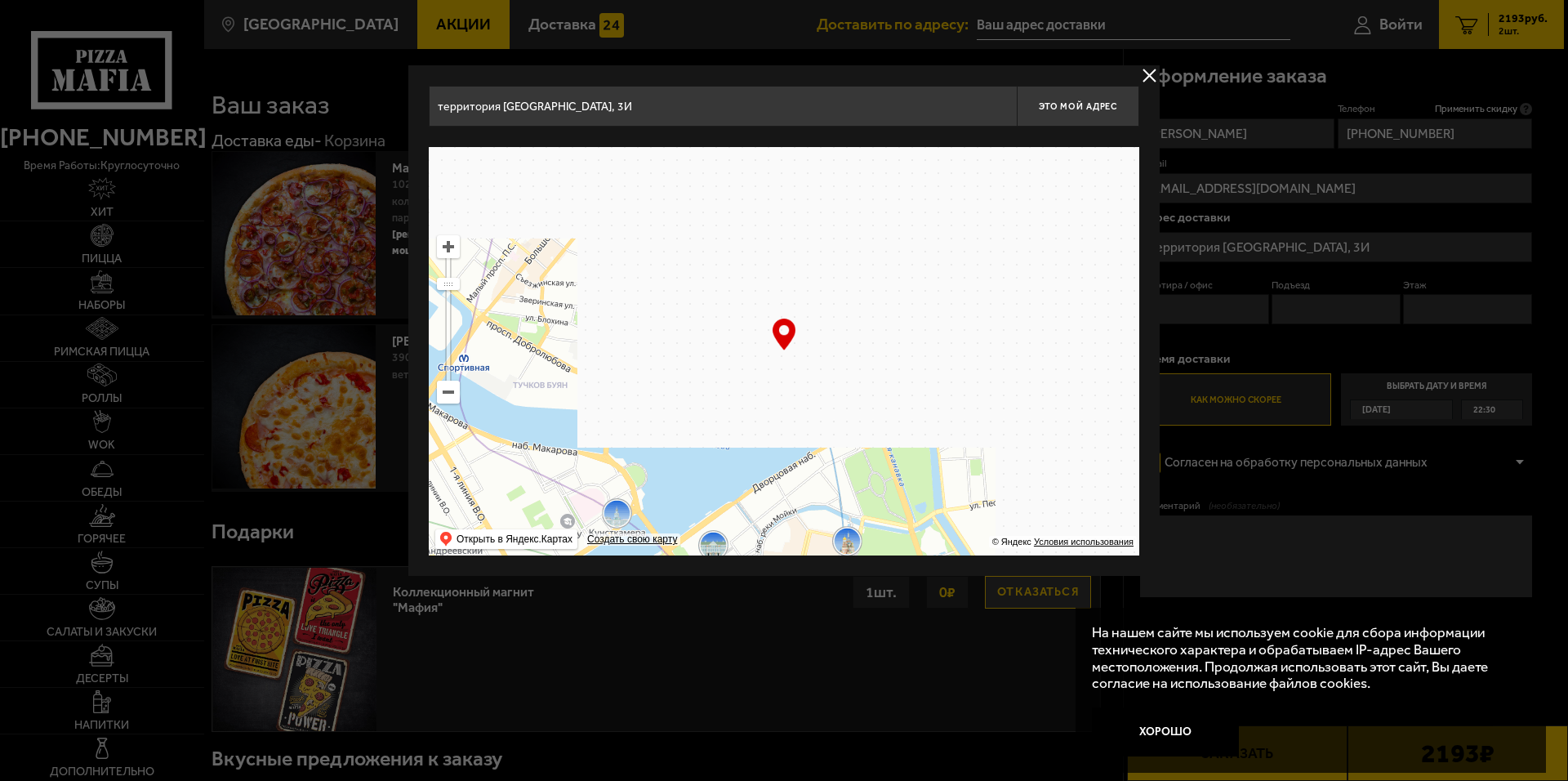
drag, startPoint x: 813, startPoint y: 375, endPoint x: 711, endPoint y: 376, distance: 102.0
click at [716, 375] on ymaps at bounding box center [784, 351] width 711 height 409
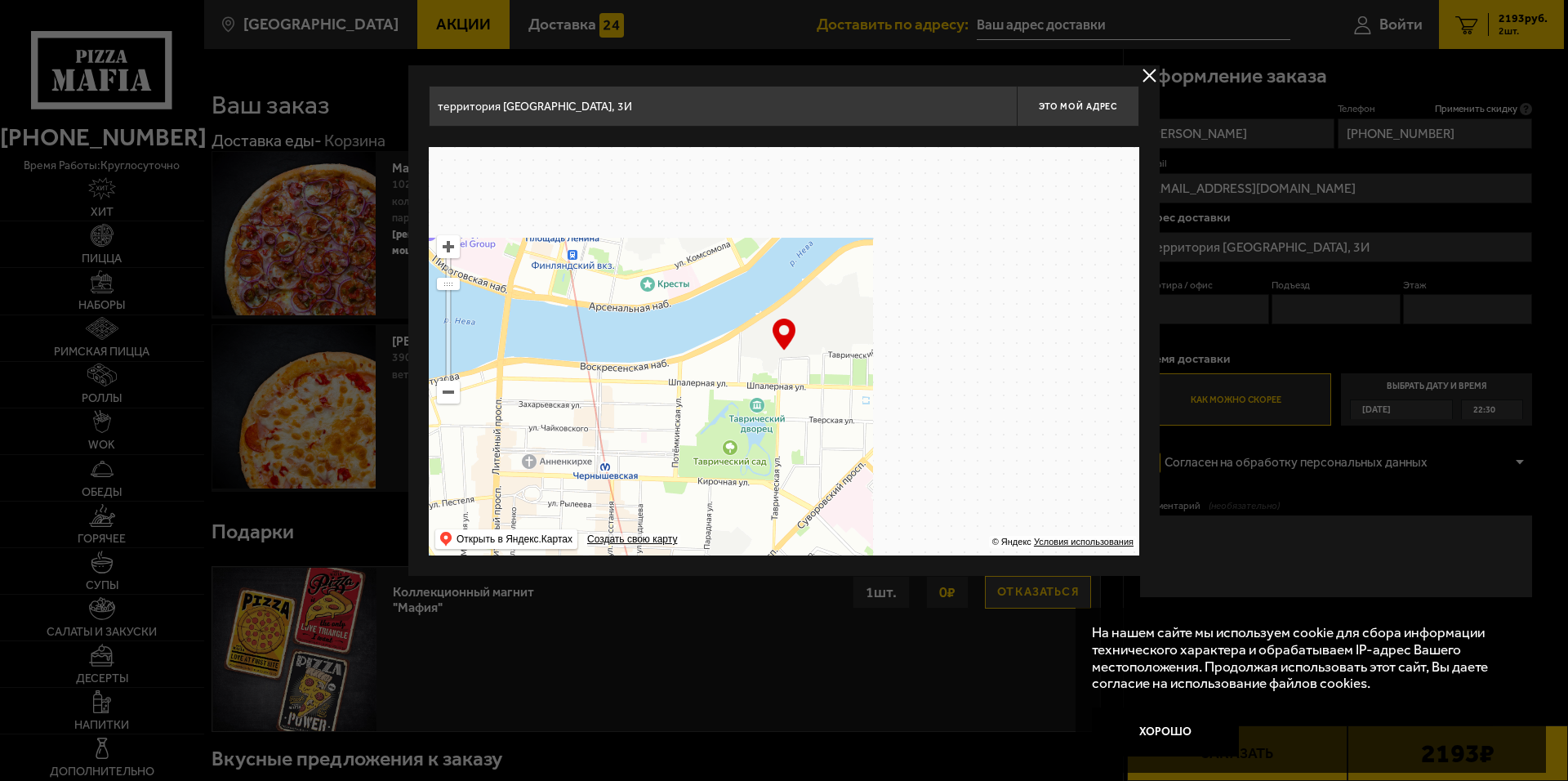
click at [452, 398] on ymaps at bounding box center [448, 392] width 21 height 21
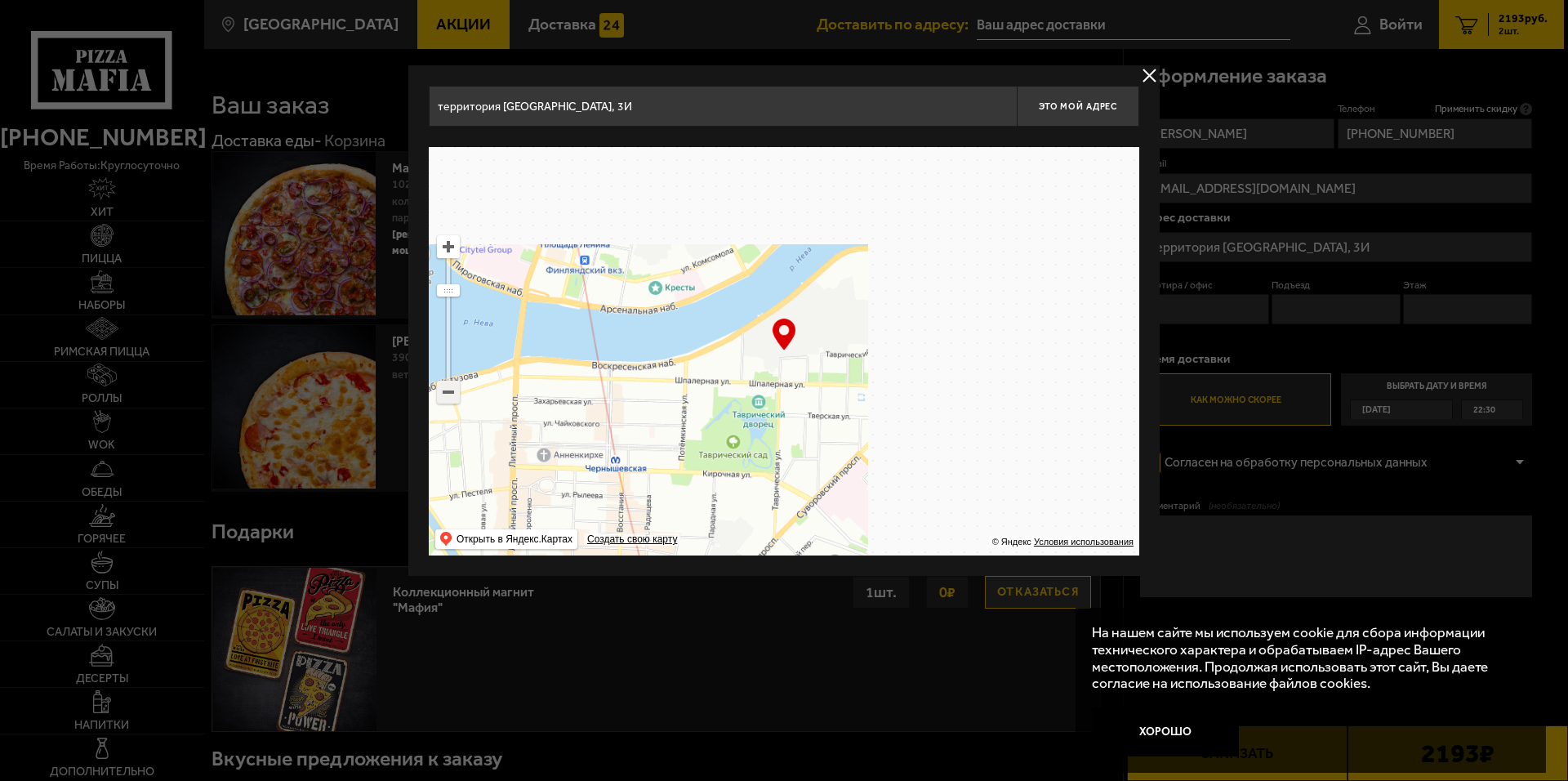
click at [451, 398] on ymaps at bounding box center [448, 392] width 21 height 21
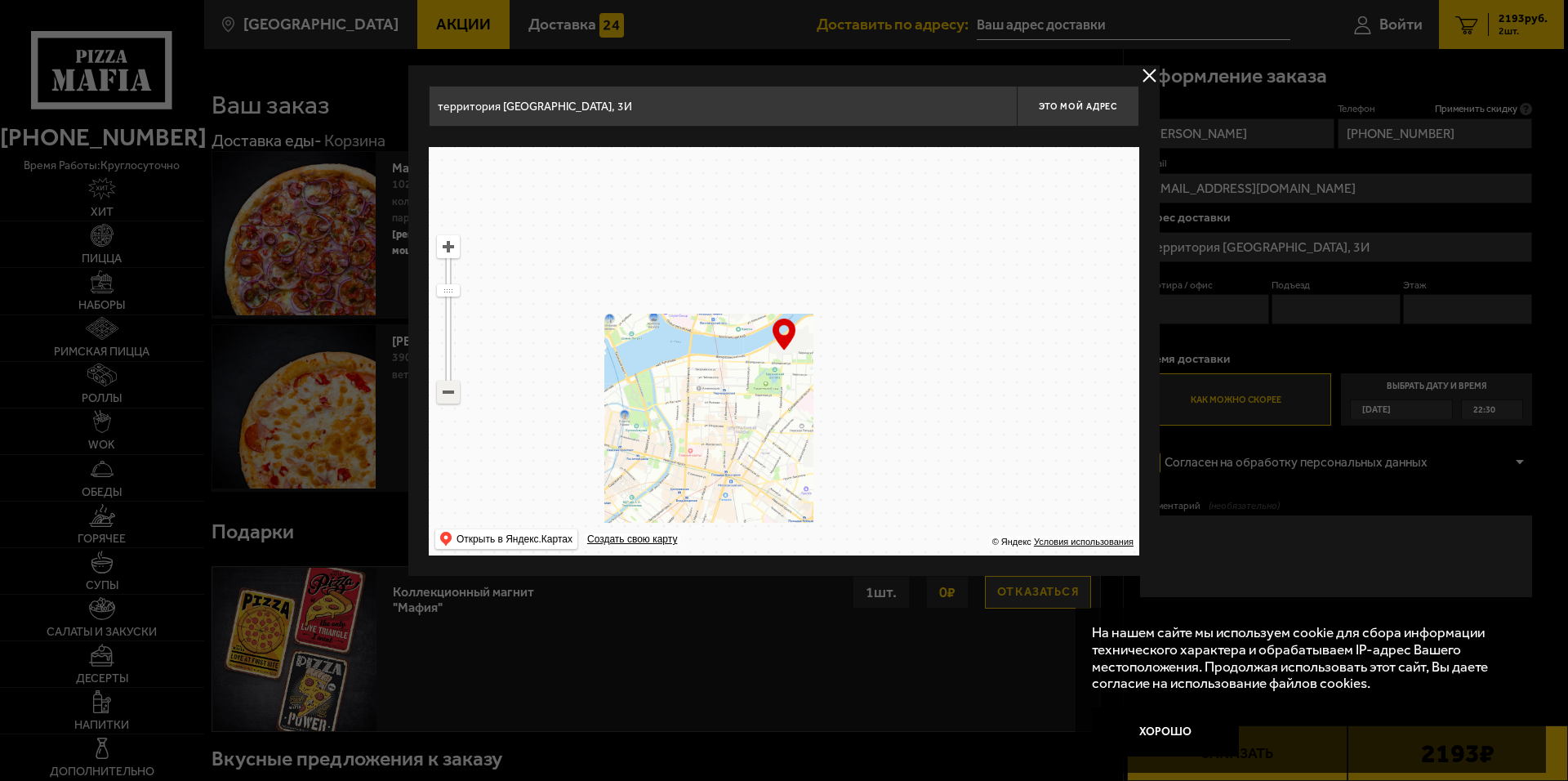
click at [451, 398] on ymaps at bounding box center [448, 392] width 21 height 21
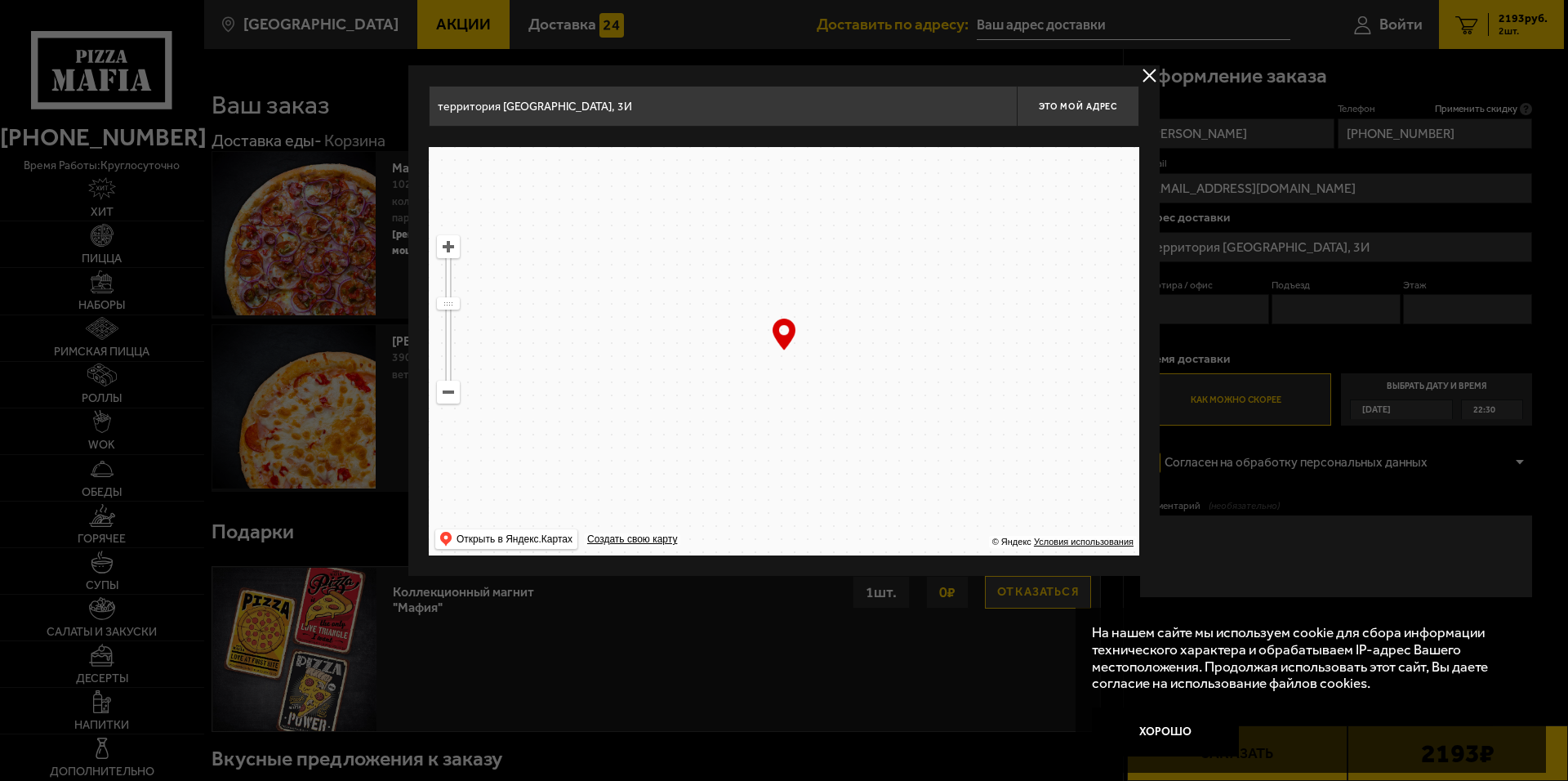
click at [451, 398] on ymaps at bounding box center [448, 392] width 21 height 21
click at [451, 397] on ymaps at bounding box center [448, 392] width 21 height 21
drag, startPoint x: 907, startPoint y: 367, endPoint x: 881, endPoint y: 396, distance: 38.9
click at [881, 396] on ymaps at bounding box center [784, 351] width 711 height 409
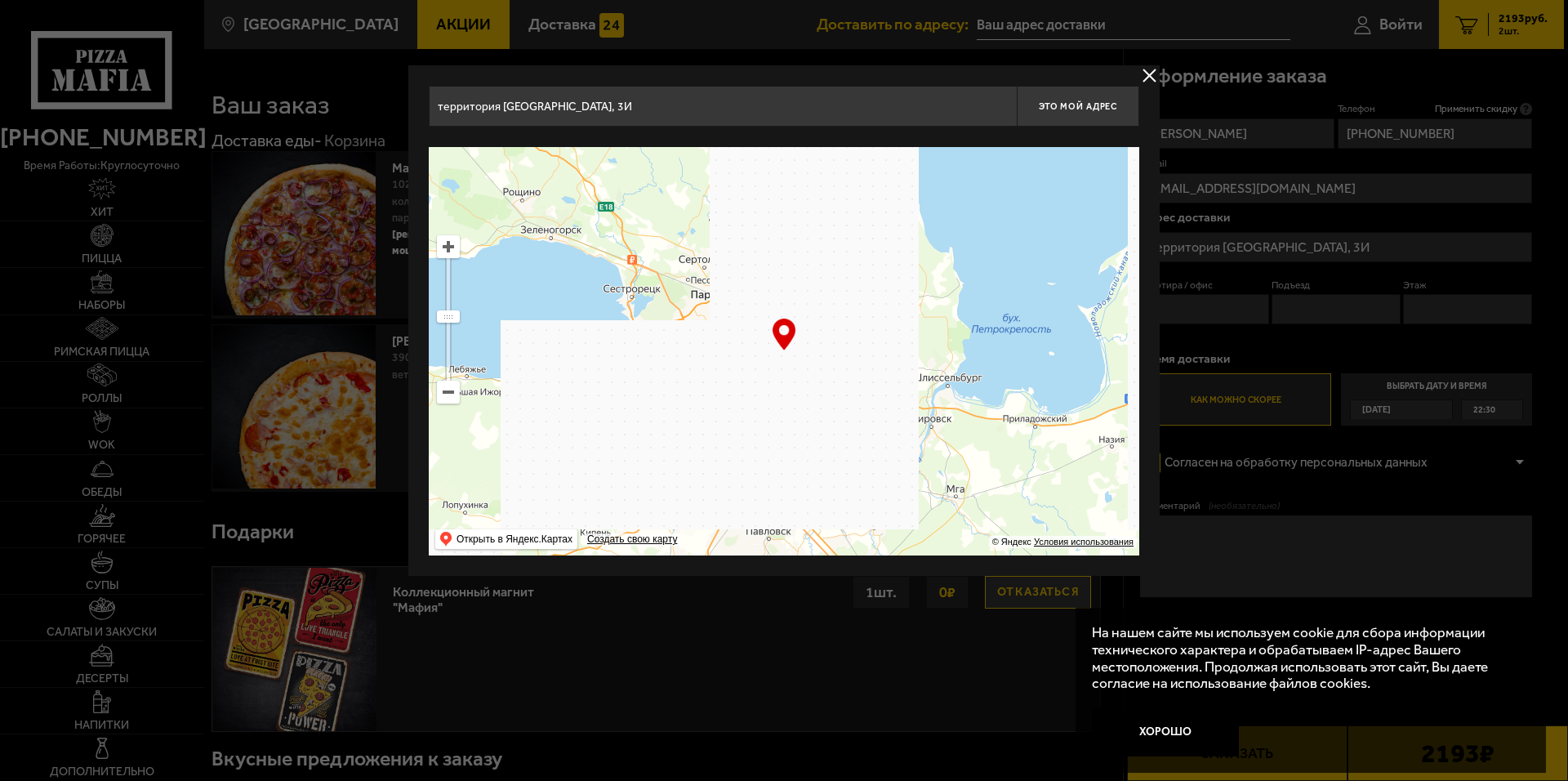
click at [451, 251] on ymaps at bounding box center [448, 246] width 21 height 21
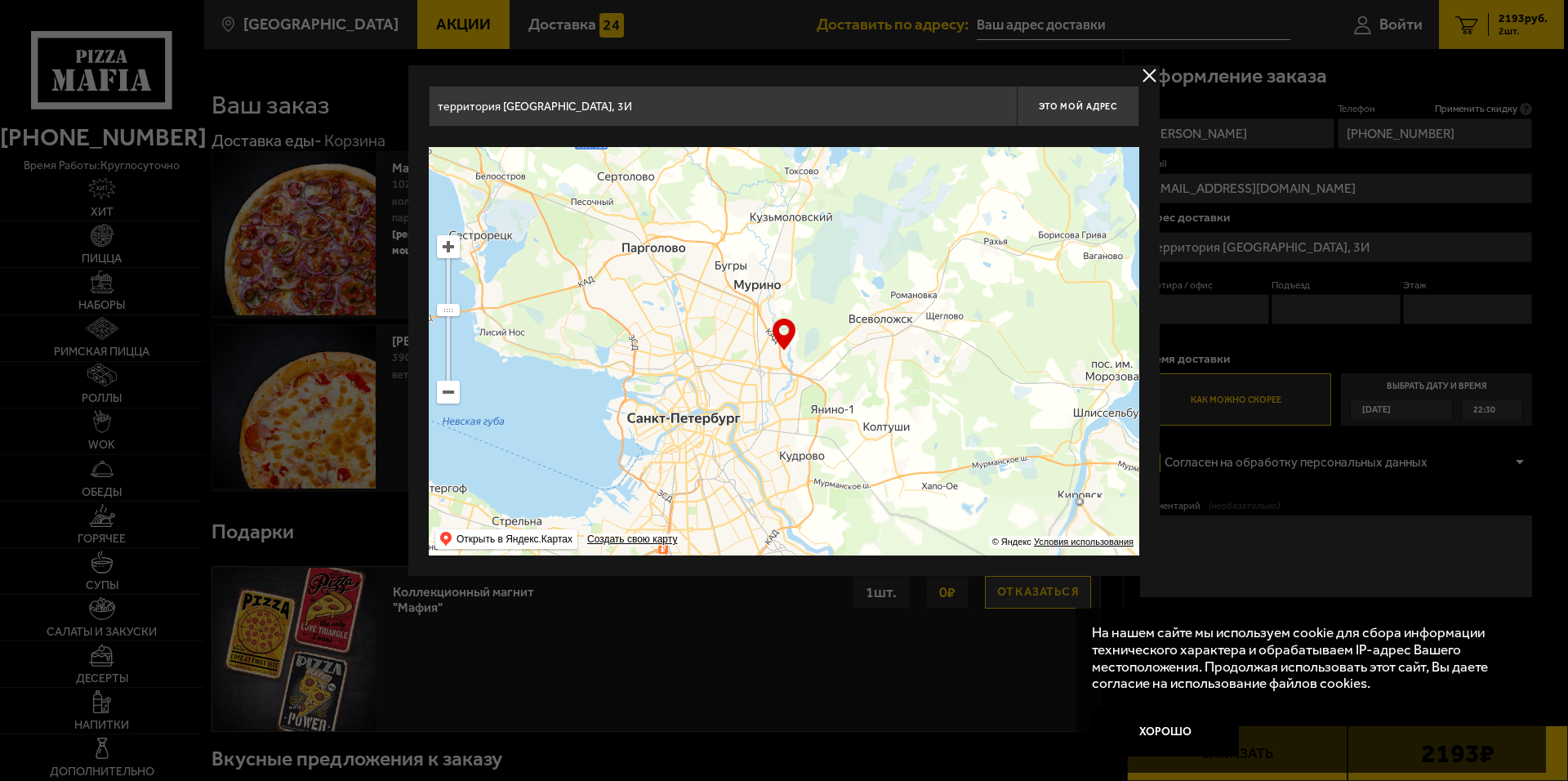
click at [446, 249] on ymaps at bounding box center [448, 246] width 21 height 21
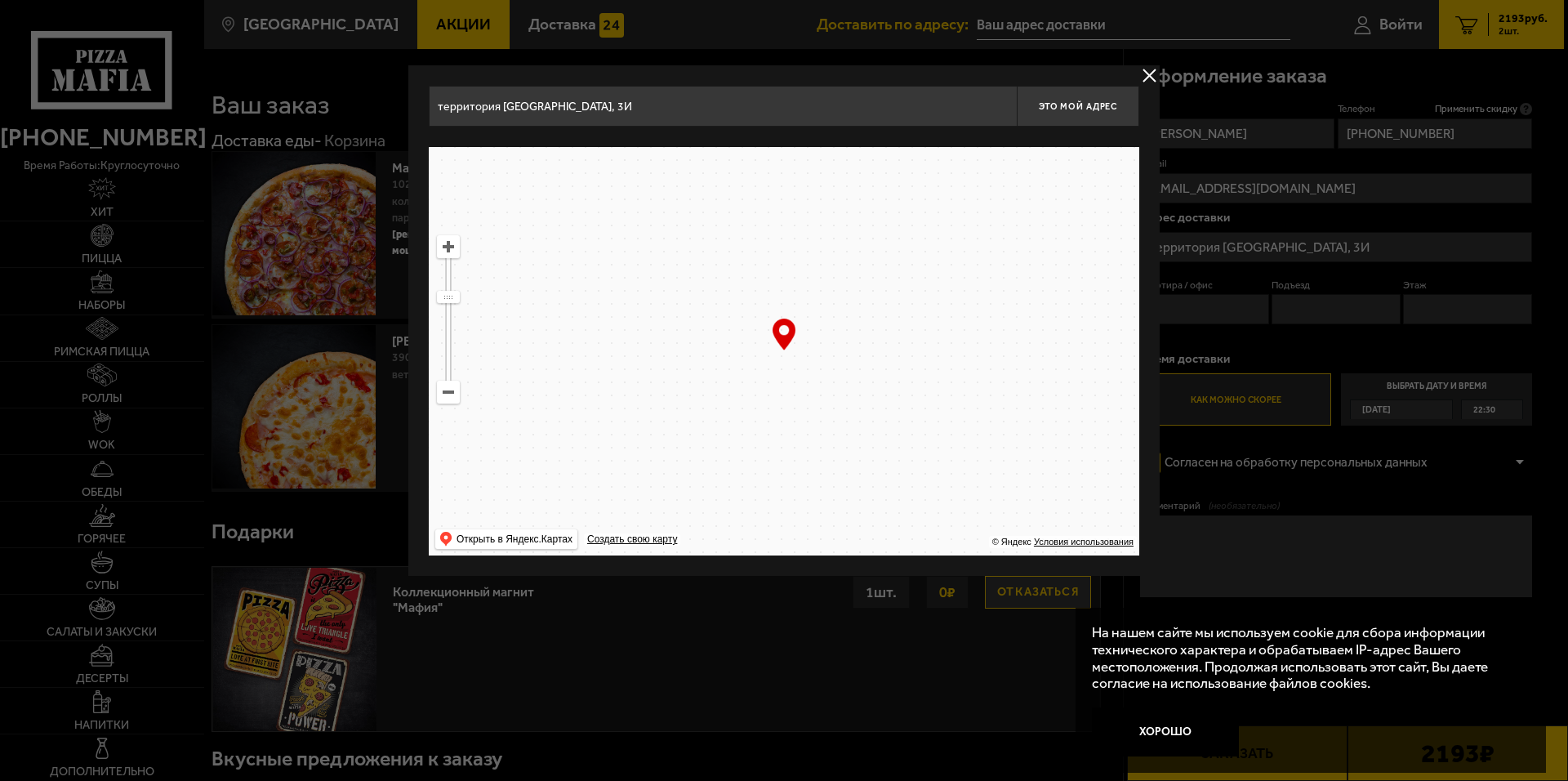
drag, startPoint x: 739, startPoint y: 356, endPoint x: 833, endPoint y: 173, distance: 205.7
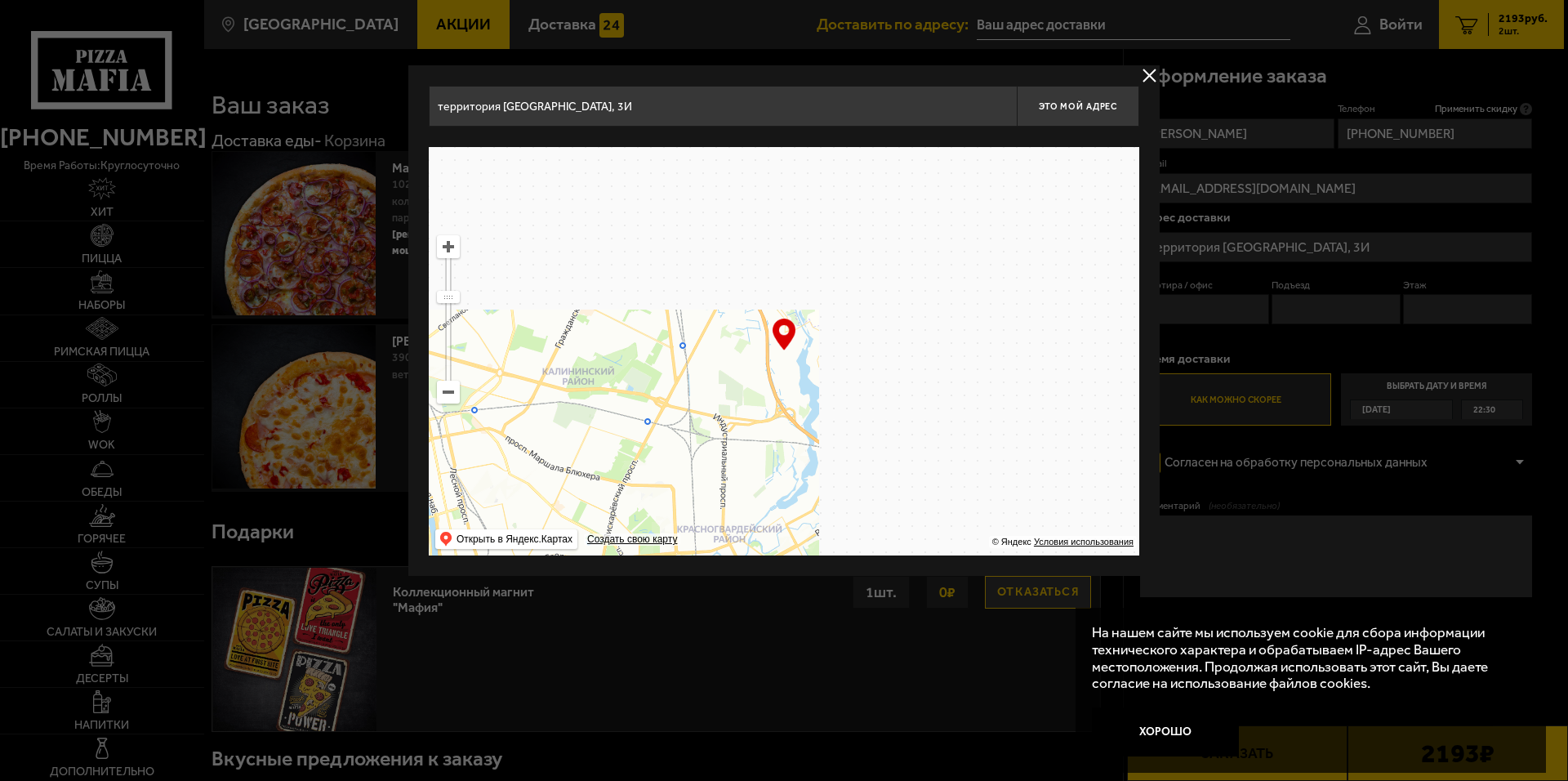
click at [831, 178] on ymaps at bounding box center [784, 351] width 711 height 409
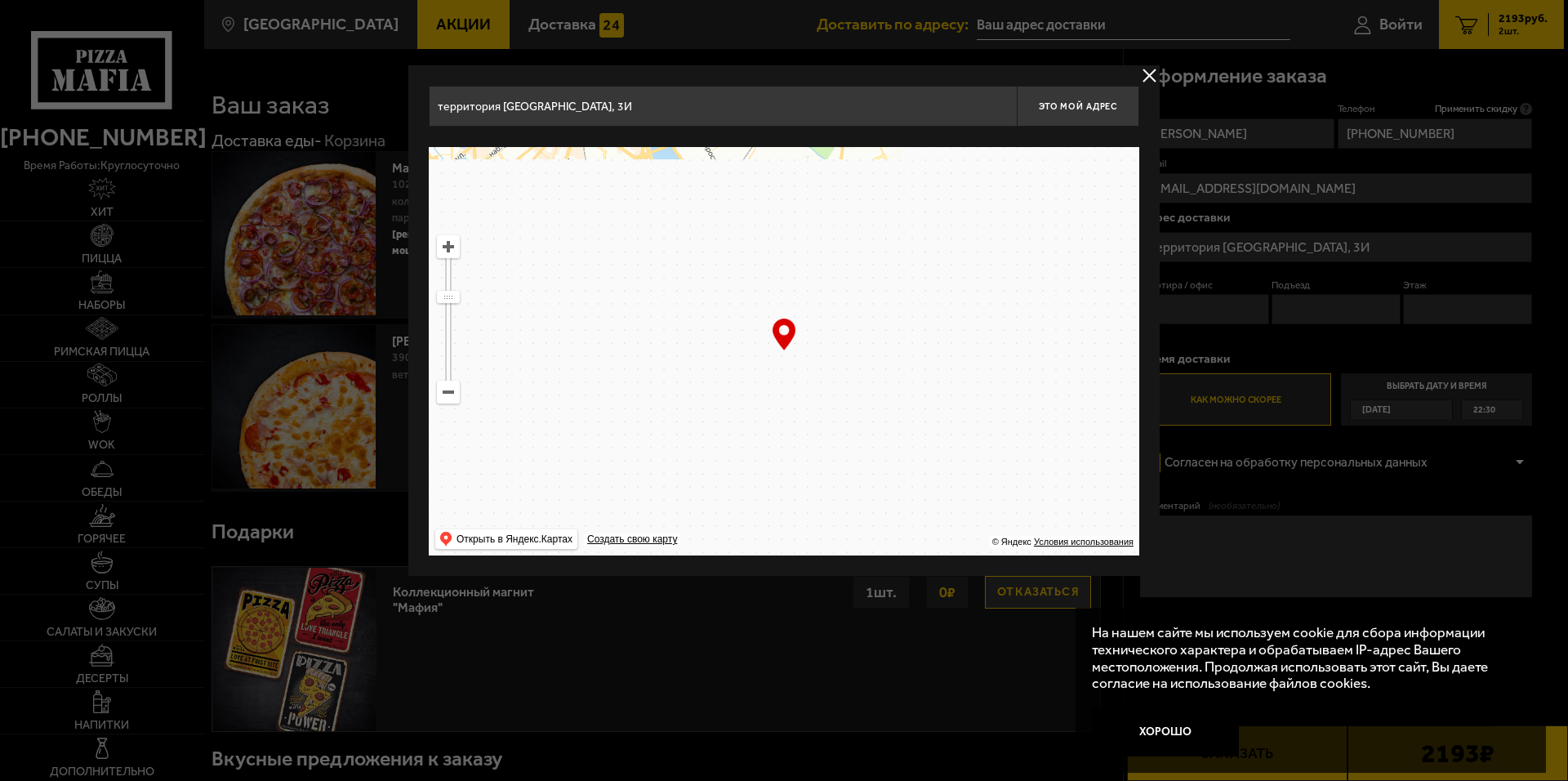
drag, startPoint x: 905, startPoint y: 304, endPoint x: 848, endPoint y: 200, distance: 118.6
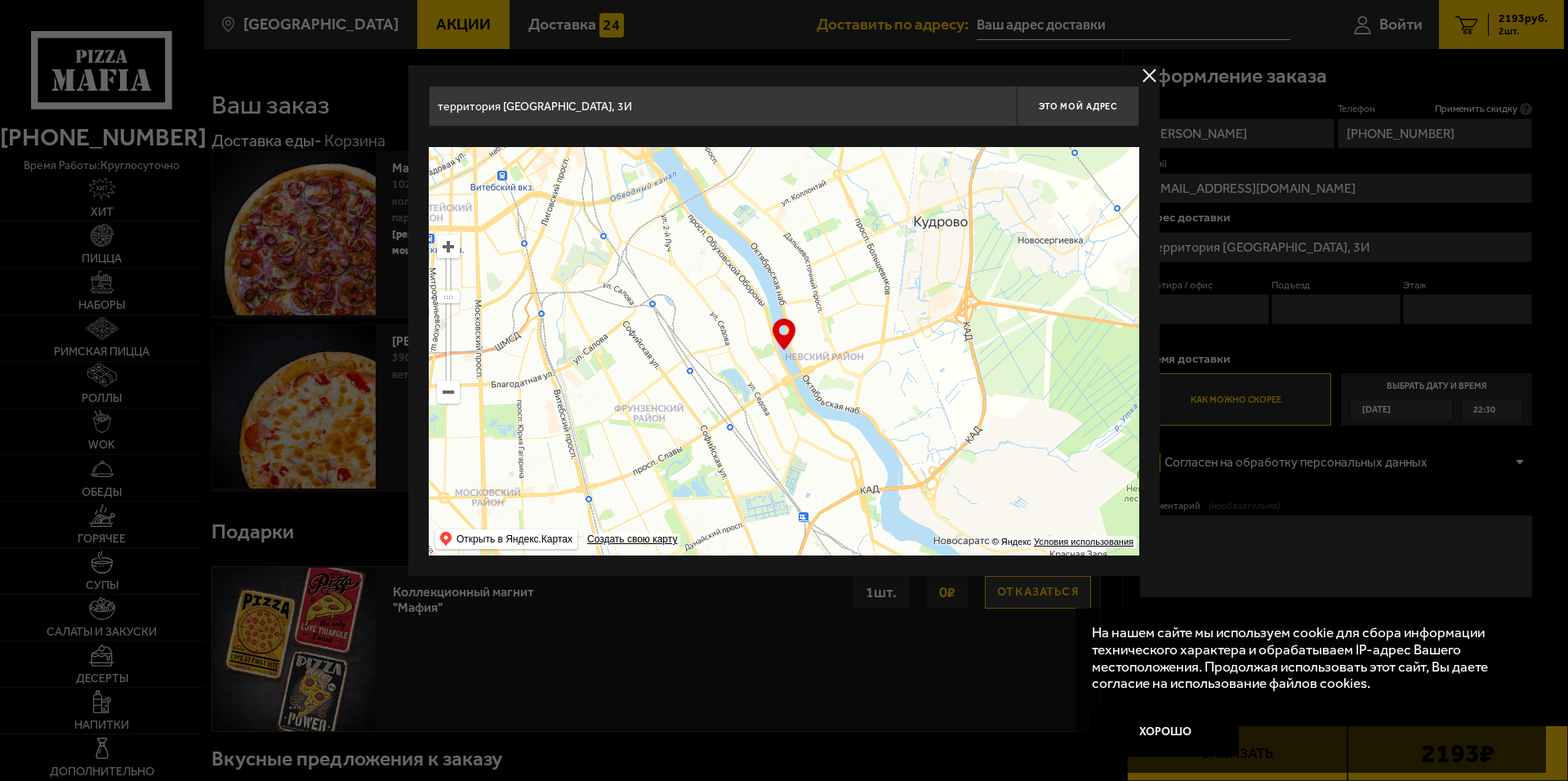
click at [852, 208] on ymaps at bounding box center [784, 351] width 711 height 409
type input "проспект Елизарова, 38К"
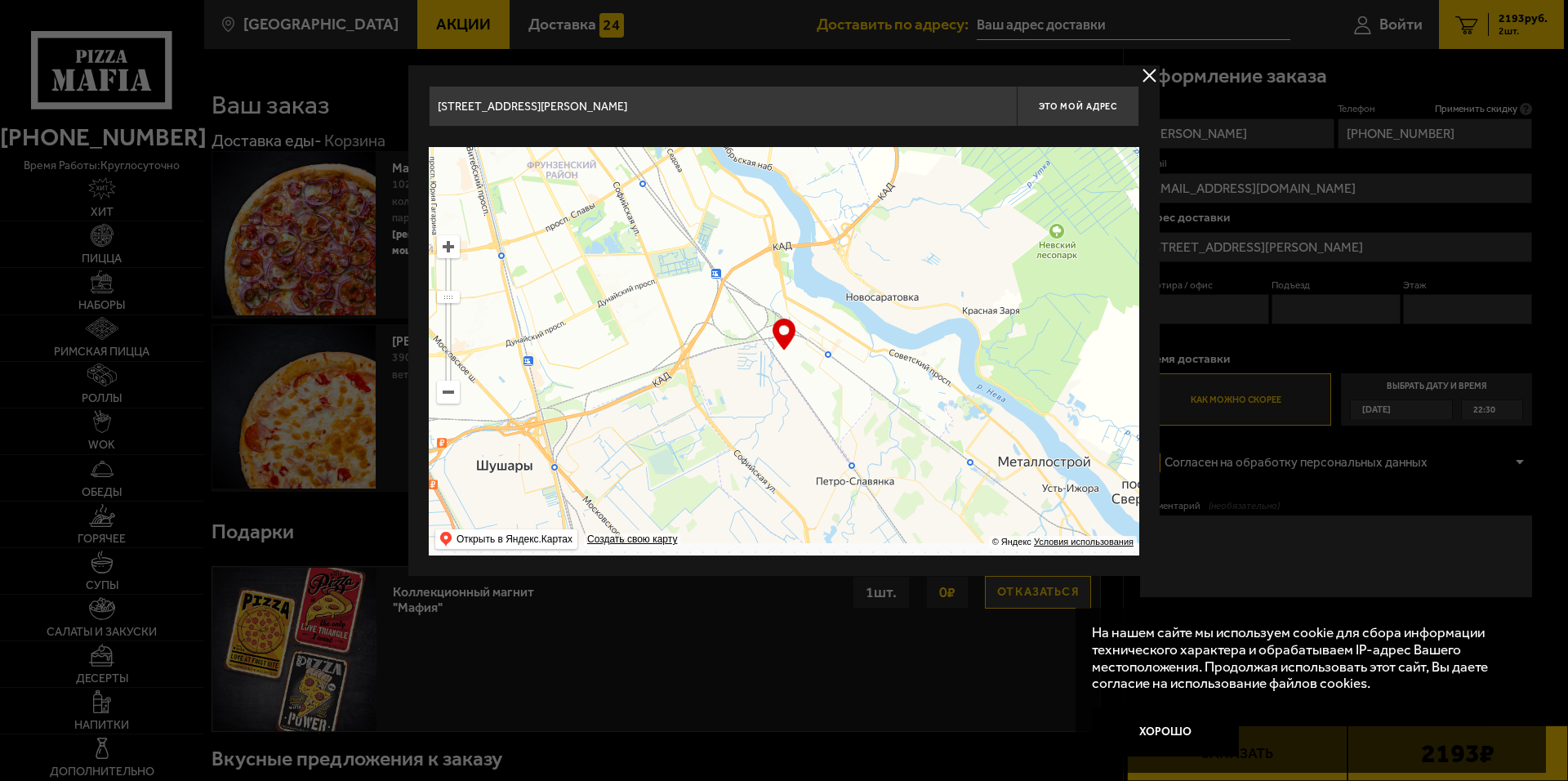
drag, startPoint x: 851, startPoint y: 224, endPoint x: 854, endPoint y: 281, distance: 57.1
click at [854, 281] on ymaps at bounding box center [784, 351] width 711 height 409
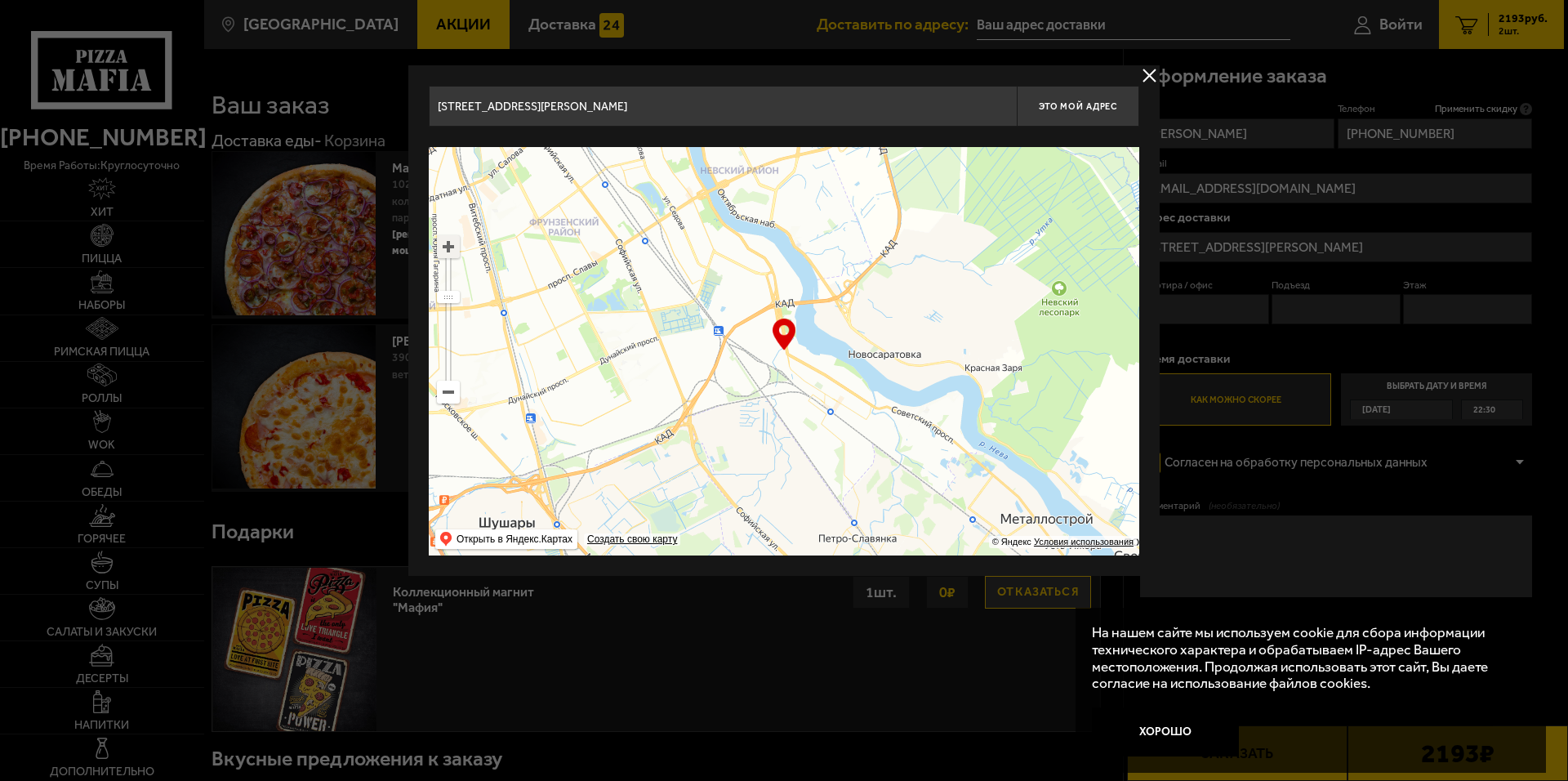
click at [445, 247] on ymaps at bounding box center [448, 246] width 21 height 21
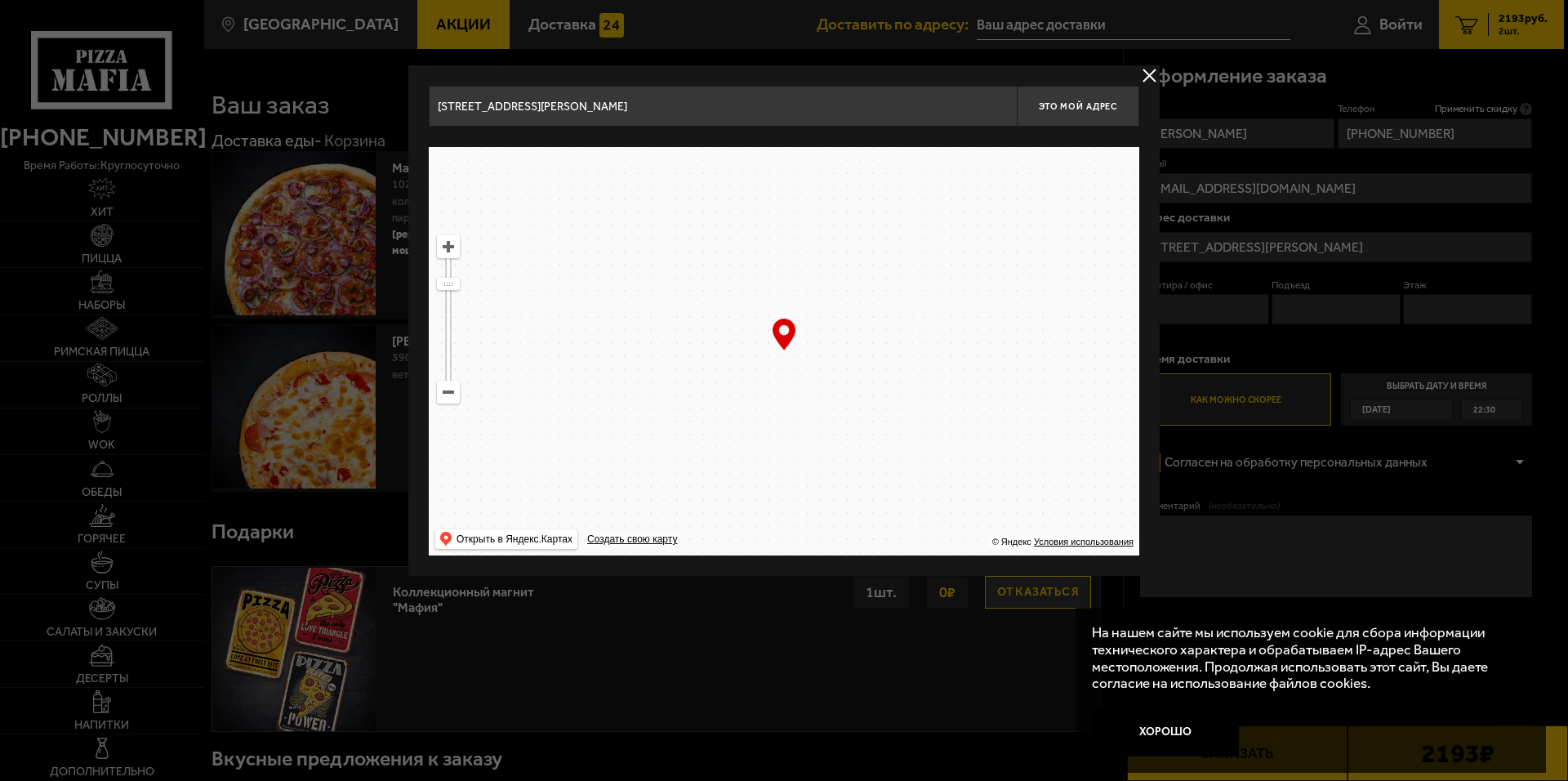
drag, startPoint x: 808, startPoint y: 302, endPoint x: 851, endPoint y: 467, distance: 170.5
click at [851, 466] on ymaps at bounding box center [784, 351] width 711 height 409
drag, startPoint x: 830, startPoint y: 361, endPoint x: 824, endPoint y: 334, distance: 27.7
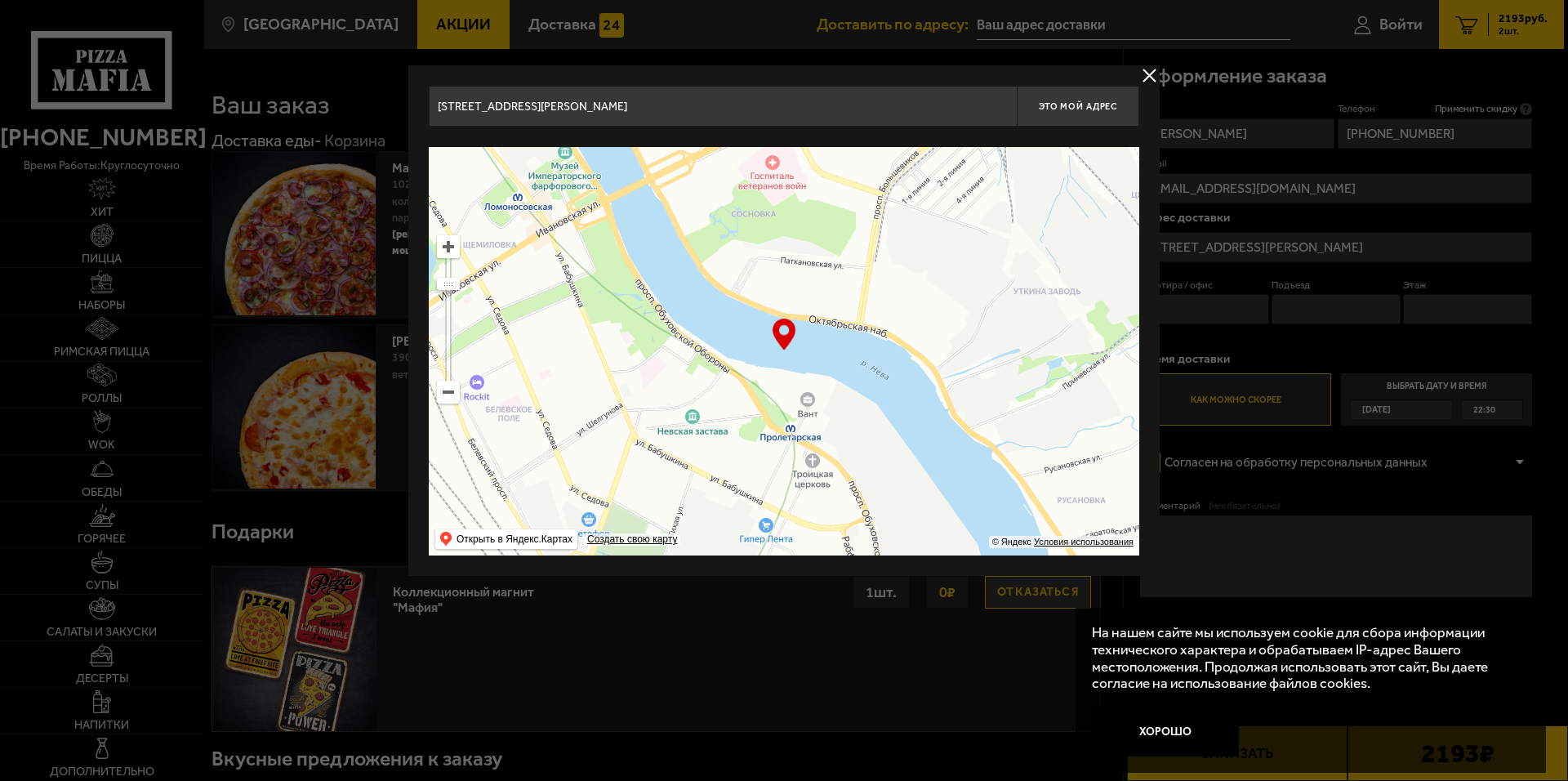
click at [824, 334] on ymaps at bounding box center [784, 351] width 711 height 409
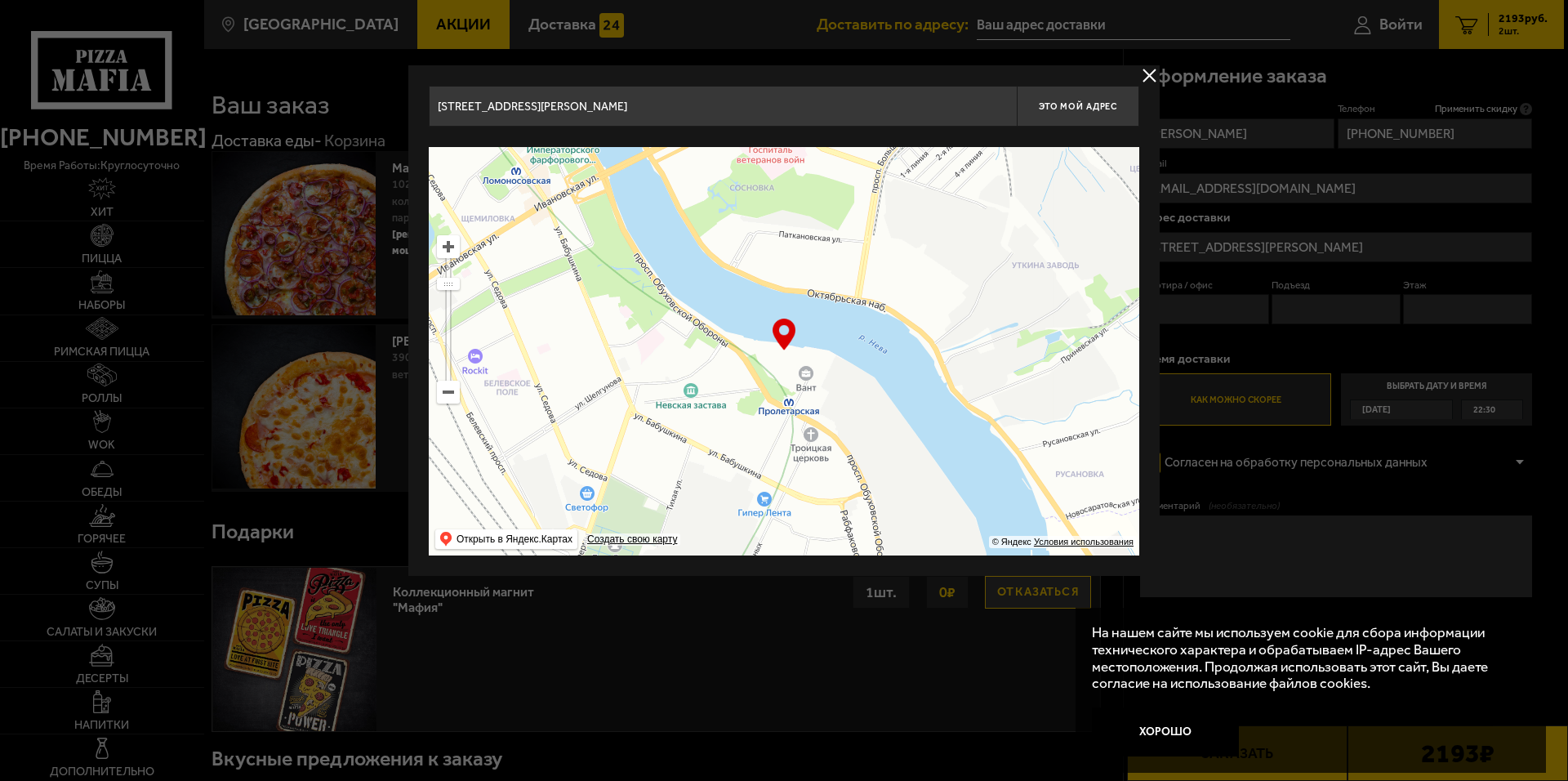
type input "проспект Обуховской Обороны, 110Б"
click at [447, 241] on ymaps at bounding box center [448, 246] width 21 height 21
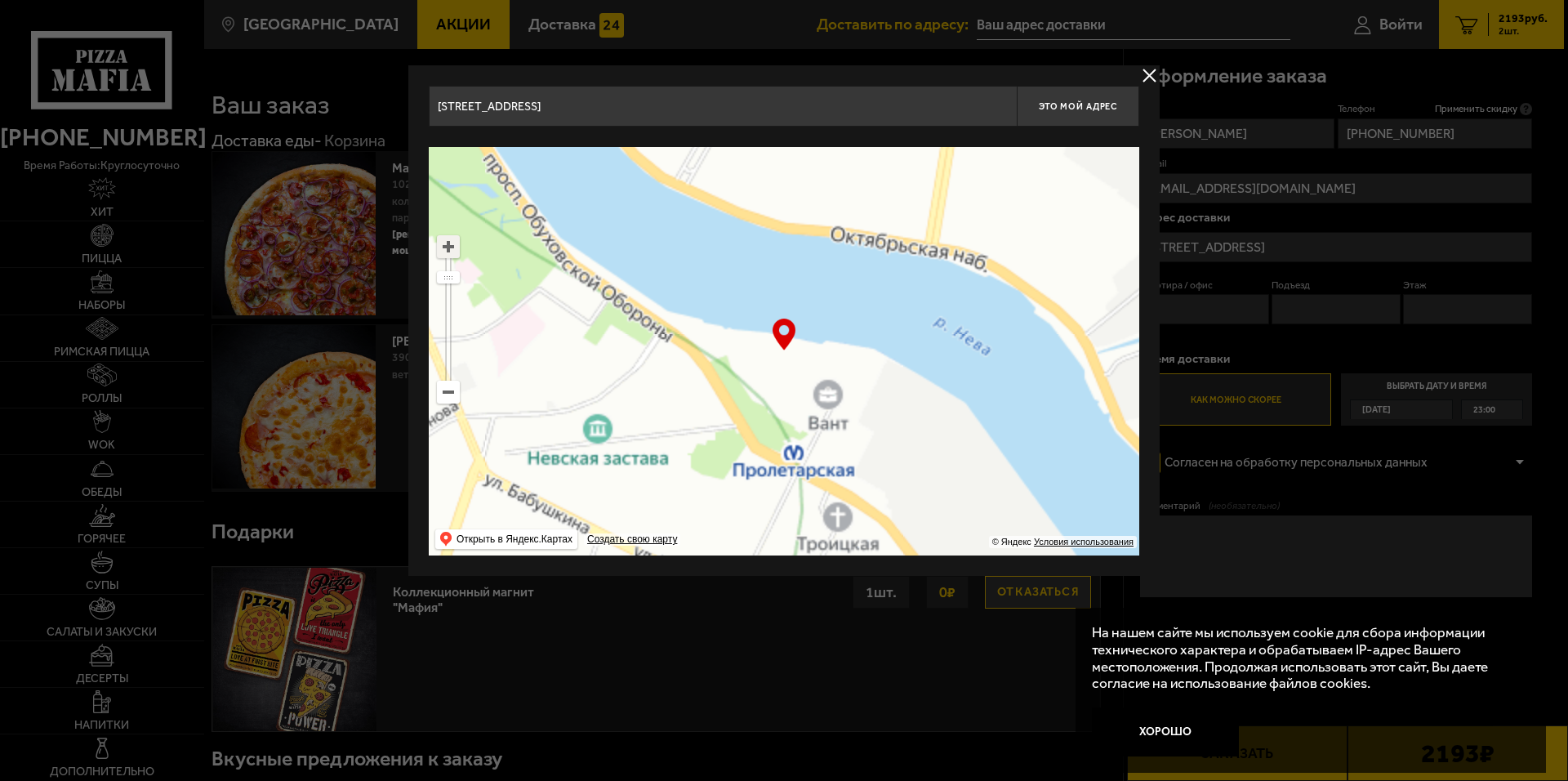
click at [447, 241] on ymaps at bounding box center [448, 246] width 21 height 21
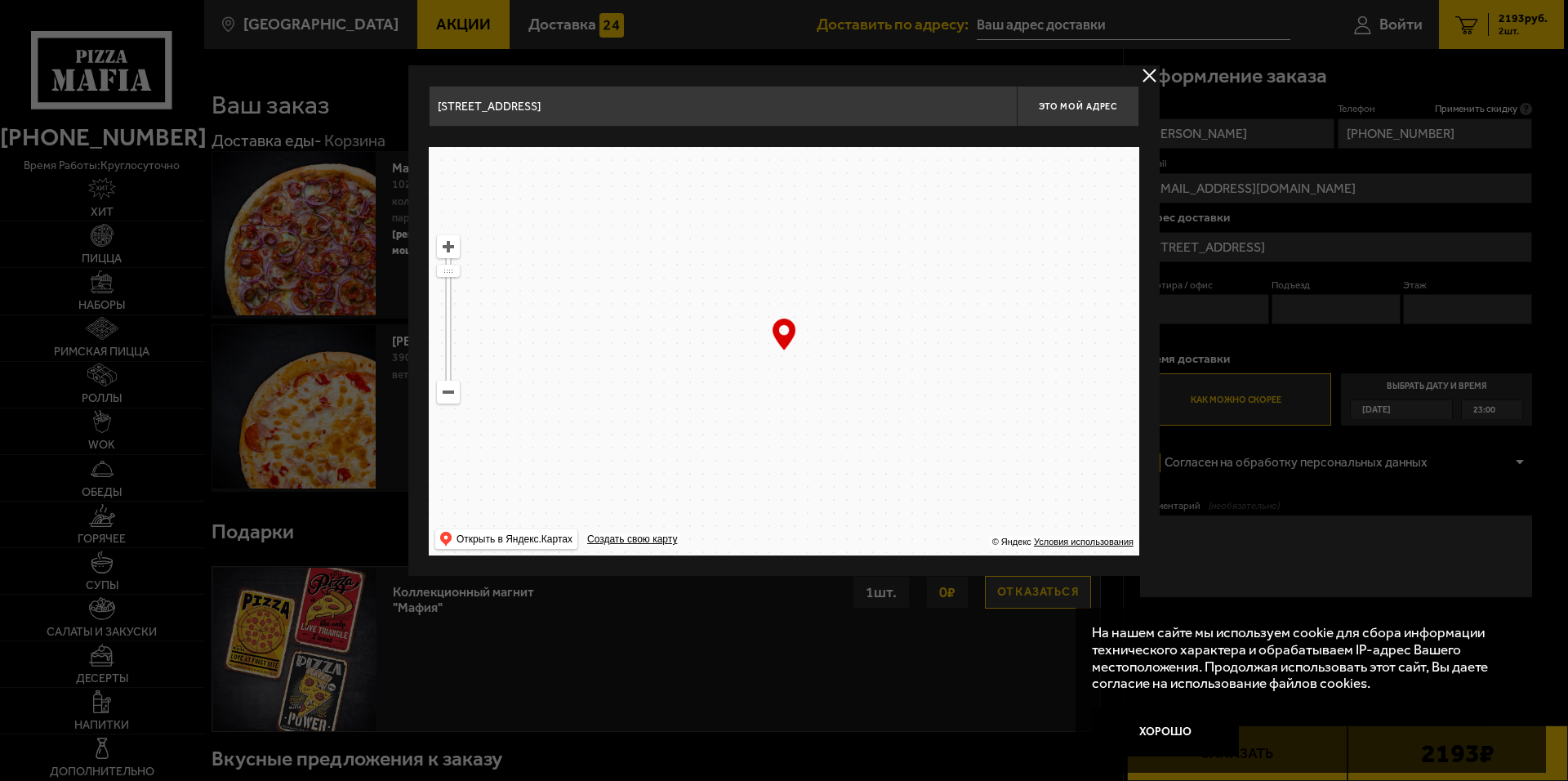
drag, startPoint x: 728, startPoint y: 371, endPoint x: 782, endPoint y: 321, distance: 73.6
click at [782, 321] on div "… © Яндекс Условия использования Открыть в Яндекс.Картах Создать свою карту" at bounding box center [784, 351] width 711 height 409
drag, startPoint x: 879, startPoint y: 349, endPoint x: 849, endPoint y: 345, distance: 30.3
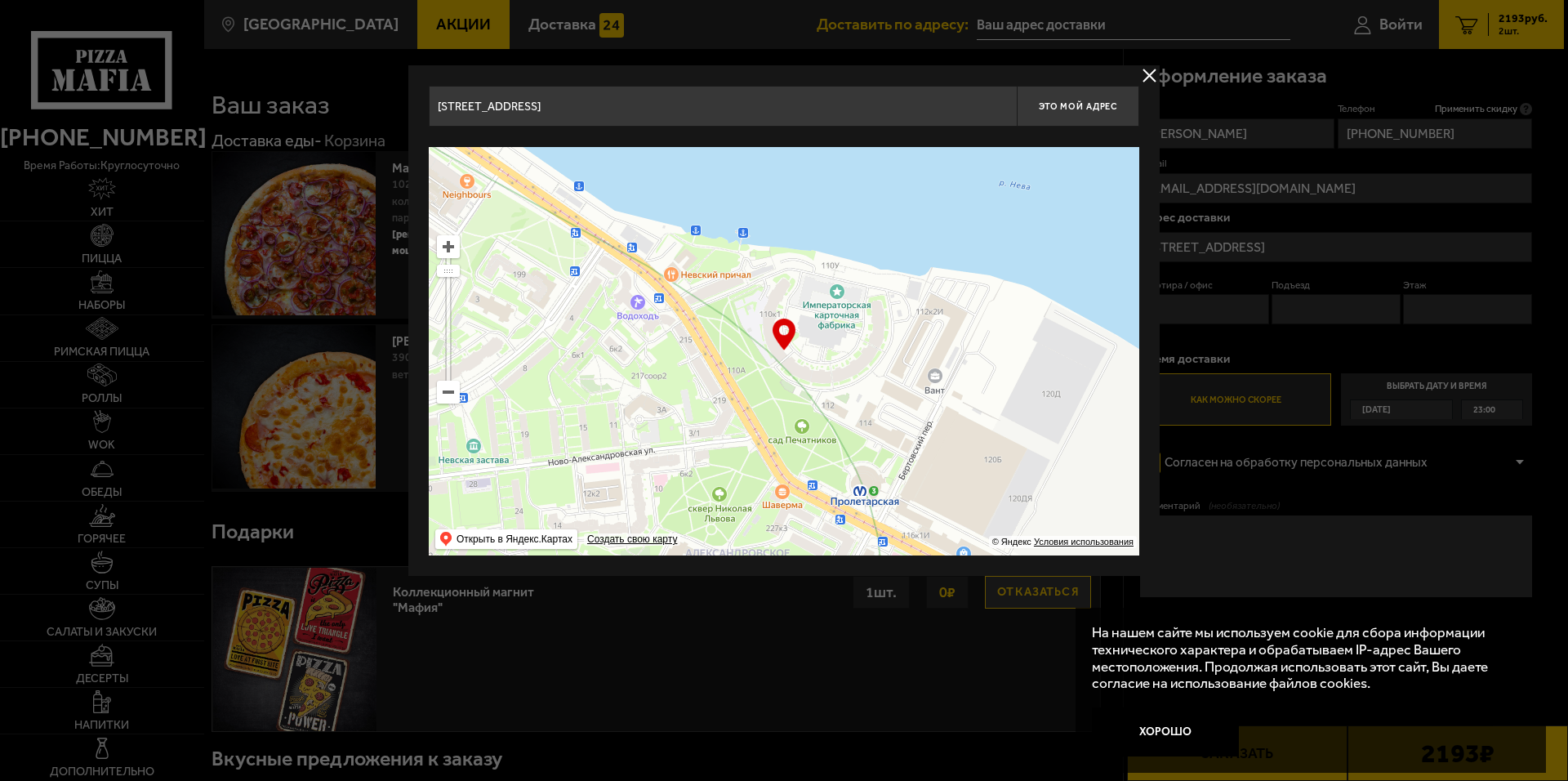
click at [849, 345] on ymaps at bounding box center [784, 351] width 711 height 409
type input "проспект Обуховской Обороны, 110к1"
click at [1056, 115] on button "Это мой адрес" at bounding box center [1078, 107] width 122 height 41
type input "проспект Обуховской Обороны, 110к1"
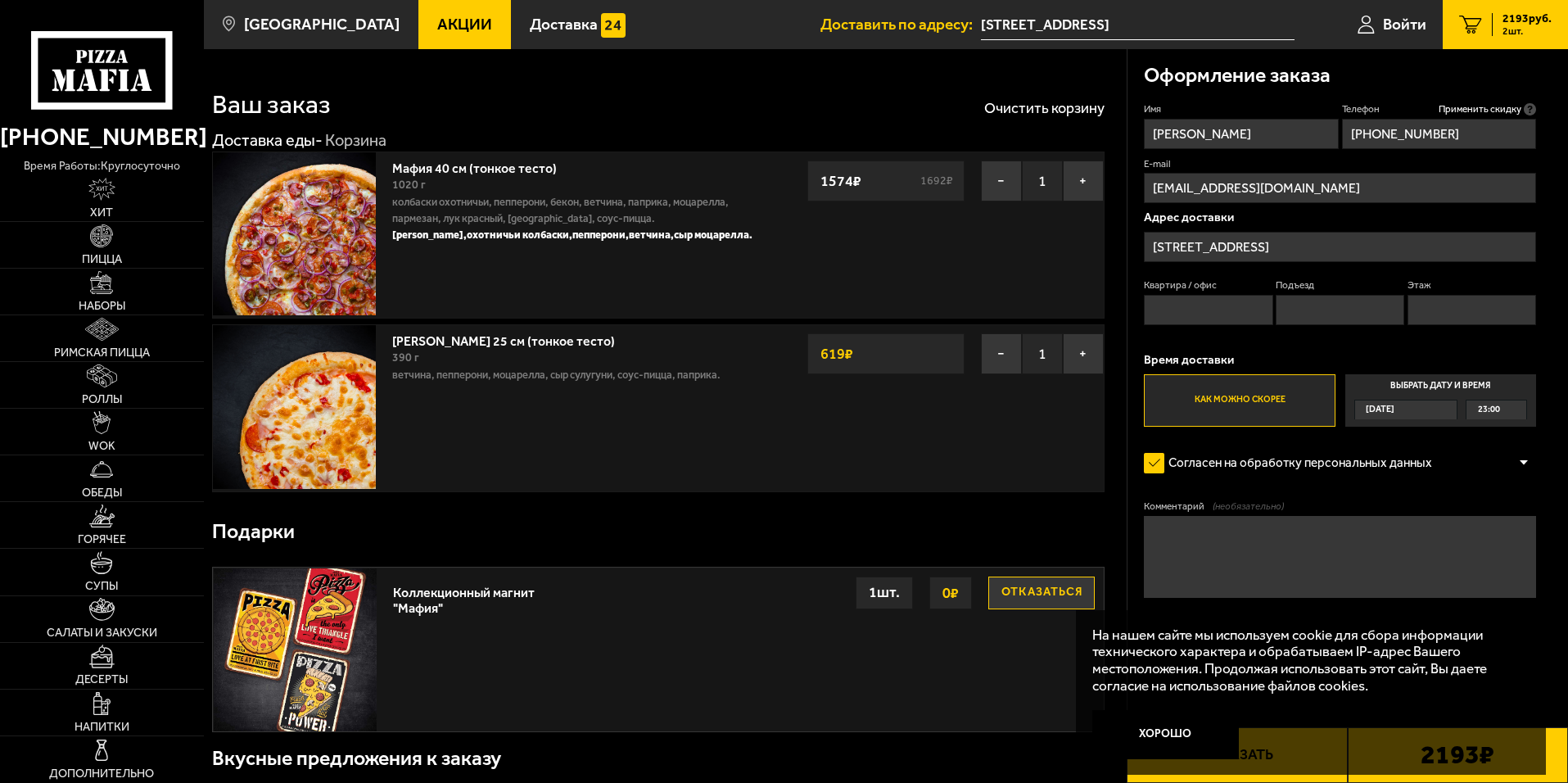
click at [1201, 307] on input "Квартира / офис" at bounding box center [1208, 309] width 128 height 31
type input "394"
click at [1327, 300] on input "Подъезд" at bounding box center [1339, 309] width 128 height 31
type input "4"
click at [1450, 302] on input "Этаж" at bounding box center [1471, 309] width 128 height 31
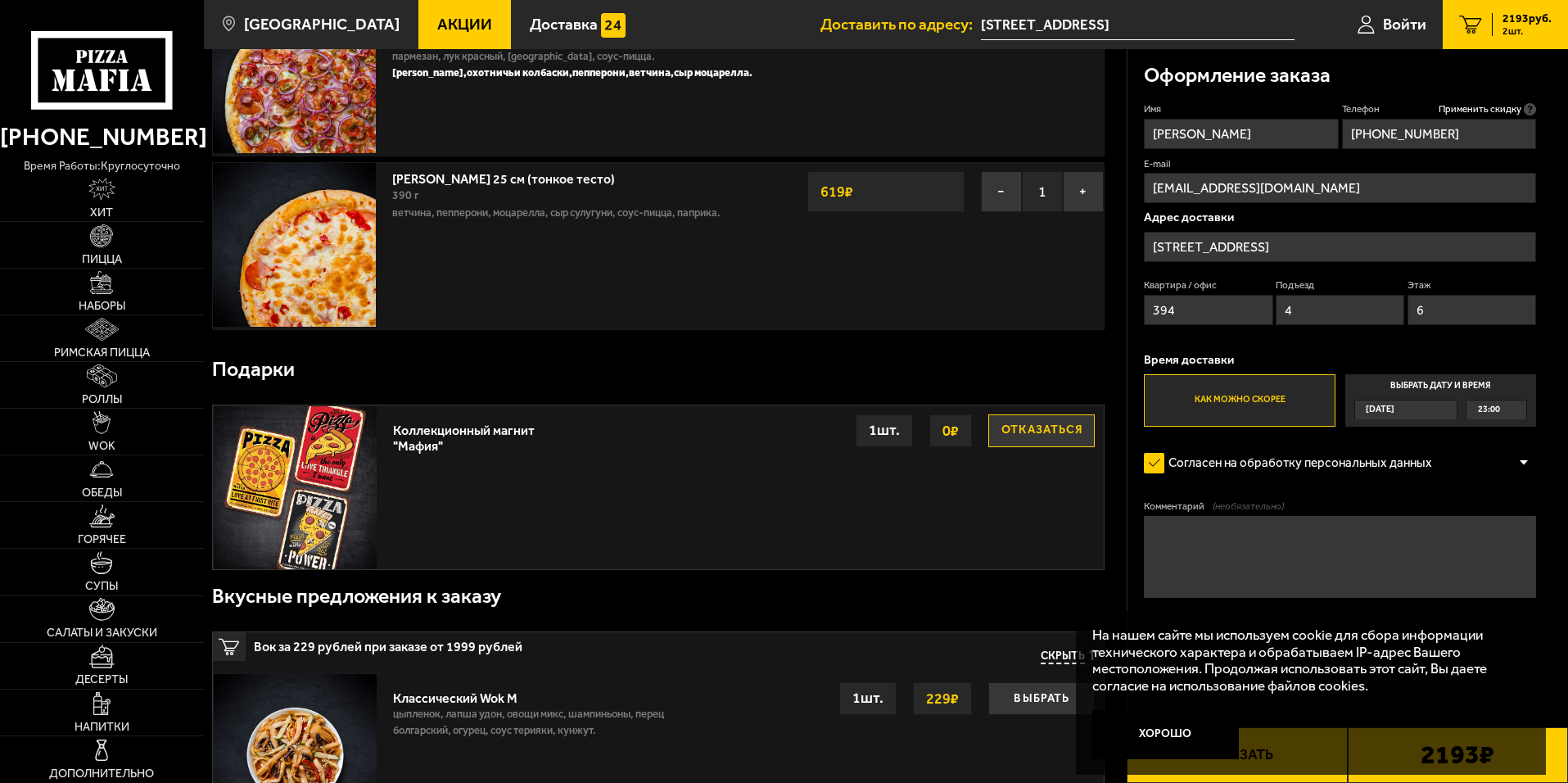
scroll to position [163, 0]
type input "6"
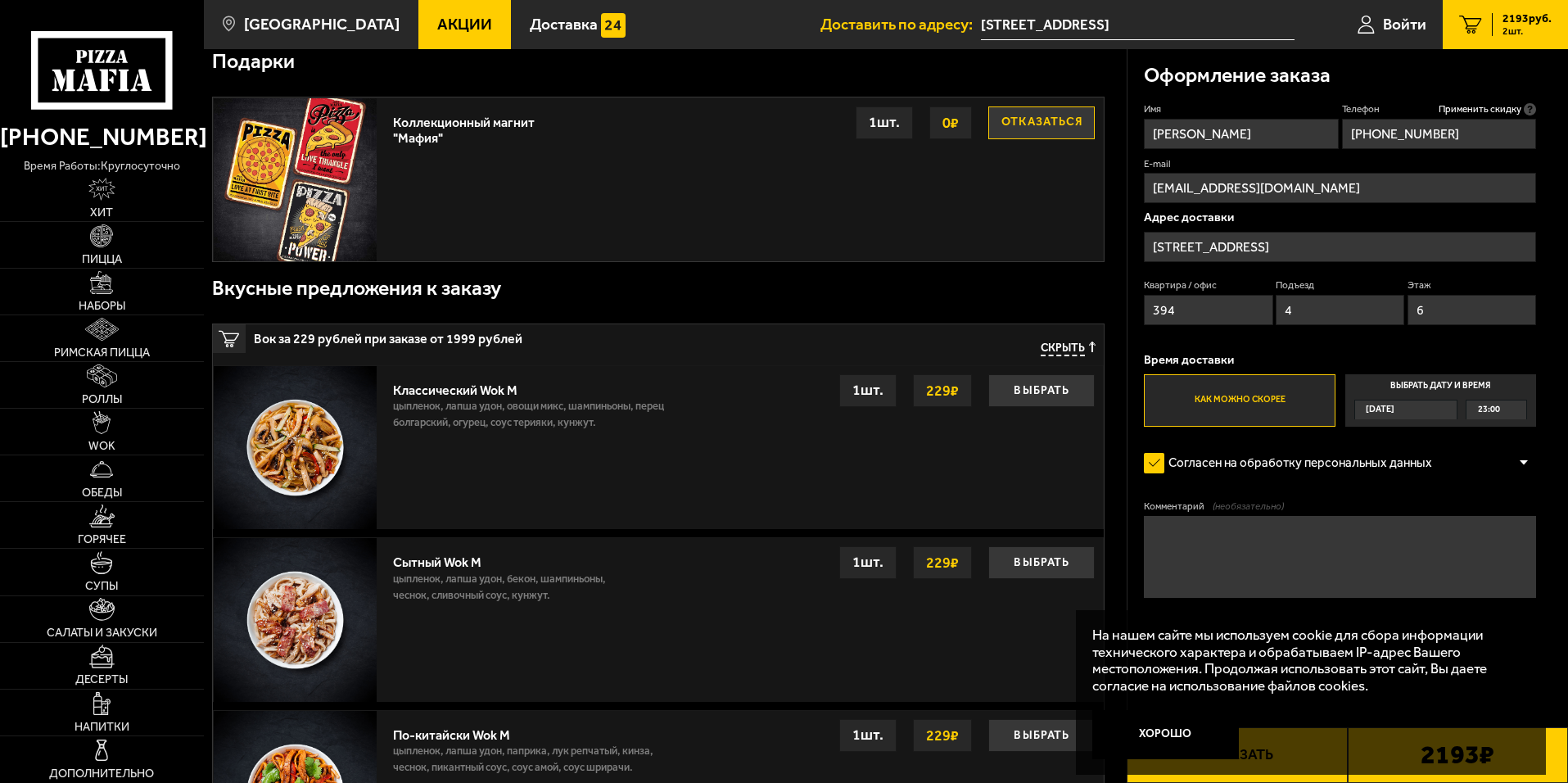
scroll to position [491, 0]
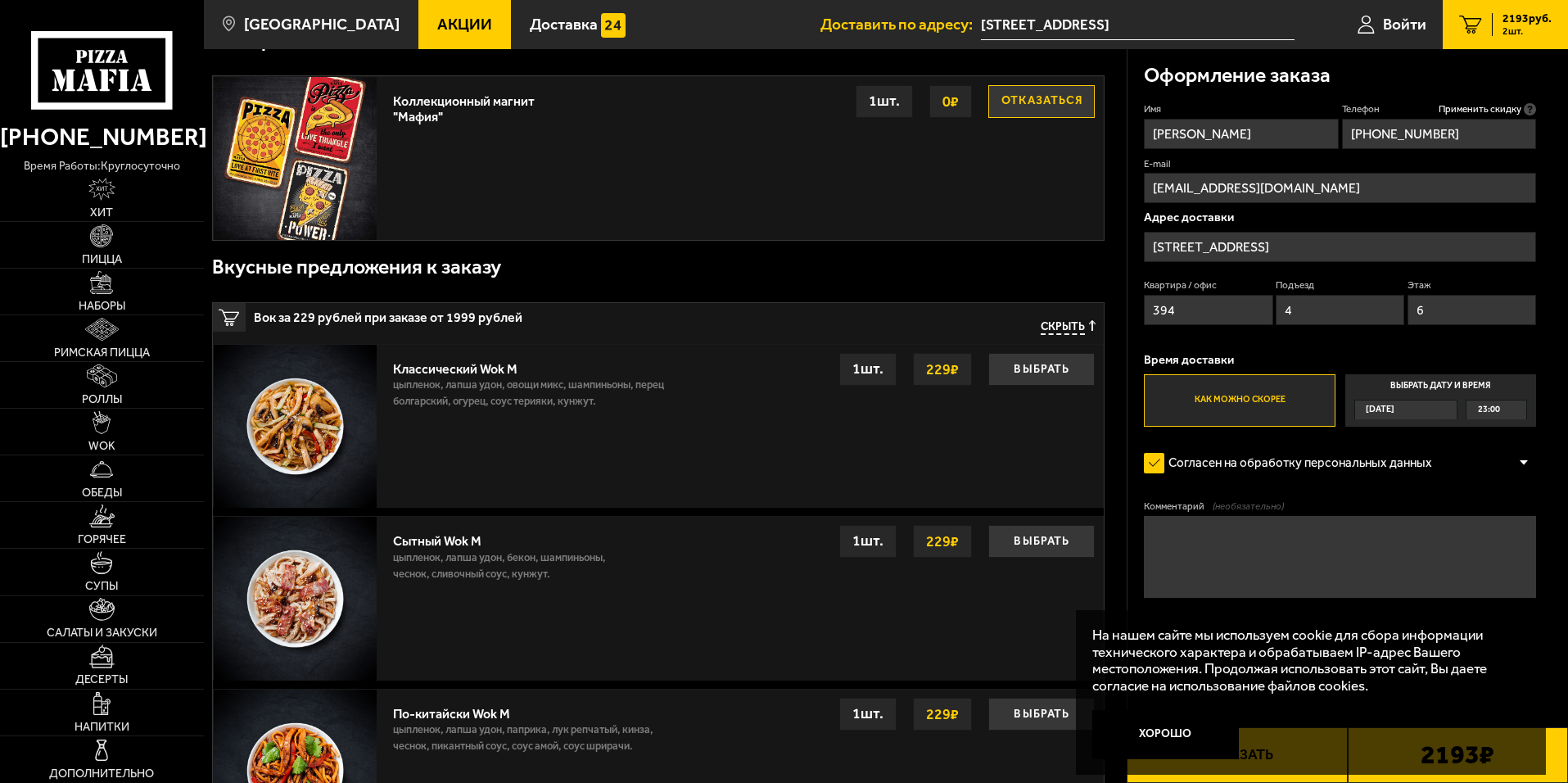
click at [1181, 733] on button "Хорошо" at bounding box center [1166, 734] width 148 height 49
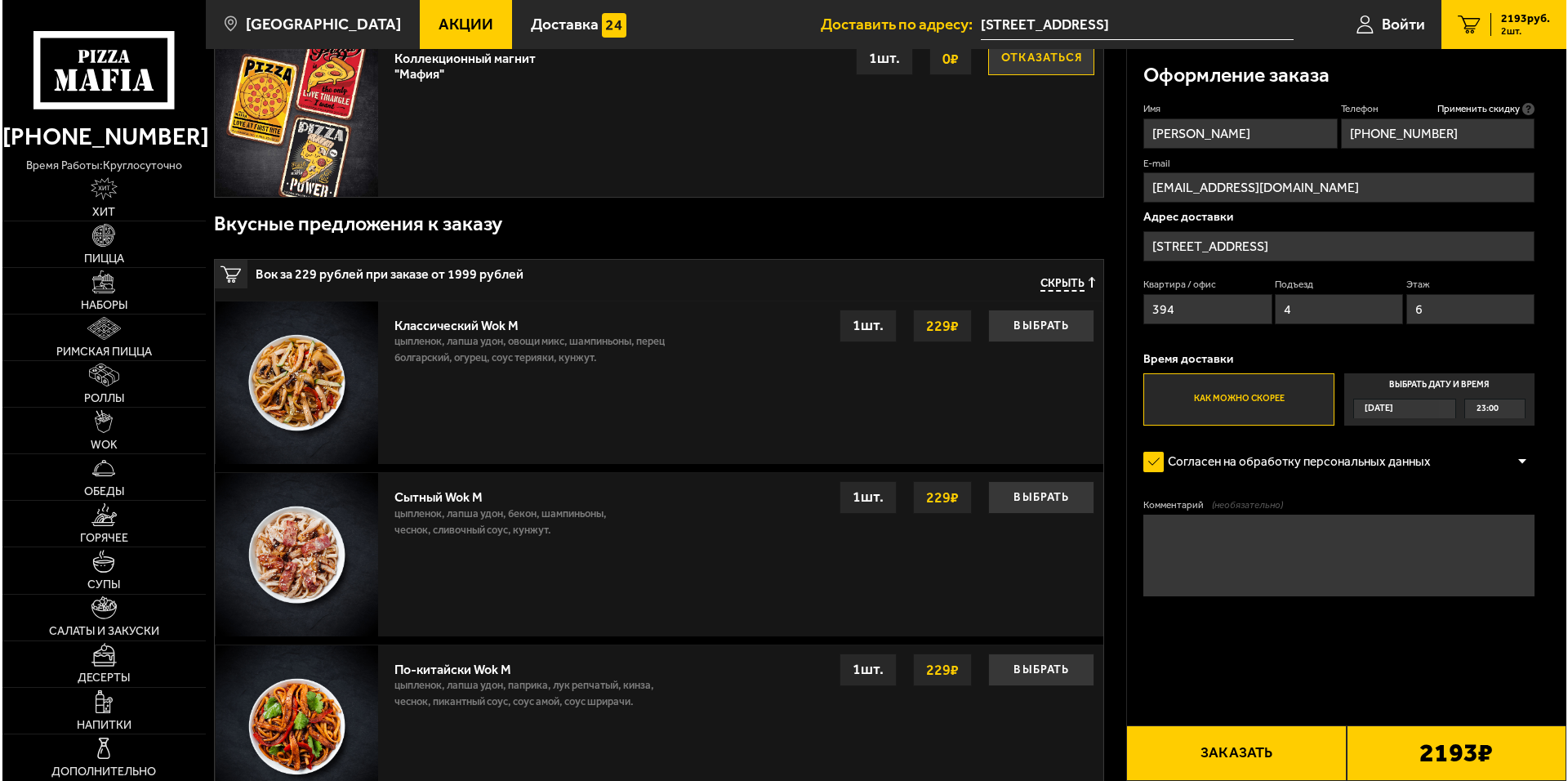
scroll to position [572, 0]
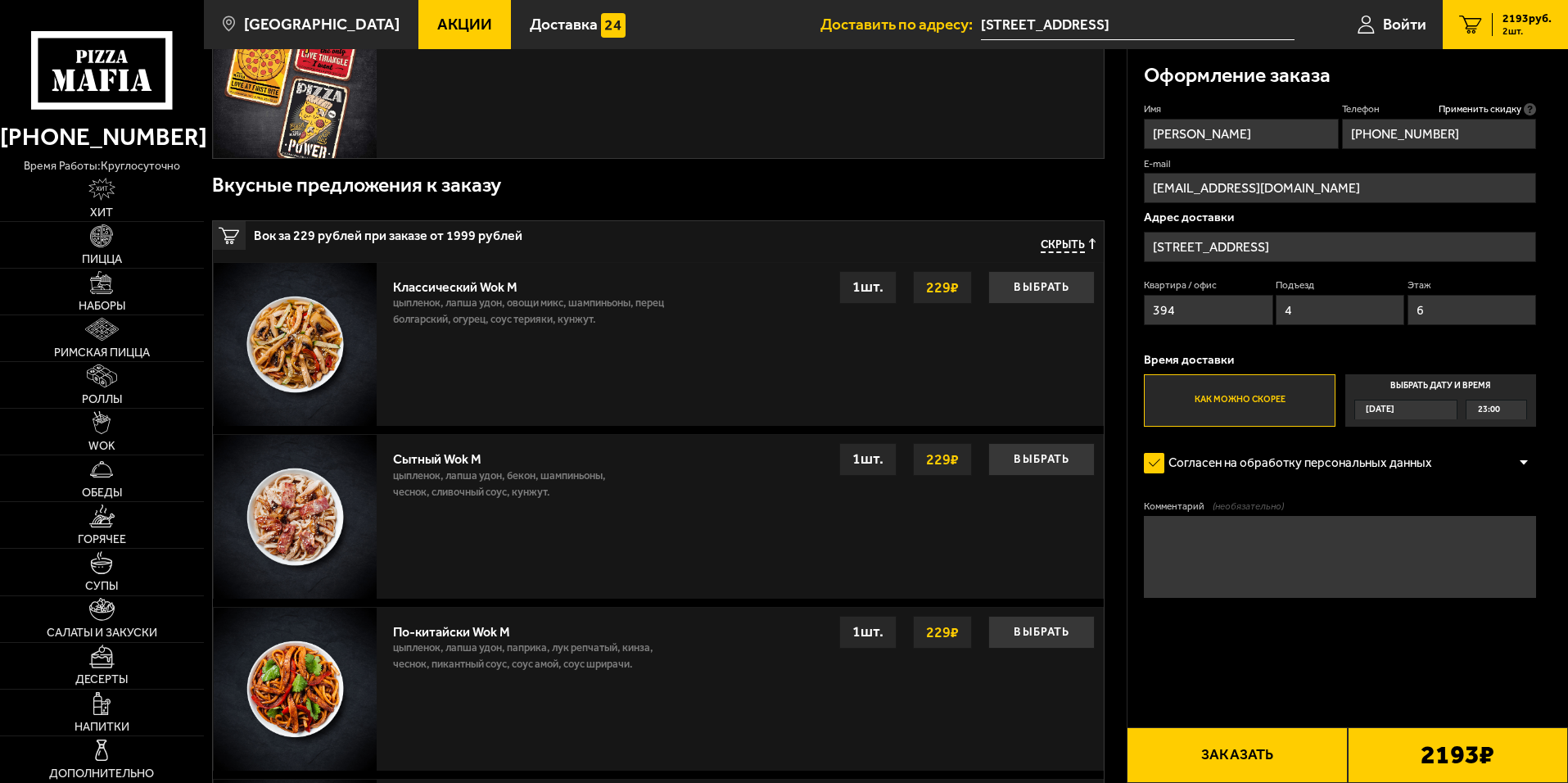
click at [1232, 750] on button "Заказать" at bounding box center [1236, 755] width 220 height 56
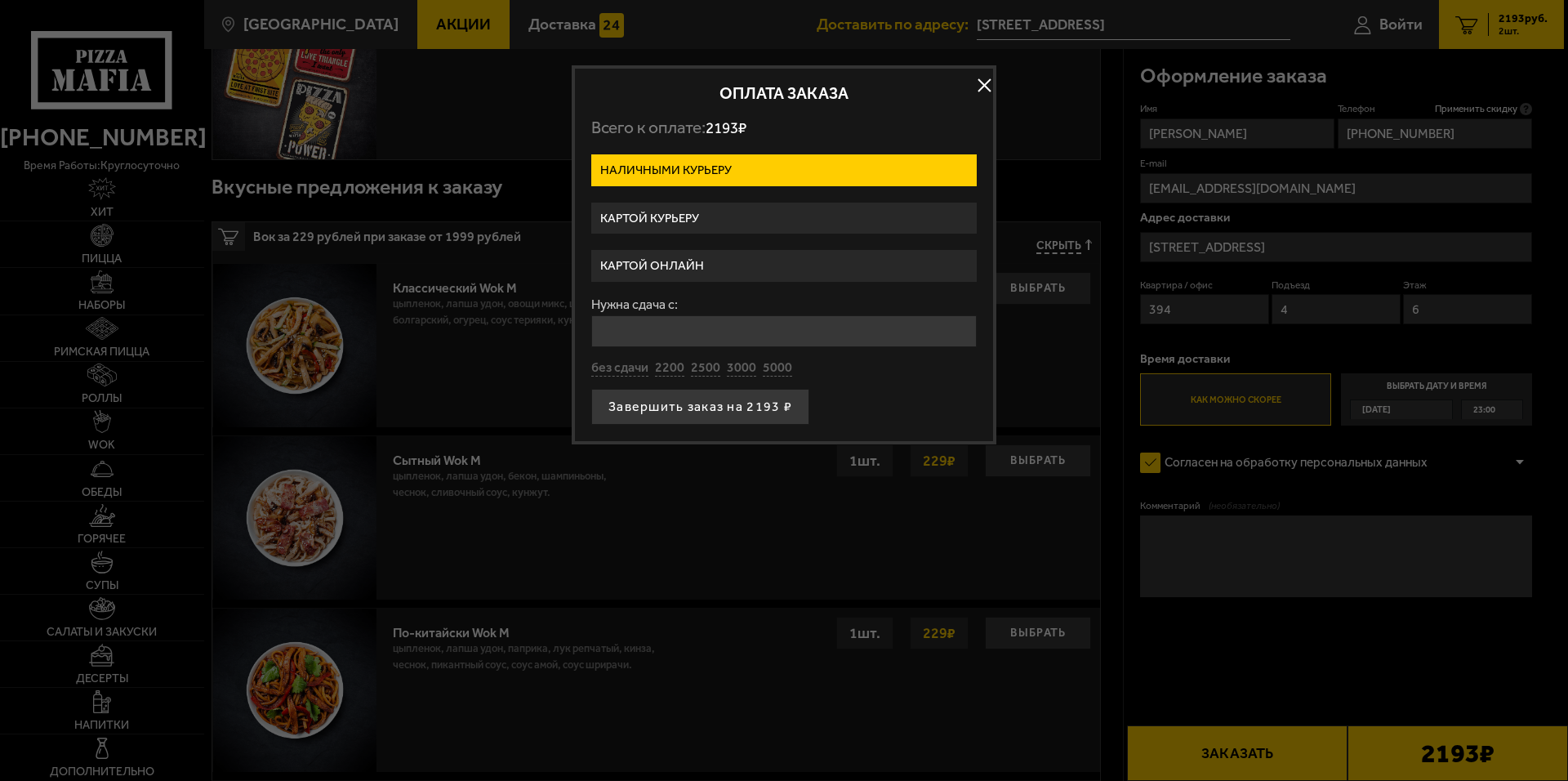
click at [701, 262] on label "Картой онлайн" at bounding box center [784, 266] width 386 height 31
click at [0, 0] on input "Картой онлайн" at bounding box center [0, 0] width 0 height 0
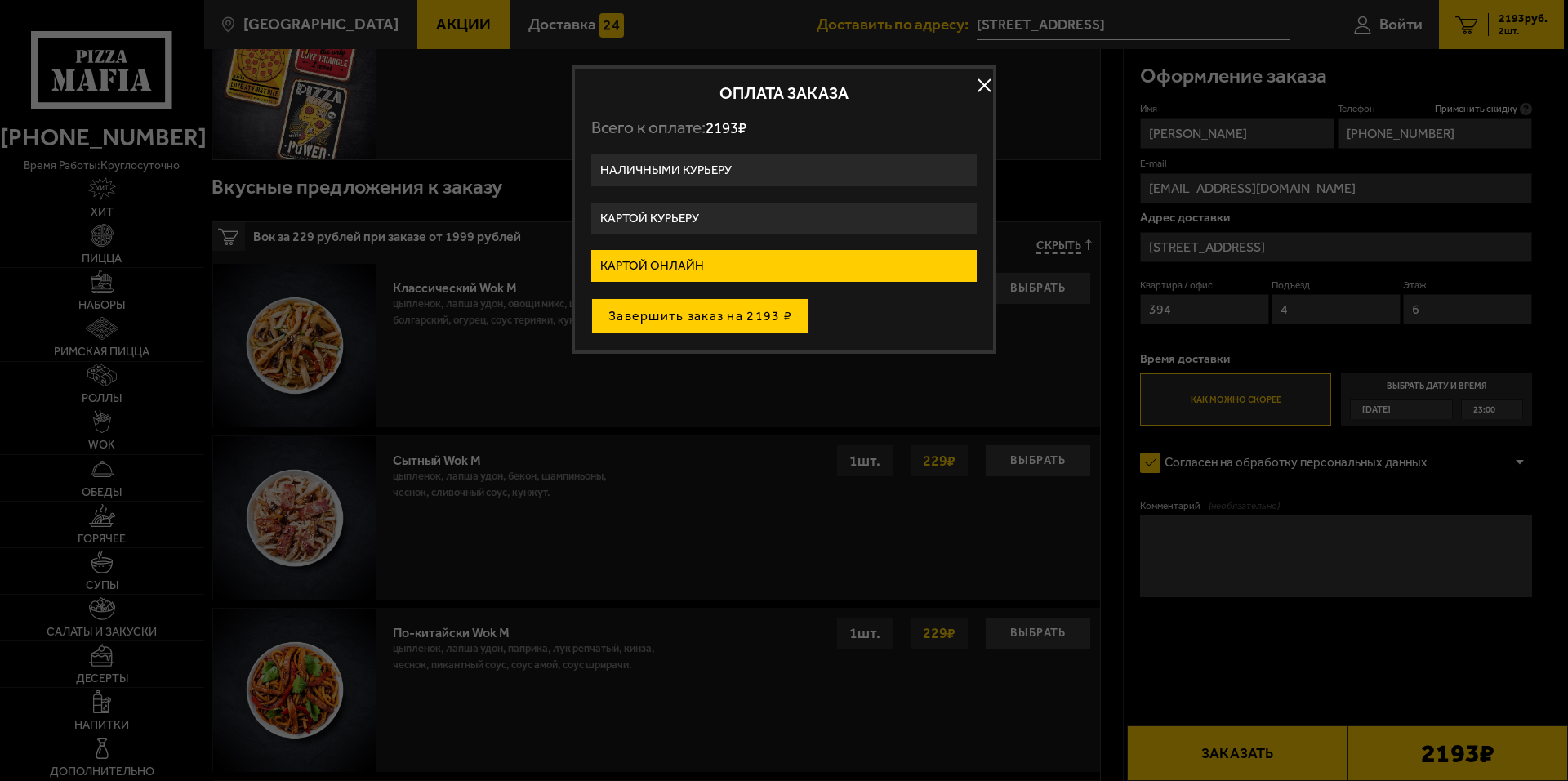
click at [720, 321] on button "Завершить заказ на 2193 ₽" at bounding box center [700, 316] width 218 height 36
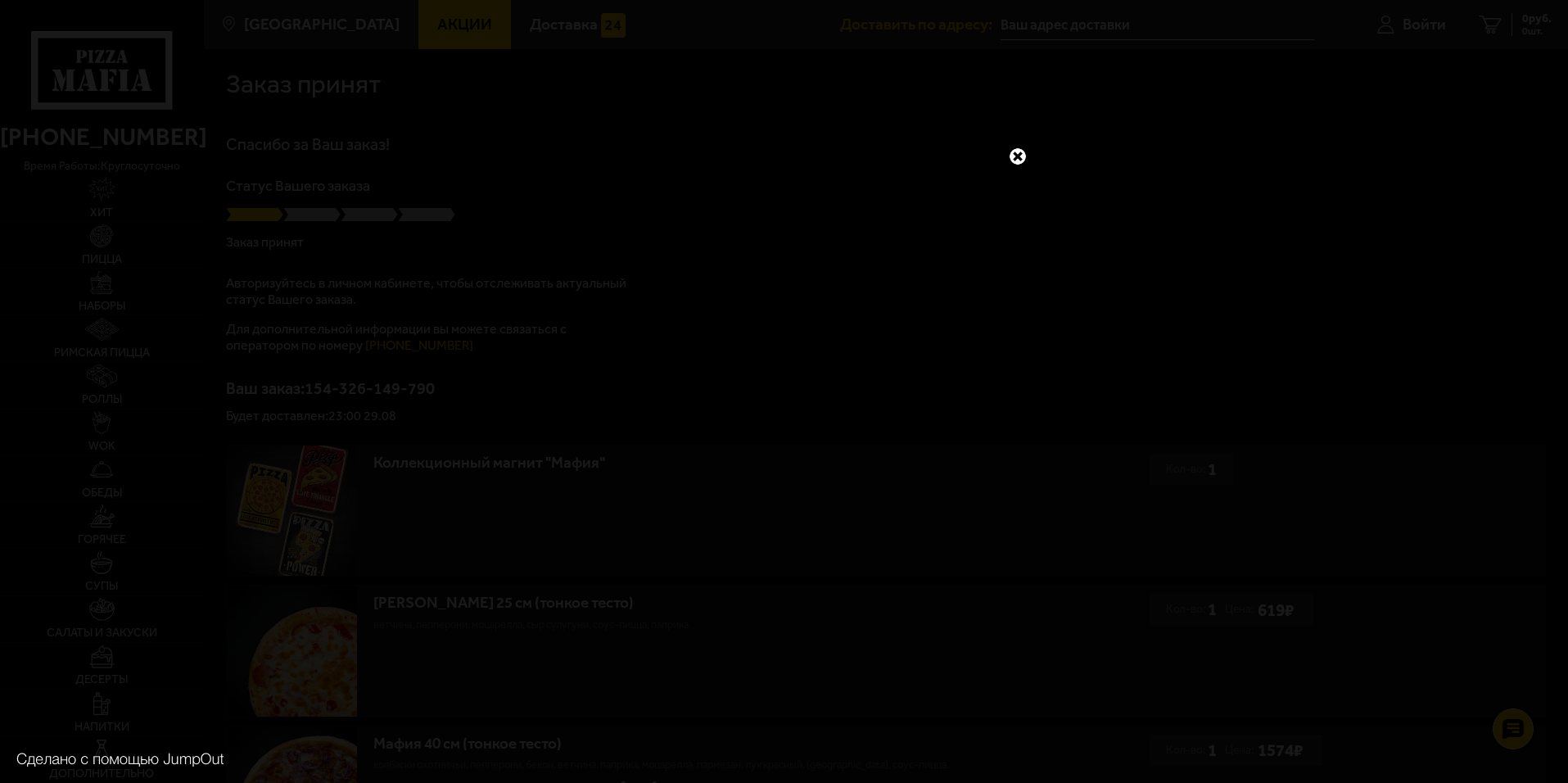
click at [1018, 159] on link at bounding box center [1017, 156] width 21 height 21
